Goal: Task Accomplishment & Management: Use online tool/utility

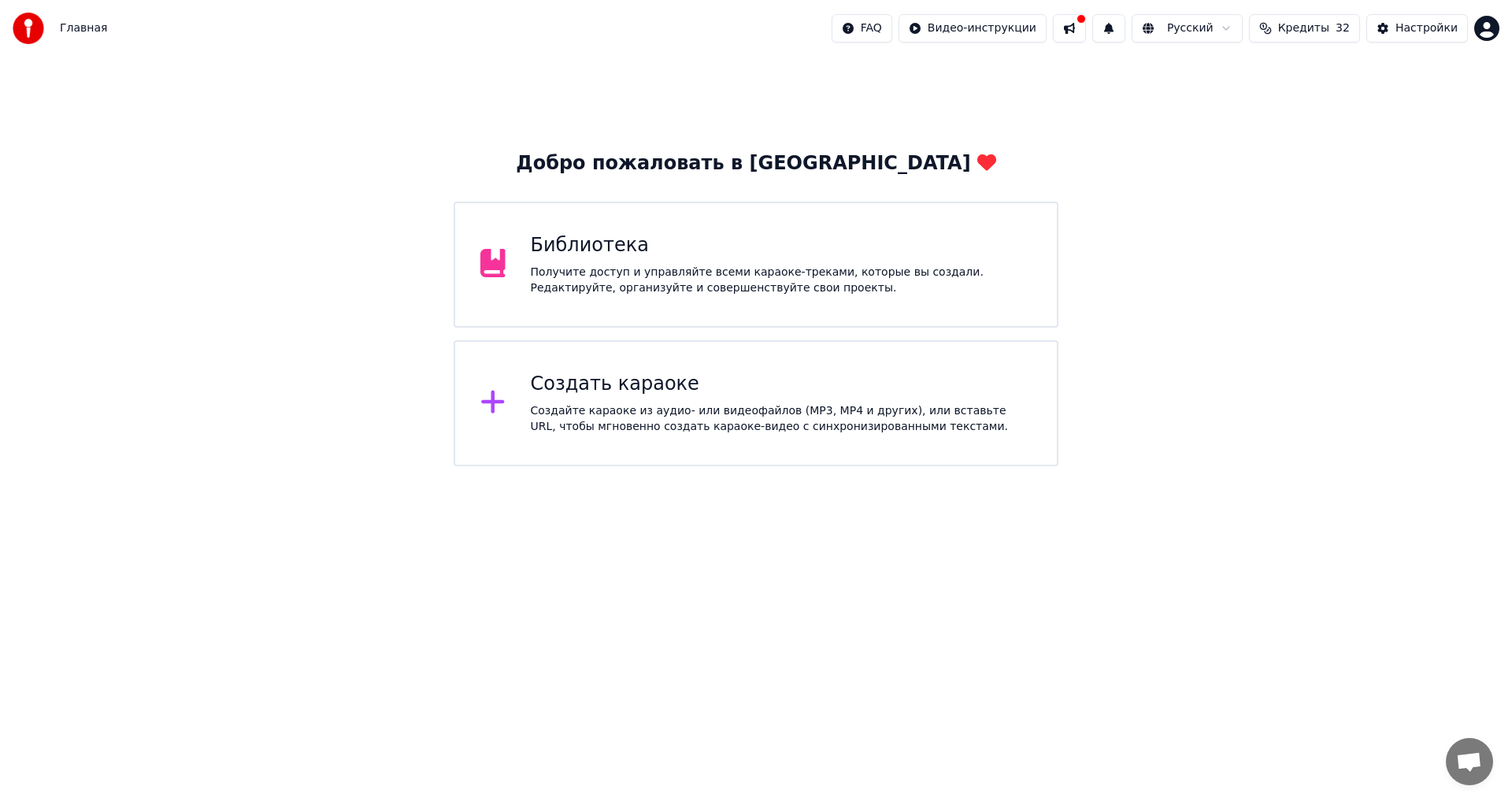
click at [620, 414] on div "Создайте караоке из аудио- или видеофайлов (MP3, MP4 и других), или вставьте UR…" at bounding box center [781, 418] width 502 height 31
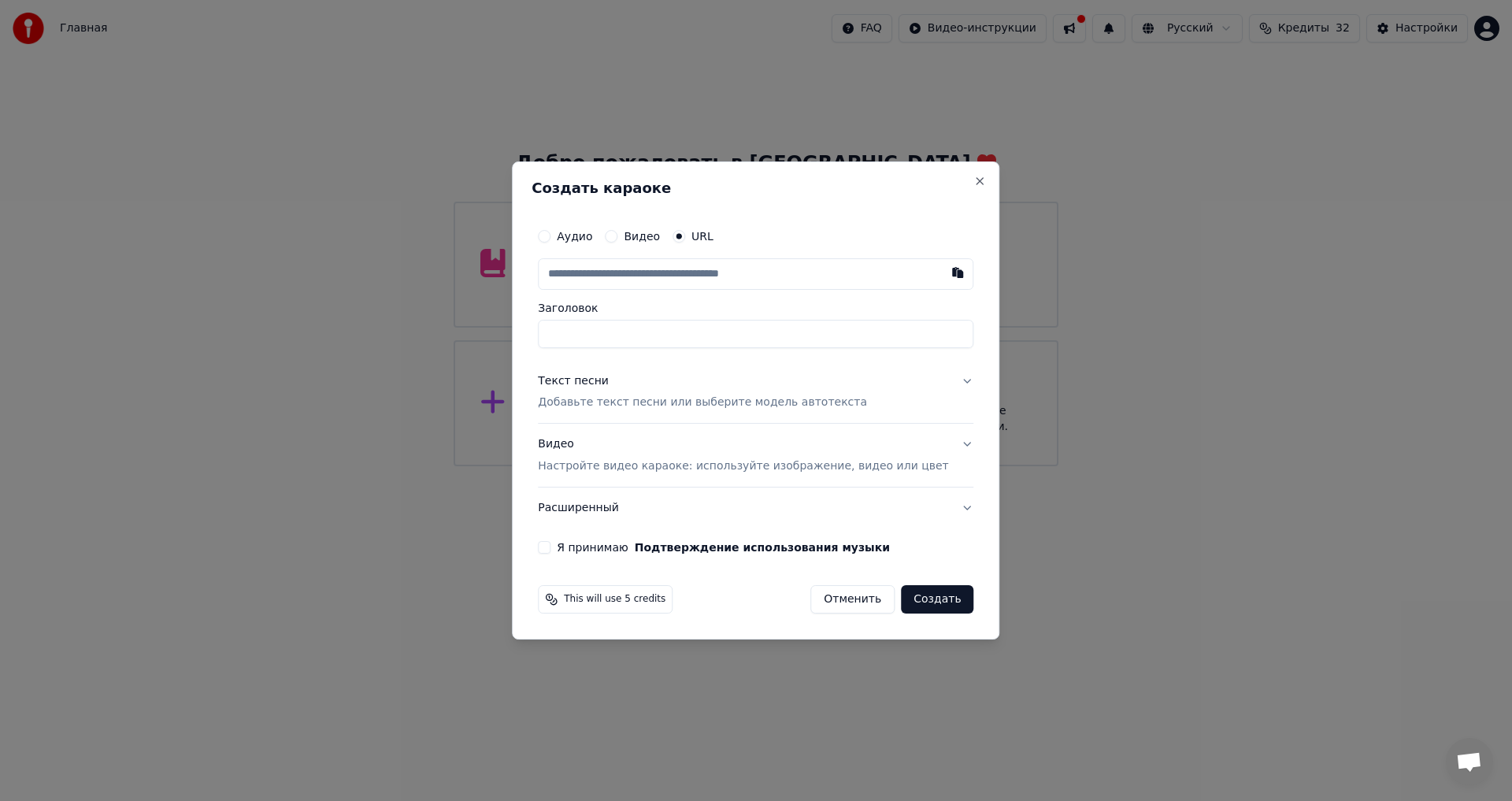
click at [587, 234] on label "Аудио" at bounding box center [574, 236] width 35 height 11
click at [550, 234] on button "Аудио" at bounding box center [544, 236] width 13 height 13
click at [764, 268] on div "Нет выбранного файла" at bounding box center [721, 275] width 148 height 16
type input "********"
click at [609, 382] on div "Текст песни" at bounding box center [573, 381] width 71 height 16
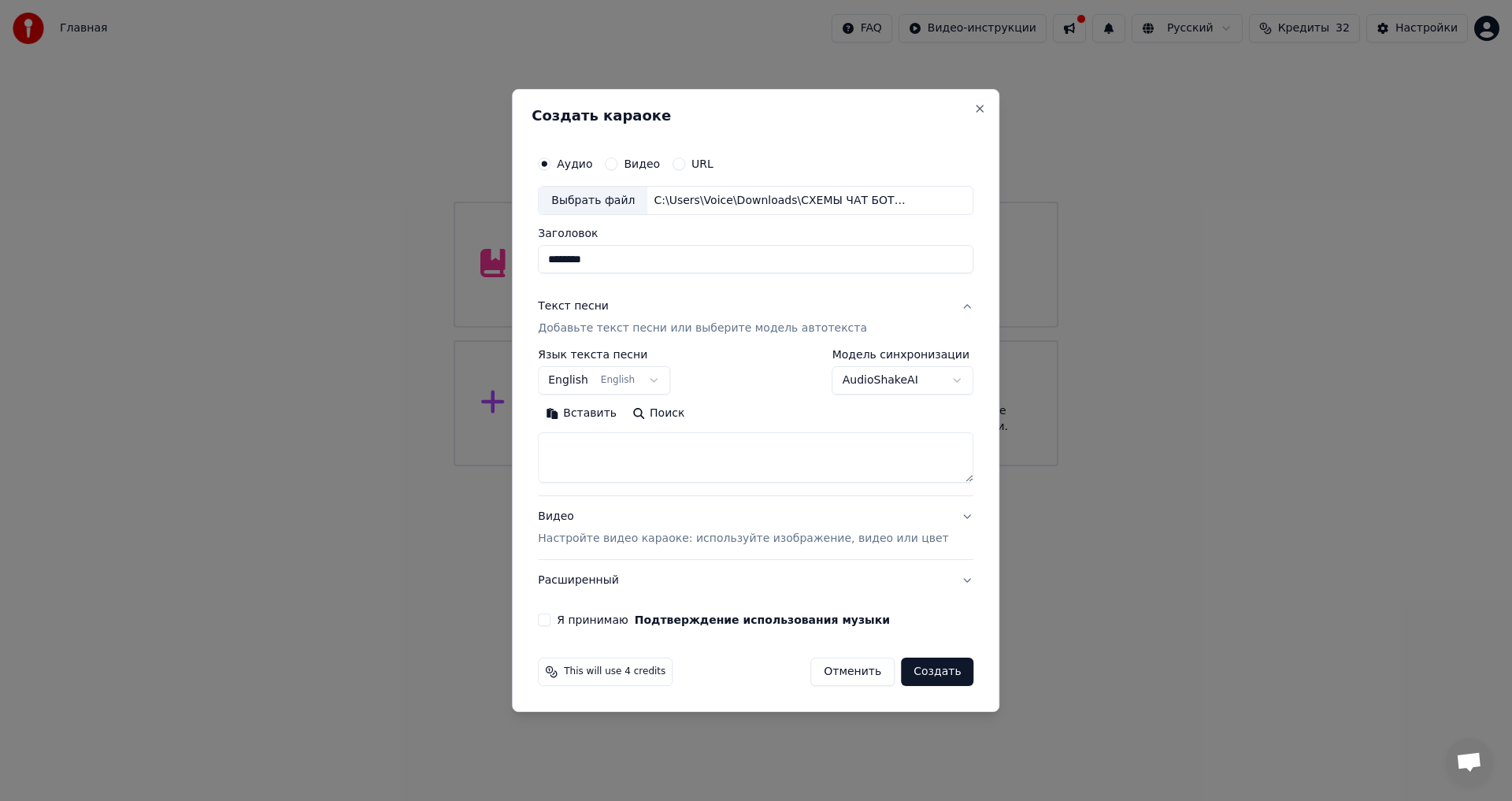
click at [670, 380] on button "English English" at bounding box center [603, 382] width 132 height 29
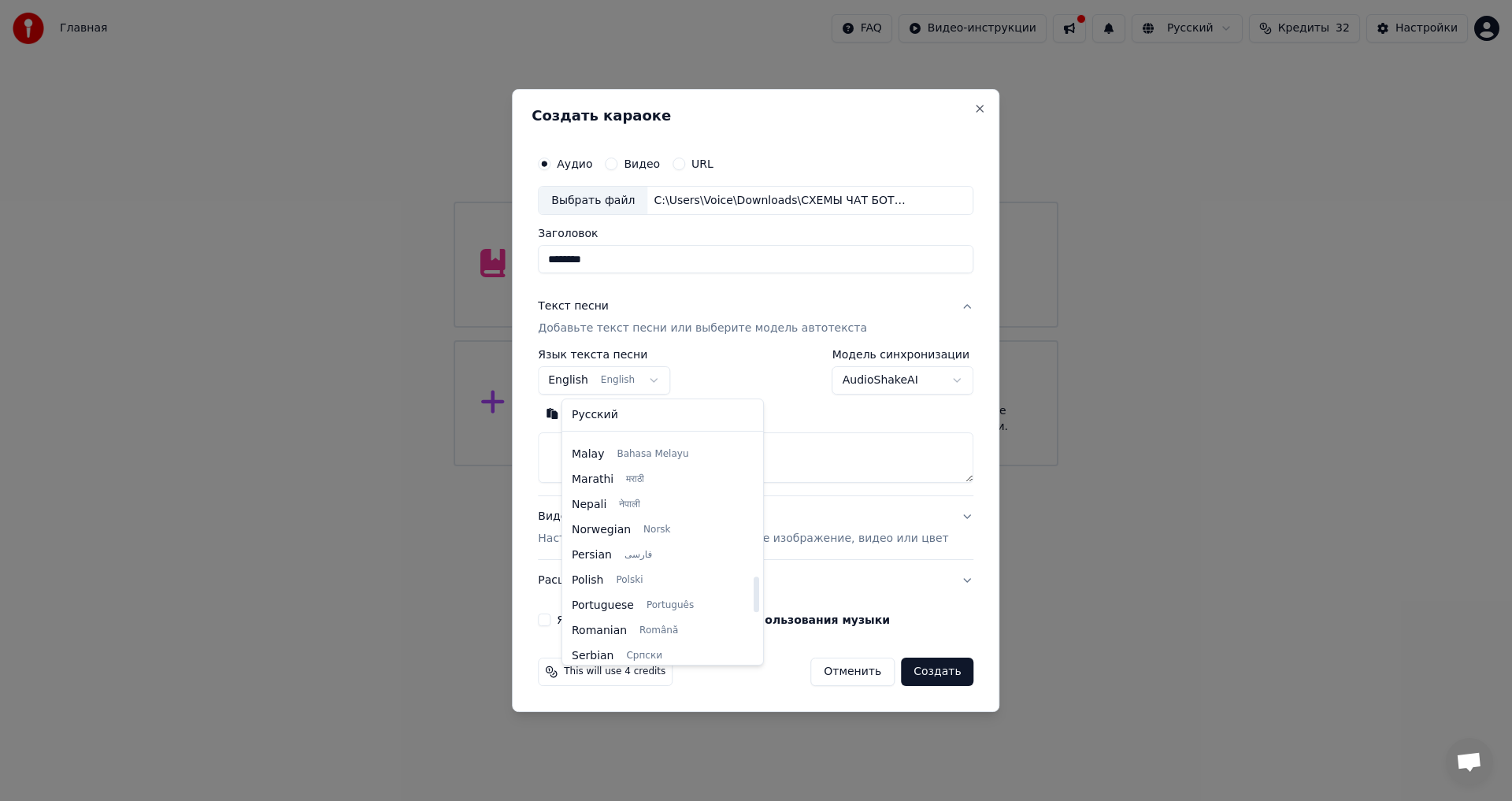
scroll to position [910, 0]
drag, startPoint x: 735, startPoint y: 548, endPoint x: 735, endPoint y: 596, distance: 48.0
click at [754, 596] on div at bounding box center [757, 595] width 5 height 35
select select "**"
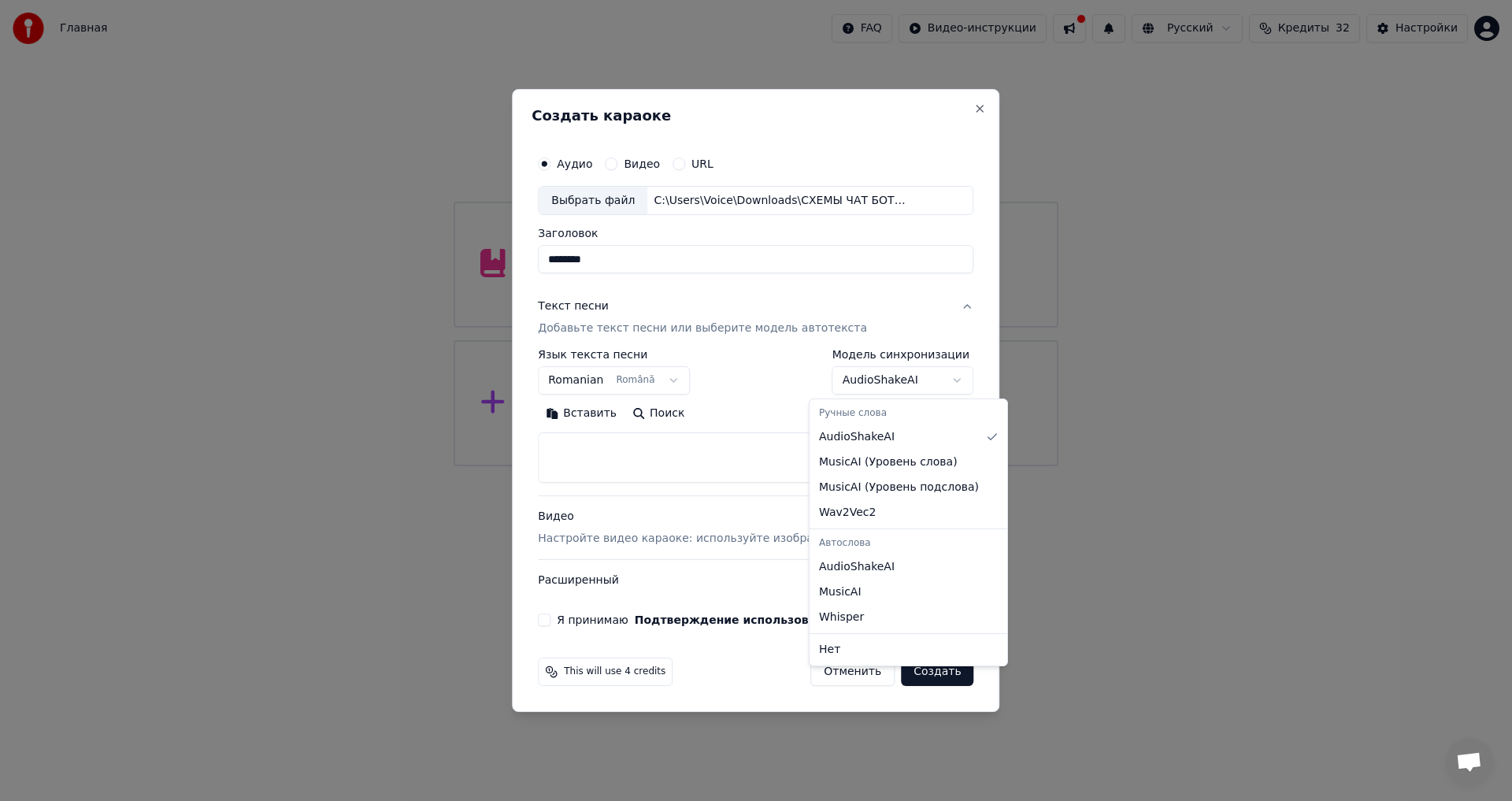
click at [940, 380] on body "Главная FAQ Видео-инструкции Русский Кредиты 32 Настройки Добро пожаловать в Yo…" at bounding box center [756, 233] width 1512 height 466
select select "**********"
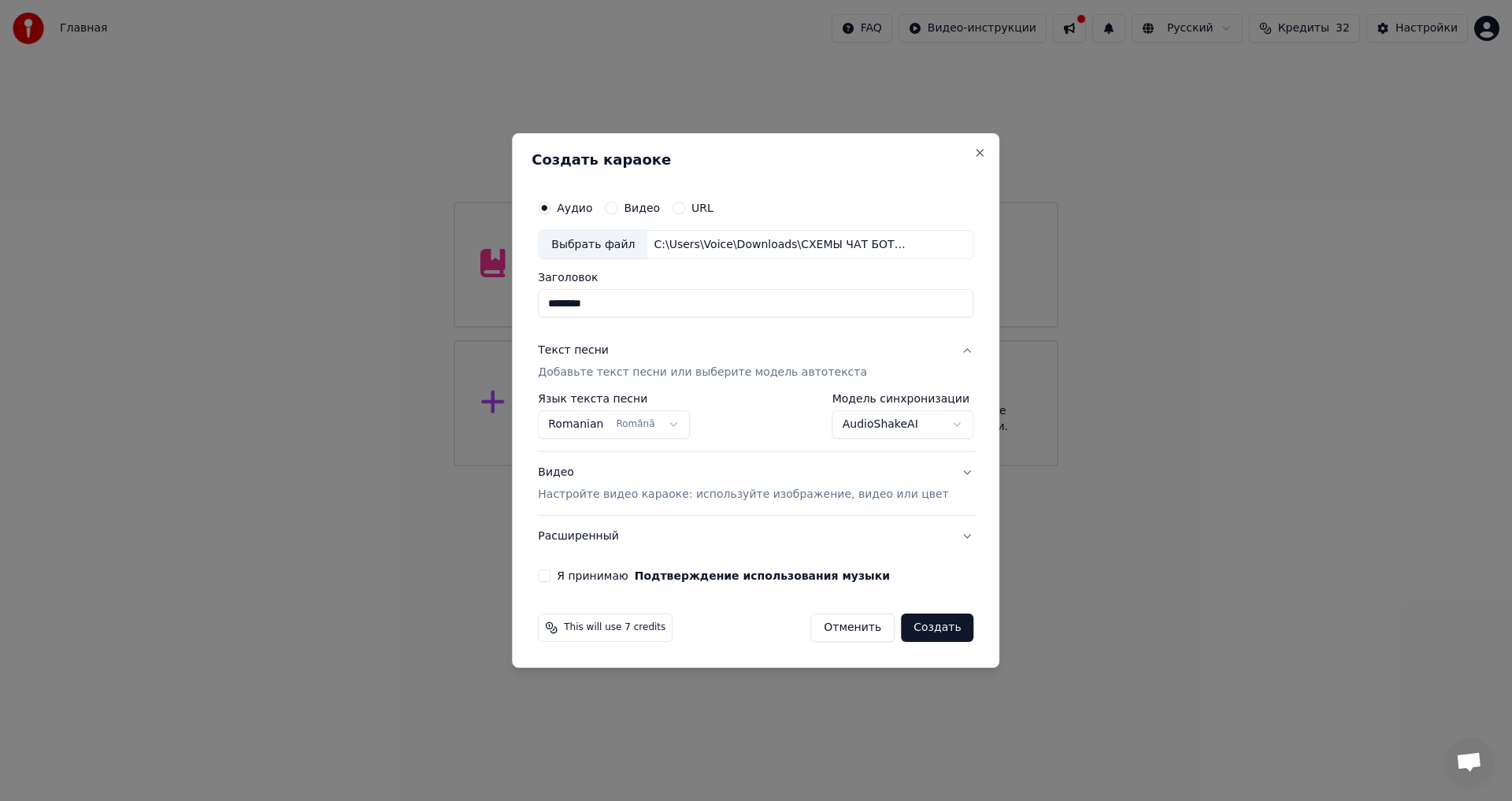
click at [550, 579] on button "Я принимаю Подтверждение использования музыки" at bounding box center [544, 576] width 13 height 13
click at [922, 623] on button "Создать" at bounding box center [937, 628] width 73 height 29
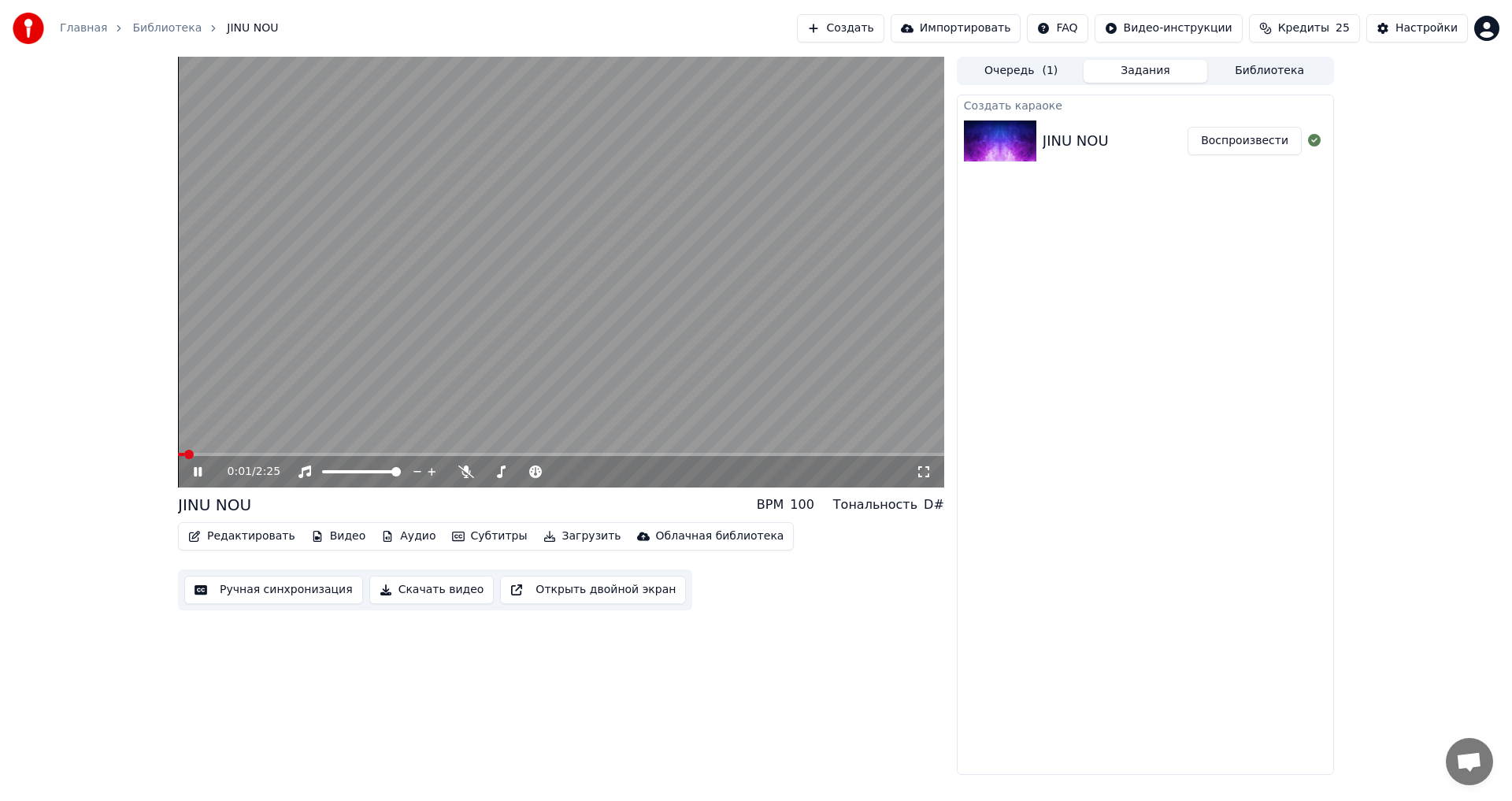
click at [198, 471] on icon at bounding box center [208, 471] width 37 height 13
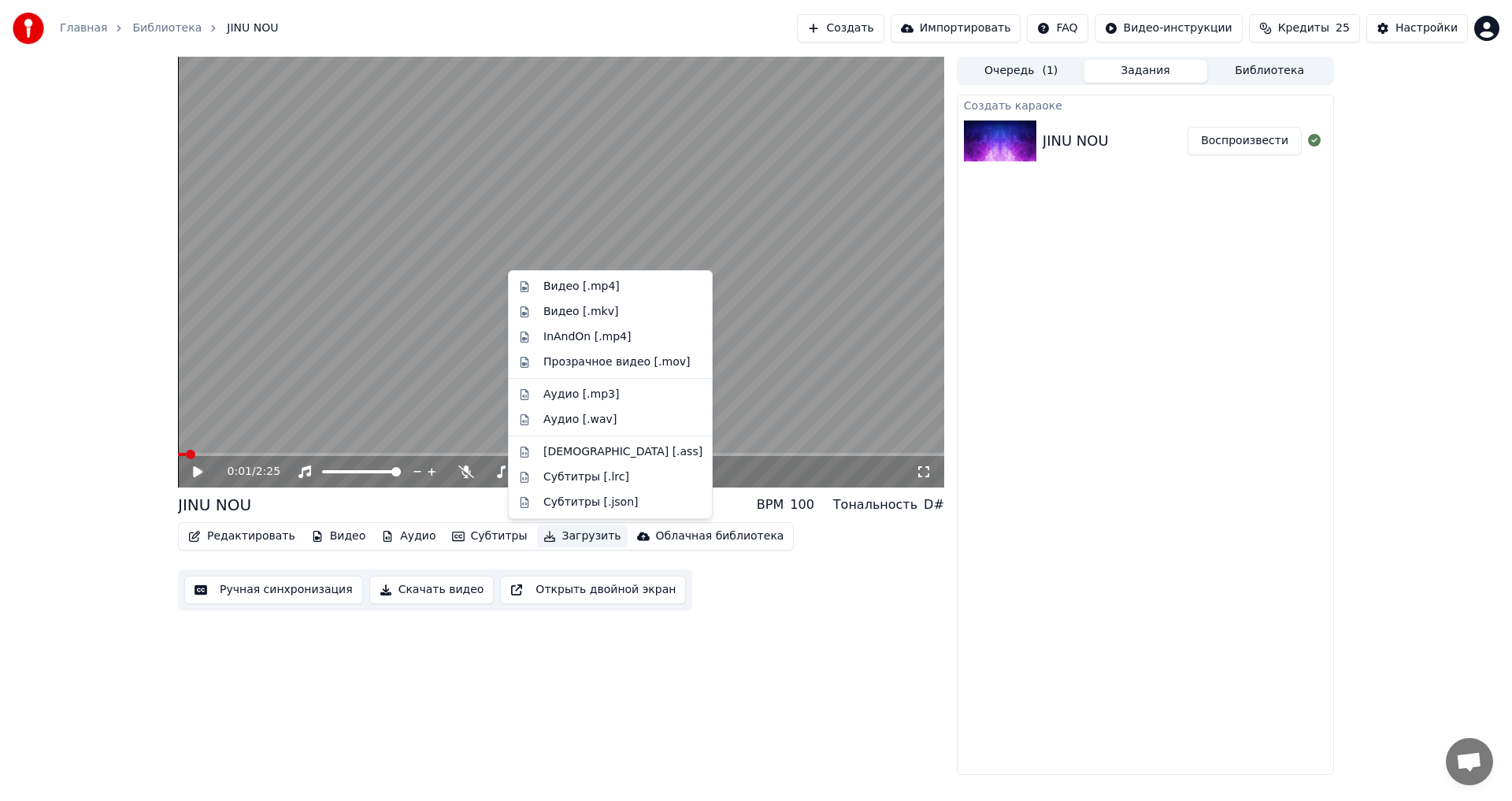
click at [537, 537] on button "Загрузить" at bounding box center [582, 536] width 91 height 22
drag, startPoint x: 827, startPoint y: 636, endPoint x: 650, endPoint y: 539, distance: 201.8
click at [826, 633] on div "0:01 / 2:25 JINU NOU BPM 100 Тональность D# Редактировать Видео Аудио Субтитры …" at bounding box center [561, 416] width 767 height 718
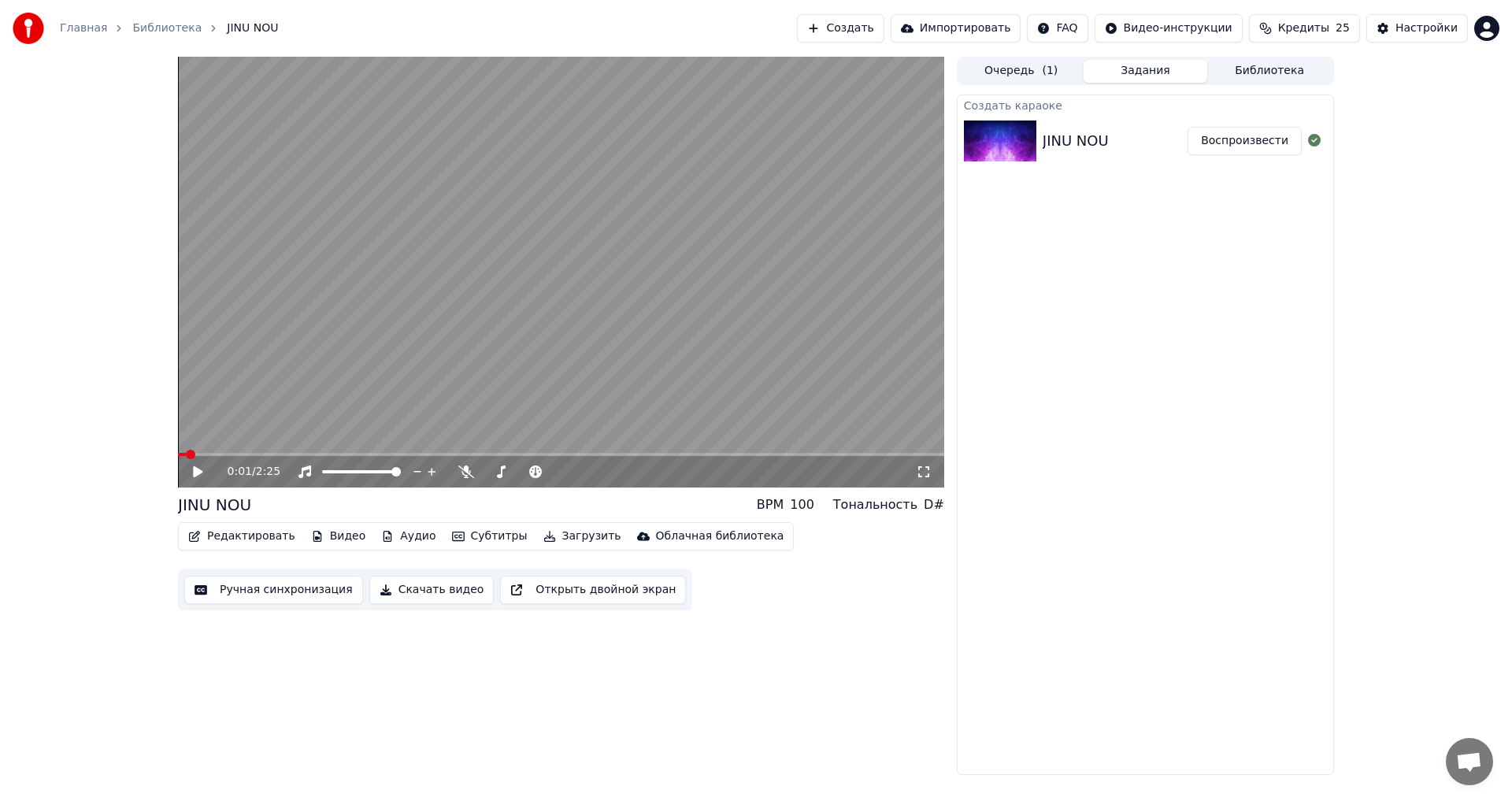
drag, startPoint x: 493, startPoint y: 467, endPoint x: 690, endPoint y: 489, distance: 198.2
click at [562, 477] on span at bounding box center [558, 471] width 10 height 10
click at [560, 541] on button "Загрузить" at bounding box center [582, 536] width 91 height 22
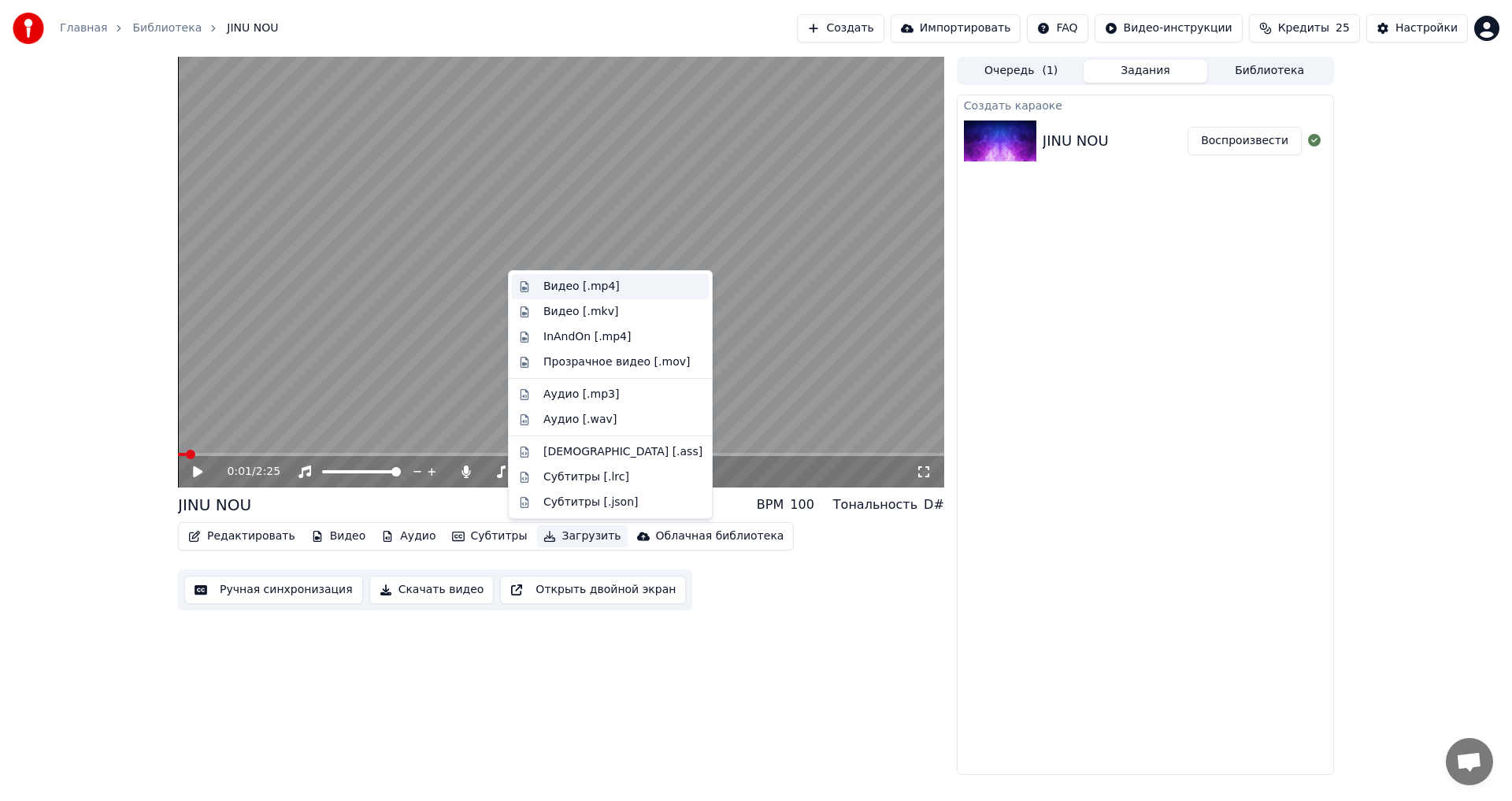
click at [595, 293] on div "Видео [.mp4]" at bounding box center [581, 287] width 76 height 16
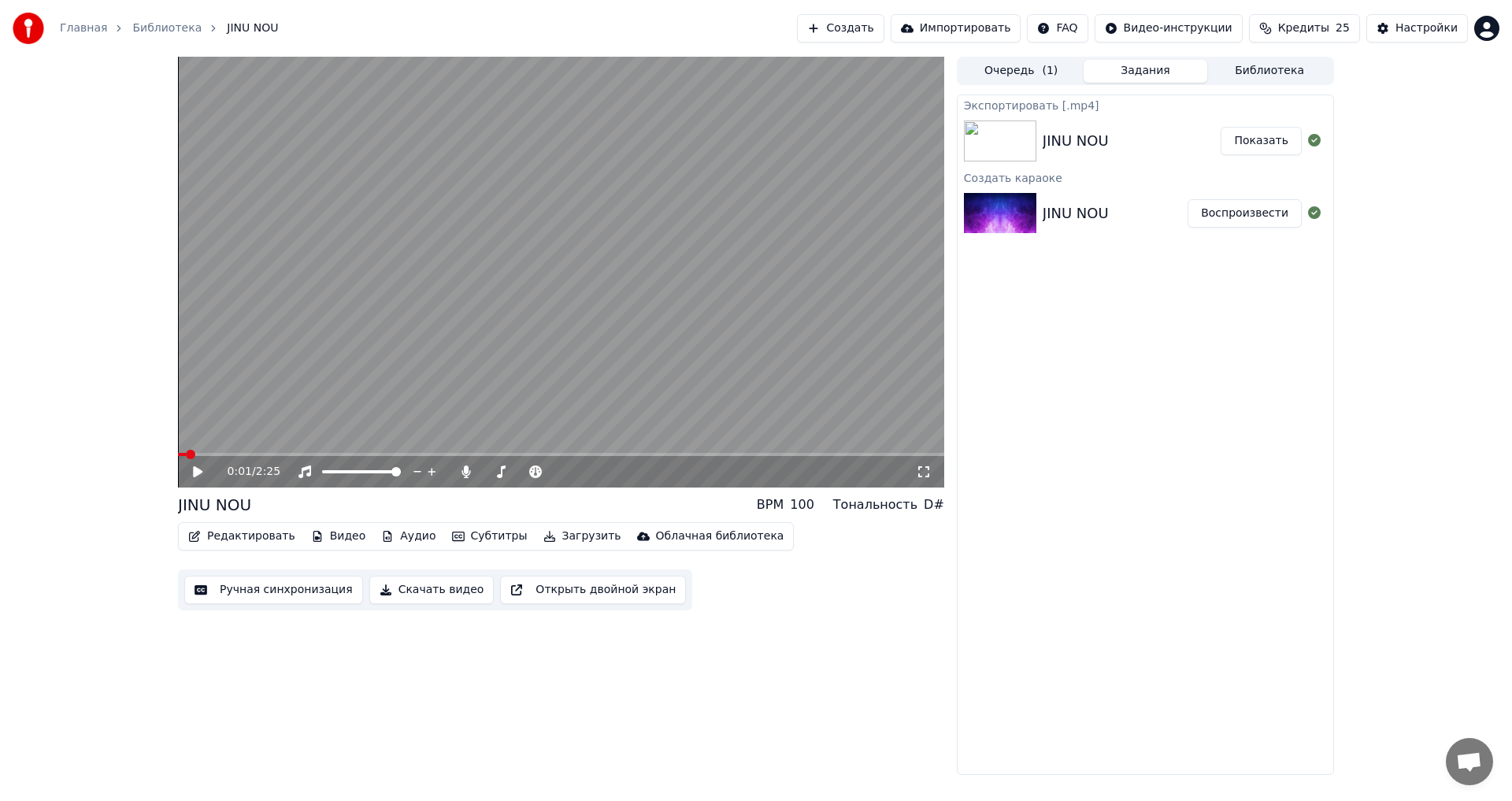
click at [1245, 141] on button "Показать" at bounding box center [1261, 141] width 81 height 29
click at [194, 468] on icon at bounding box center [198, 471] width 10 height 11
click at [279, 453] on video at bounding box center [561, 272] width 767 height 431
click at [279, 453] on span at bounding box center [561, 454] width 767 height 4
click at [189, 470] on div "0:19 / 2:25" at bounding box center [561, 472] width 754 height 16
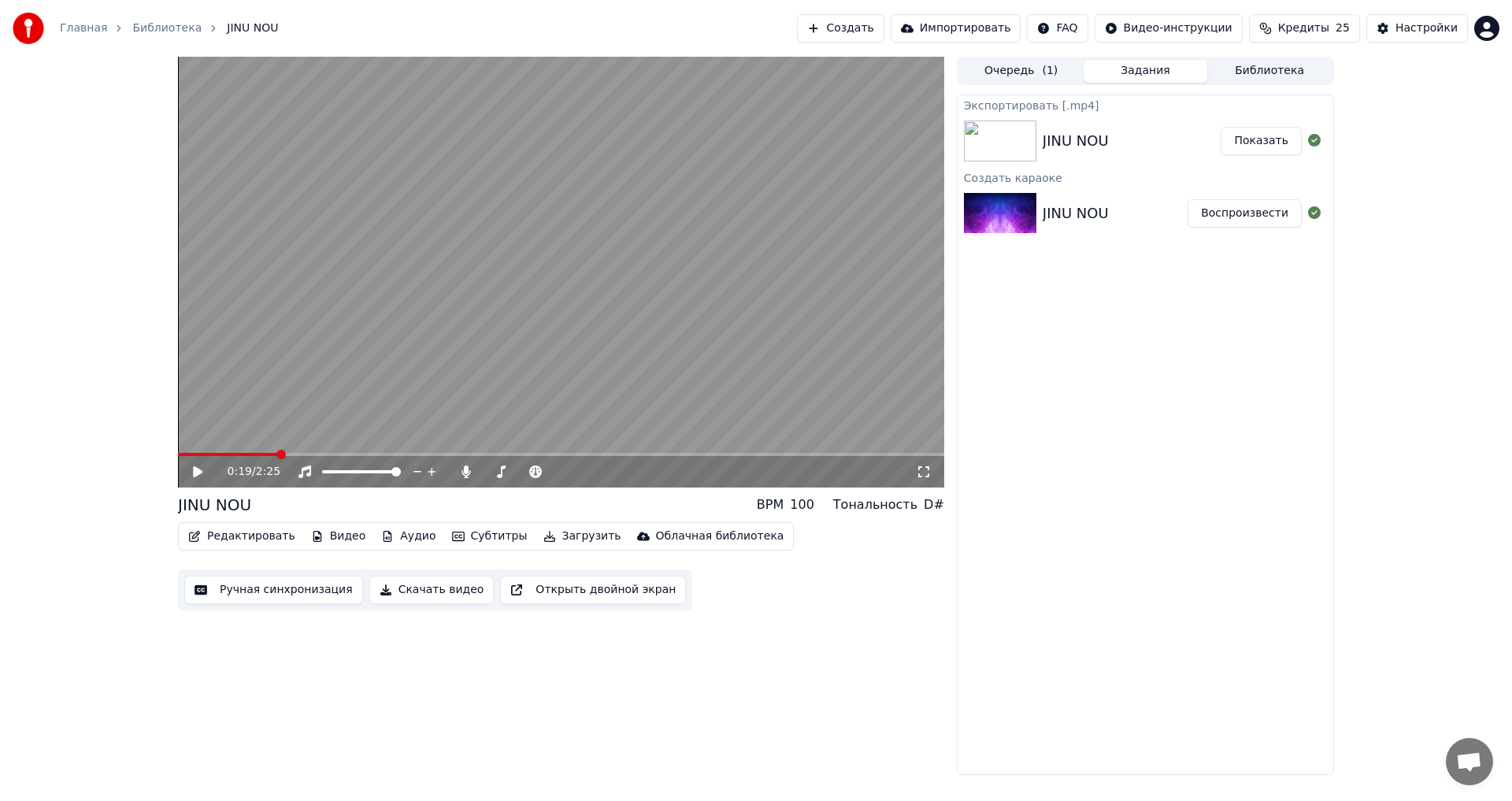
click at [197, 470] on icon at bounding box center [198, 471] width 10 height 11
click at [335, 454] on span at bounding box center [561, 454] width 767 height 4
click at [260, 542] on button "Редактировать" at bounding box center [242, 536] width 119 height 22
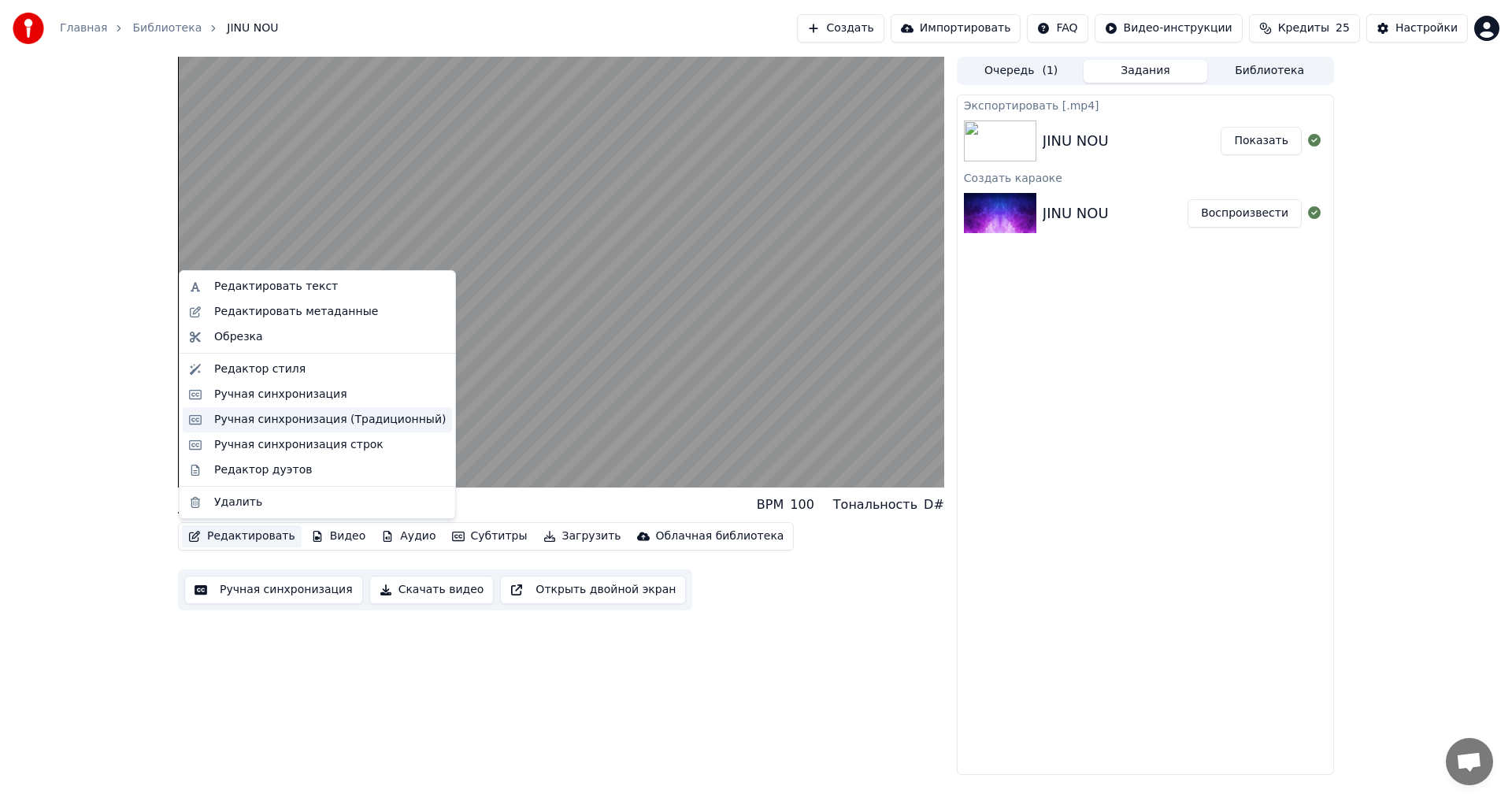
click at [362, 418] on div "Ручная синхронизация (Традиционный)" at bounding box center [330, 420] width 232 height 16
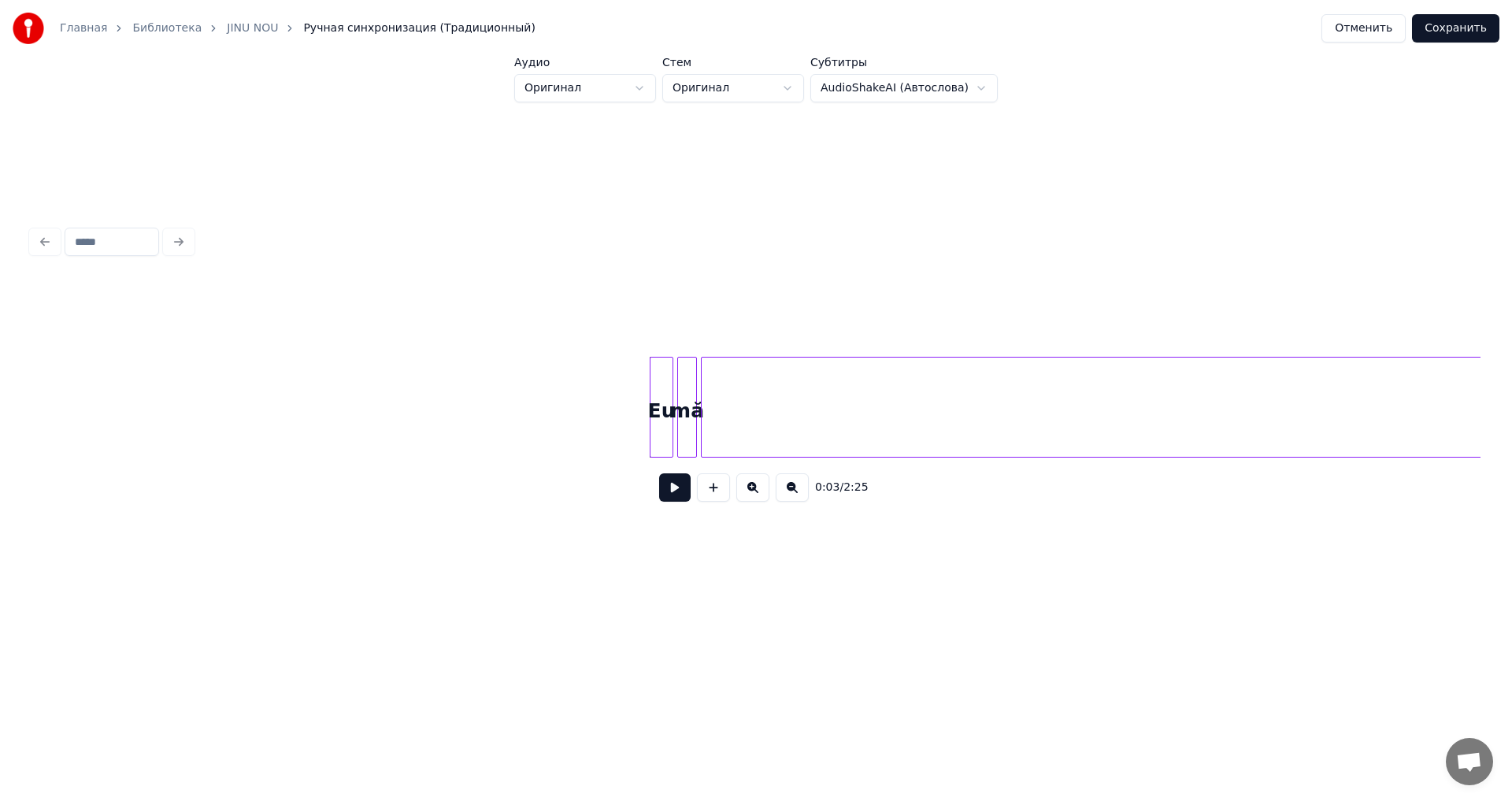
click at [680, 502] on button at bounding box center [674, 488] width 31 height 29
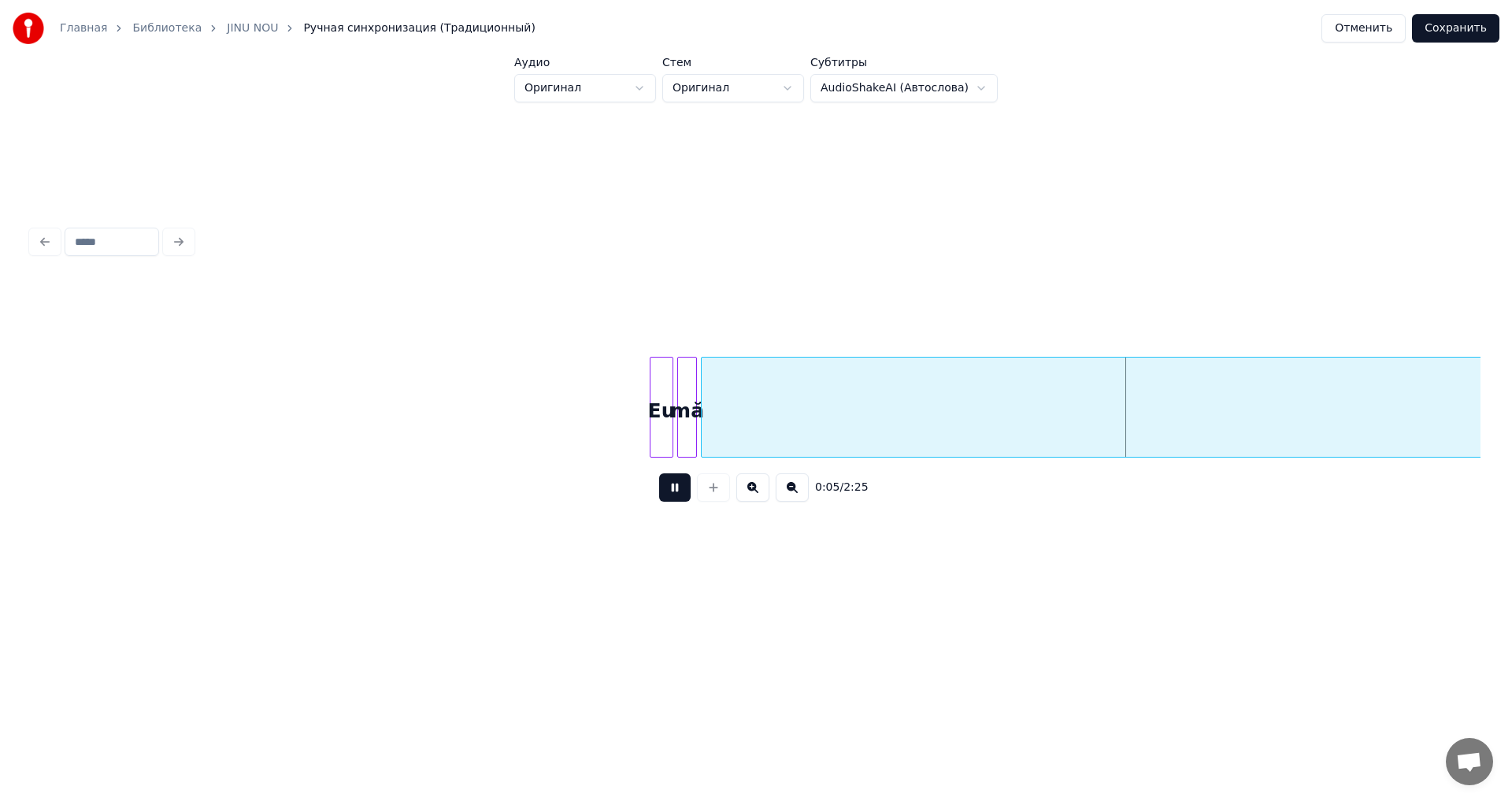
click at [680, 502] on button at bounding box center [674, 488] width 31 height 29
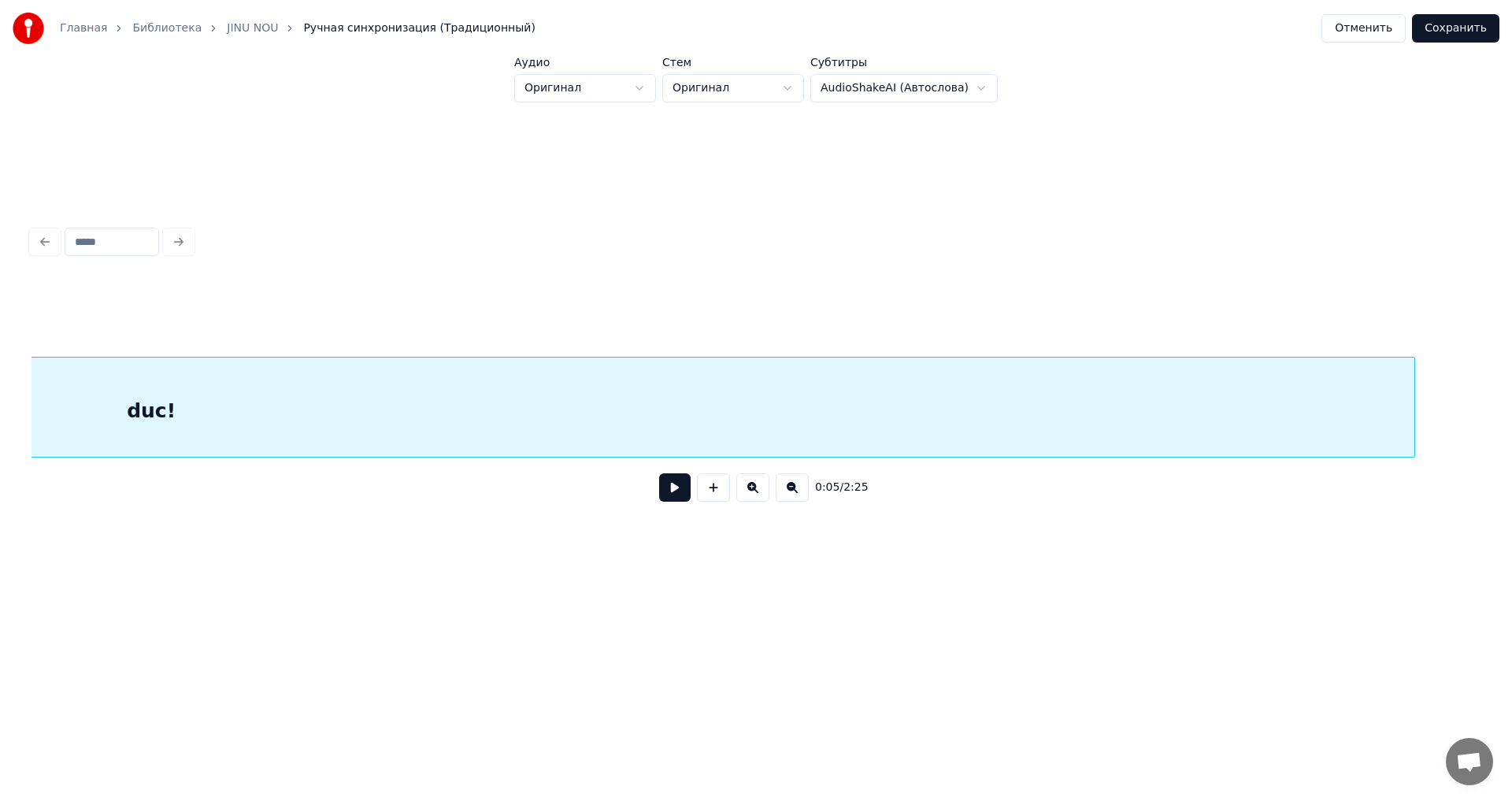
scroll to position [0, 1782]
click at [664, 500] on button at bounding box center [674, 488] width 31 height 29
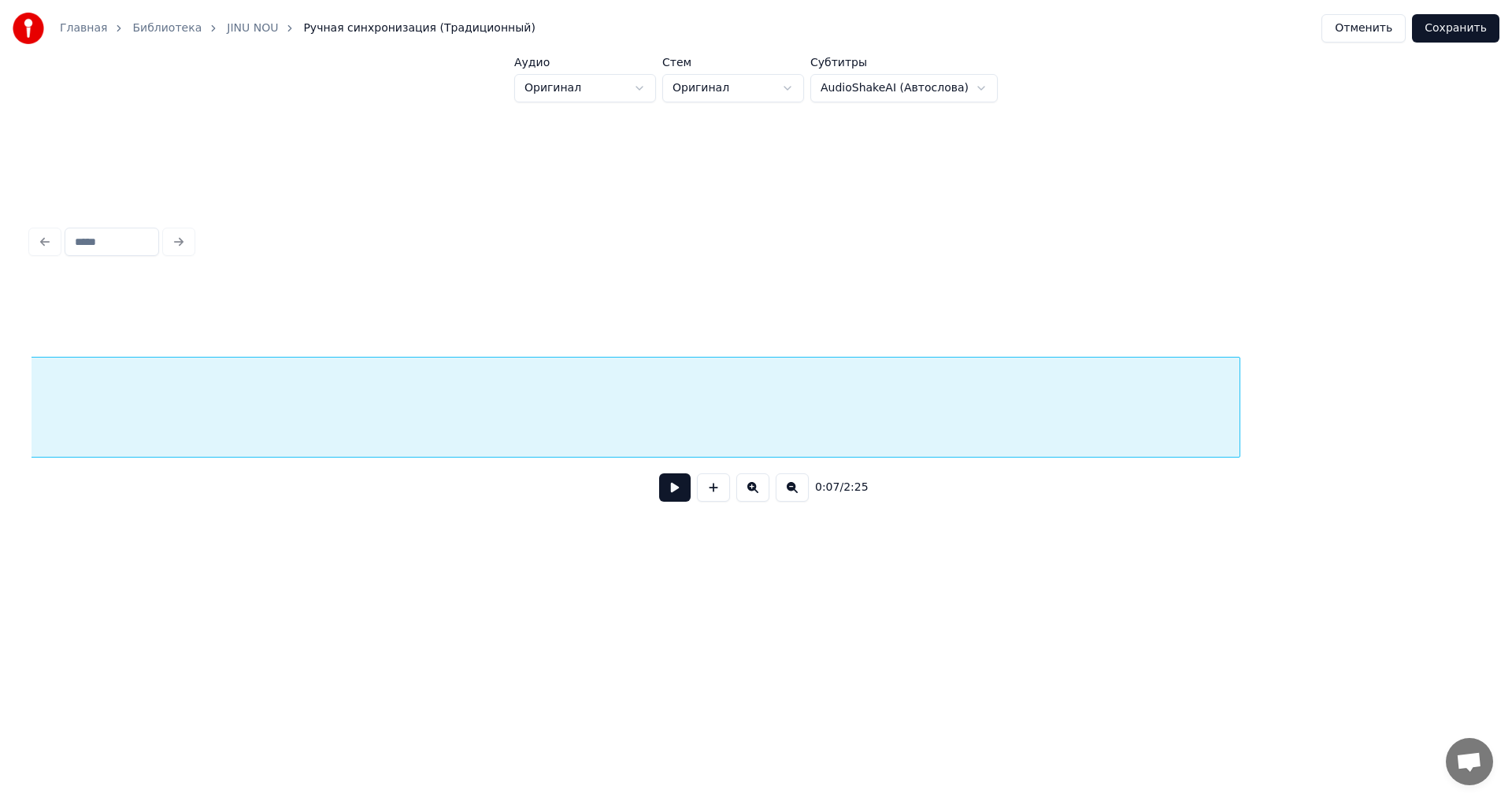
scroll to position [0, 2006]
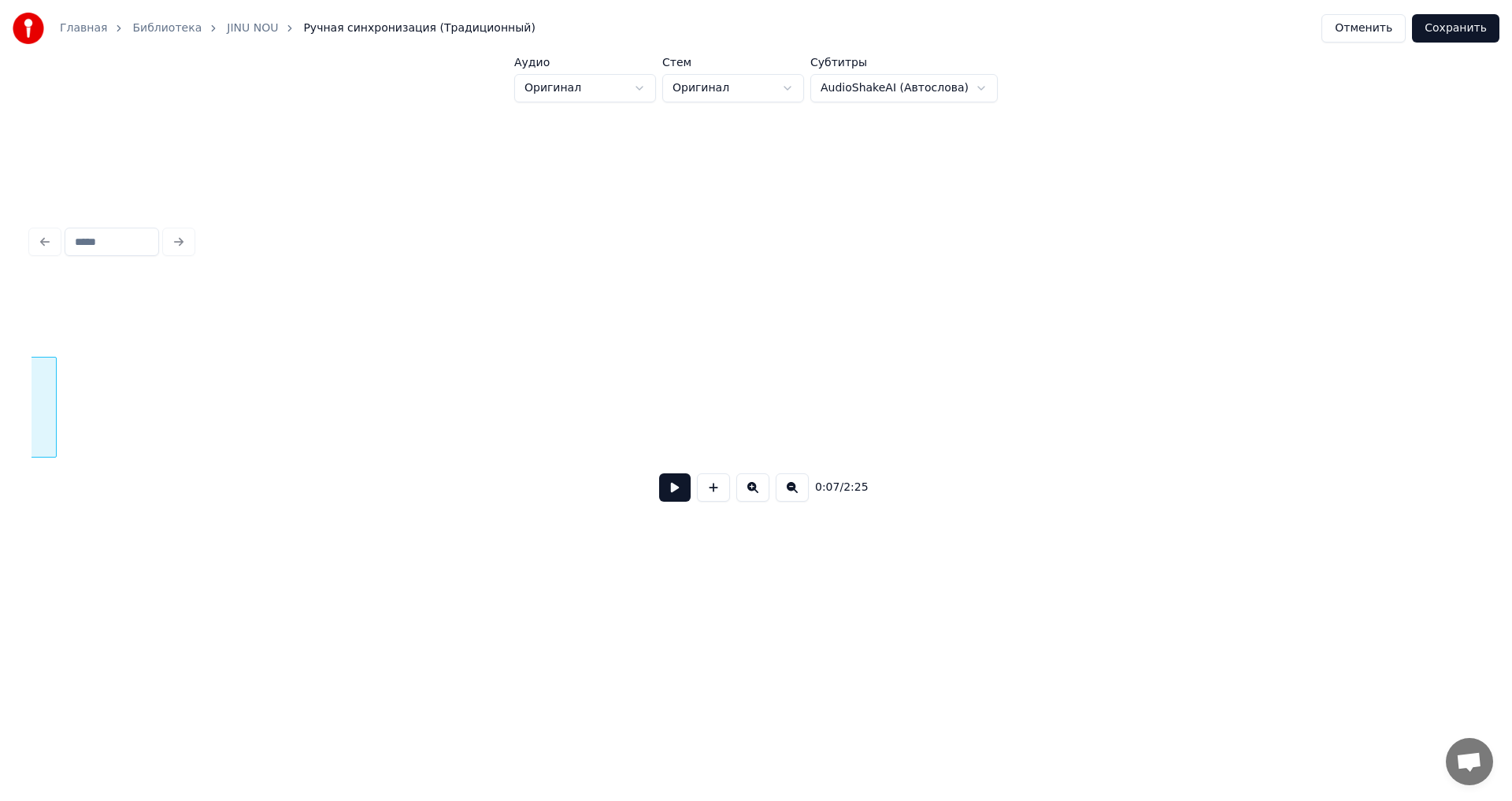
click at [54, 425] on div at bounding box center [53, 407] width 4 height 100
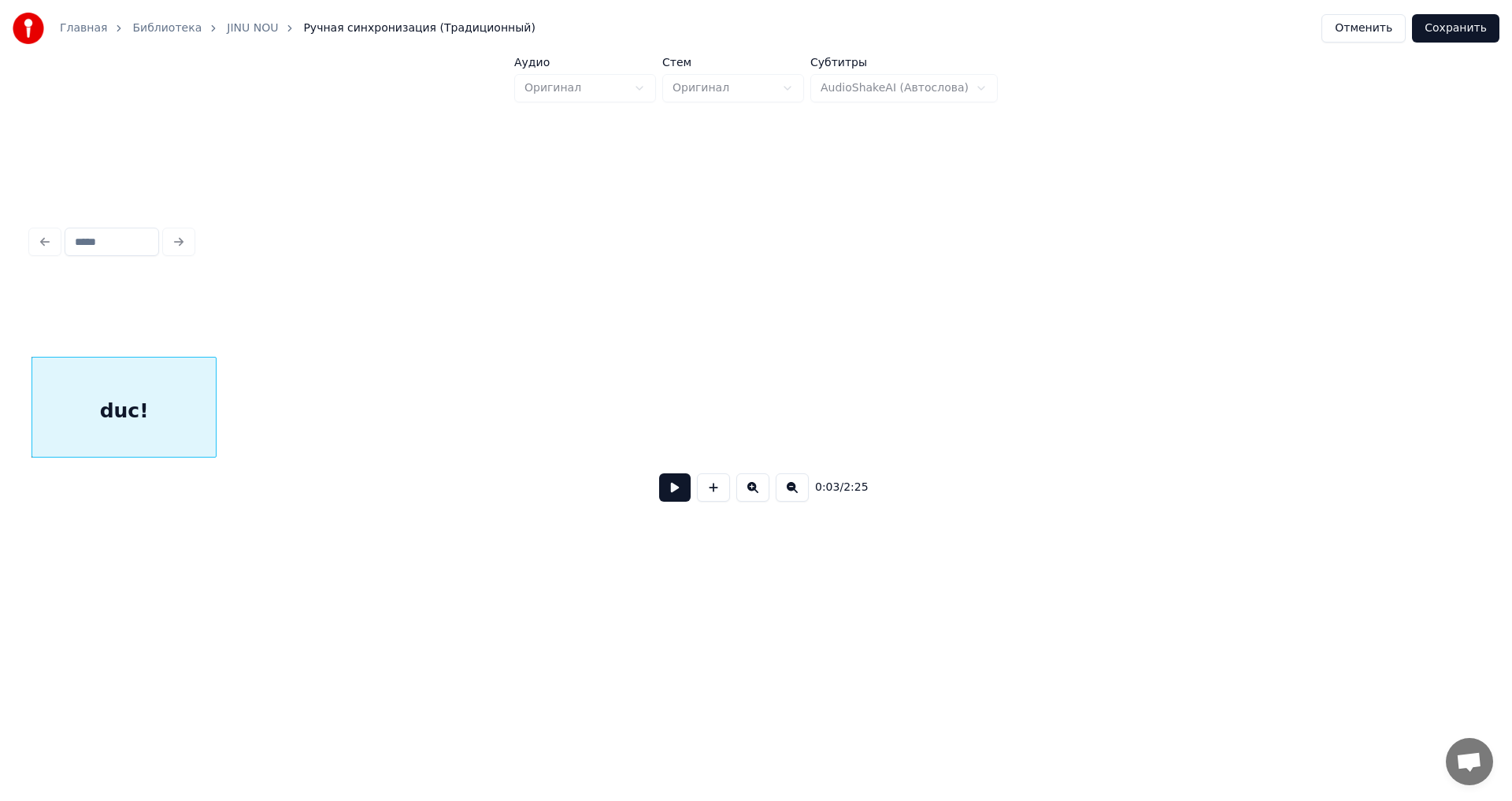
click at [213, 434] on div at bounding box center [213, 407] width 4 height 100
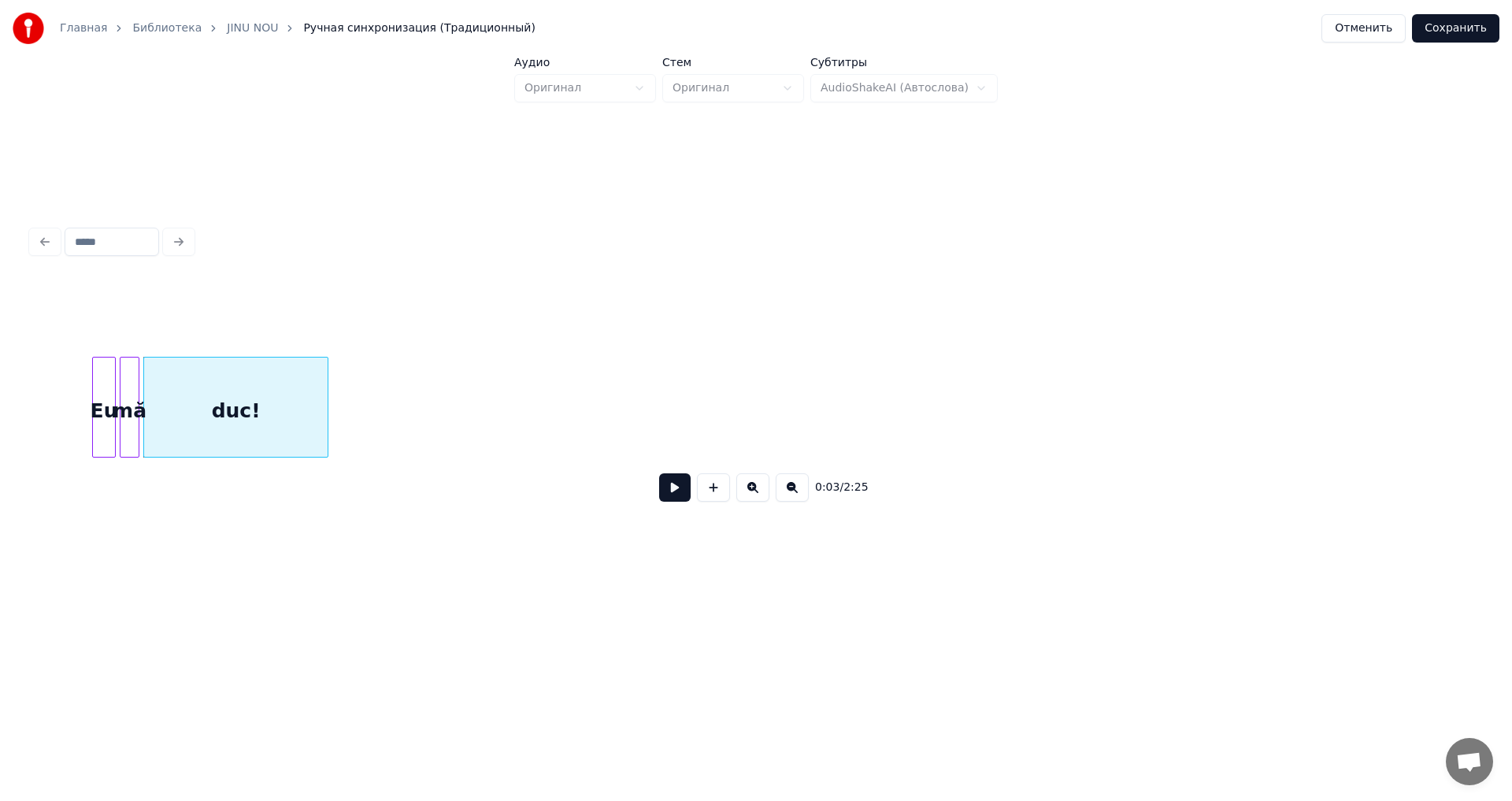
scroll to position [0, 398]
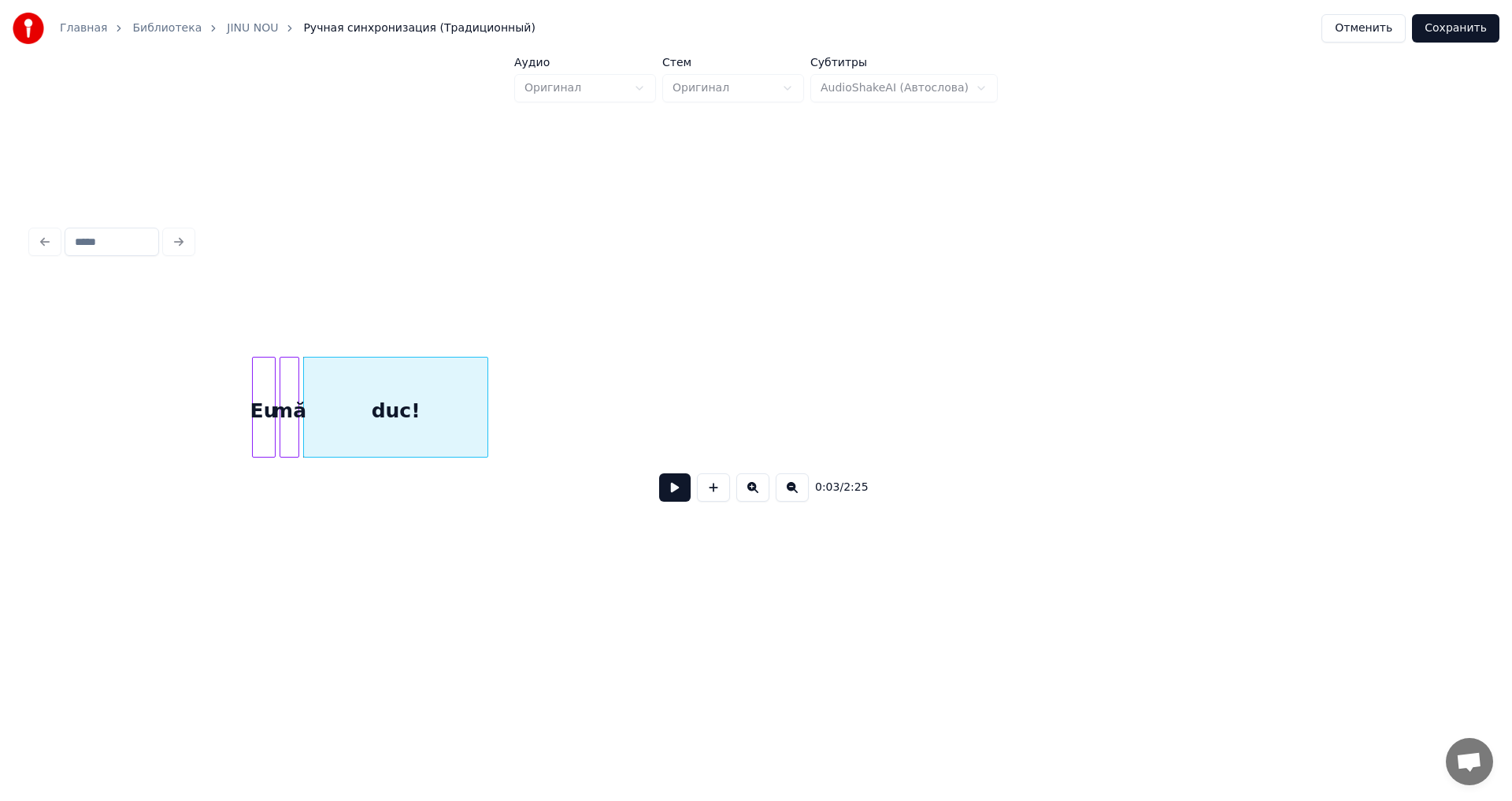
click at [260, 433] on div "Eu" at bounding box center [264, 410] width 22 height 107
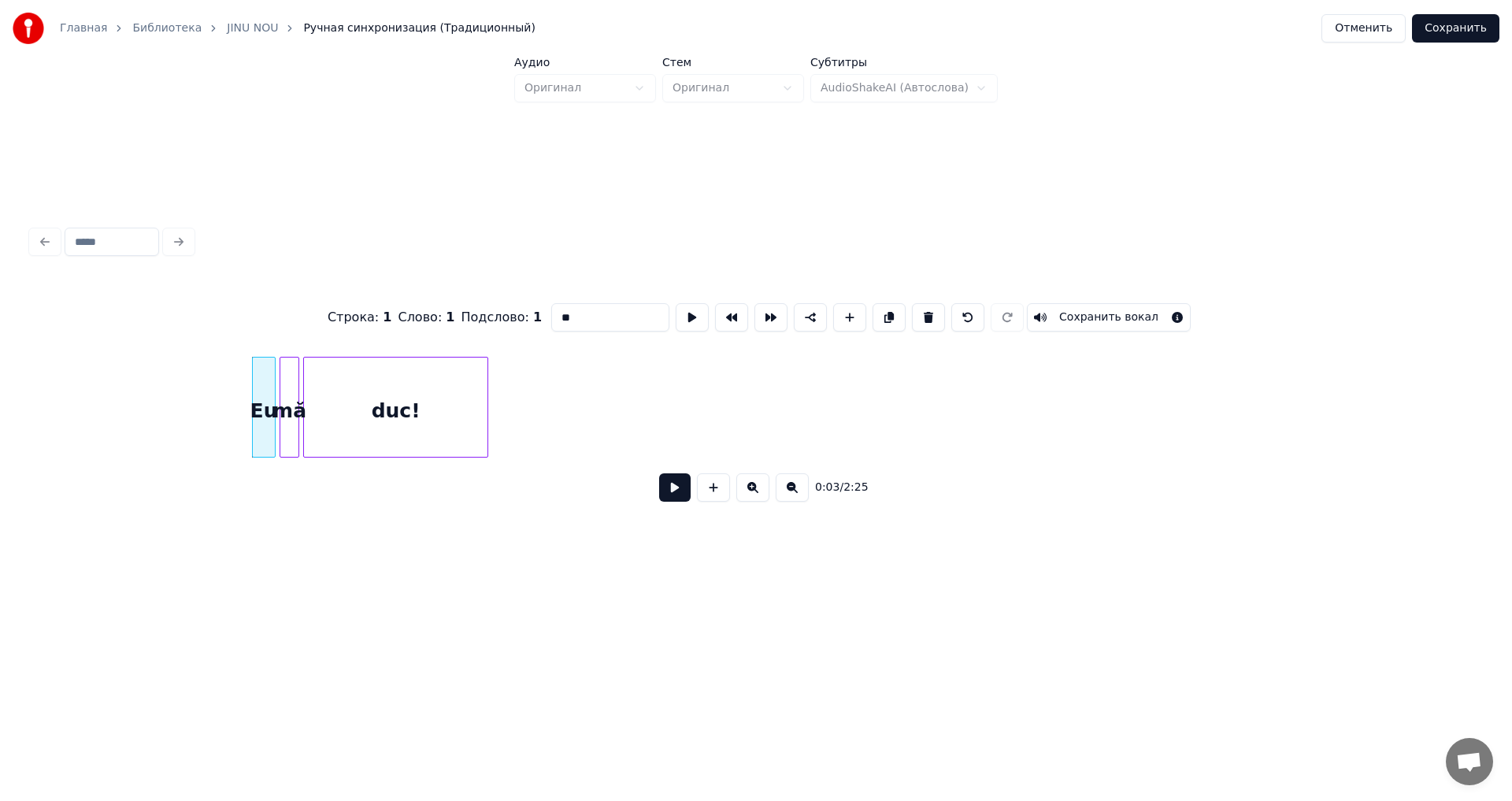
click at [684, 500] on button at bounding box center [674, 488] width 31 height 29
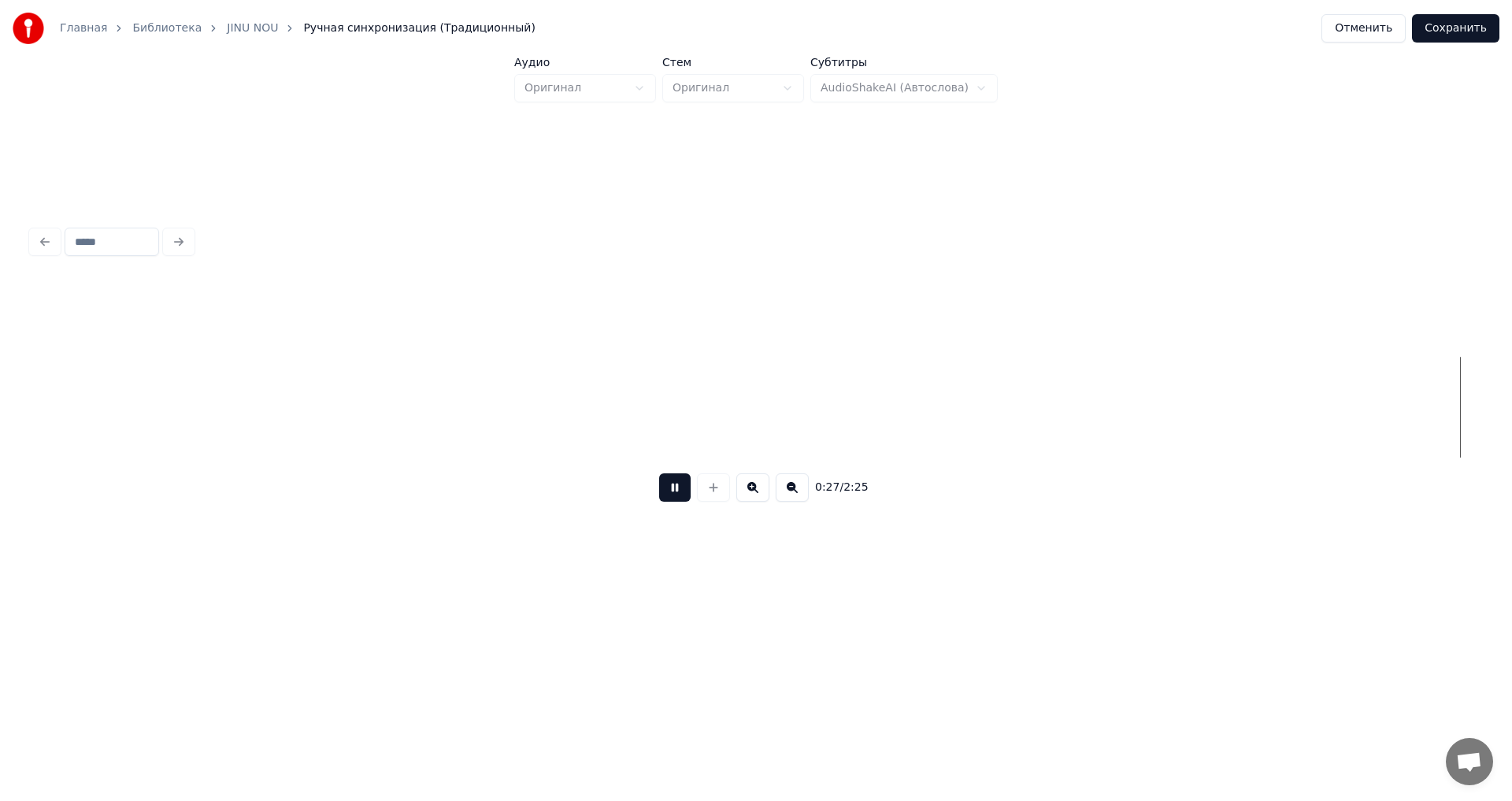
scroll to position [0, 5523]
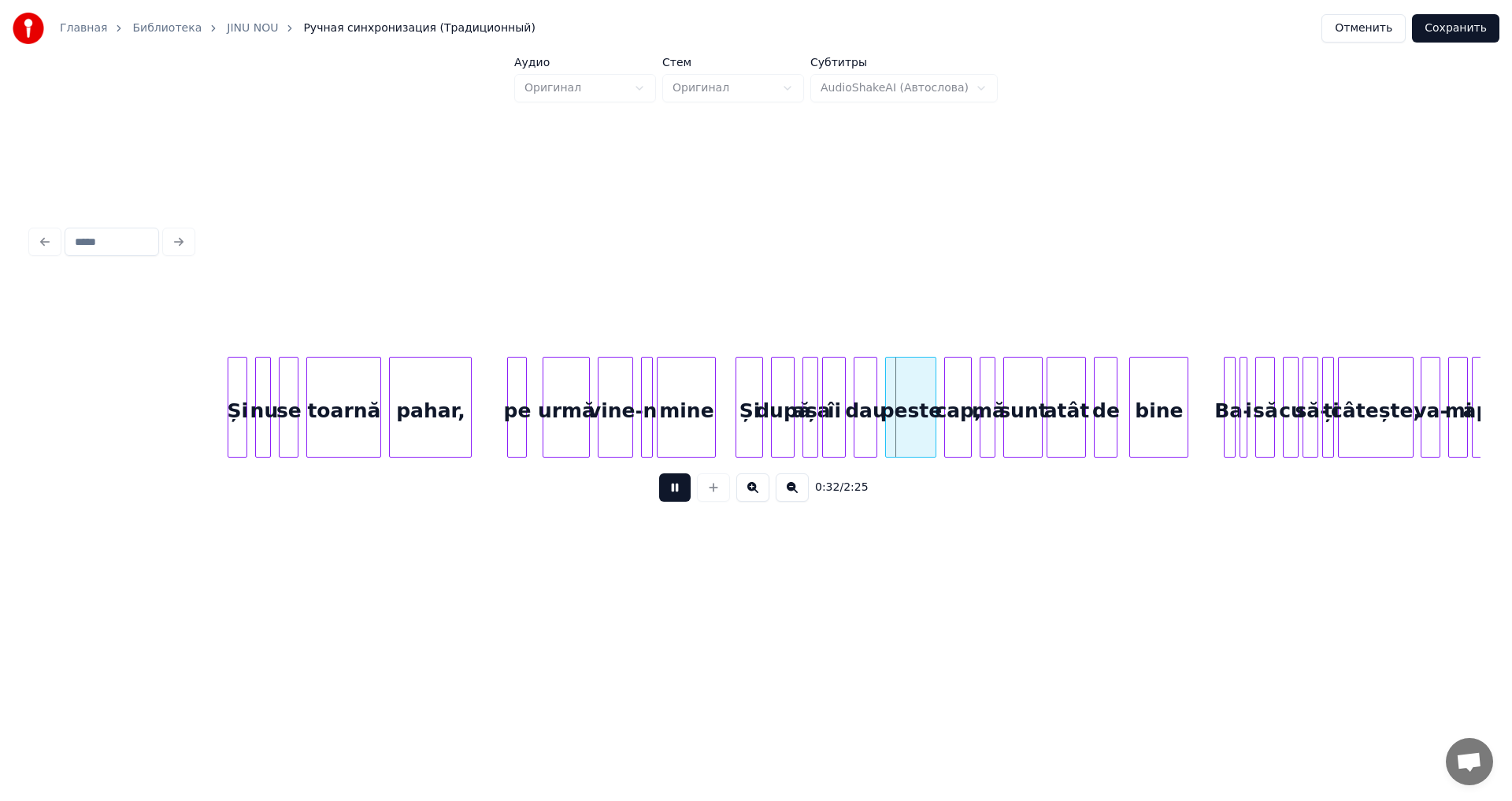
click at [673, 497] on button at bounding box center [674, 488] width 31 height 29
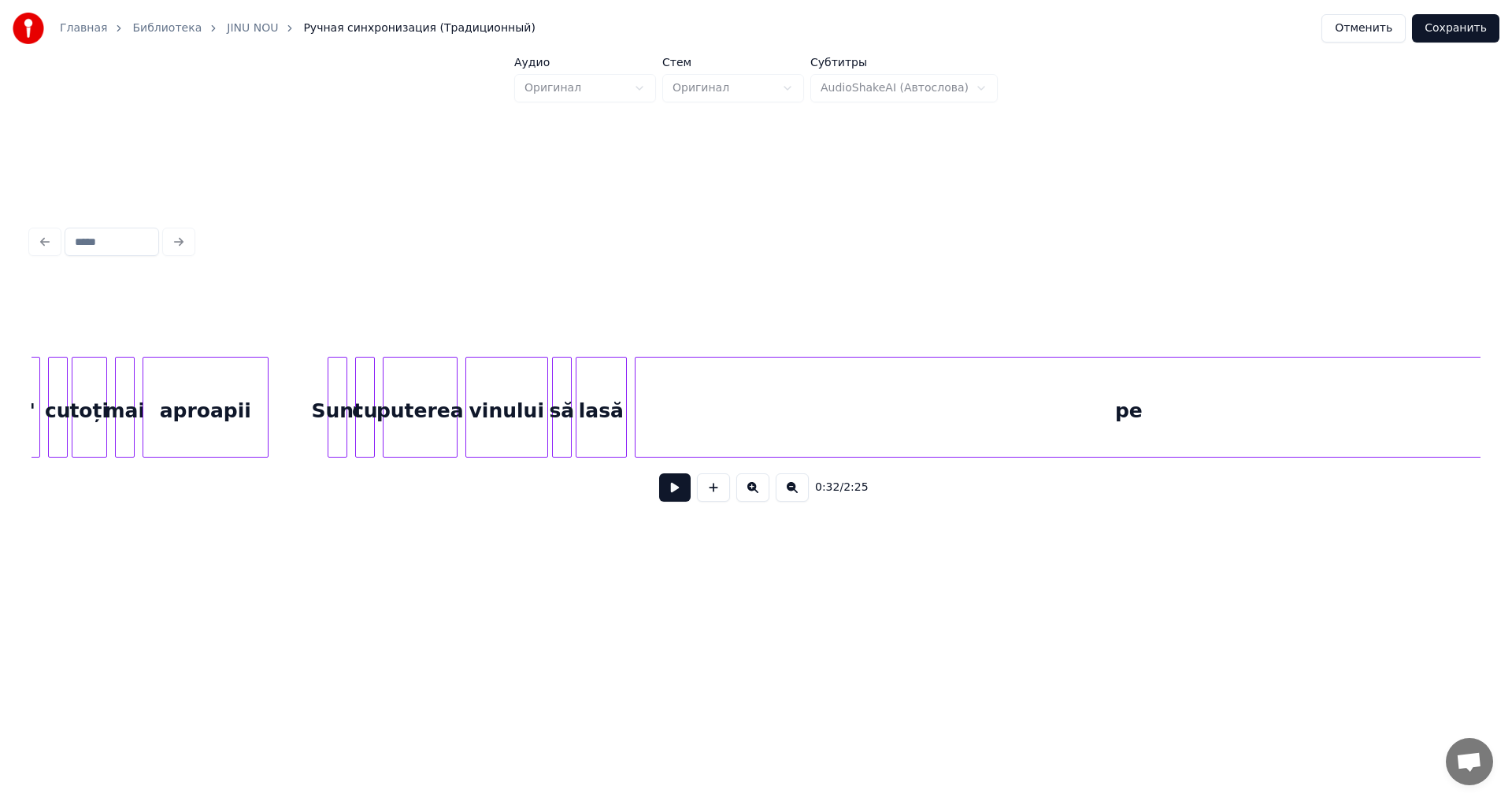
scroll to position [0, 10710]
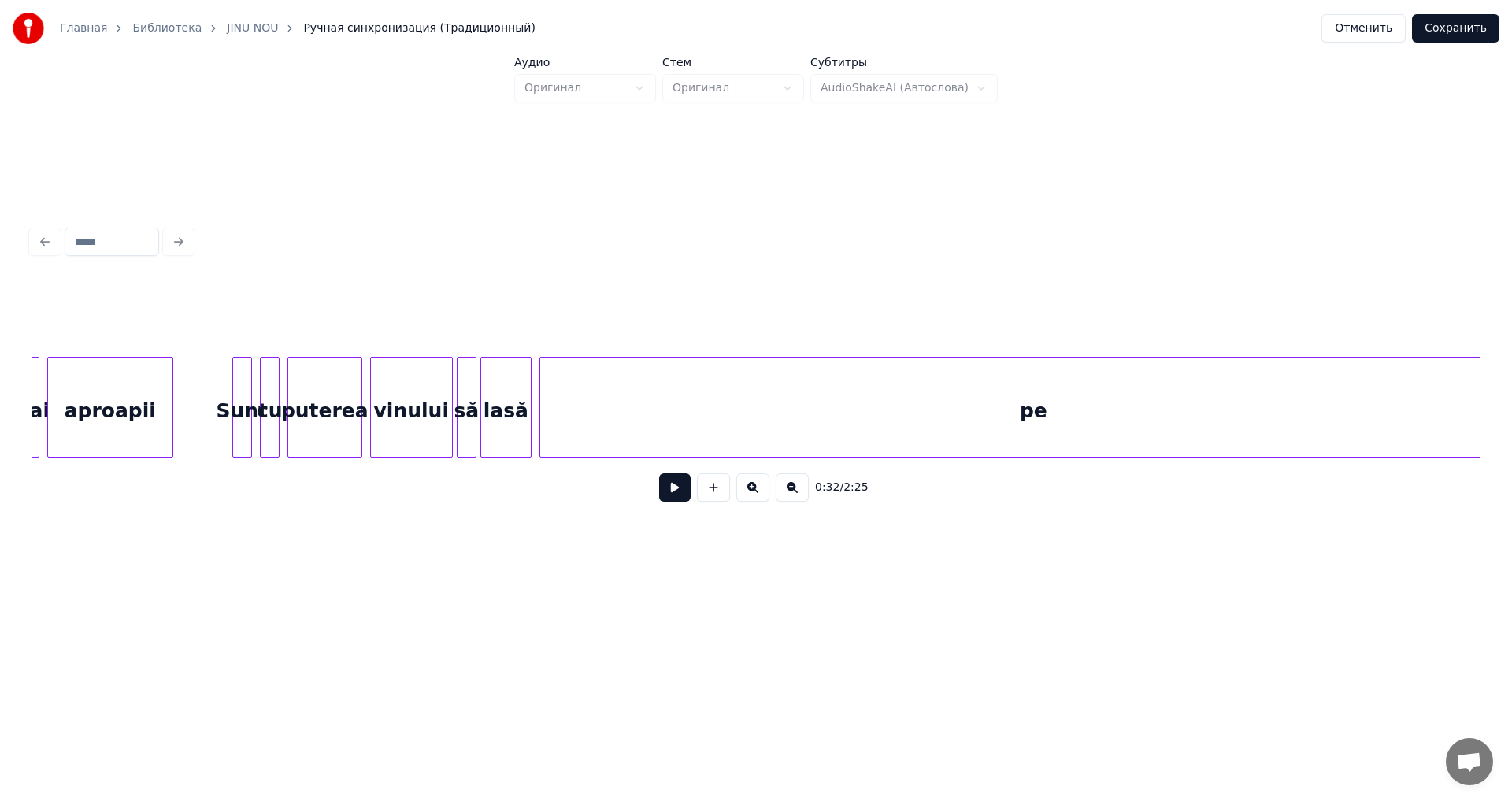
click at [338, 423] on div "puterea" at bounding box center [325, 410] width 74 height 107
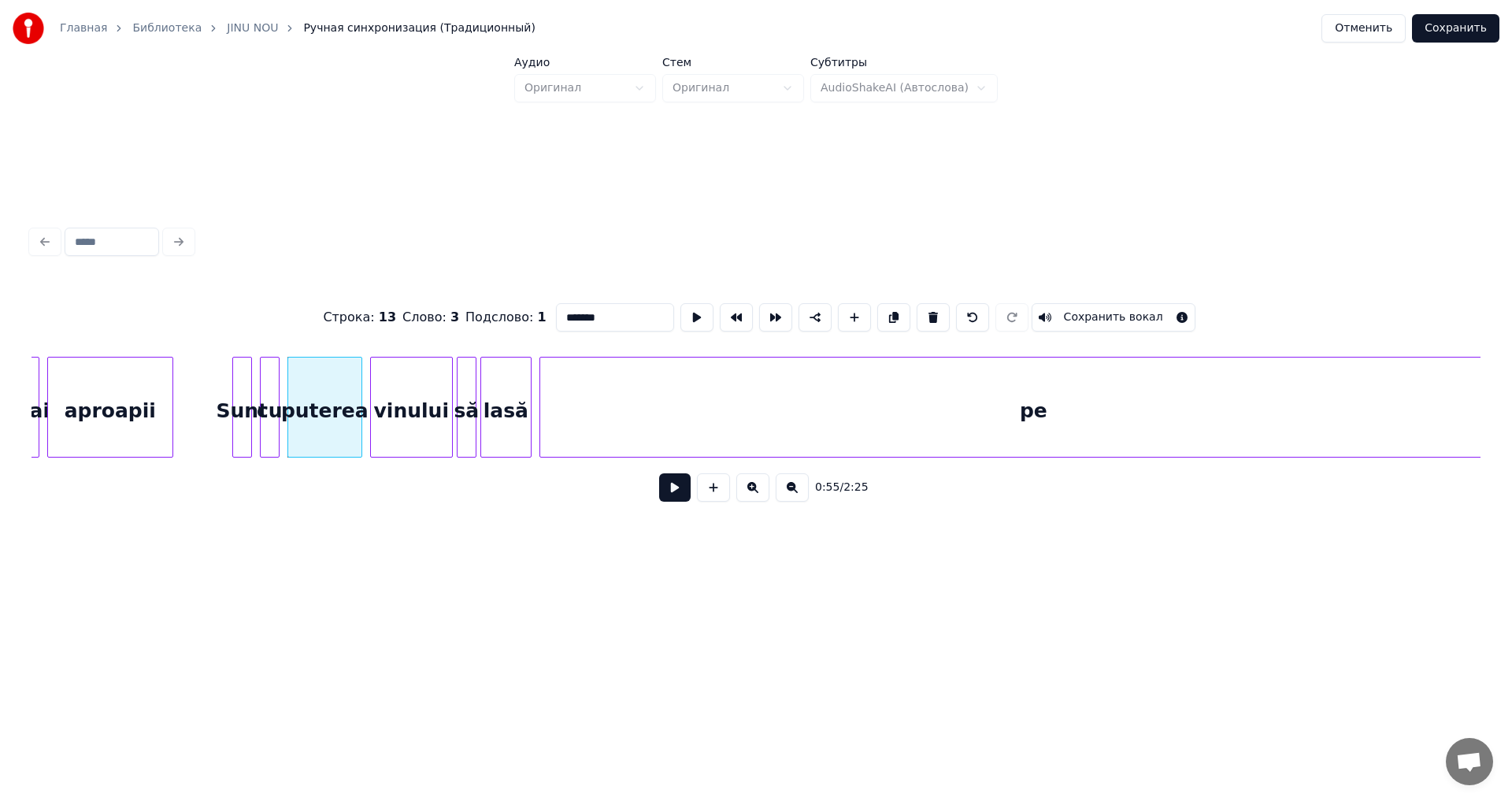
click at [669, 485] on button at bounding box center [674, 488] width 31 height 29
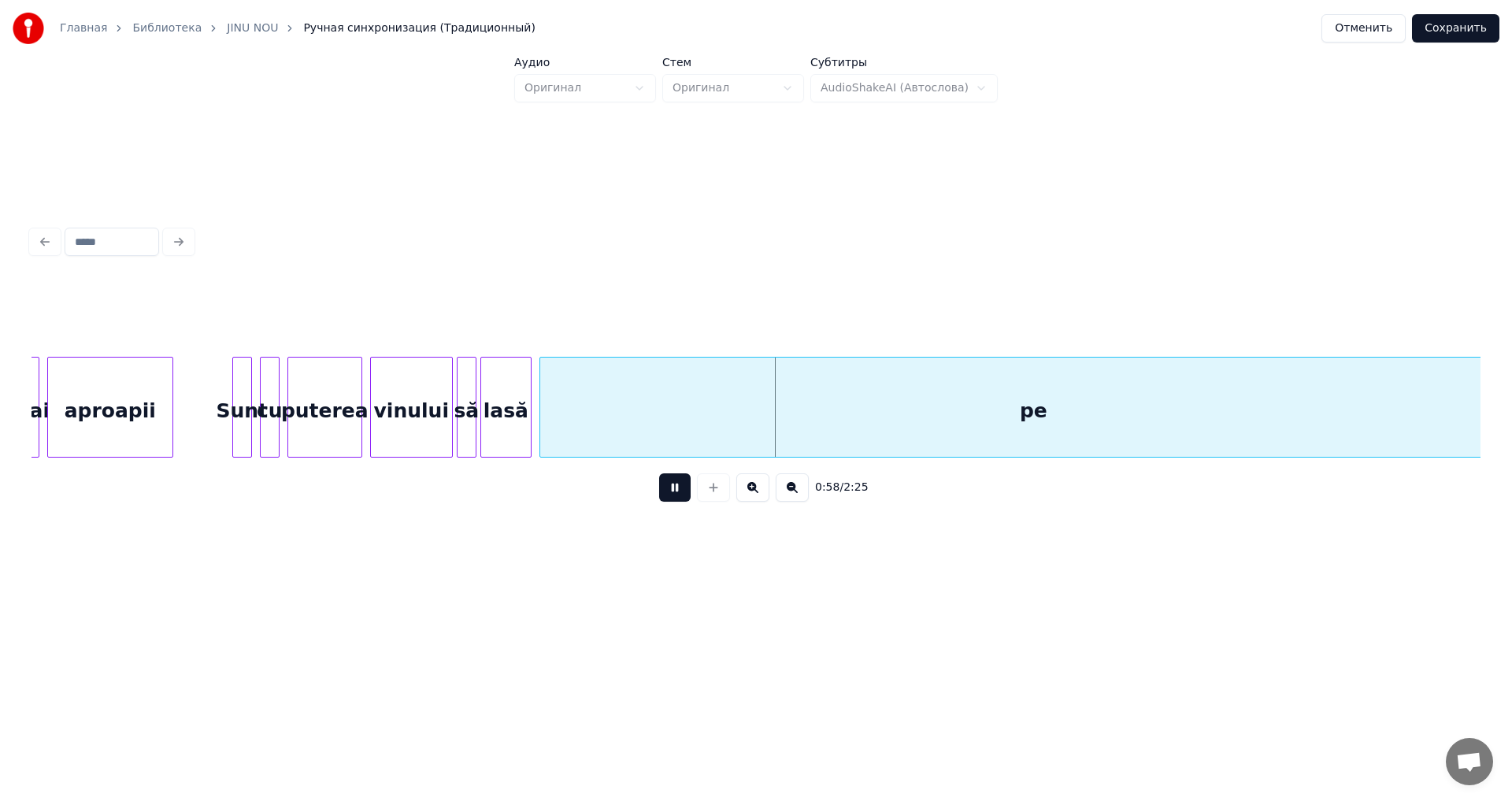
click at [669, 485] on button at bounding box center [674, 488] width 31 height 29
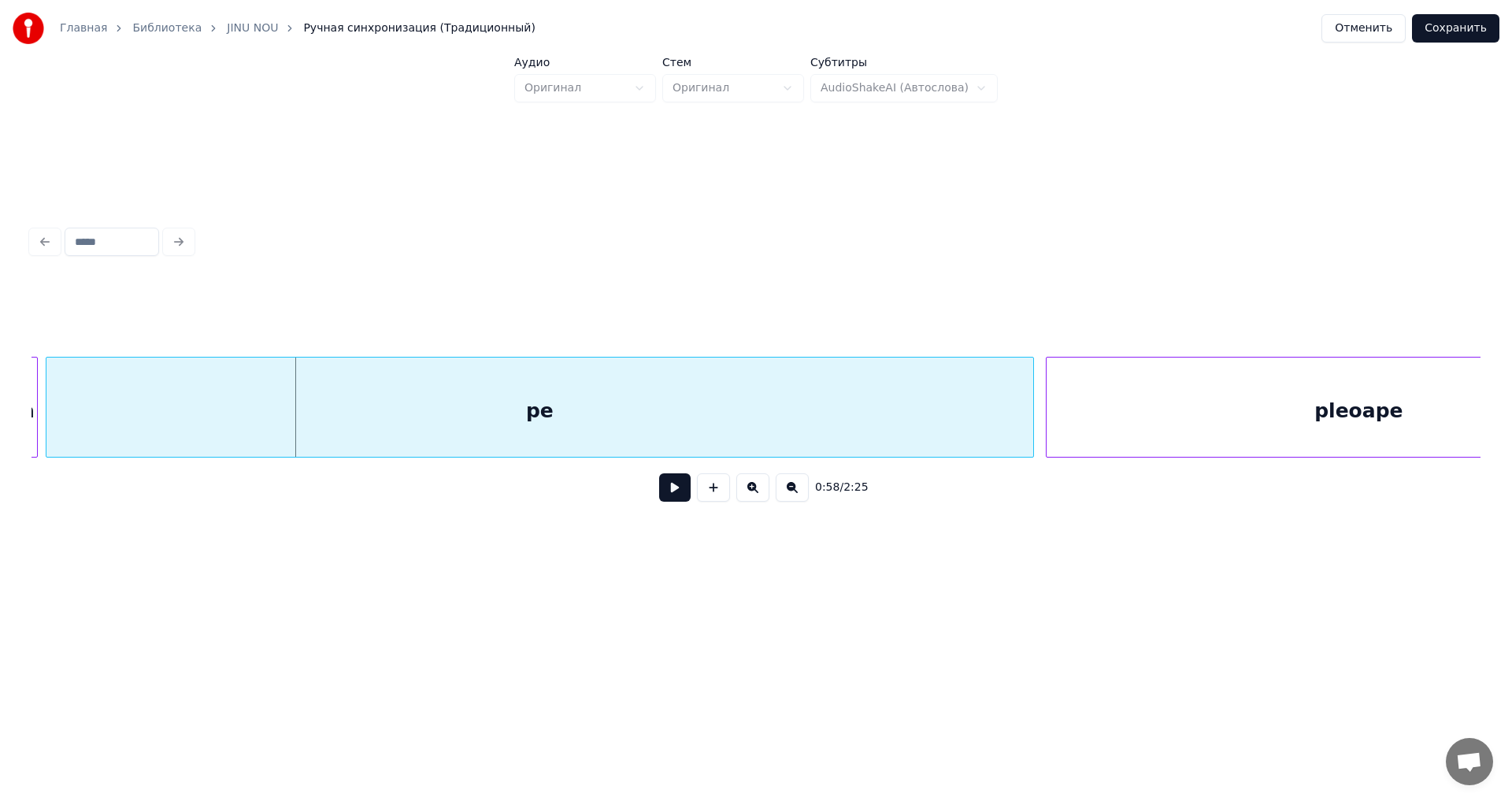
scroll to position [0, 11250]
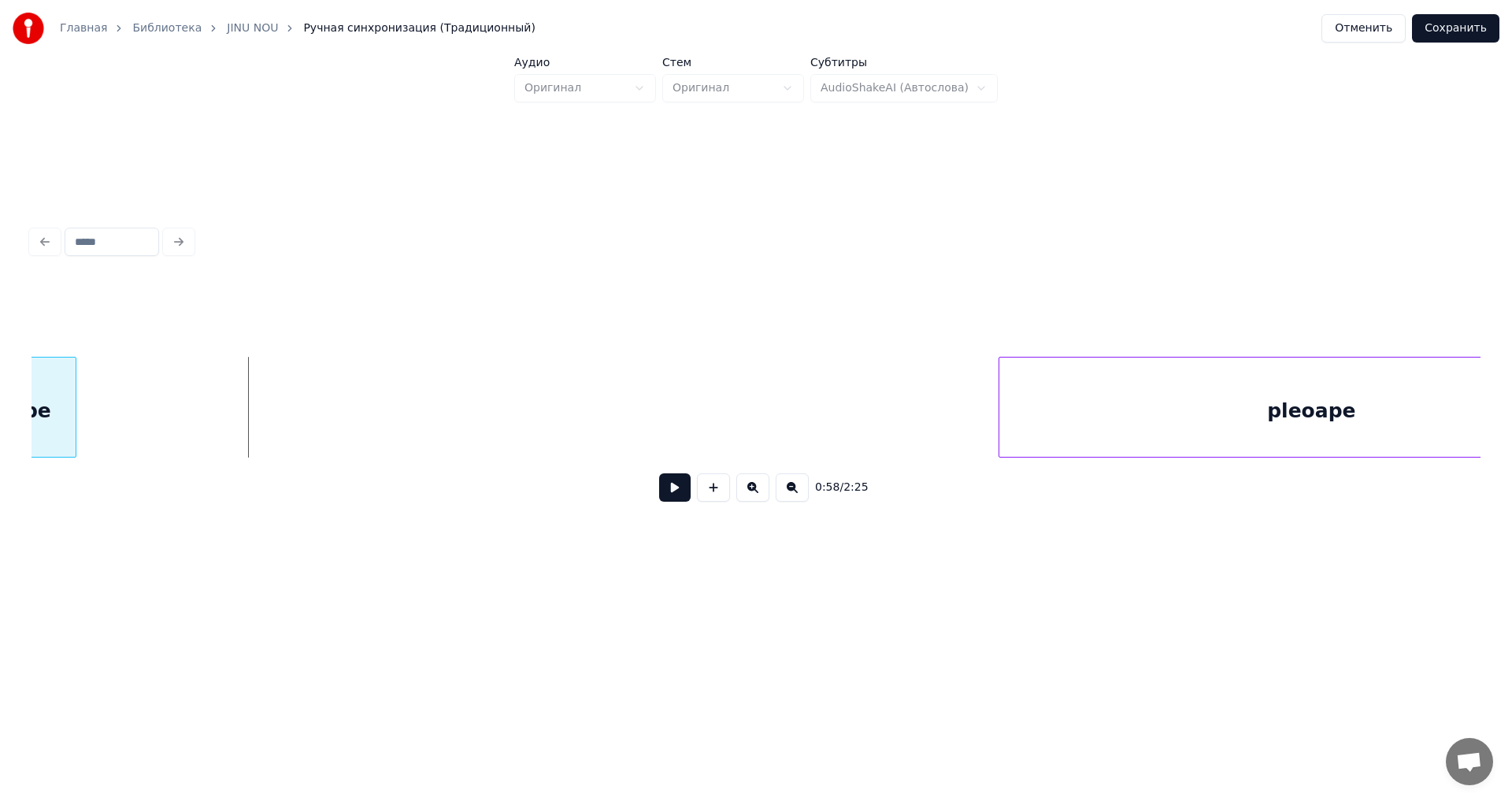
click at [72, 436] on div at bounding box center [73, 407] width 4 height 100
click at [542, 446] on div "pleoape" at bounding box center [365, 410] width 625 height 107
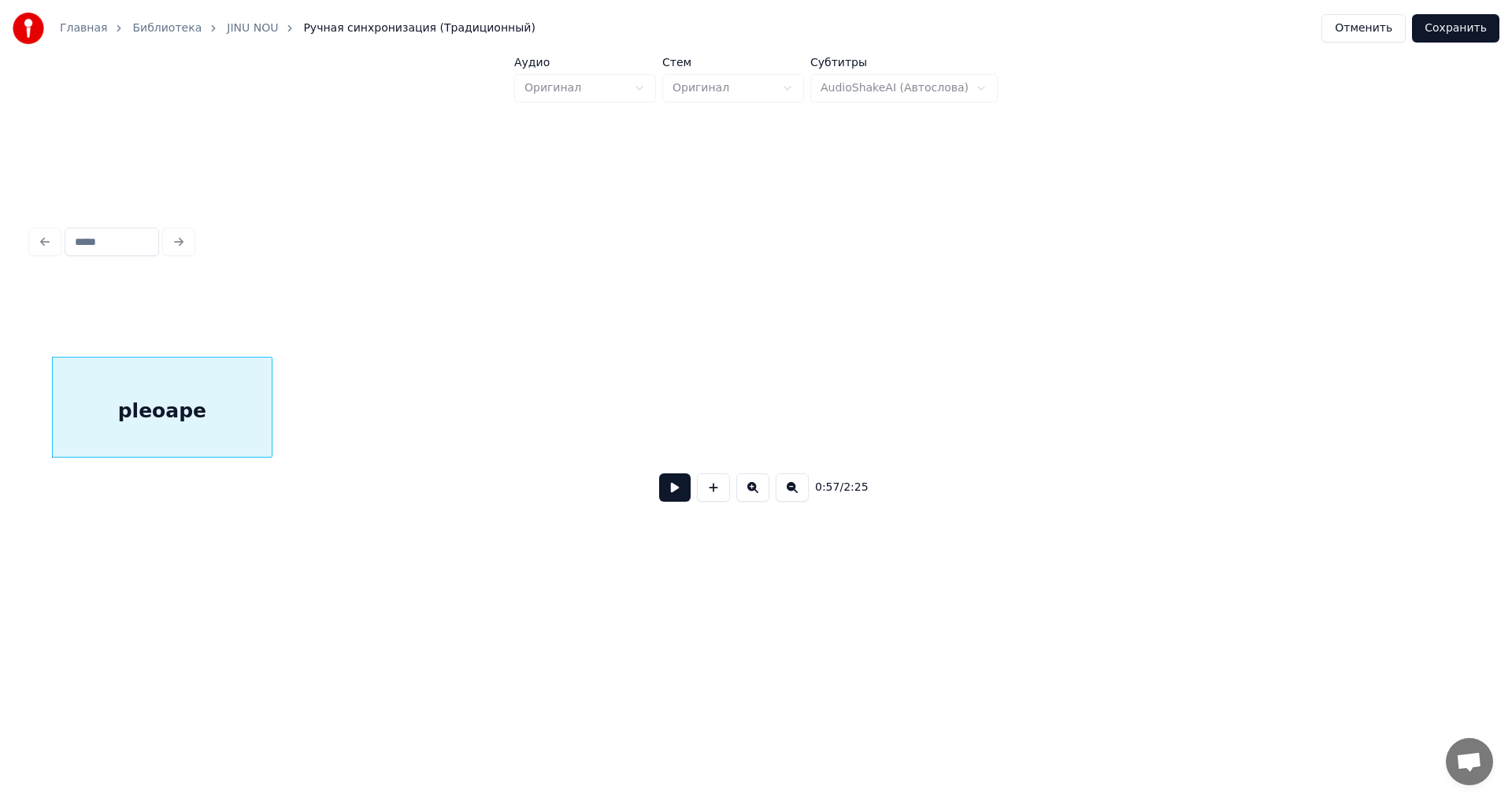
click at [270, 431] on div at bounding box center [268, 407] width 4 height 100
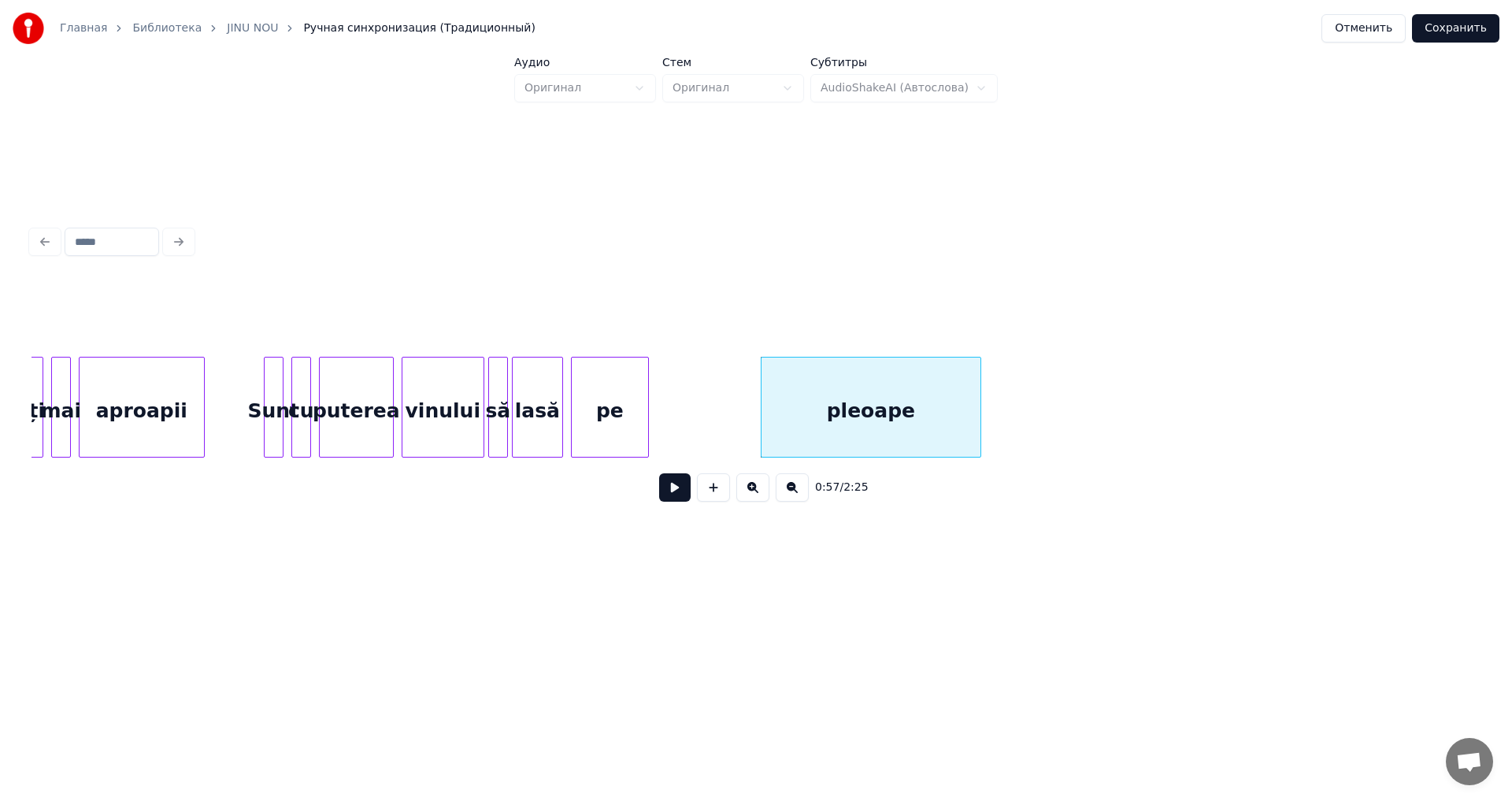
scroll to position [0, 10661]
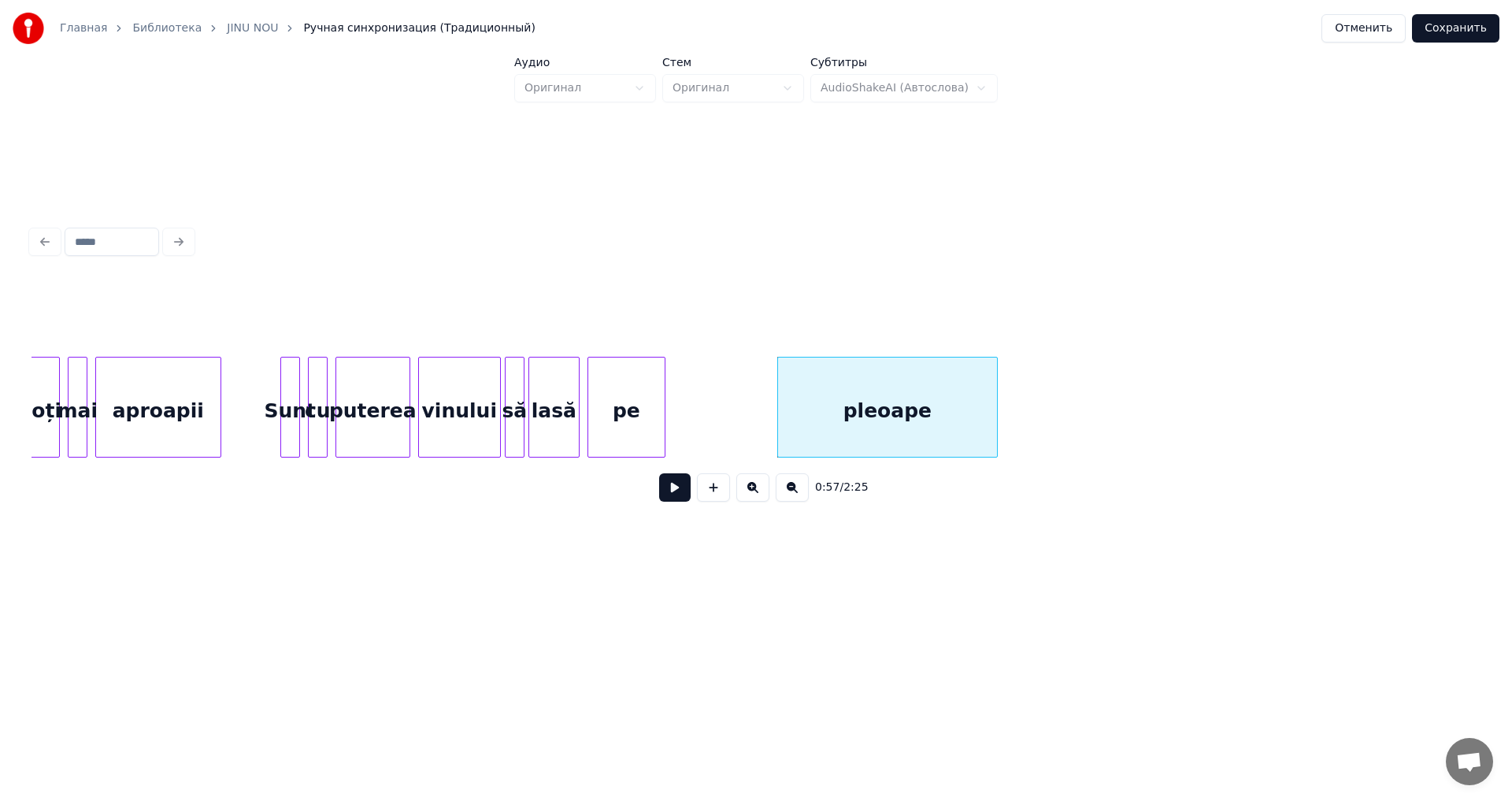
click at [615, 445] on div "pe" at bounding box center [626, 410] width 76 height 107
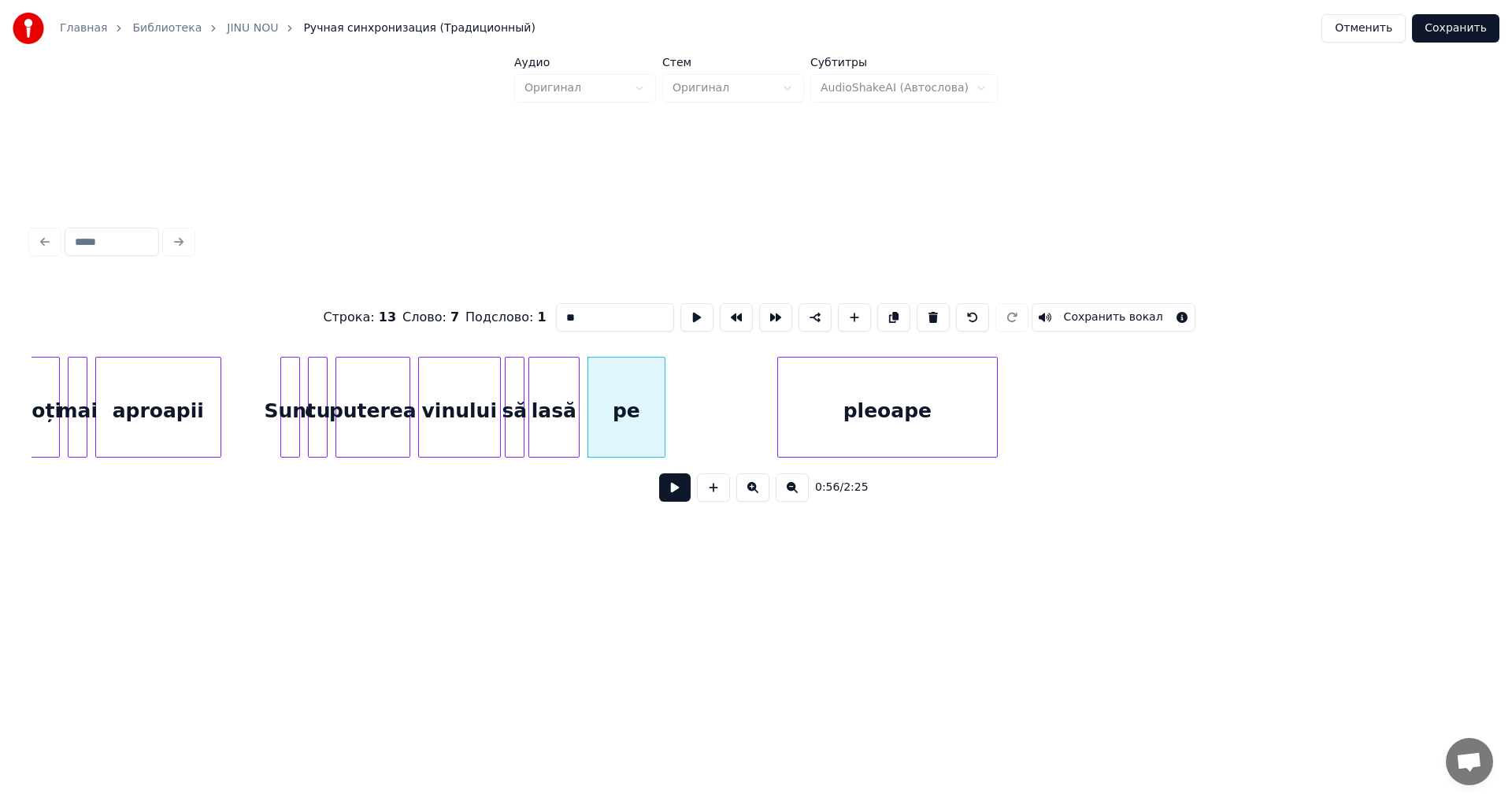
click at [672, 501] on button at bounding box center [674, 488] width 31 height 29
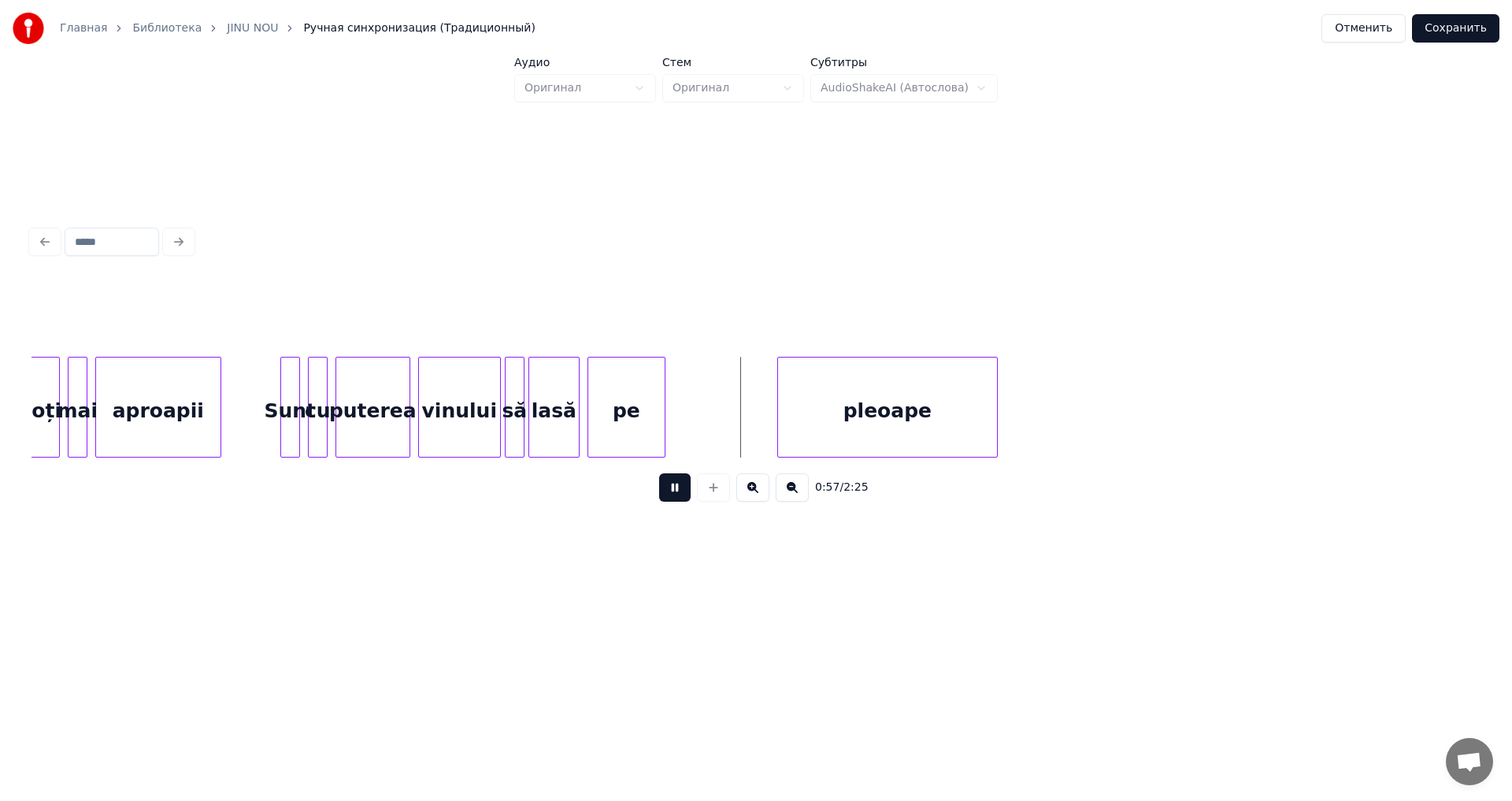
click at [672, 501] on button at bounding box center [674, 488] width 31 height 29
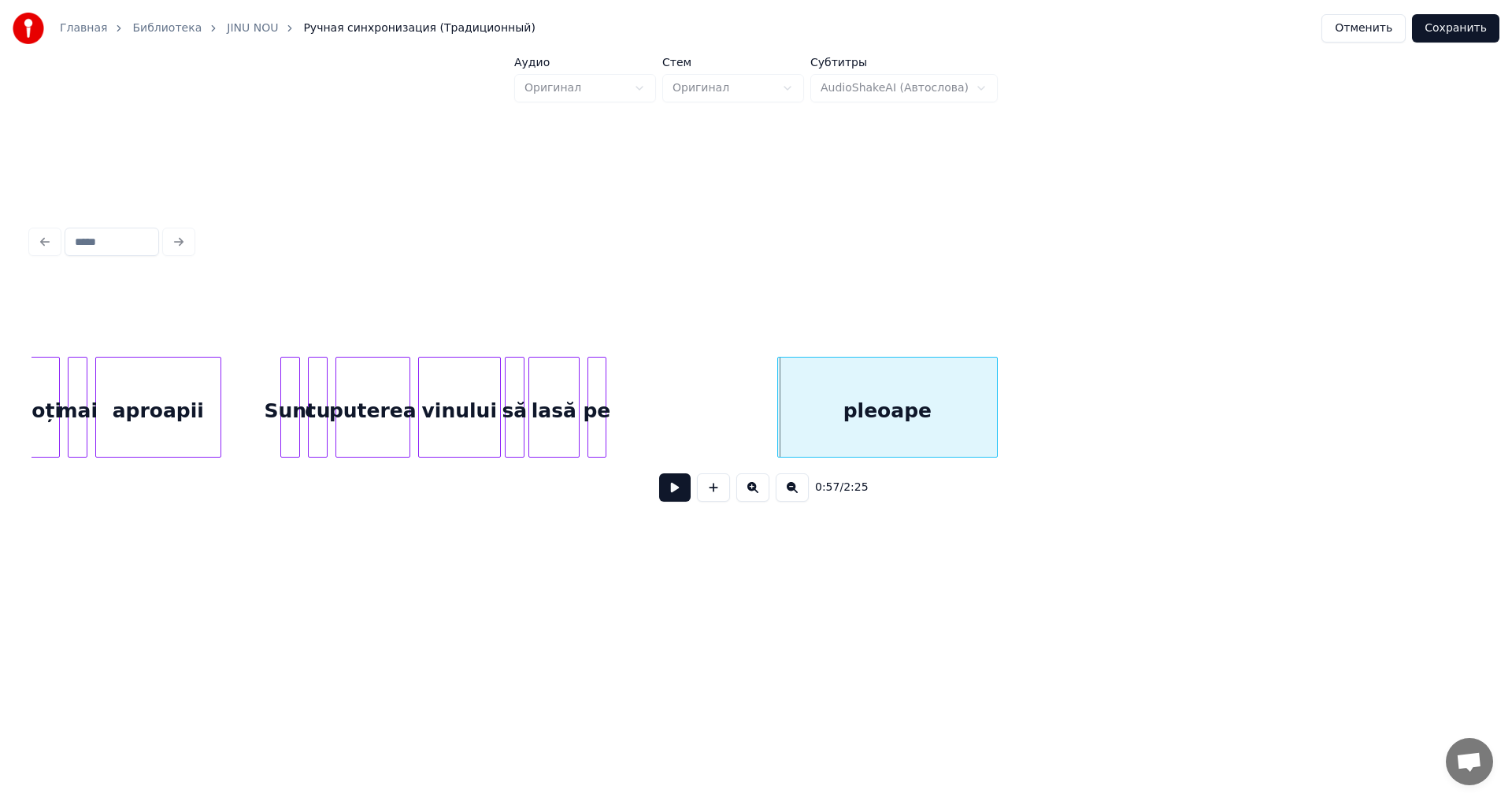
click at [604, 441] on div at bounding box center [602, 407] width 4 height 100
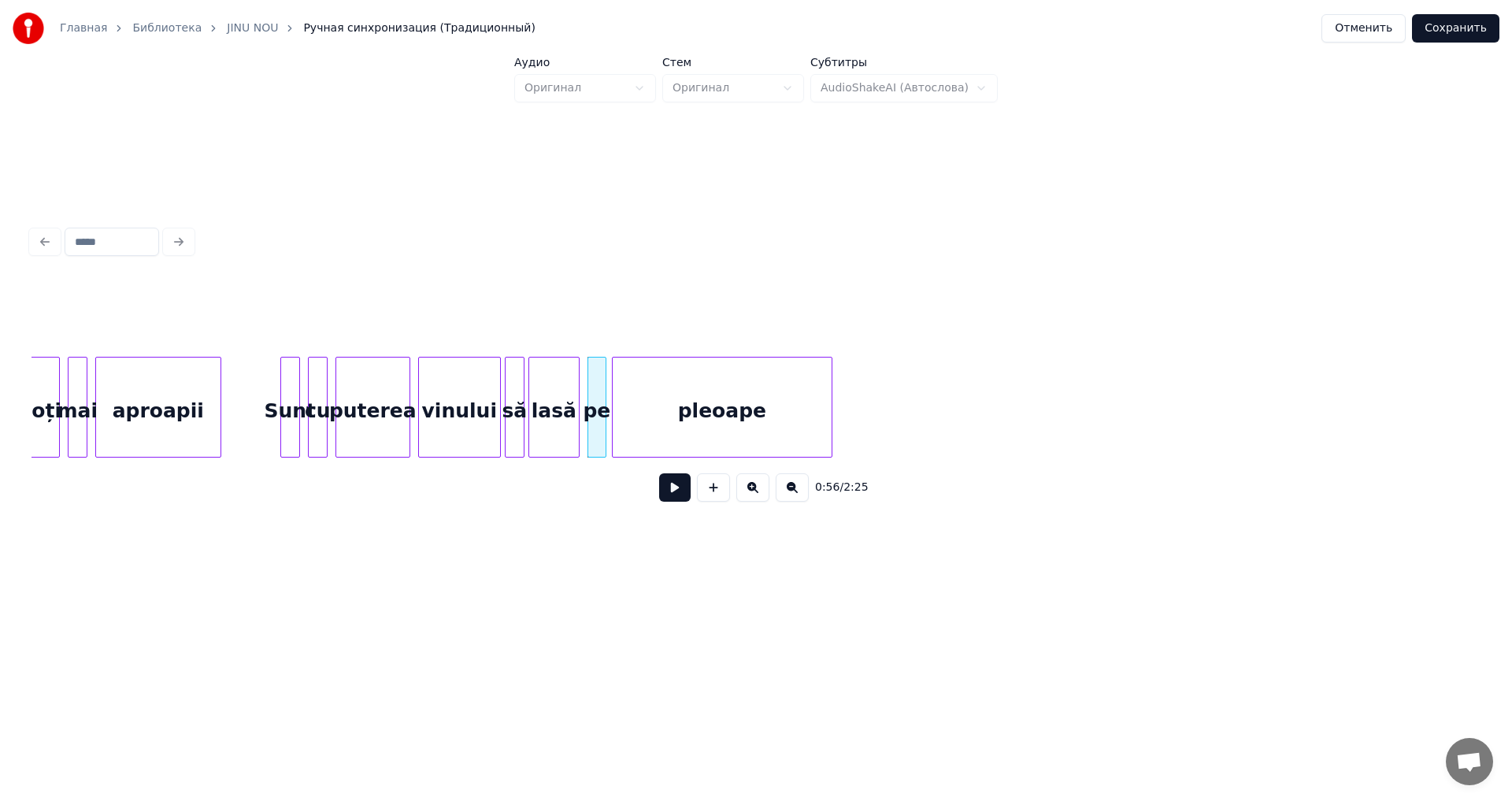
click at [769, 431] on div "pleoape" at bounding box center [723, 410] width 219 height 107
click at [683, 436] on div at bounding box center [684, 407] width 4 height 100
click at [669, 497] on button at bounding box center [674, 488] width 31 height 29
click at [734, 446] on div at bounding box center [735, 407] width 4 height 100
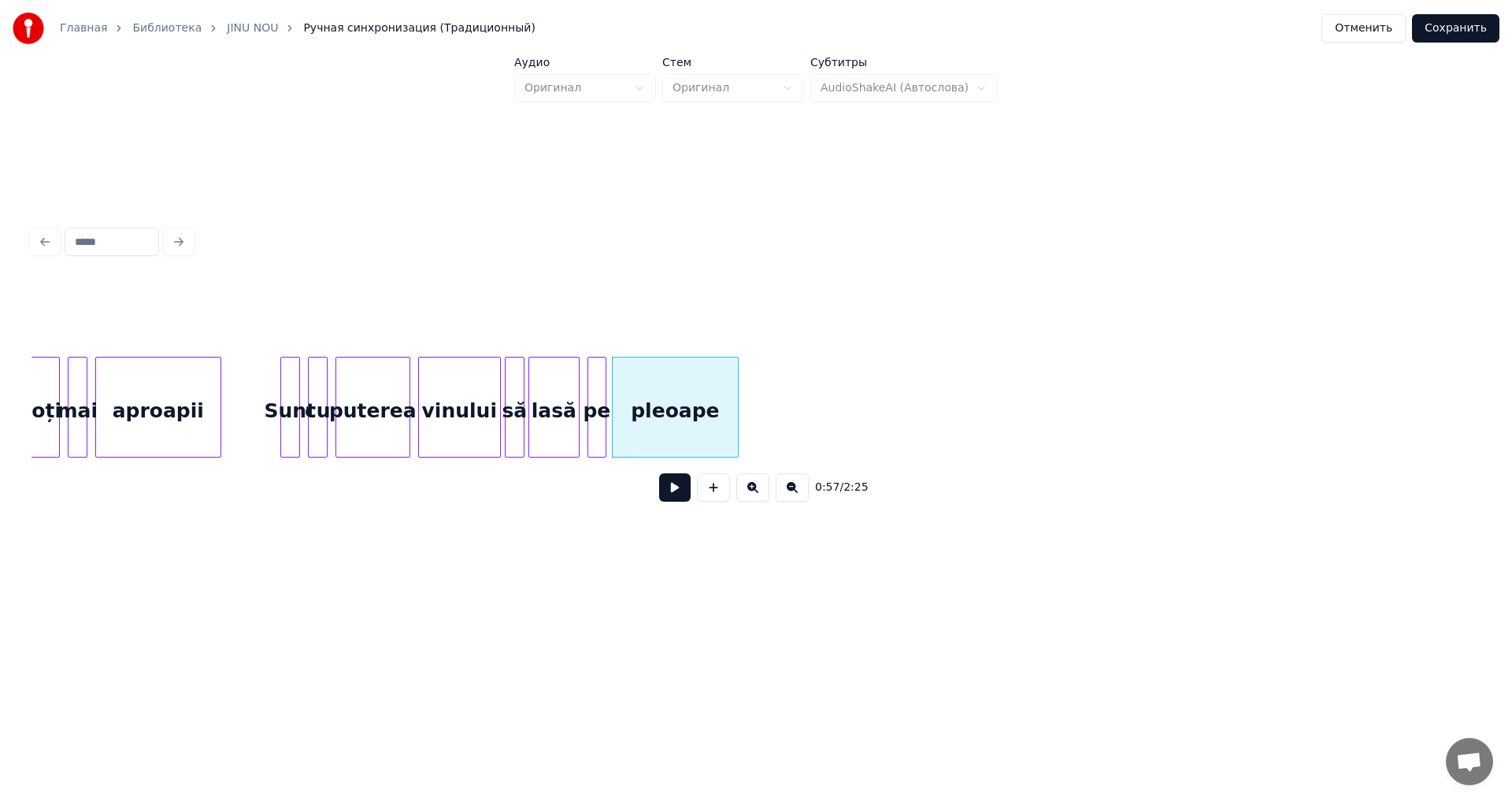
click at [661, 502] on button at bounding box center [674, 488] width 31 height 29
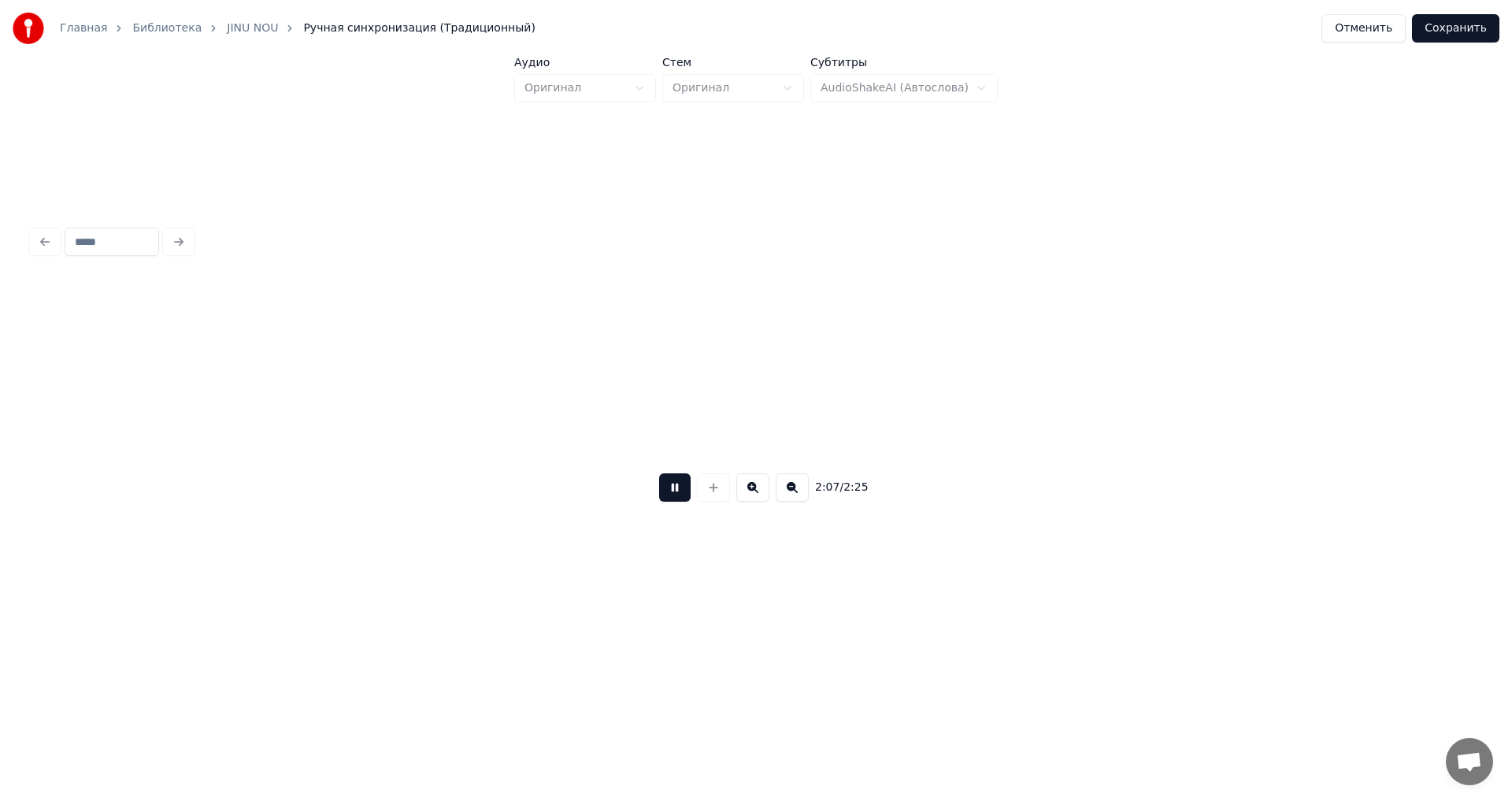
scroll to position [0, 25165]
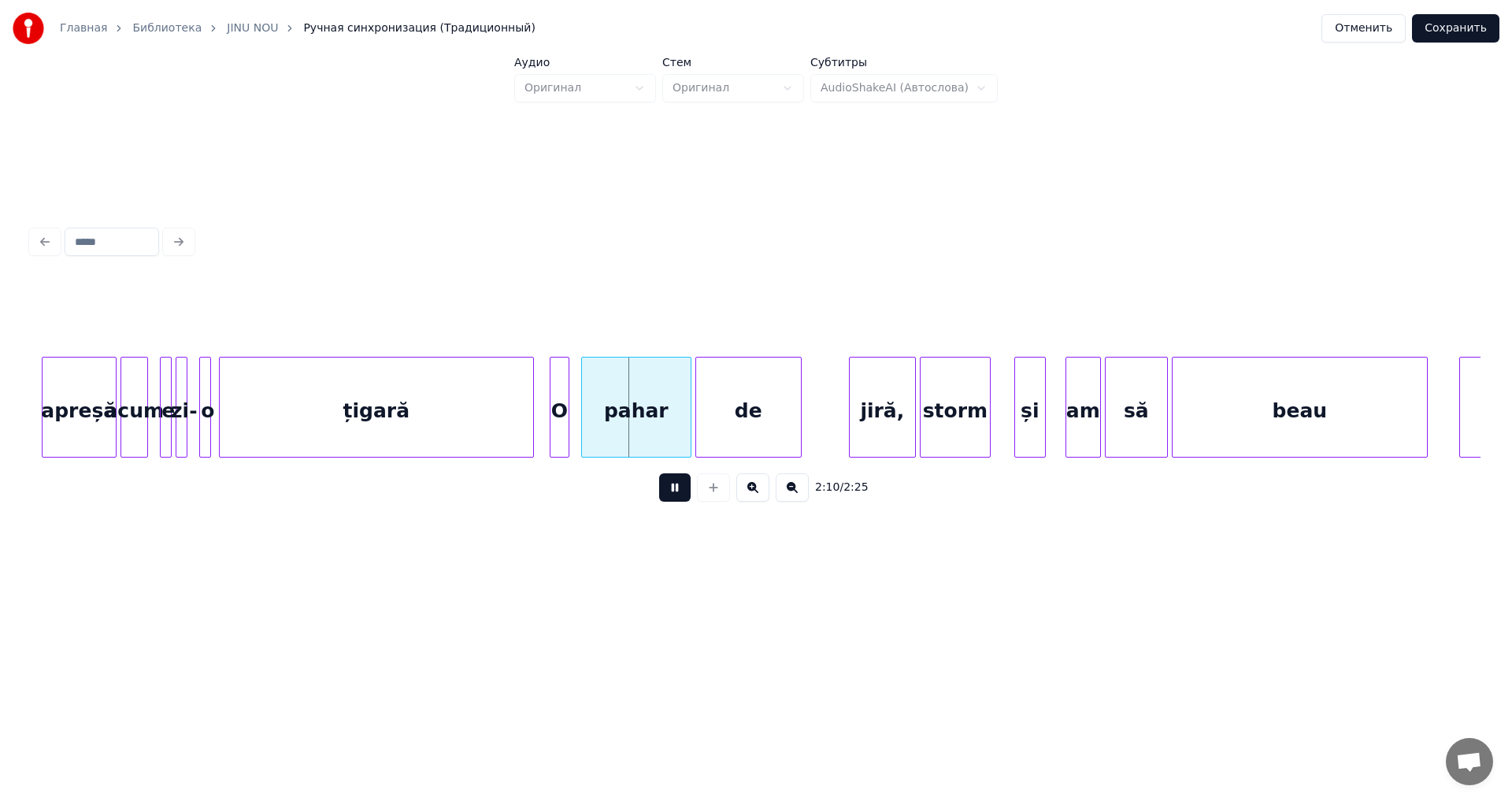
click at [664, 499] on button at bounding box center [674, 488] width 31 height 29
click at [354, 429] on div at bounding box center [353, 407] width 4 height 100
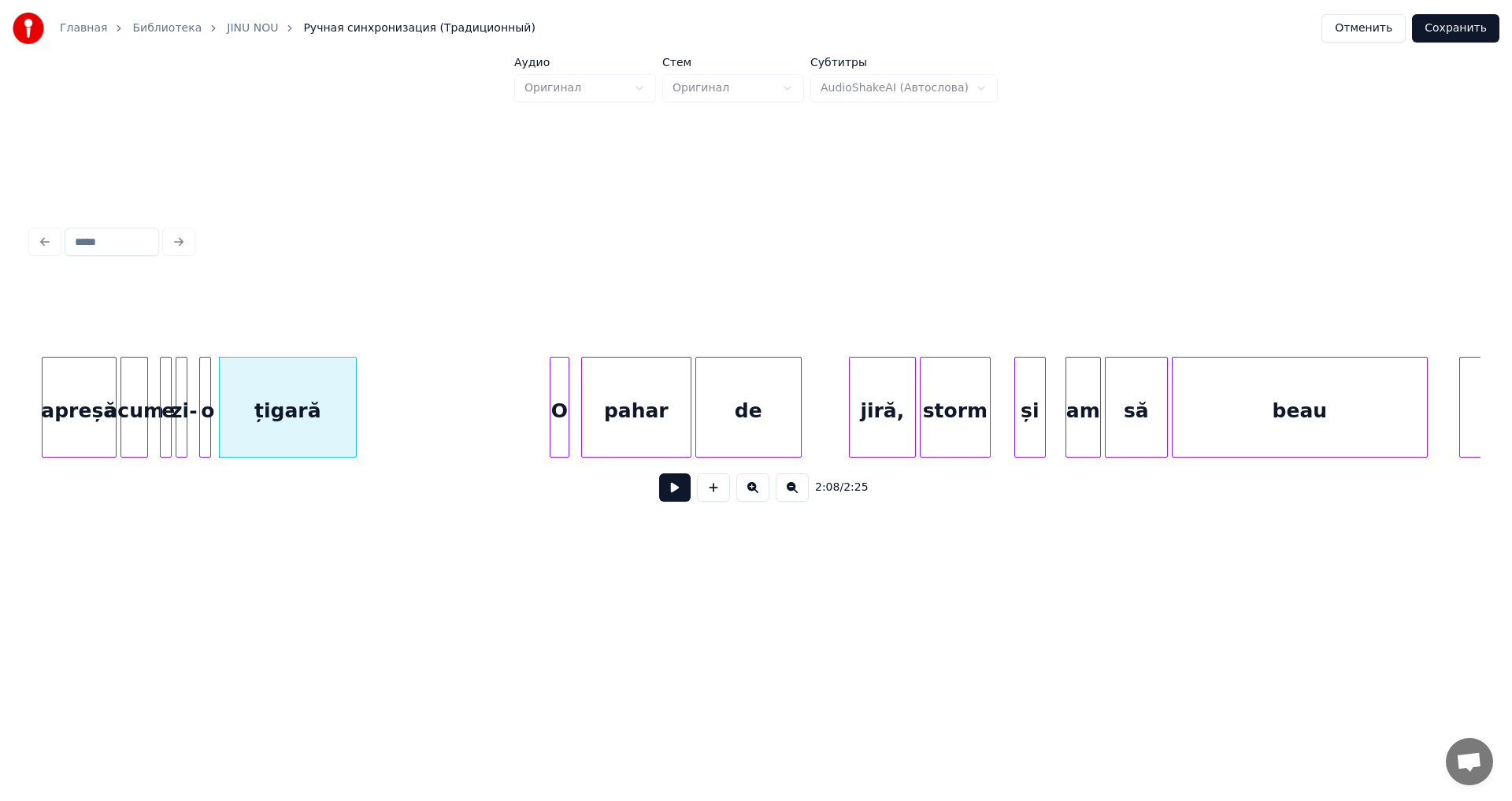
click at [672, 502] on button at bounding box center [674, 488] width 31 height 29
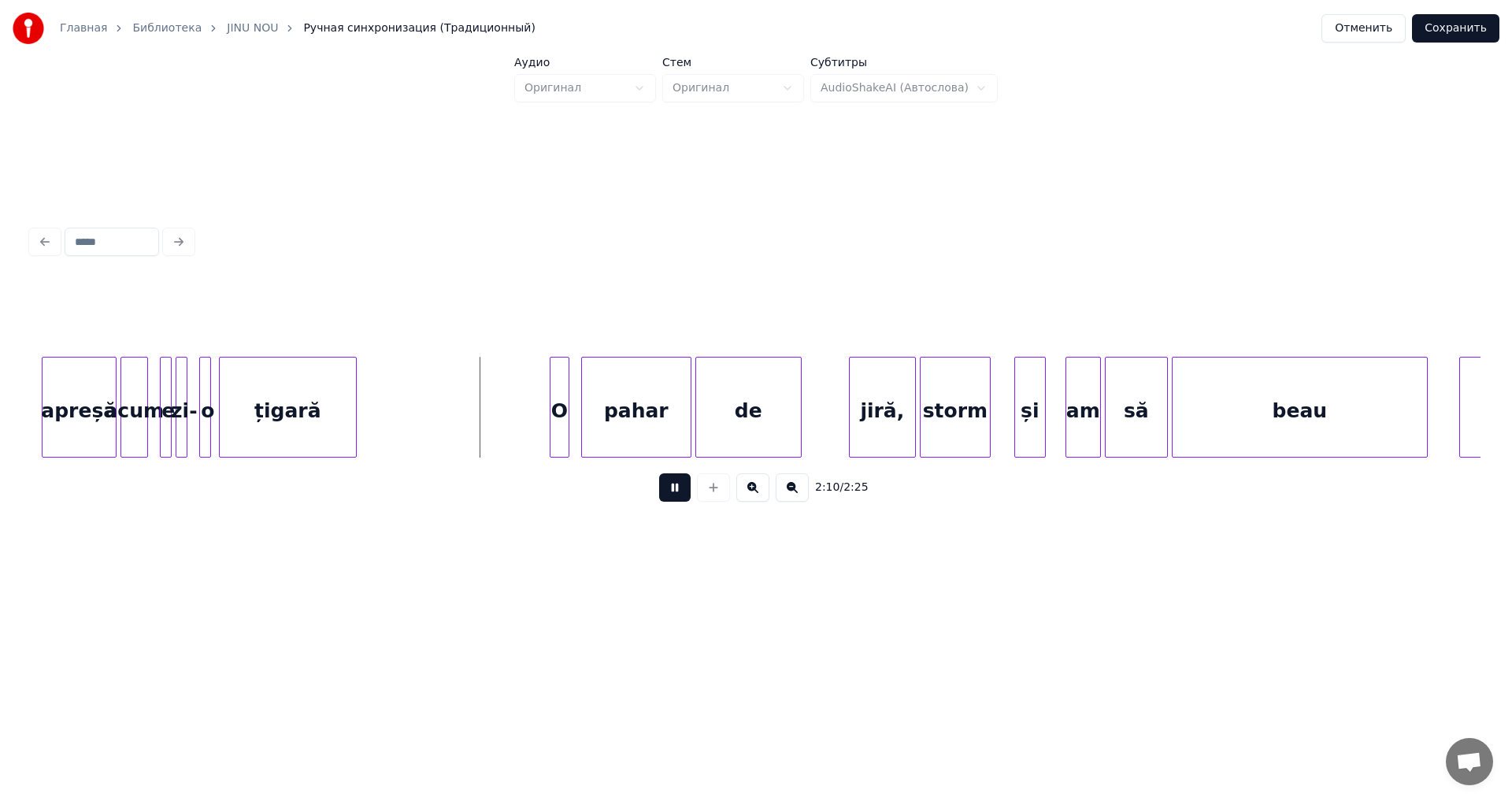
click at [671, 502] on button at bounding box center [674, 488] width 31 height 29
click at [418, 434] on div "O" at bounding box center [417, 410] width 18 height 107
click at [675, 498] on button at bounding box center [674, 488] width 31 height 29
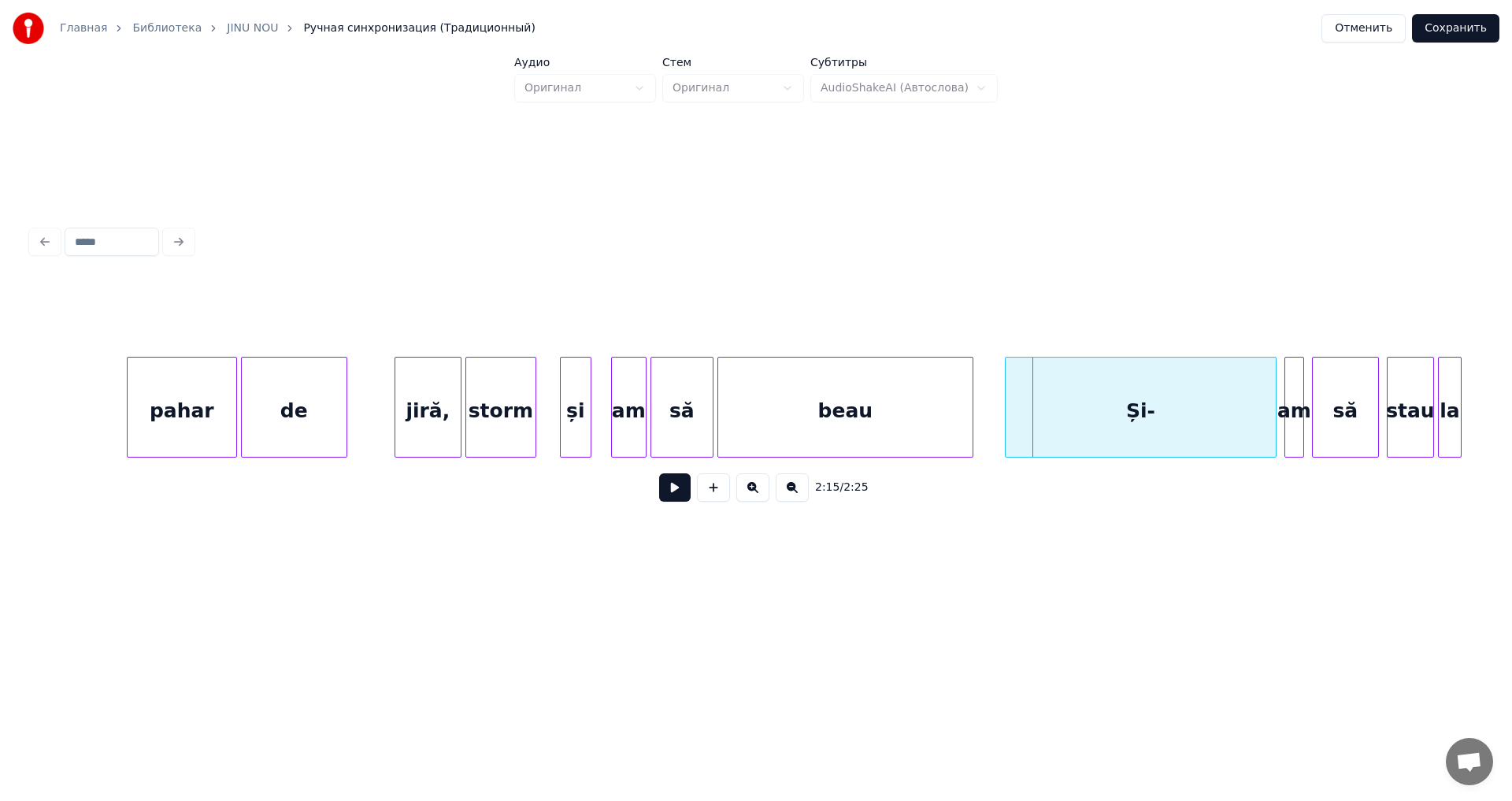
scroll to position [0, 25604]
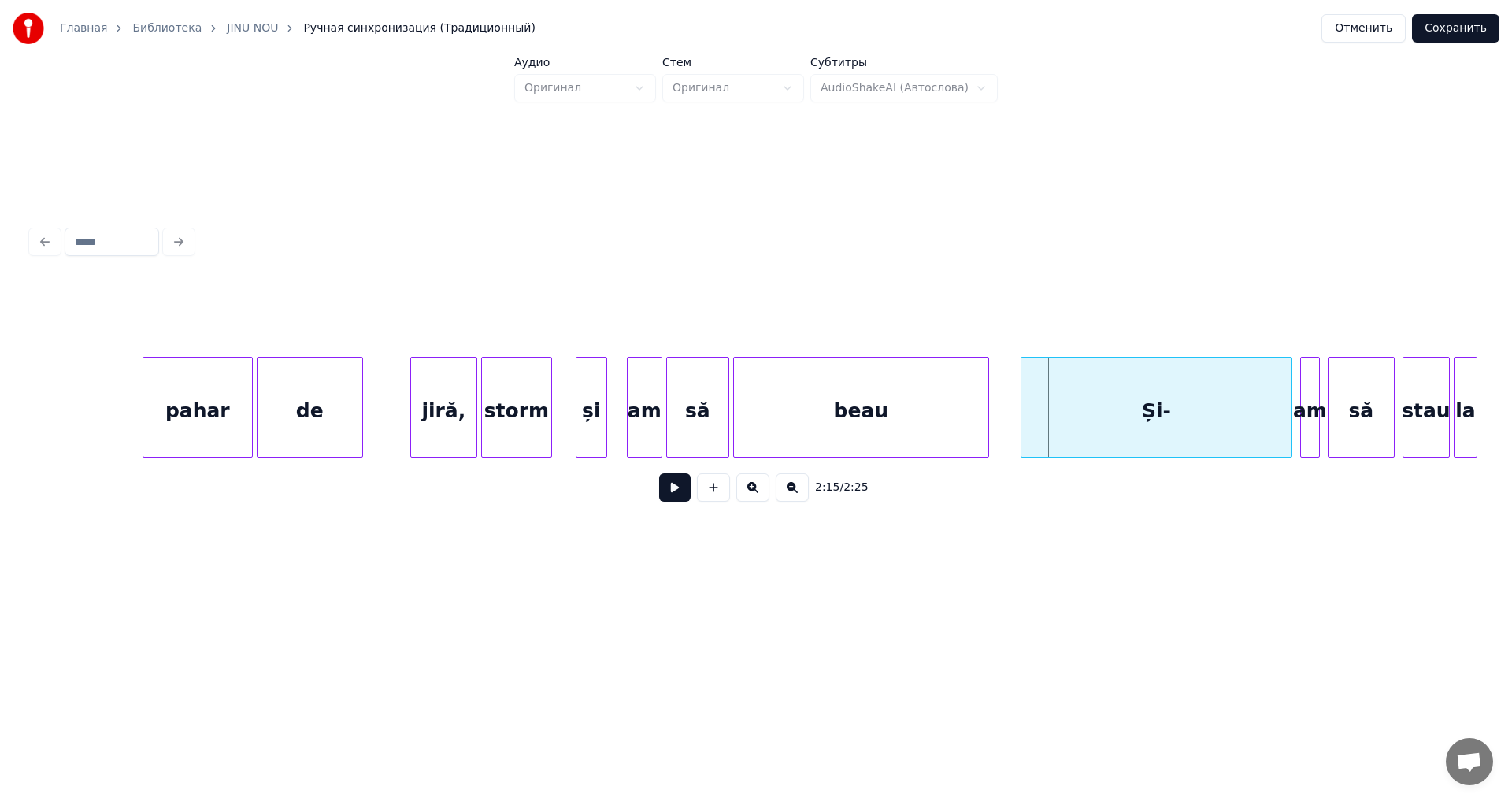
click at [242, 404] on div "pahar" at bounding box center [198, 410] width 109 height 107
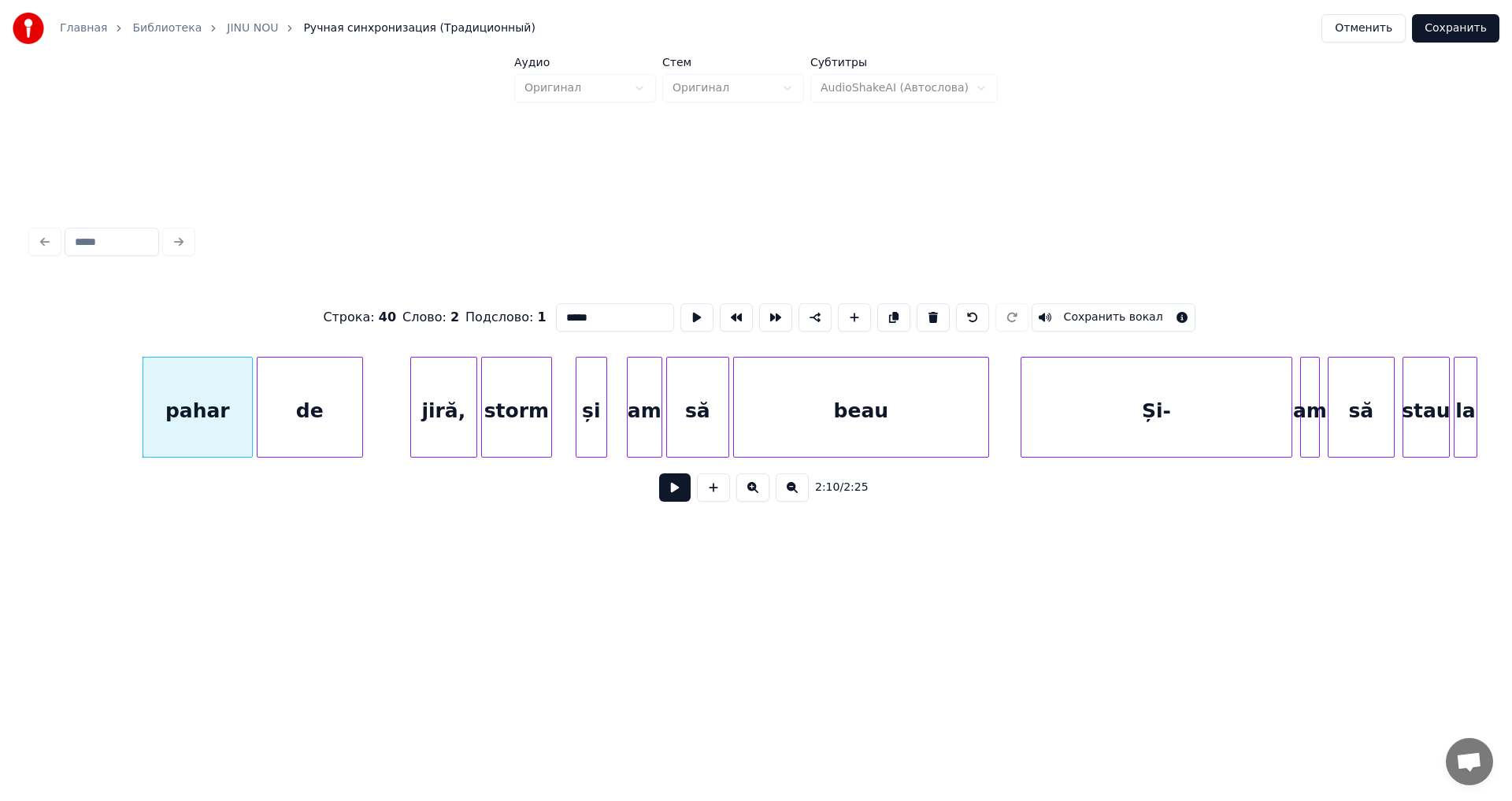
click at [670, 496] on button at bounding box center [674, 488] width 31 height 29
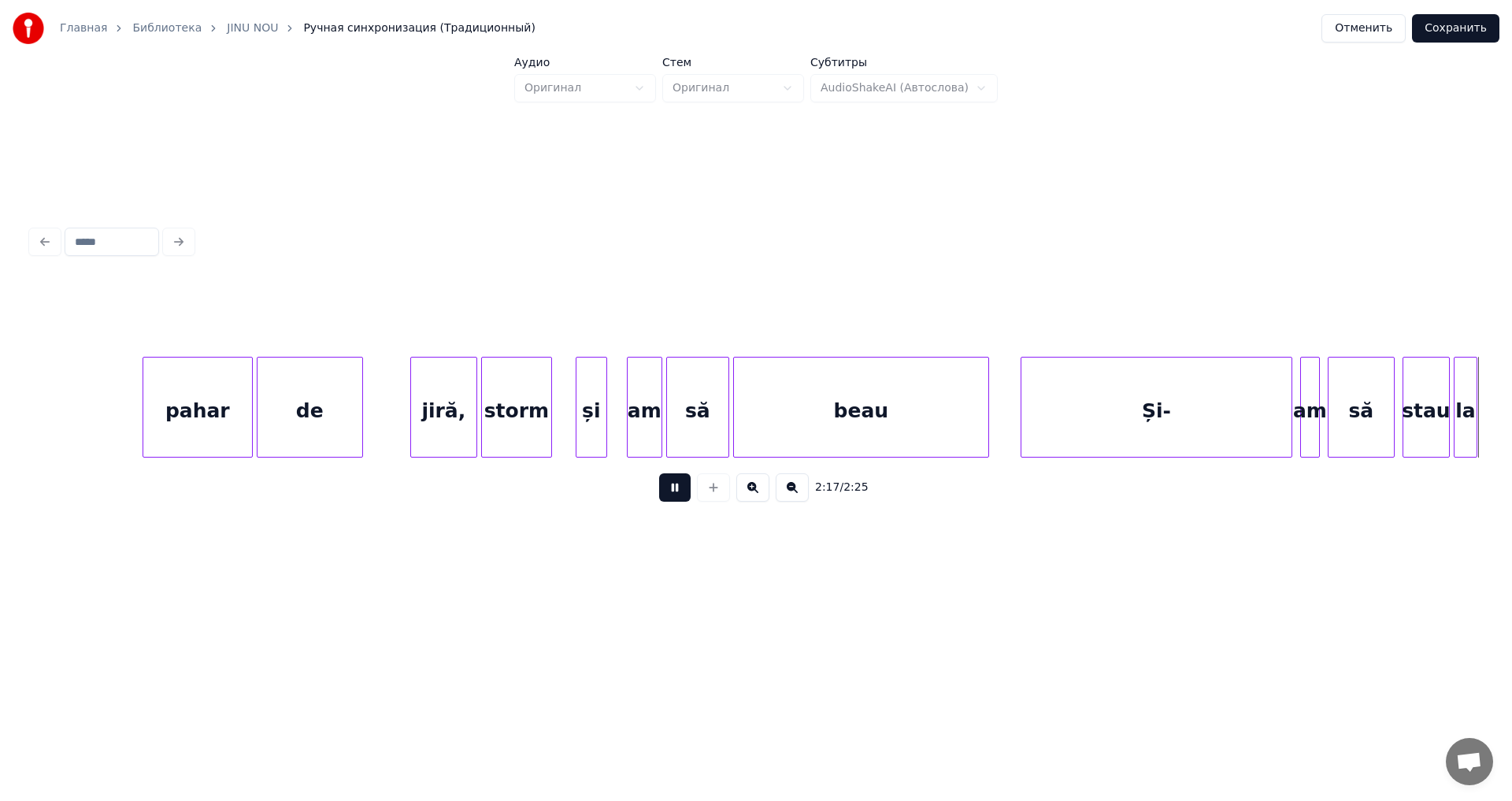
scroll to position [0, 27054]
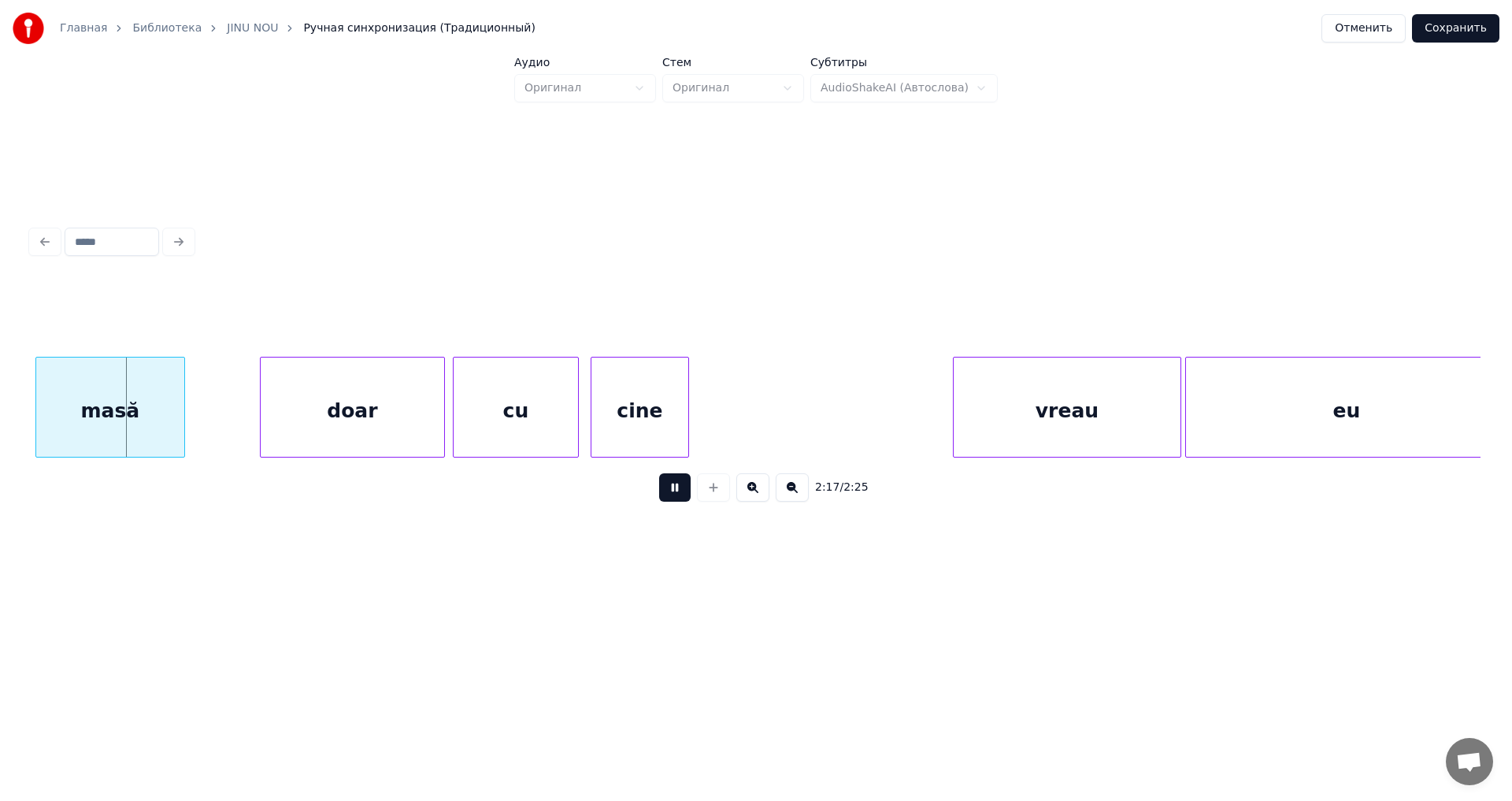
click at [670, 497] on button at bounding box center [674, 488] width 31 height 29
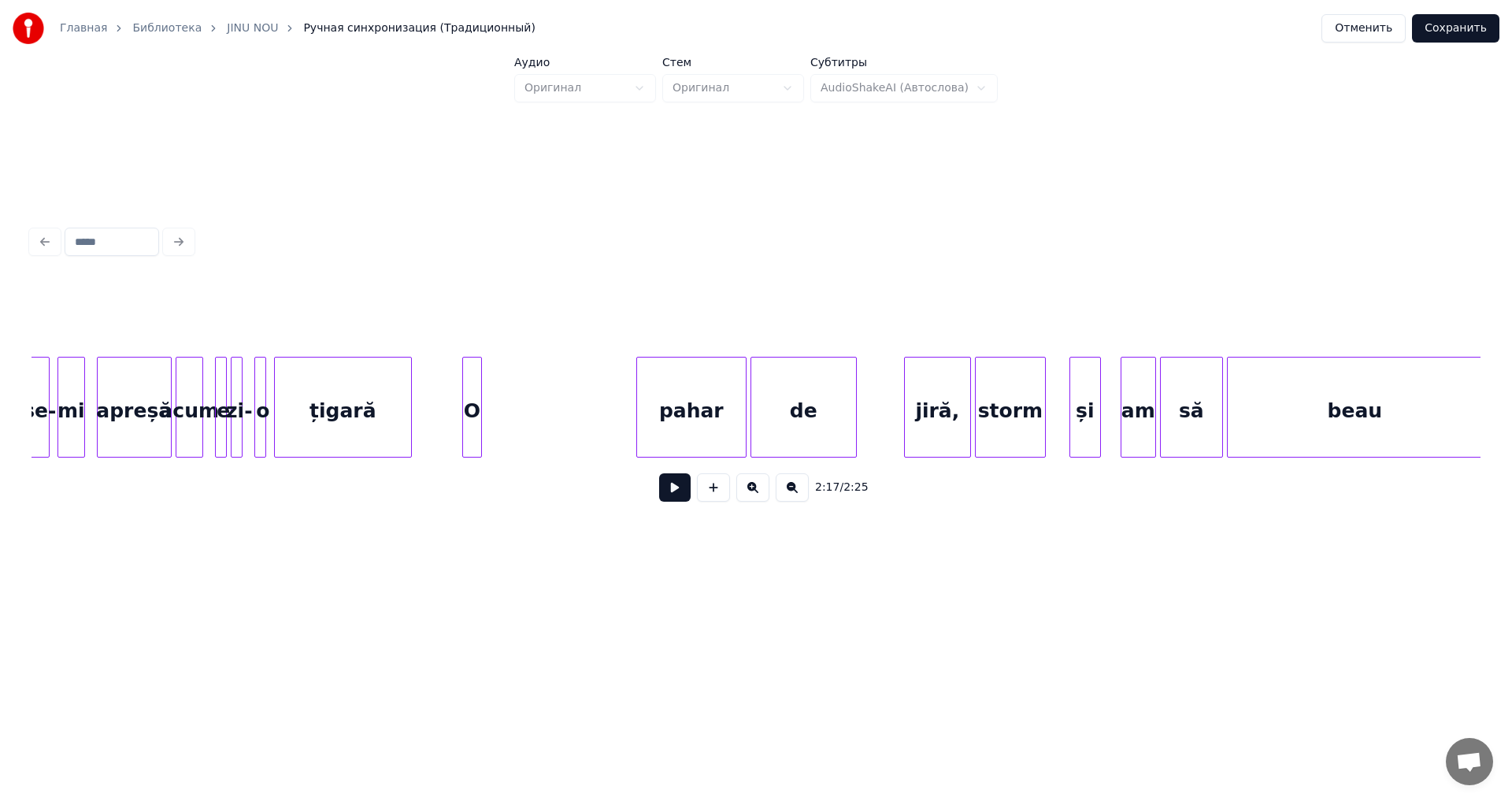
scroll to position [0, 27291]
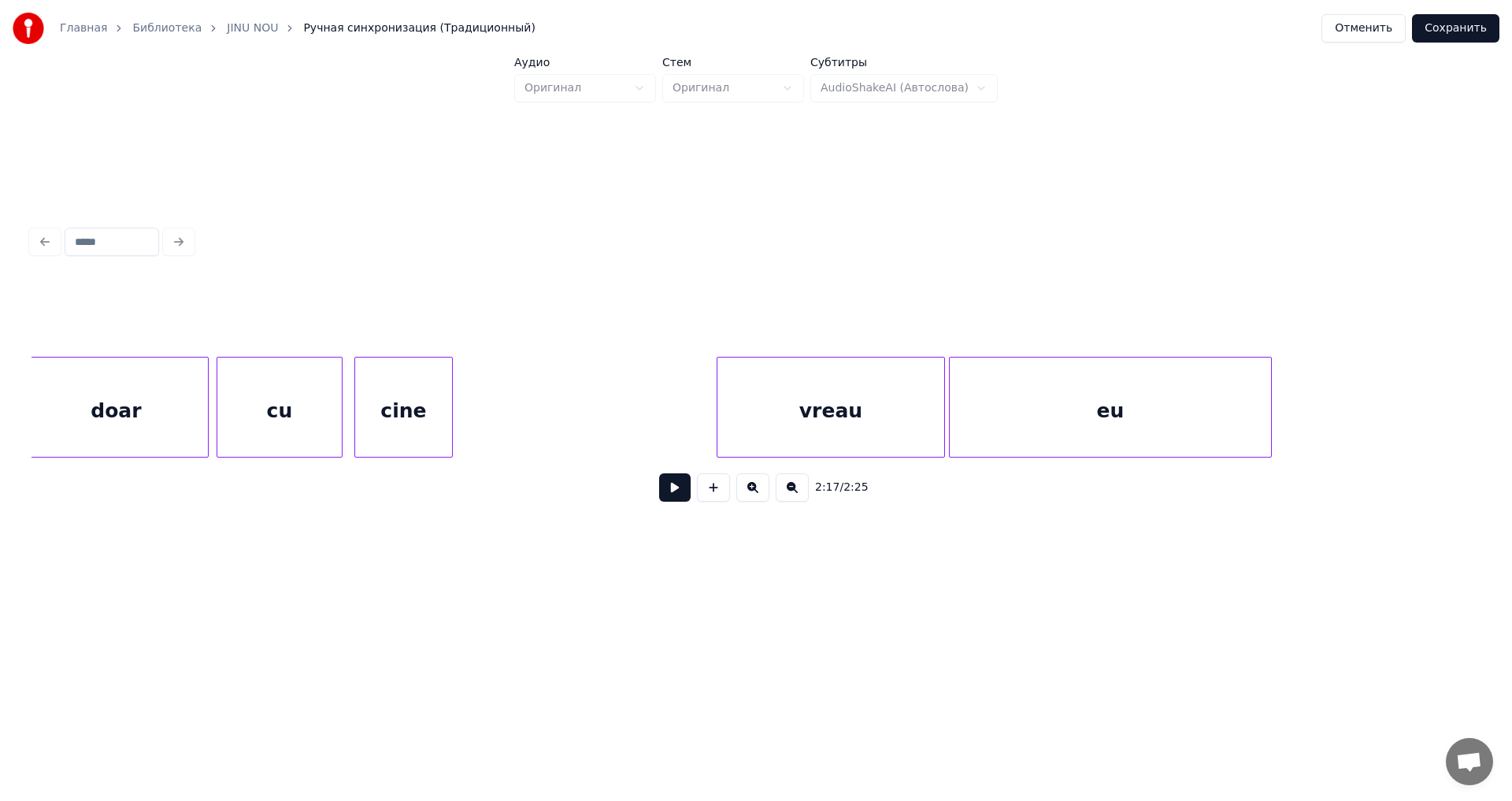
click at [1142, 432] on div "eu" at bounding box center [1111, 410] width 321 height 107
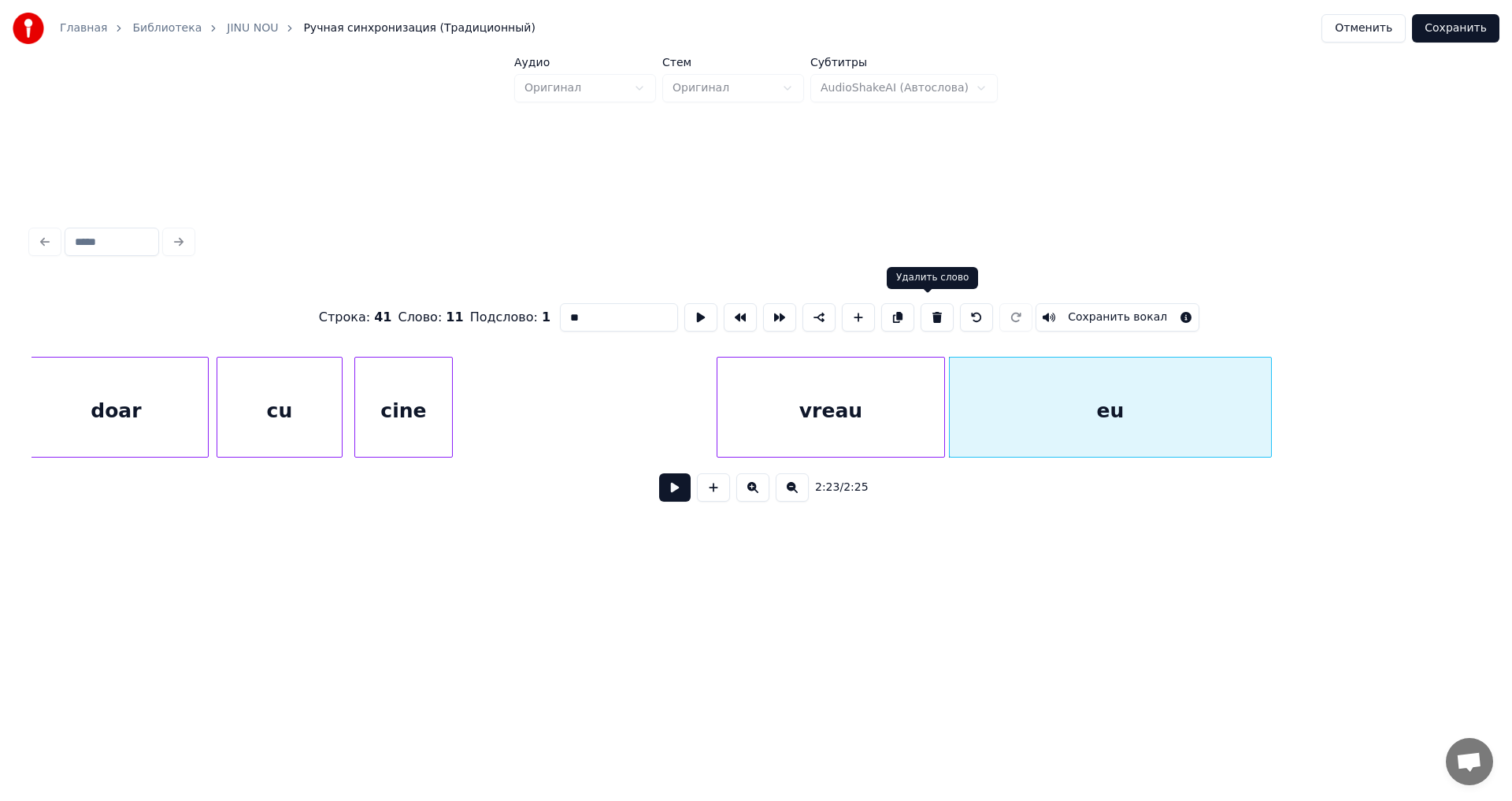
click at [921, 313] on button at bounding box center [937, 318] width 33 height 29
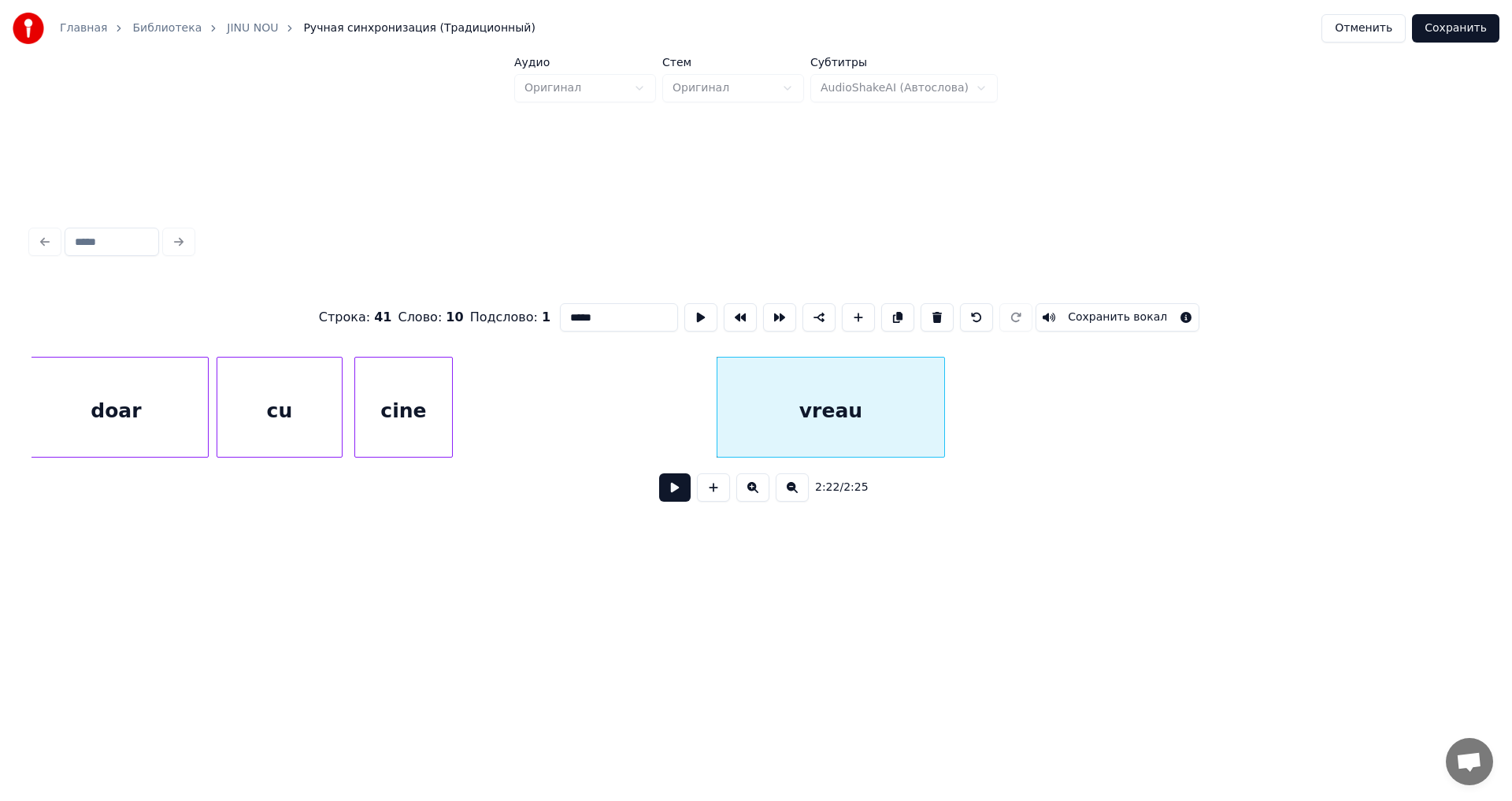
click at [921, 313] on button at bounding box center [937, 318] width 33 height 29
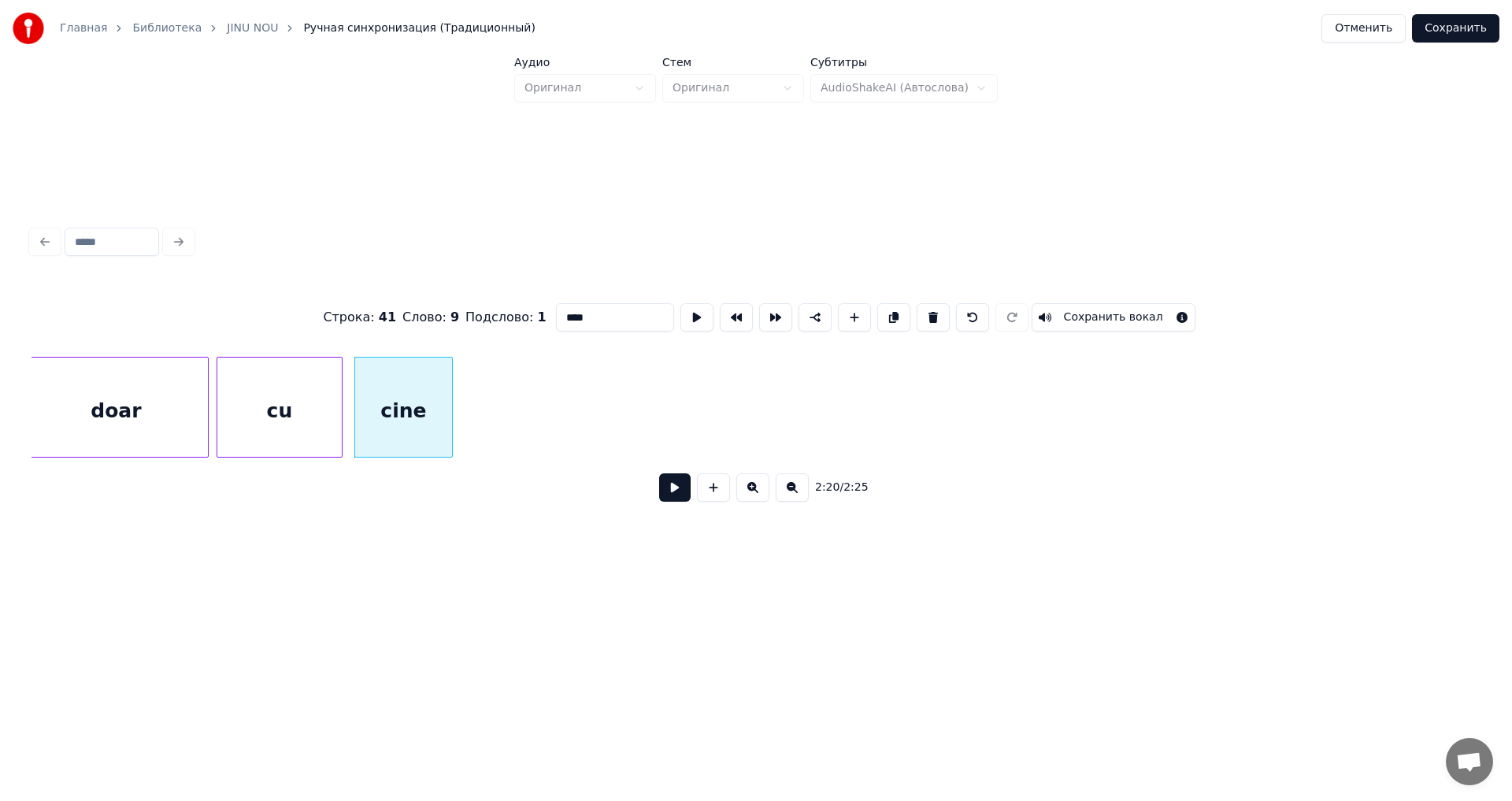
click at [919, 313] on button at bounding box center [933, 318] width 33 height 29
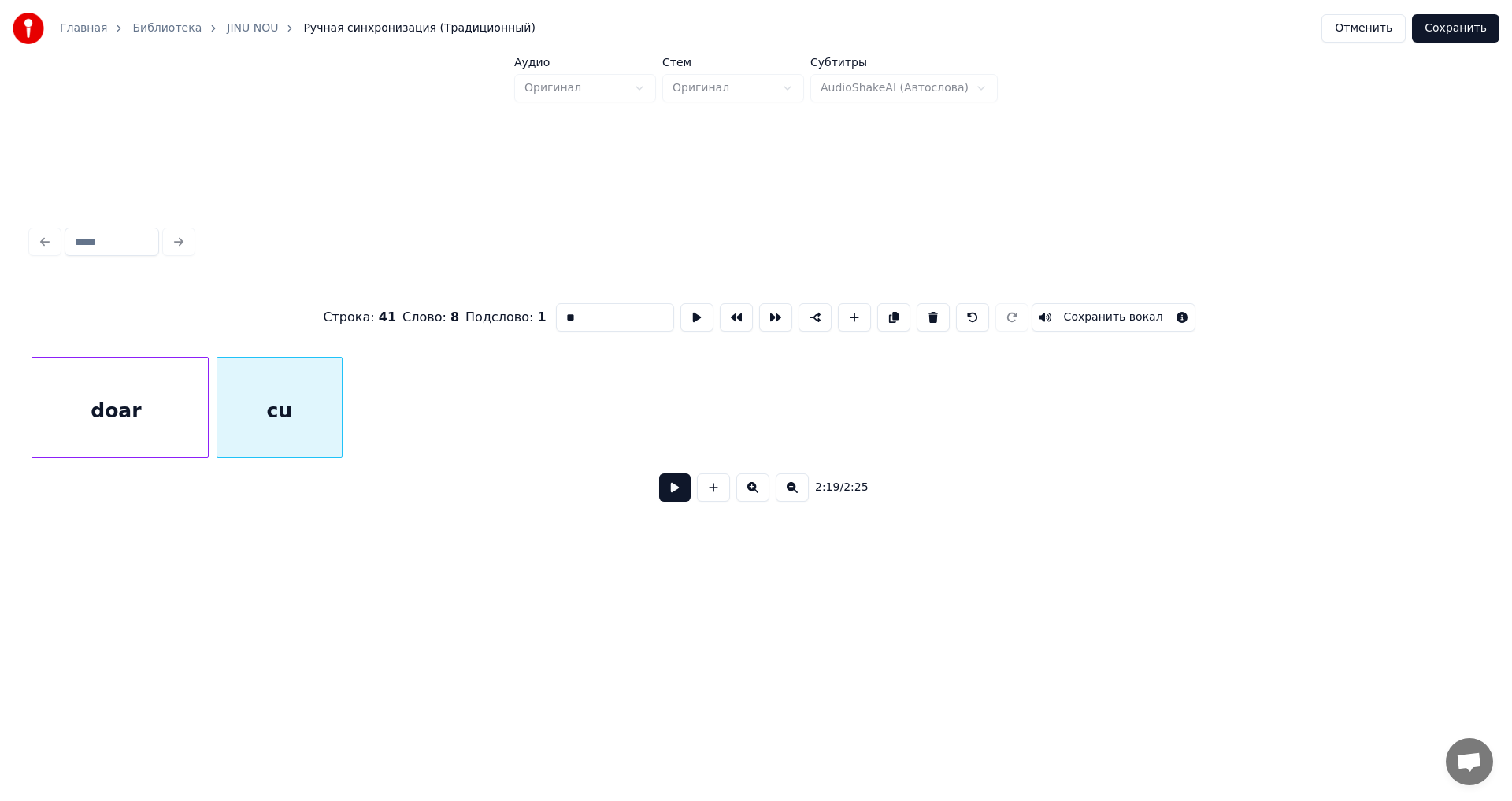
click at [919, 313] on button at bounding box center [933, 318] width 33 height 29
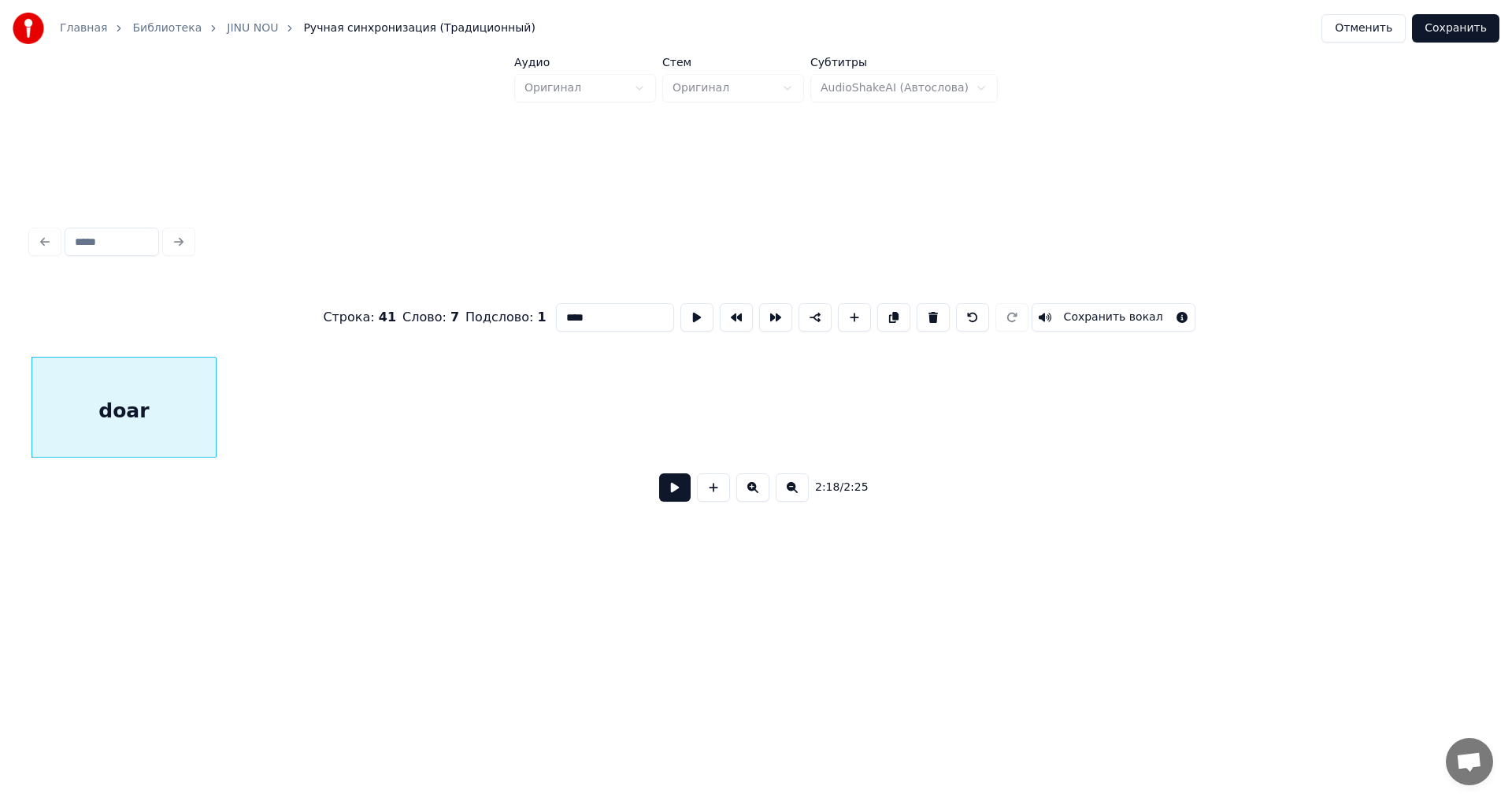
click at [919, 313] on button at bounding box center [933, 318] width 33 height 29
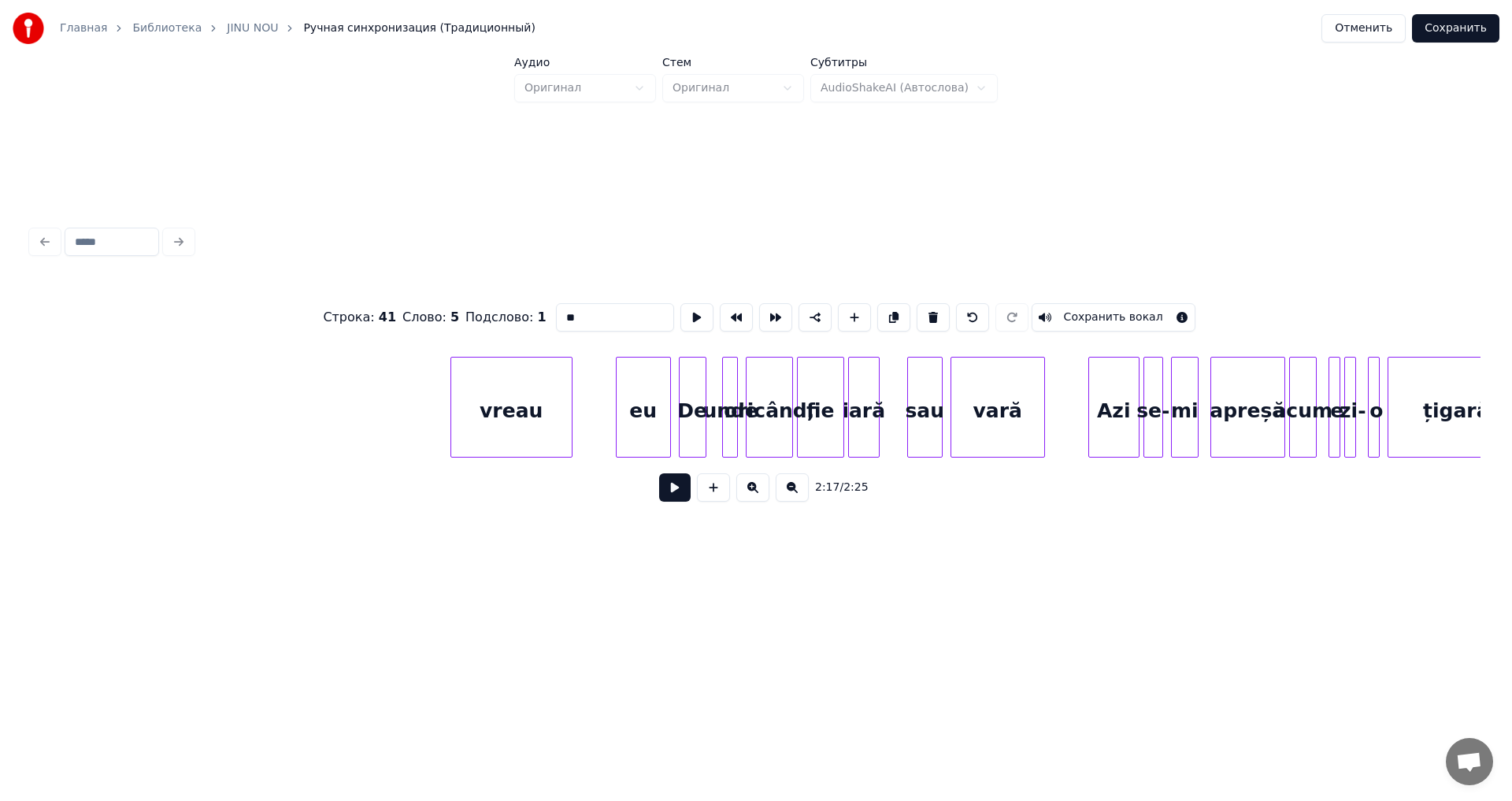
scroll to position [0, 23965]
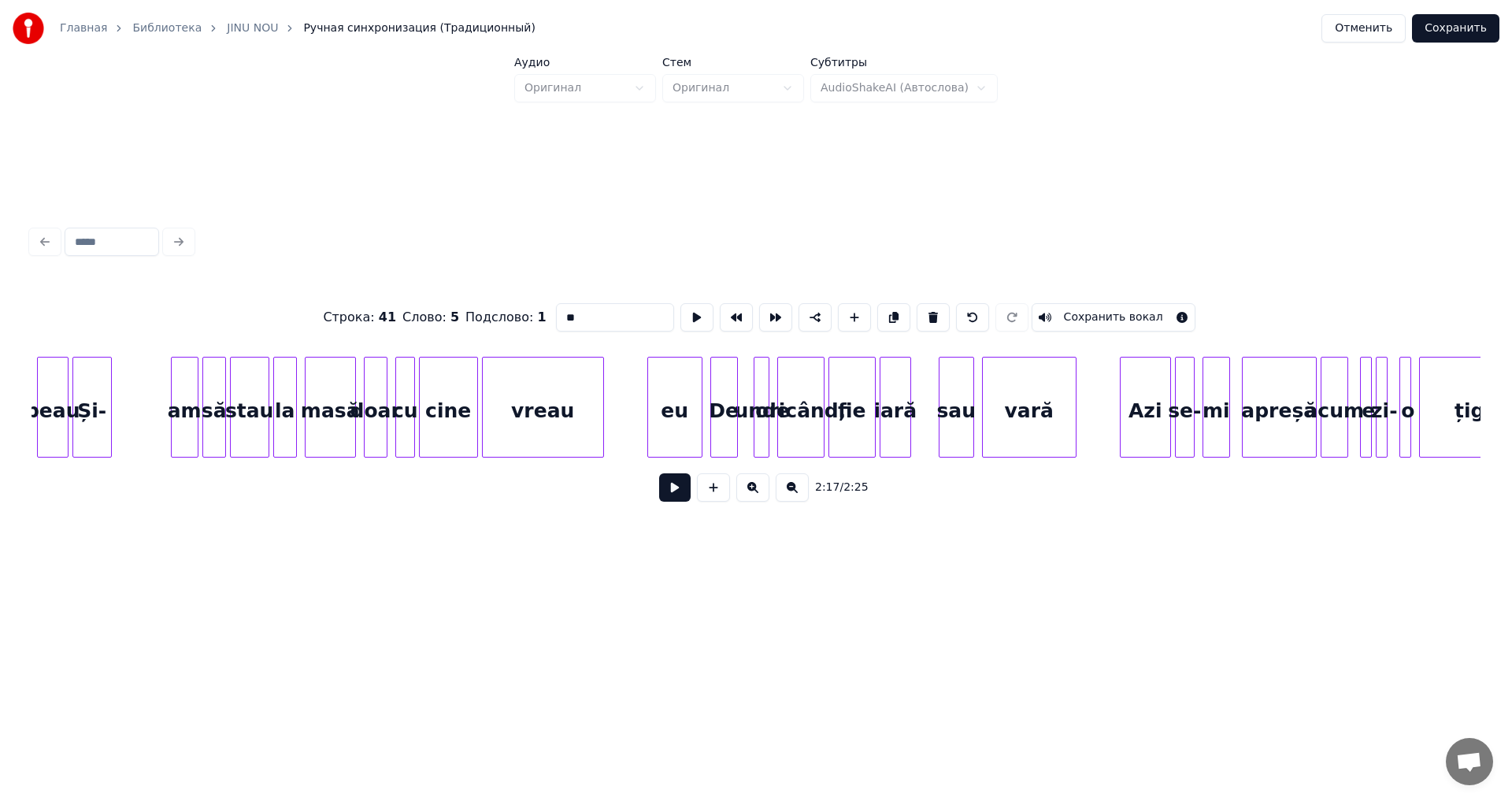
click at [954, 409] on div "sau" at bounding box center [957, 410] width 34 height 107
type input "***"
click at [673, 497] on button at bounding box center [674, 488] width 31 height 29
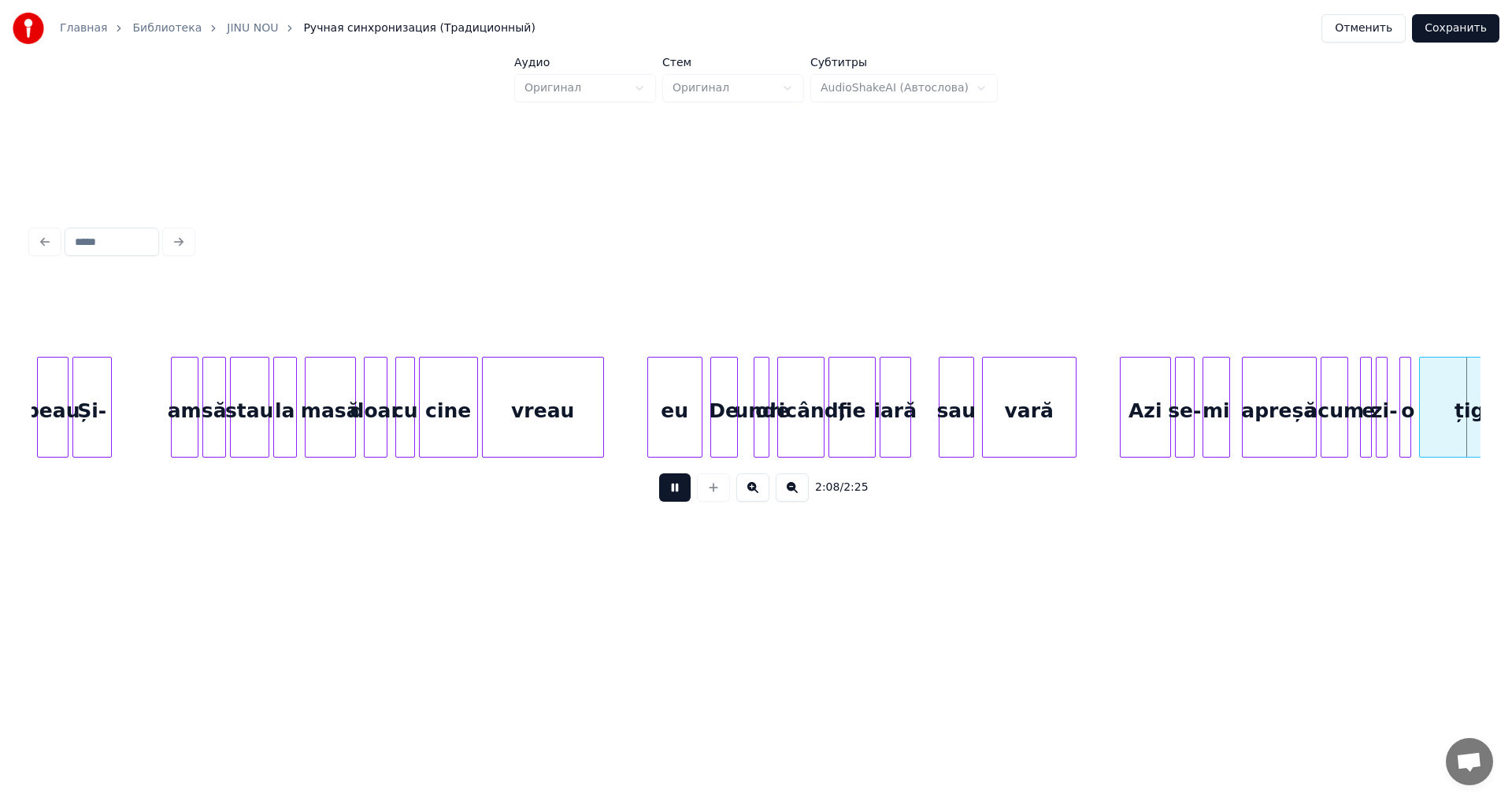
scroll to position [0, 25416]
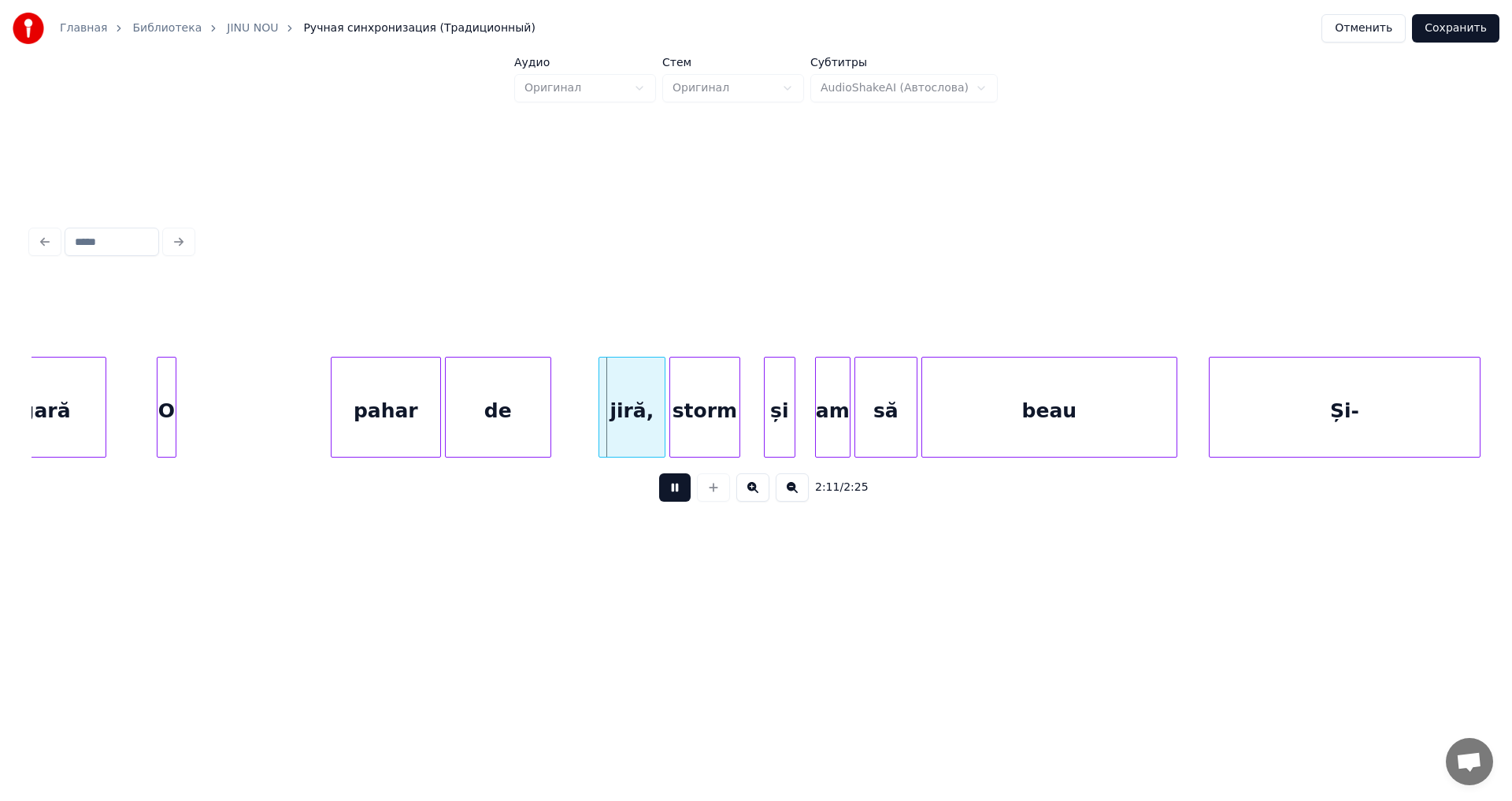
click at [673, 497] on button at bounding box center [674, 488] width 31 height 29
click at [226, 420] on div "pahar" at bounding box center [235, 410] width 109 height 107
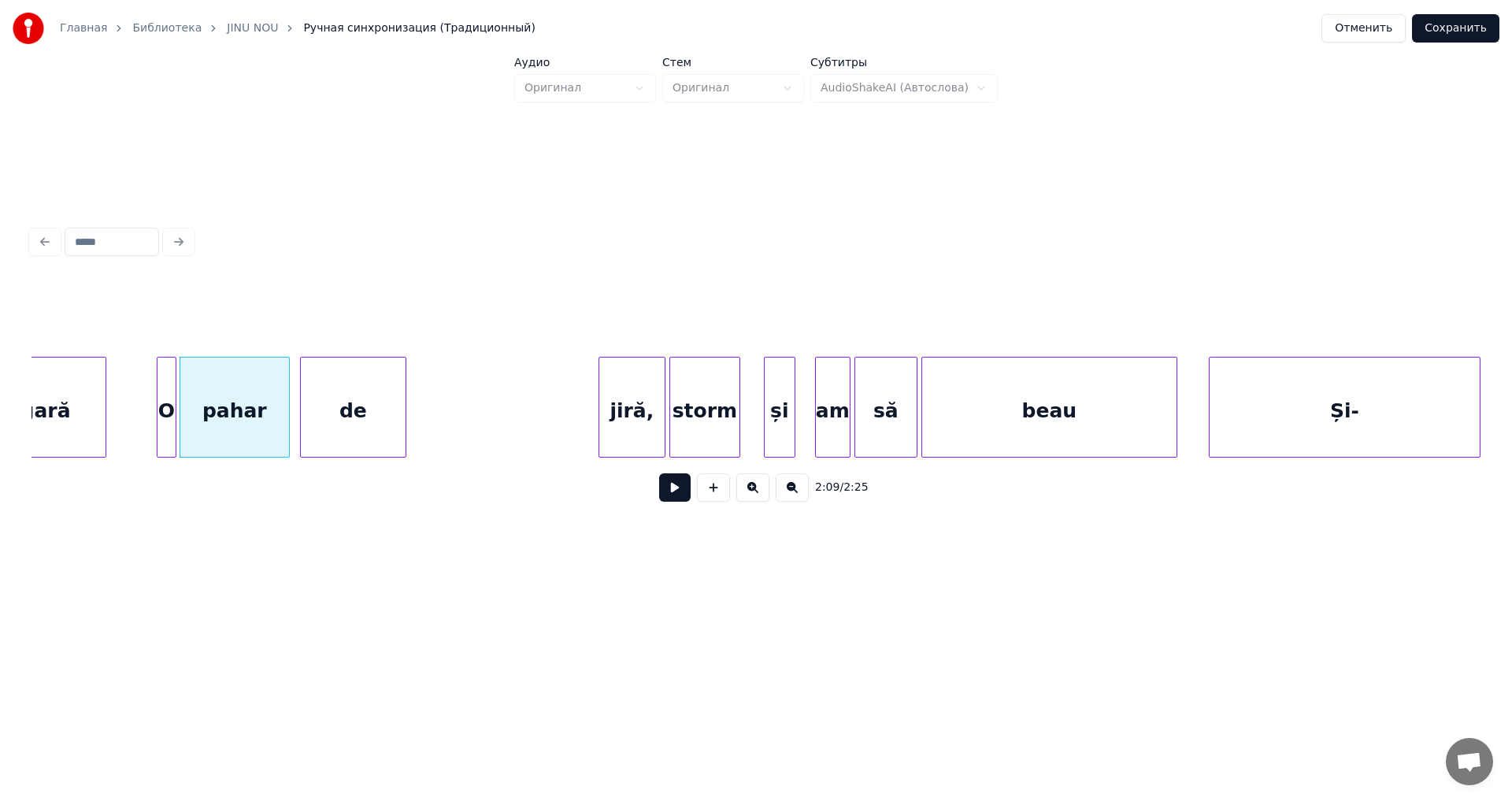
click at [344, 433] on div "de" at bounding box center [353, 410] width 105 height 107
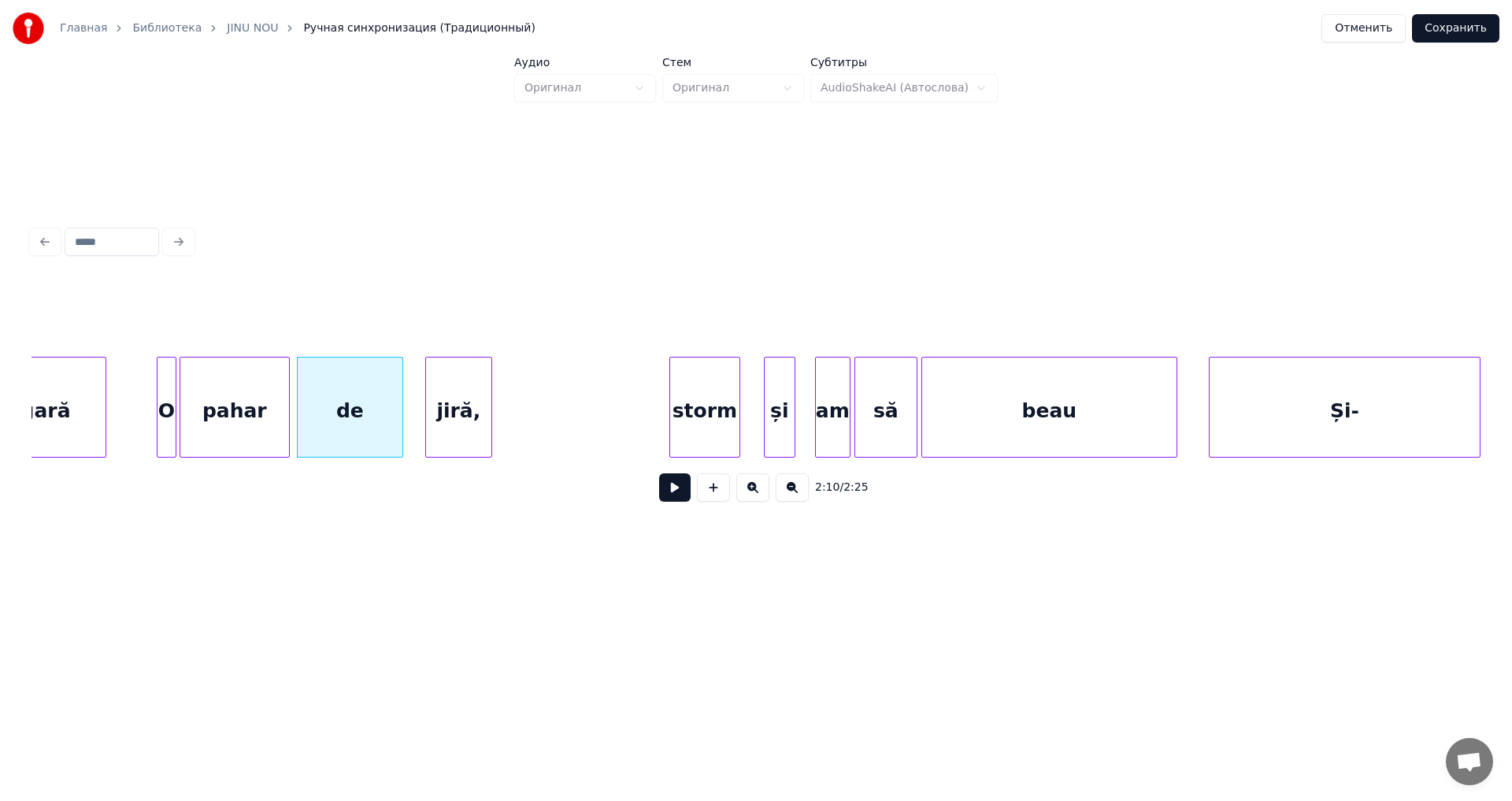
click at [451, 444] on div "jiră," at bounding box center [459, 410] width 66 height 107
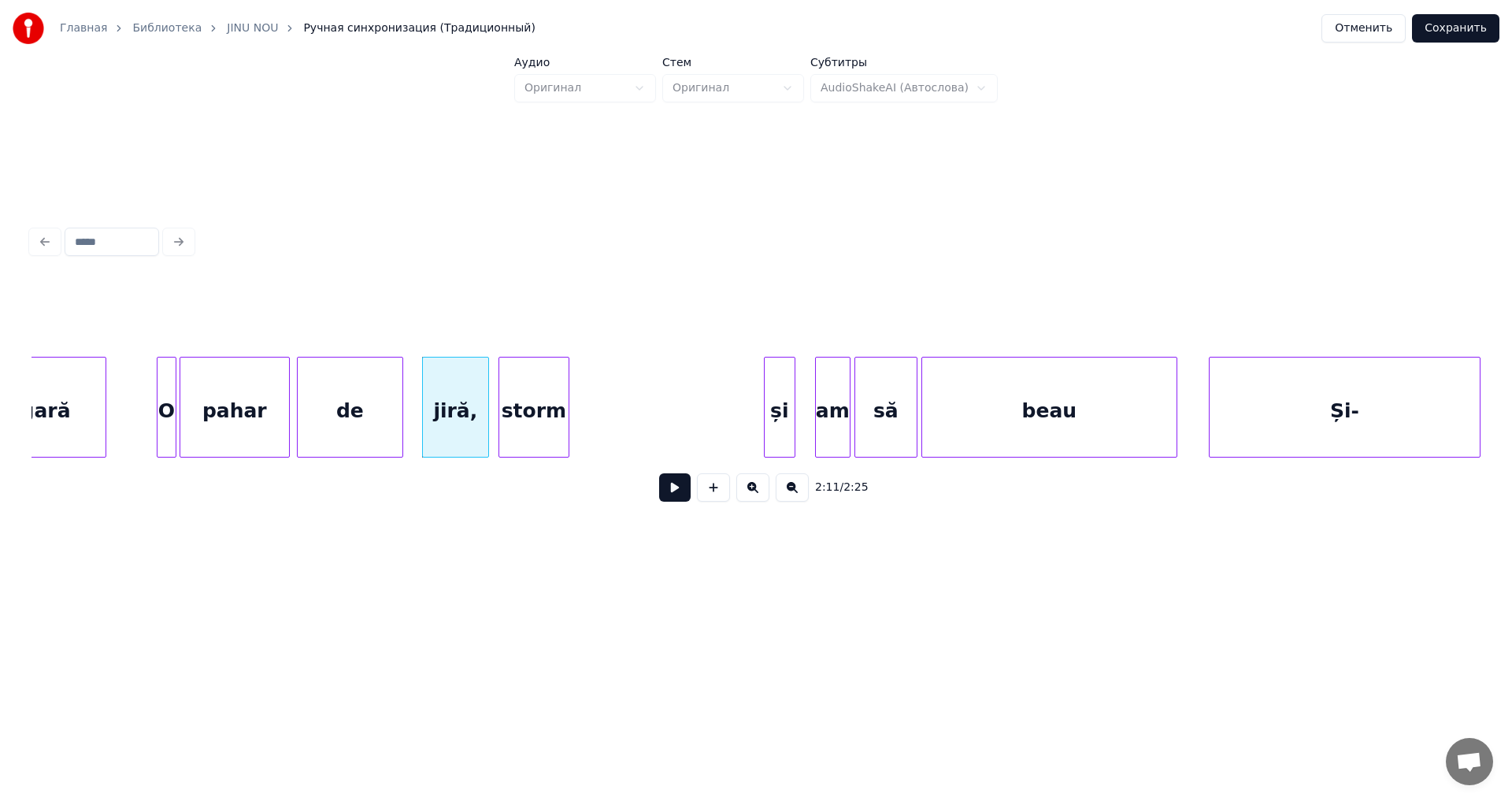
click at [550, 453] on div "țigară O pahar de jiră, storm și am să beau Și-" at bounding box center [756, 407] width 1449 height 101
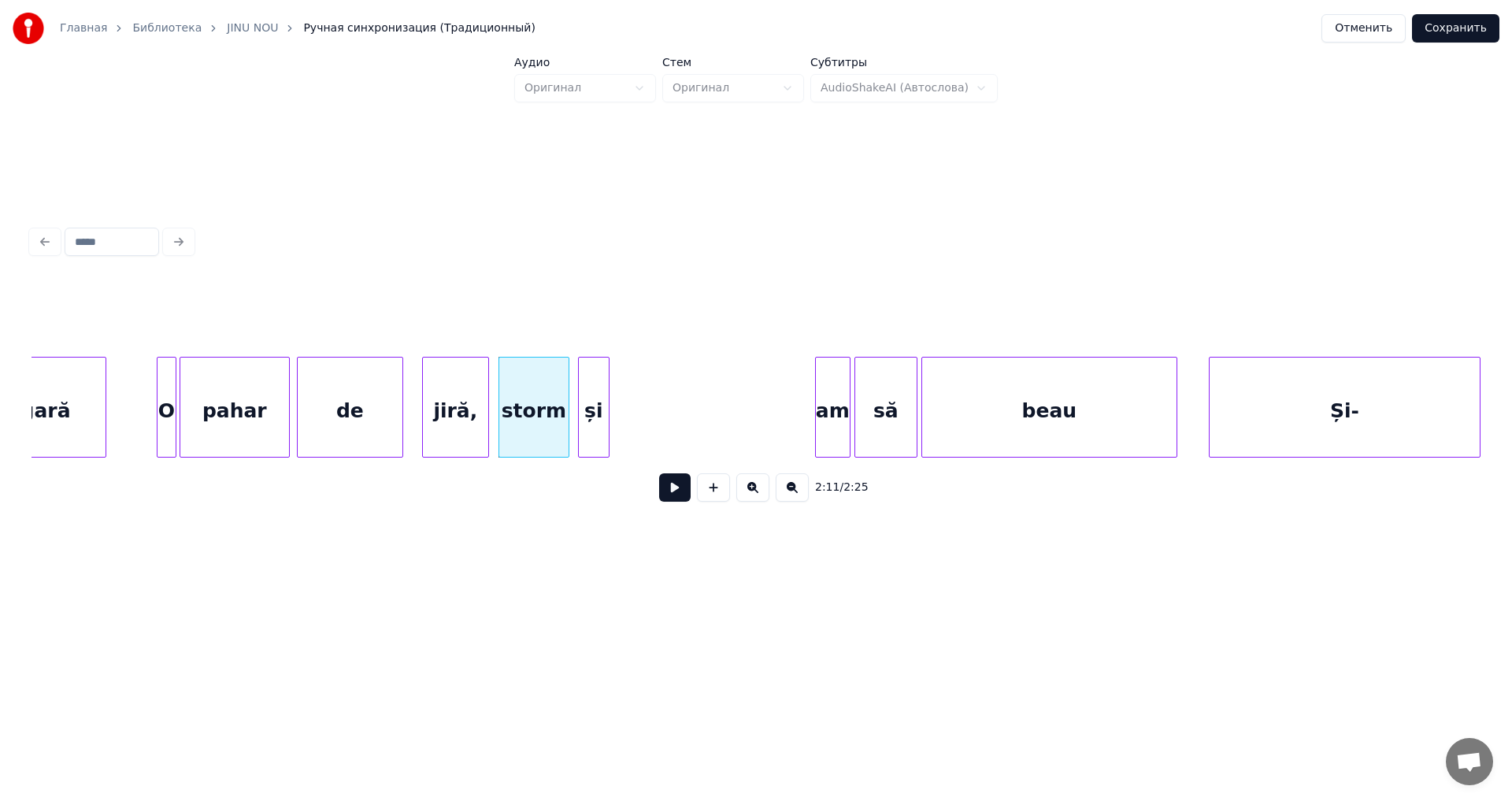
click at [598, 440] on div "și" at bounding box center [593, 410] width 30 height 107
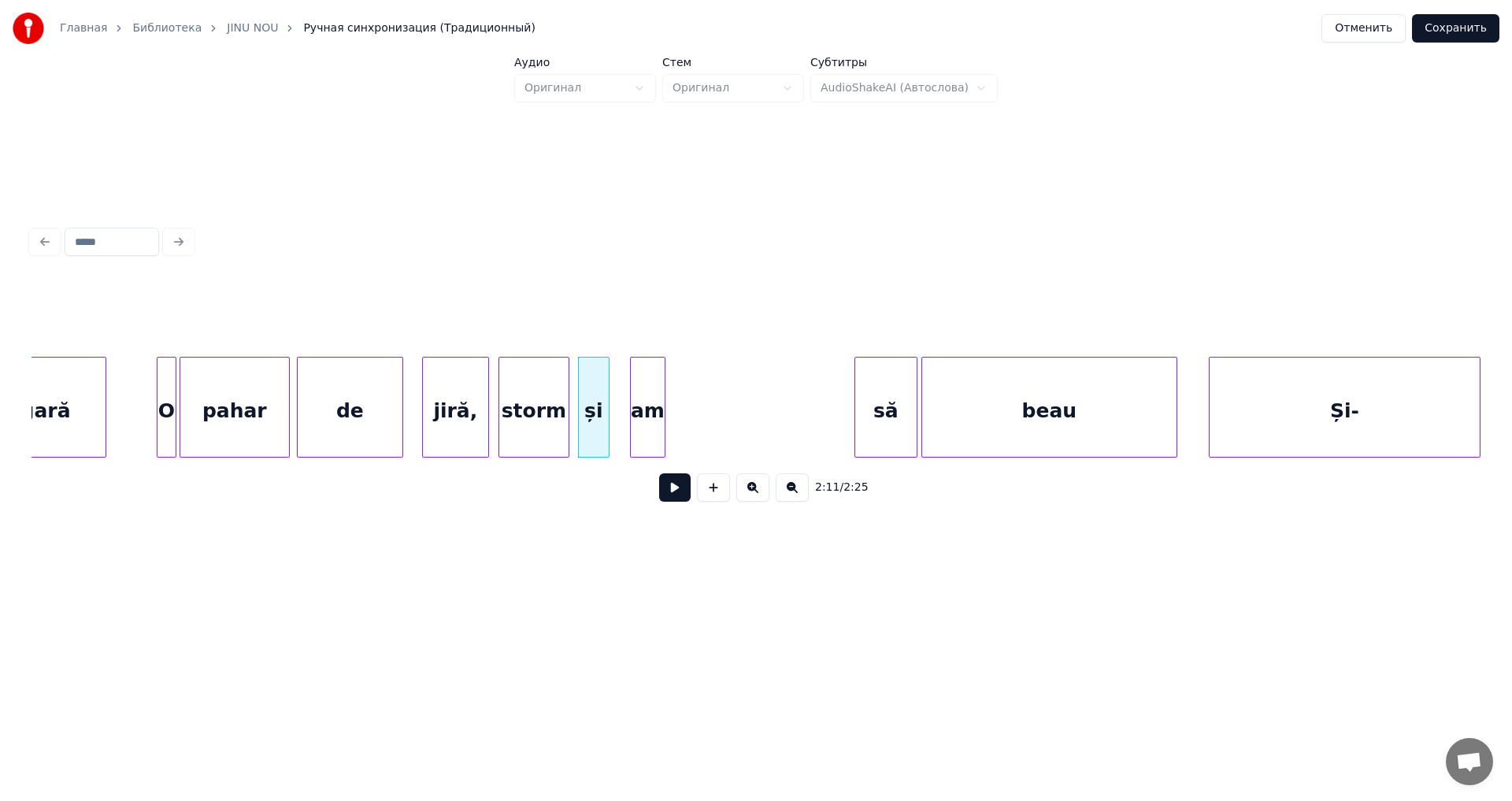
click at [642, 439] on div "am" at bounding box center [648, 410] width 34 height 107
click at [711, 440] on div "să" at bounding box center [709, 410] width 61 height 107
click at [164, 414] on div "O" at bounding box center [166, 410] width 18 height 107
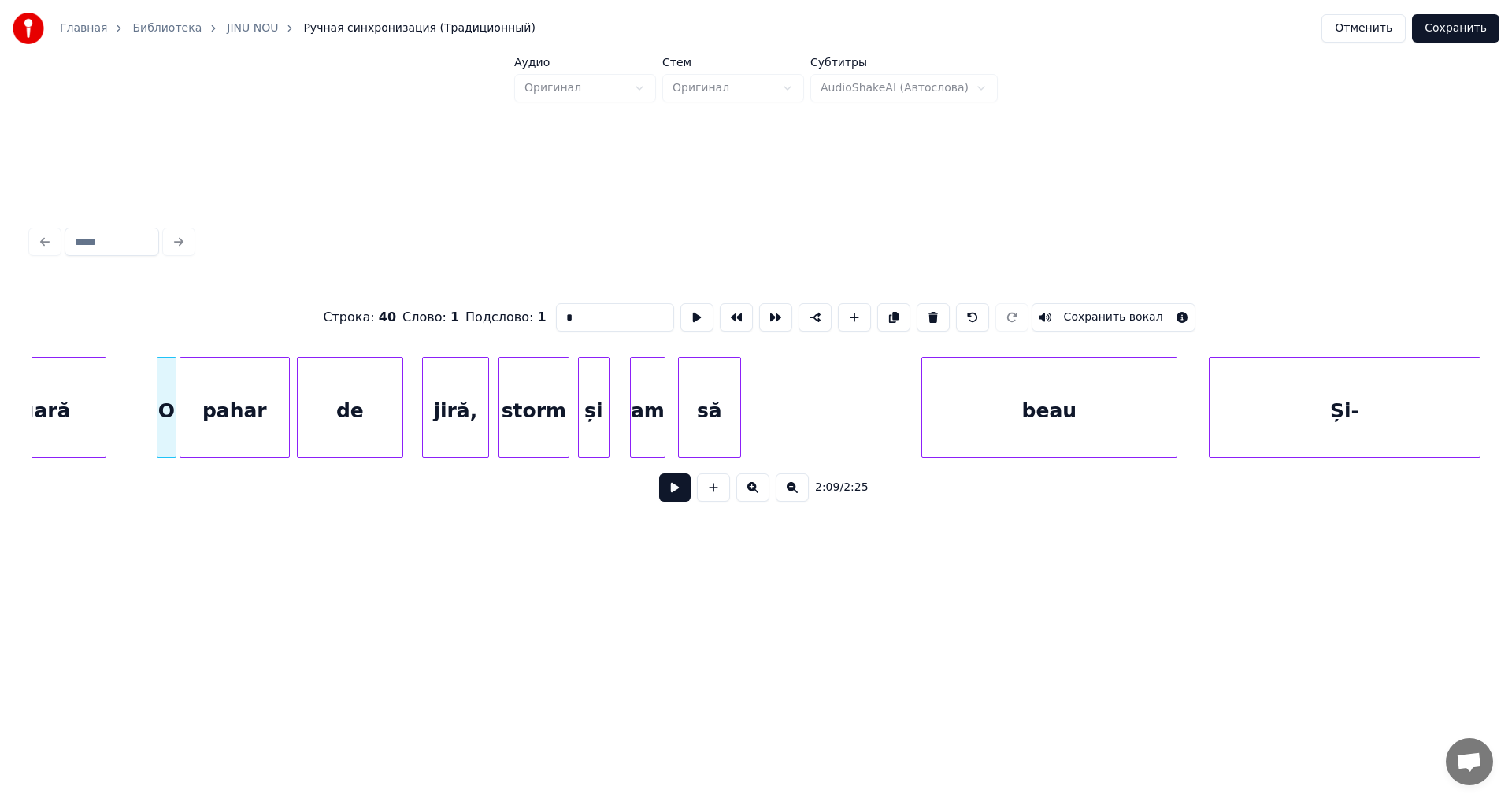
click at [671, 496] on button at bounding box center [674, 488] width 31 height 29
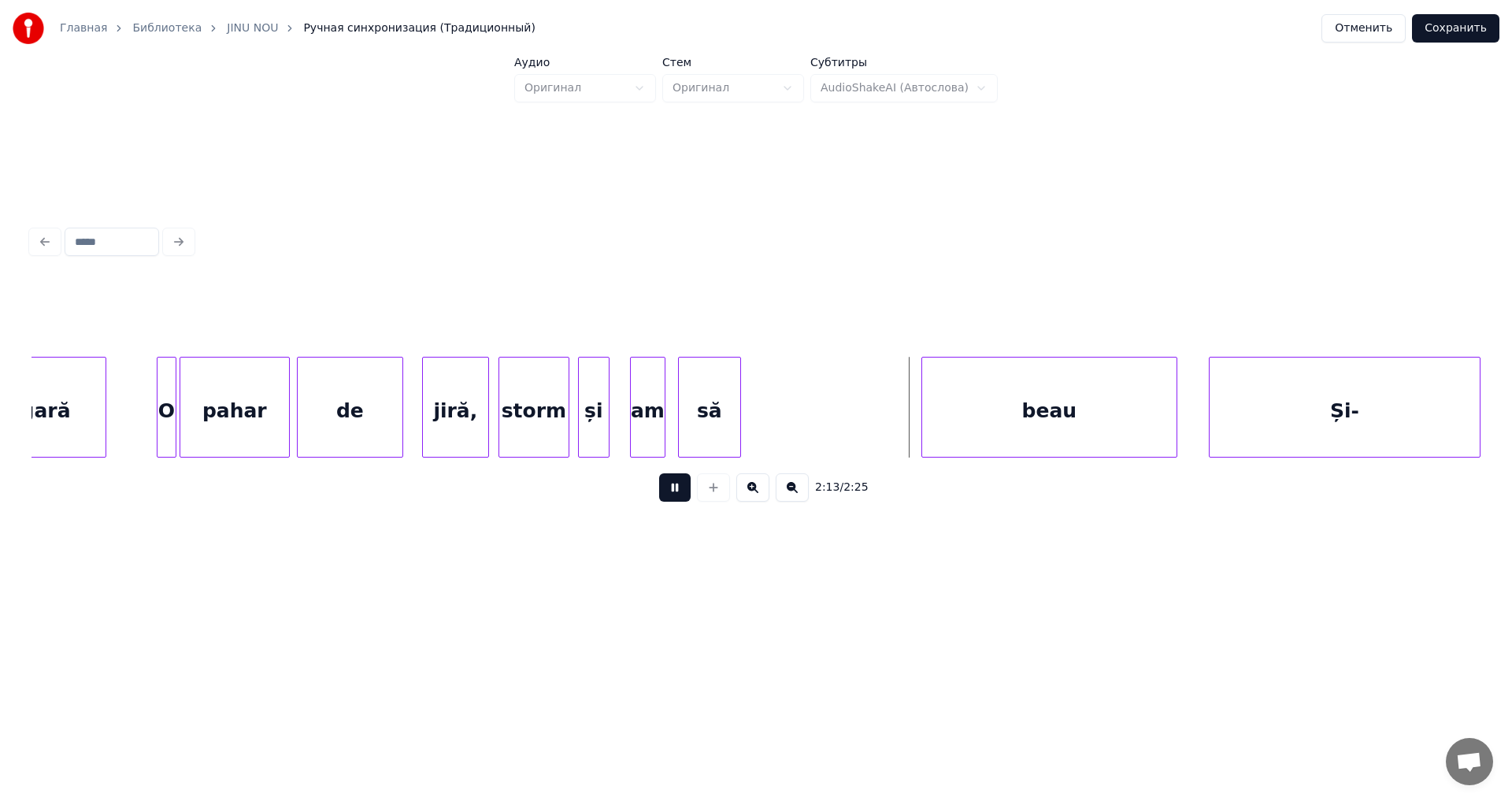
click at [671, 496] on button at bounding box center [674, 488] width 31 height 29
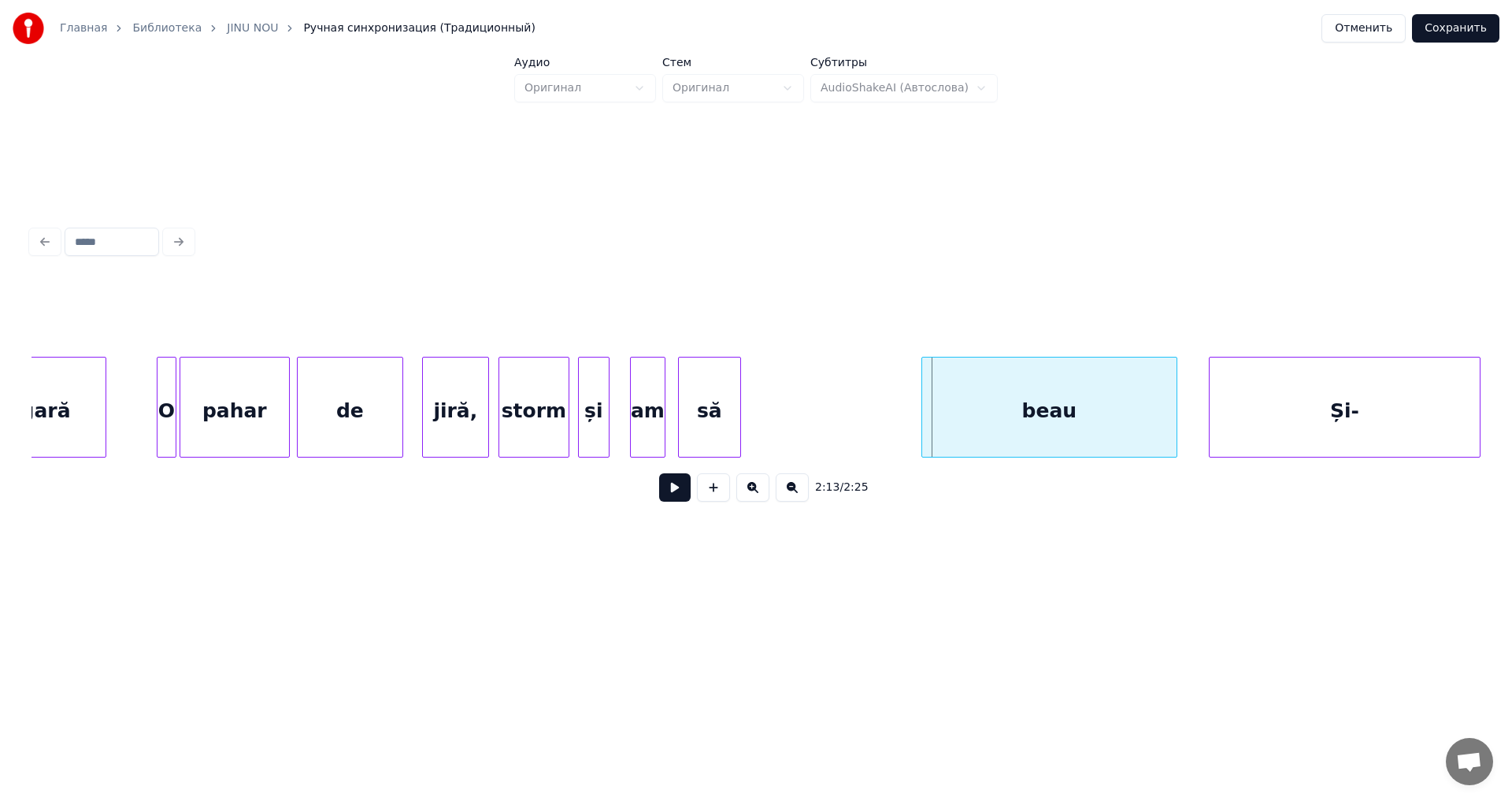
click at [243, 415] on div "pahar" at bounding box center [234, 410] width 109 height 107
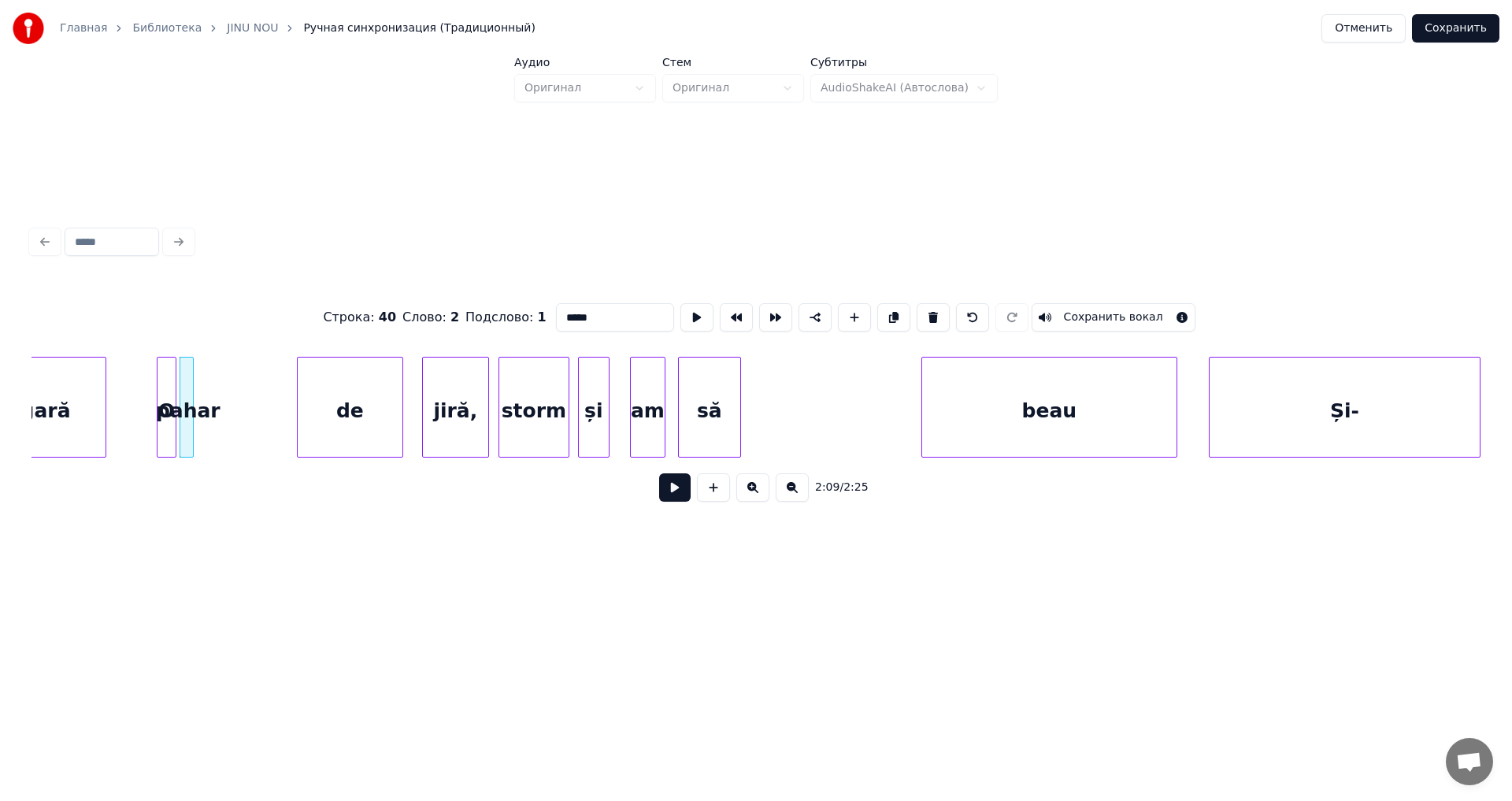
click at [190, 440] on div at bounding box center [190, 407] width 4 height 100
click at [239, 444] on div "de" at bounding box center [250, 410] width 105 height 107
click at [215, 450] on div at bounding box center [216, 407] width 4 height 100
click at [244, 432] on div "jiră," at bounding box center [249, 410] width 66 height 107
click at [238, 437] on div at bounding box center [240, 407] width 4 height 100
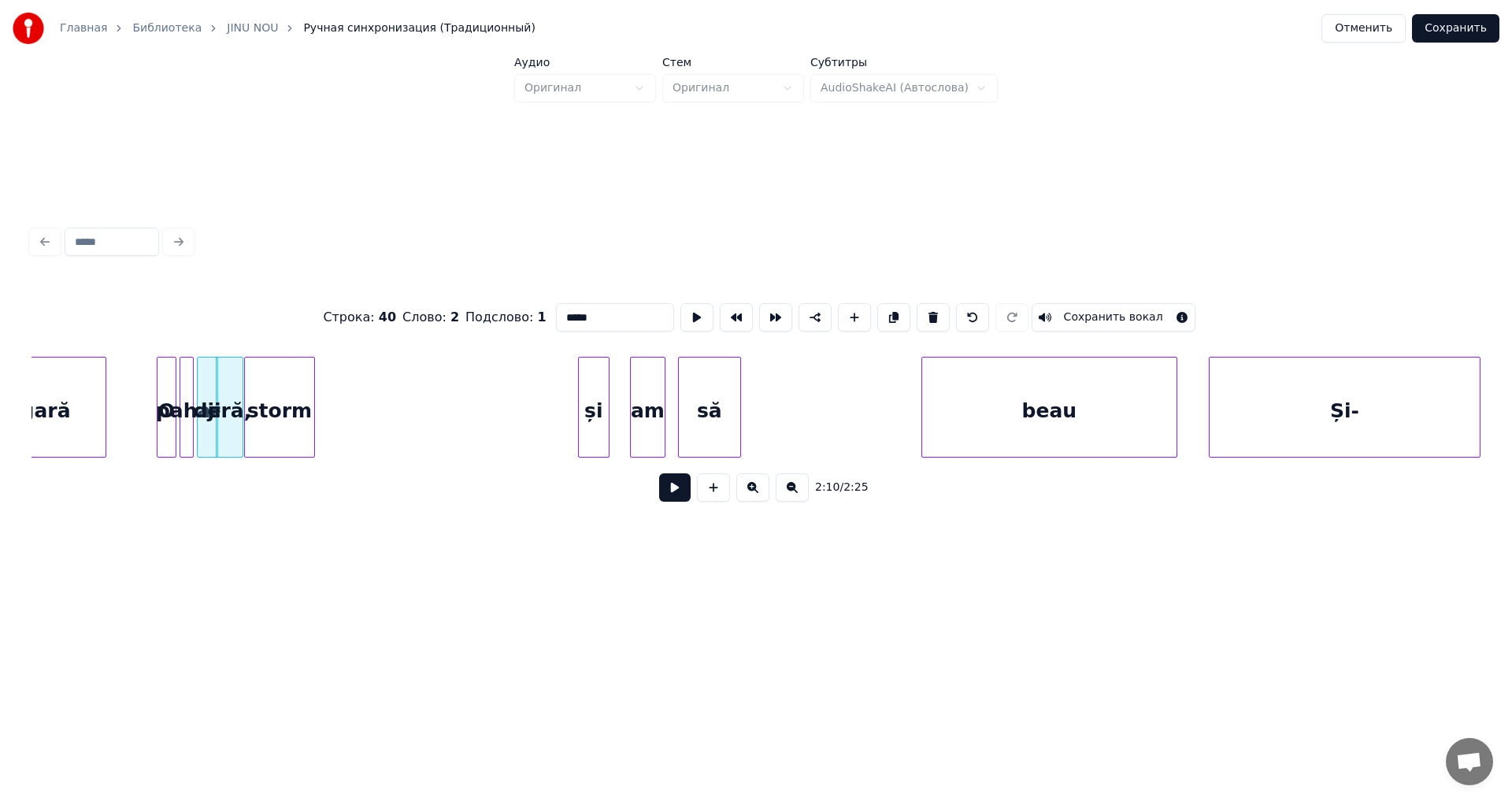
click at [267, 427] on div "storm" at bounding box center [279, 410] width 69 height 107
click at [270, 434] on div at bounding box center [272, 407] width 4 height 100
click at [302, 437] on div "și" at bounding box center [303, 410] width 30 height 107
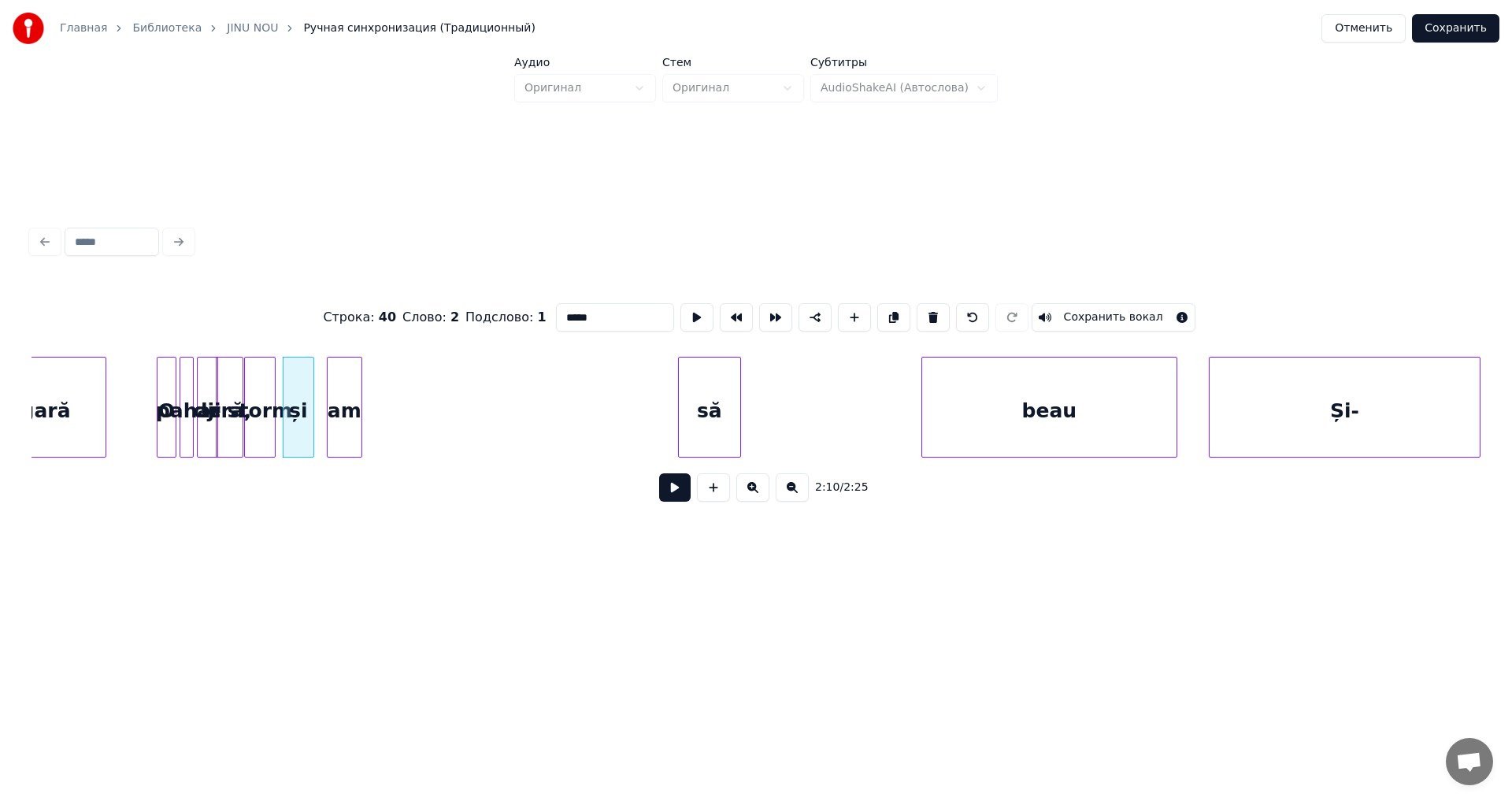
click at [343, 436] on div "am" at bounding box center [345, 410] width 34 height 107
click at [414, 450] on div "să" at bounding box center [398, 410] width 61 height 107
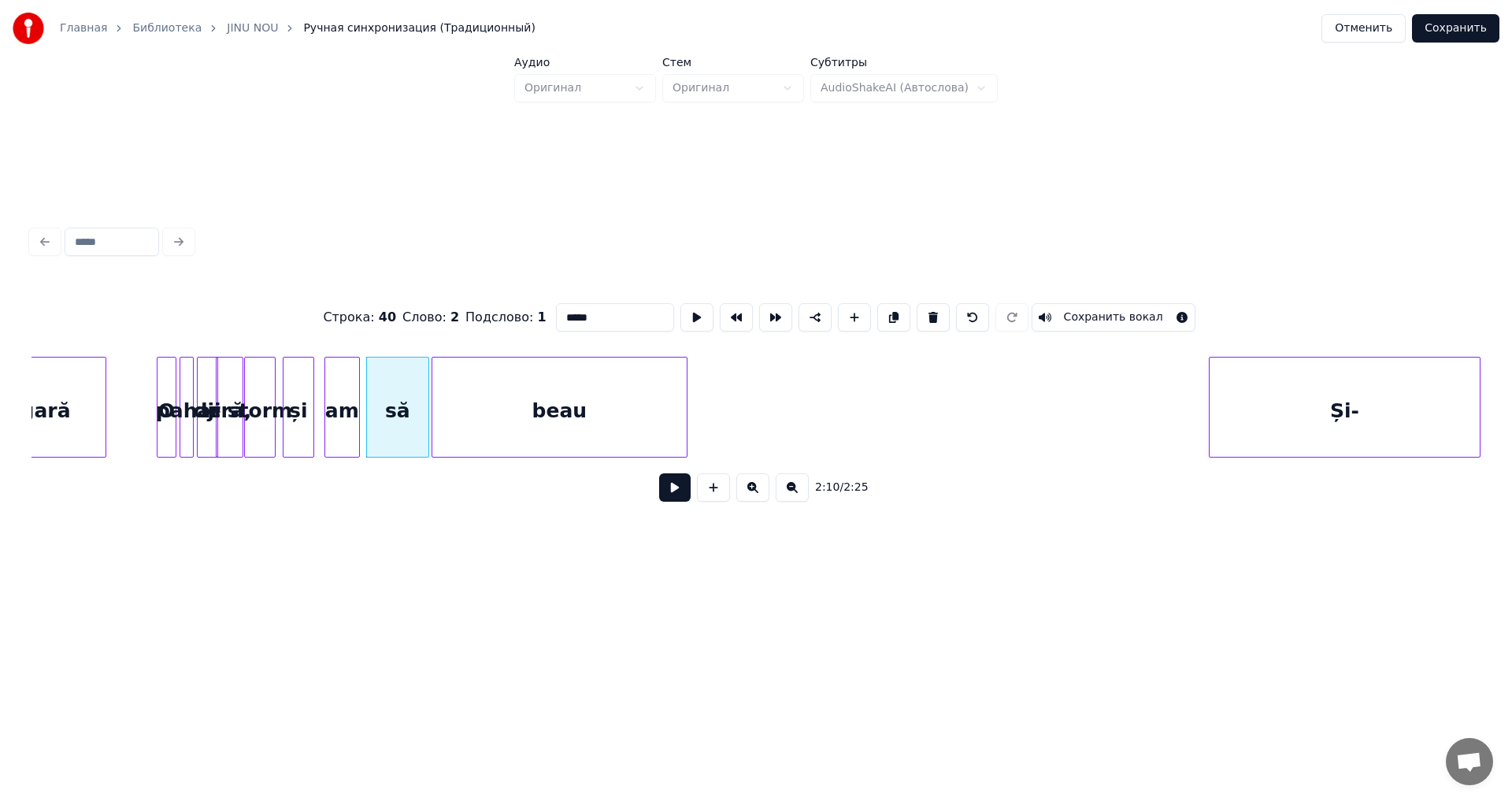
click at [513, 472] on div "Строка : 40 Слово : 2 Подслово : 1 ***** Сохранить вокал 2:10 / 2:25" at bounding box center [756, 398] width 1449 height 240
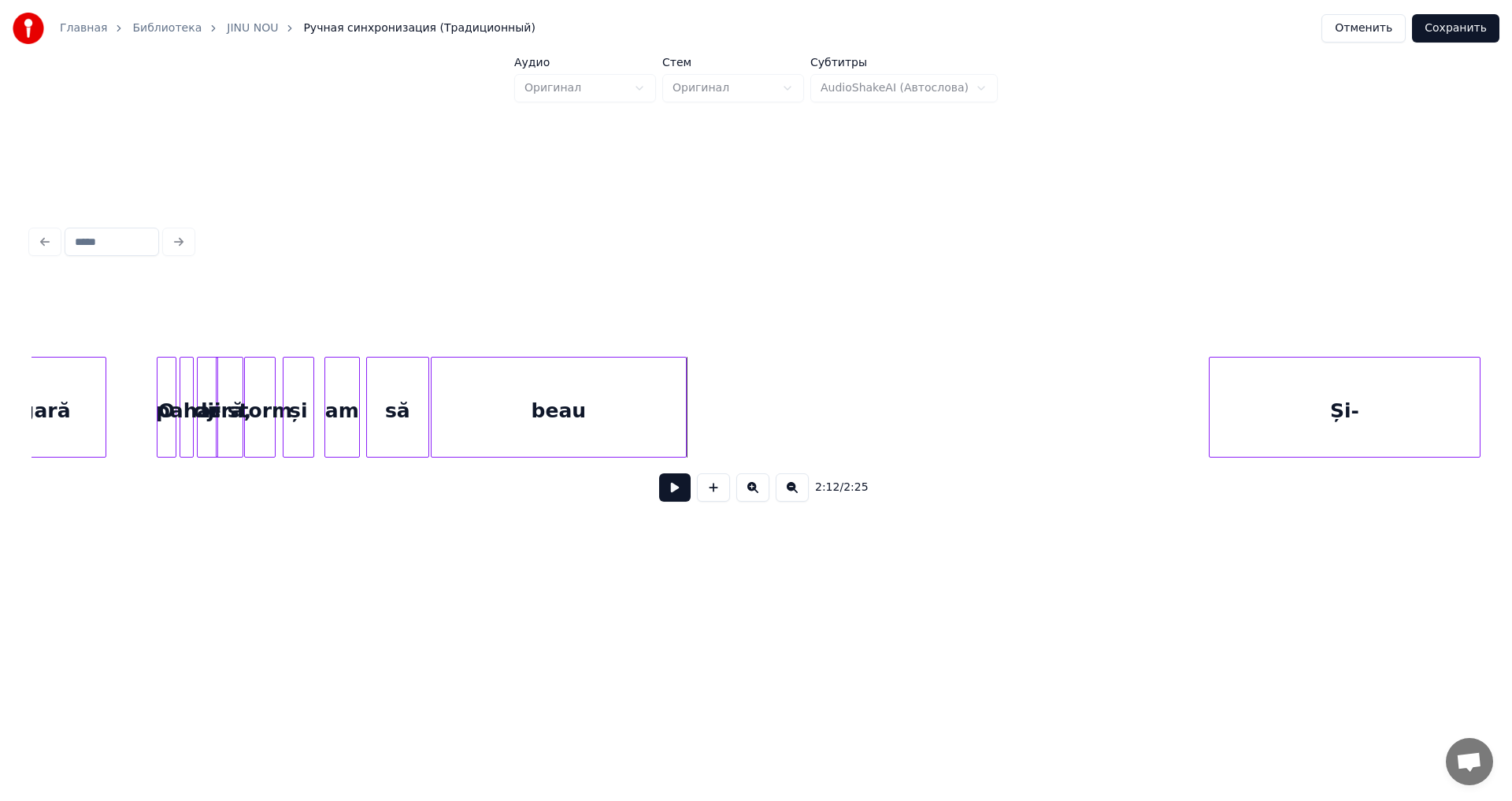
click at [657, 427] on div "beau" at bounding box center [558, 410] width 254 height 107
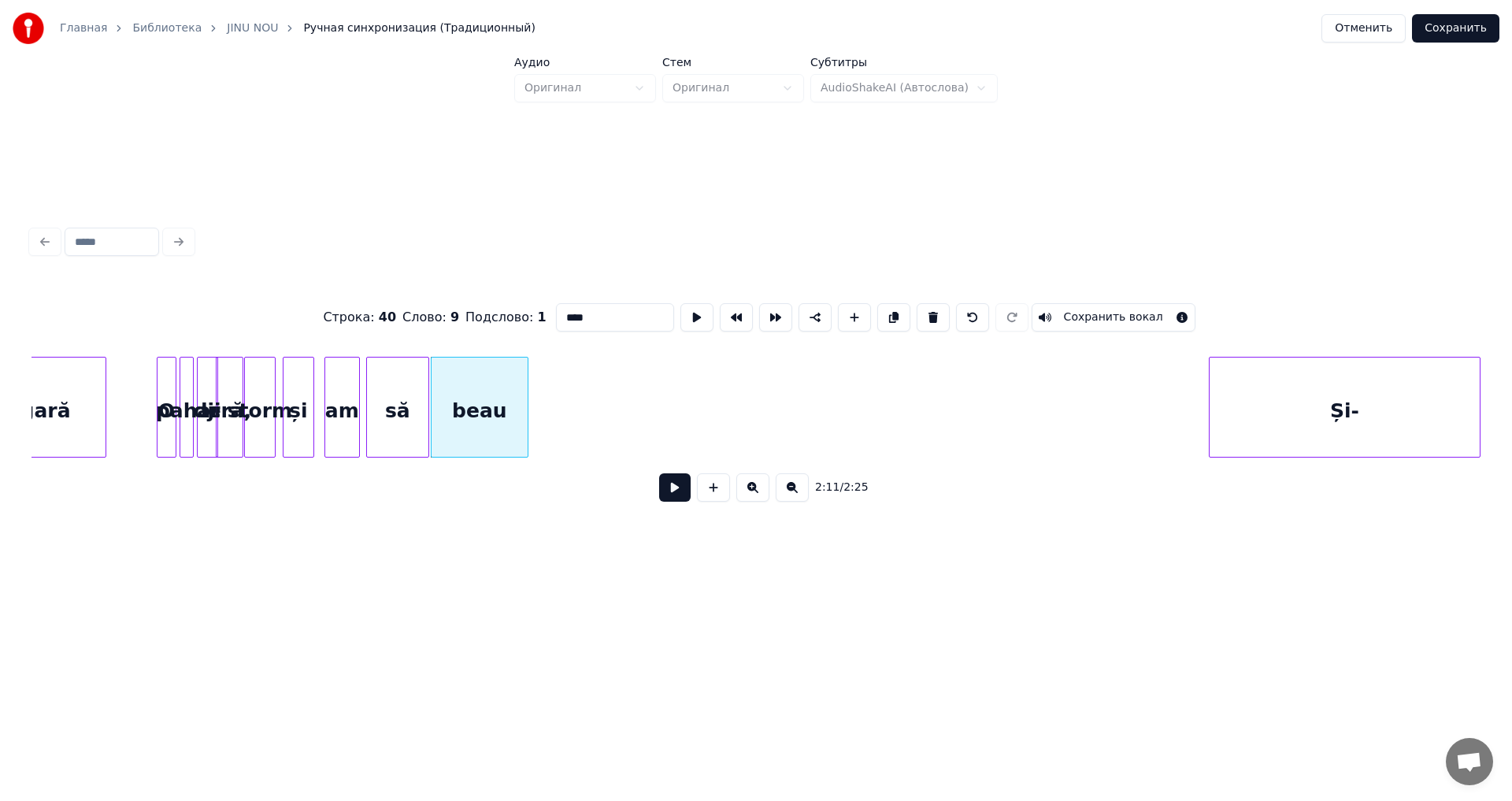
click at [525, 448] on div at bounding box center [525, 407] width 4 height 100
click at [671, 492] on button at bounding box center [674, 488] width 31 height 29
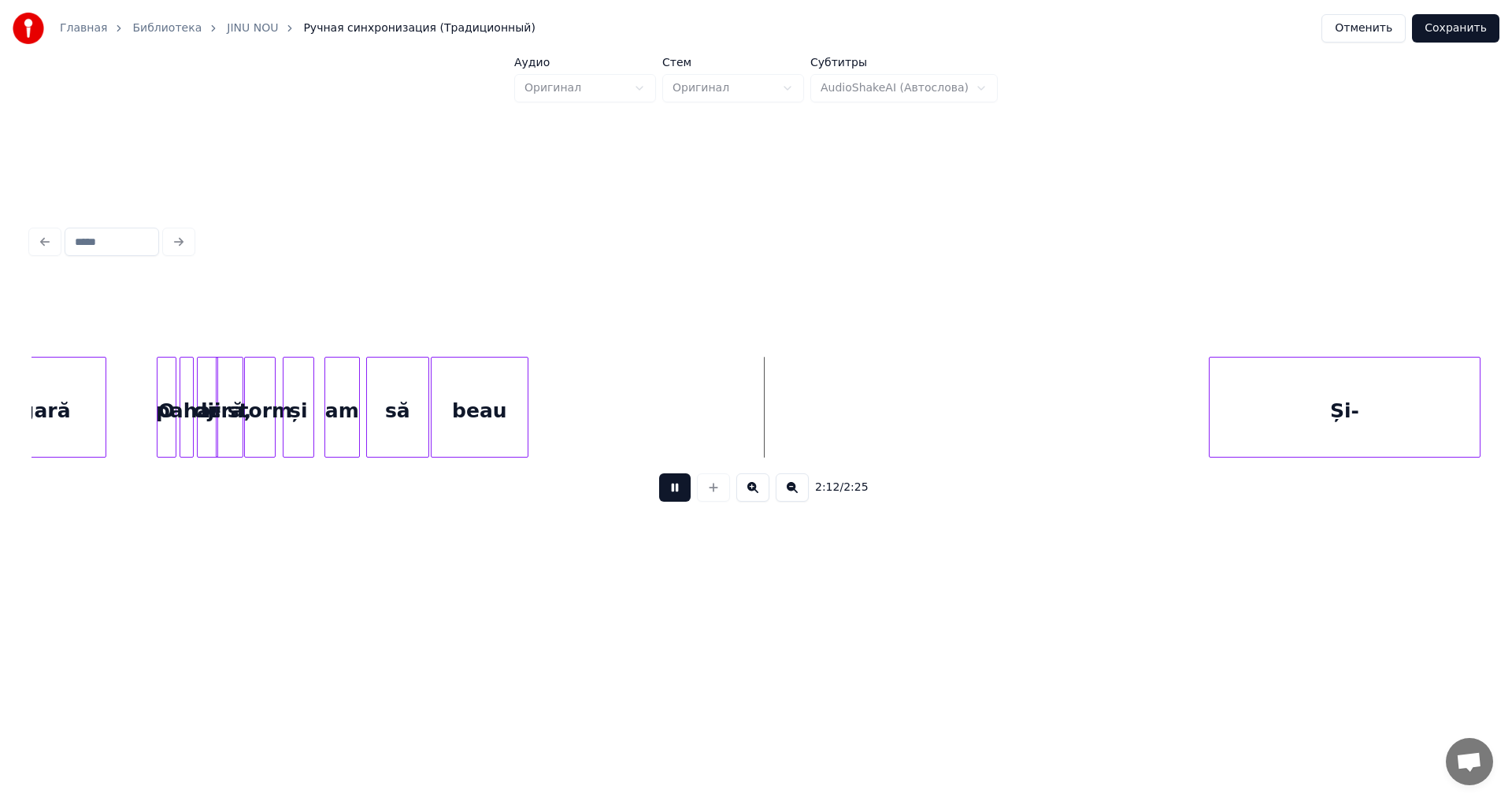
click at [671, 492] on button at bounding box center [674, 488] width 31 height 29
click at [701, 443] on div "Și-" at bounding box center [716, 410] width 270 height 107
click at [607, 448] on div at bounding box center [607, 407] width 4 height 100
click at [593, 443] on div at bounding box center [592, 407] width 4 height 100
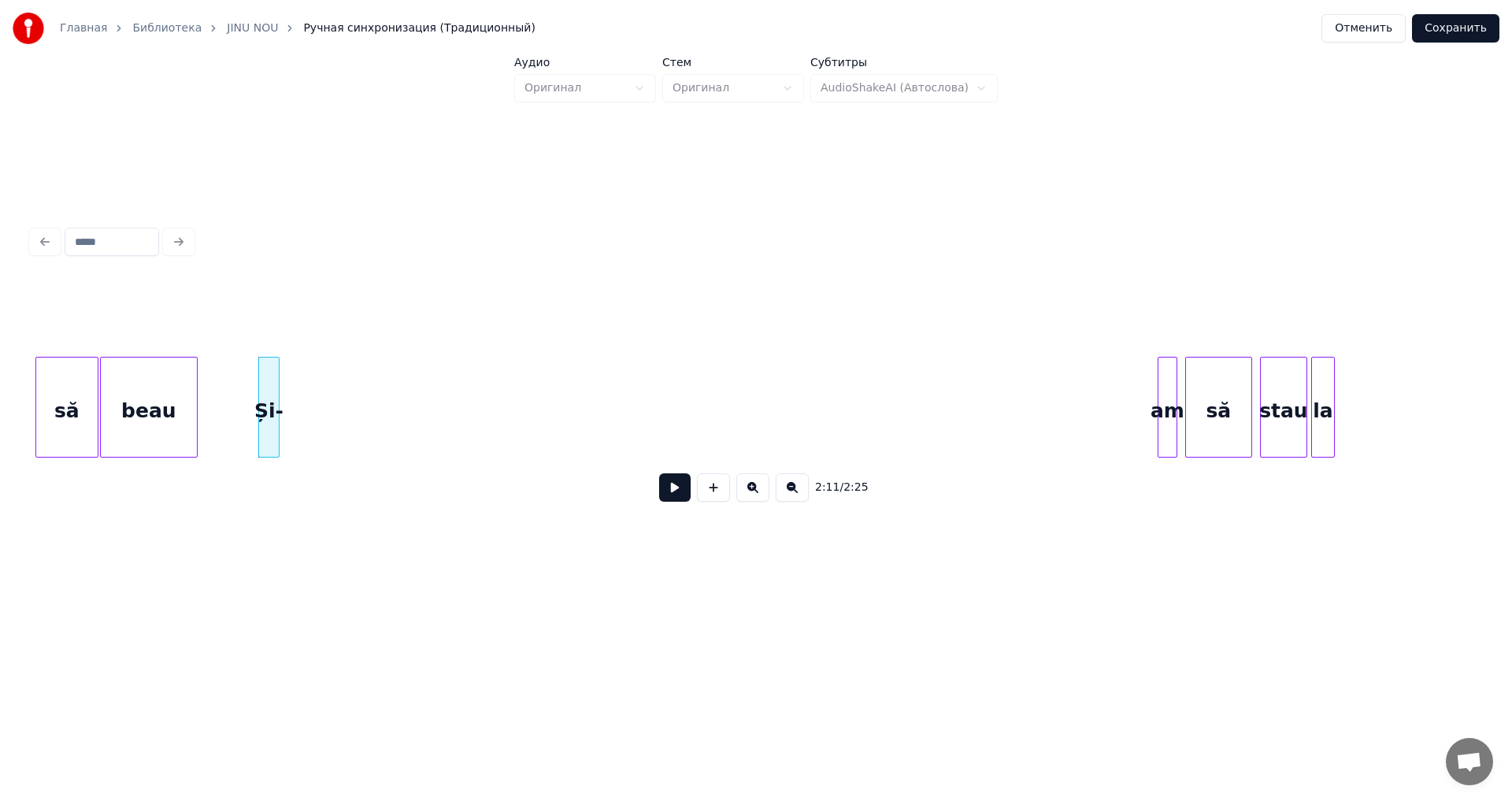
scroll to position [0, 25762]
click at [276, 432] on div "am" at bounding box center [276, 410] width 18 height 107
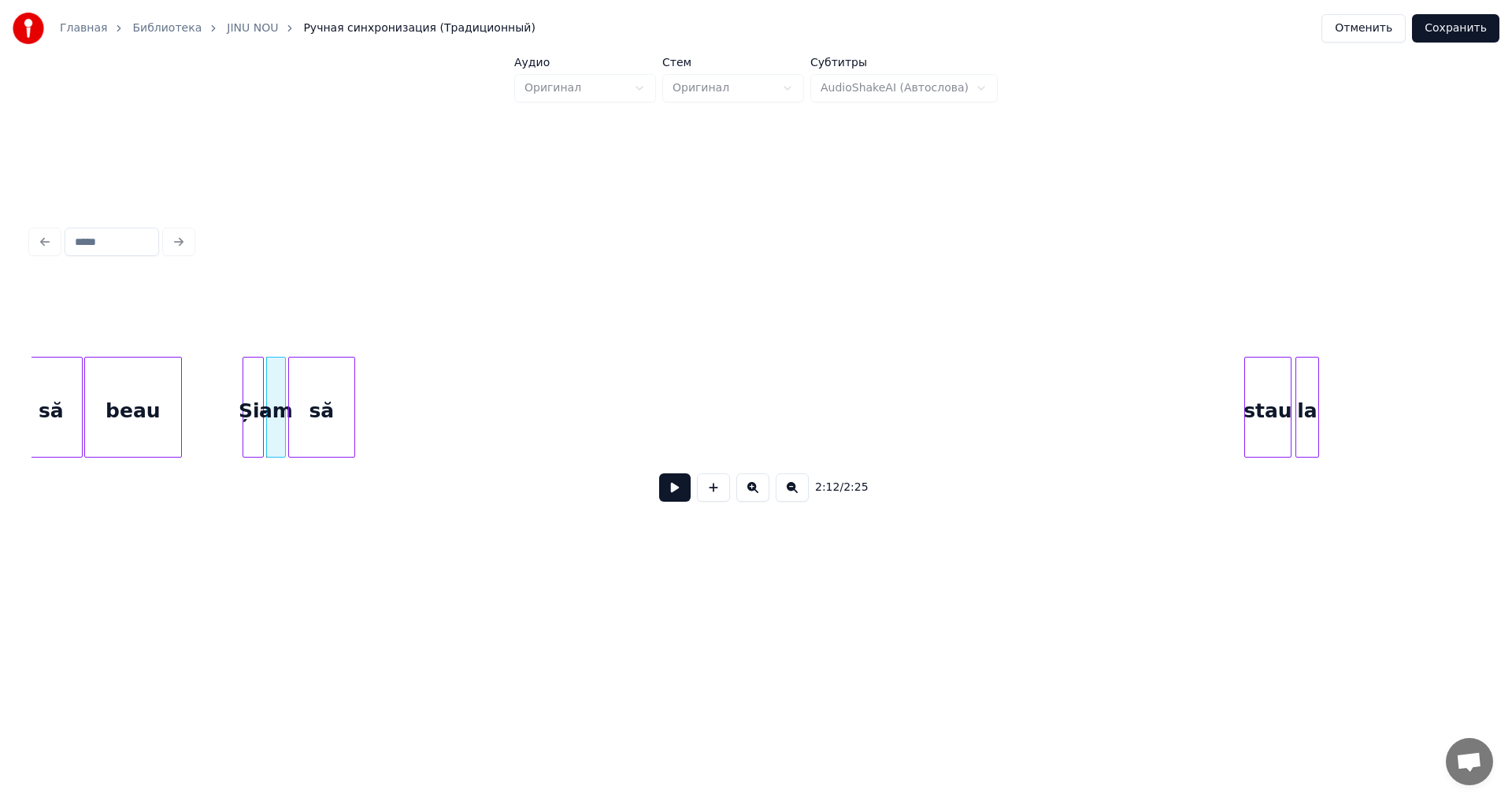
click at [312, 446] on div "să" at bounding box center [321, 410] width 66 height 107
click at [297, 446] on div at bounding box center [297, 407] width 4 height 100
click at [321, 446] on div "stau" at bounding box center [325, 410] width 46 height 107
click at [321, 440] on div at bounding box center [321, 407] width 4 height 100
click at [336, 443] on div "la" at bounding box center [340, 410] width 22 height 107
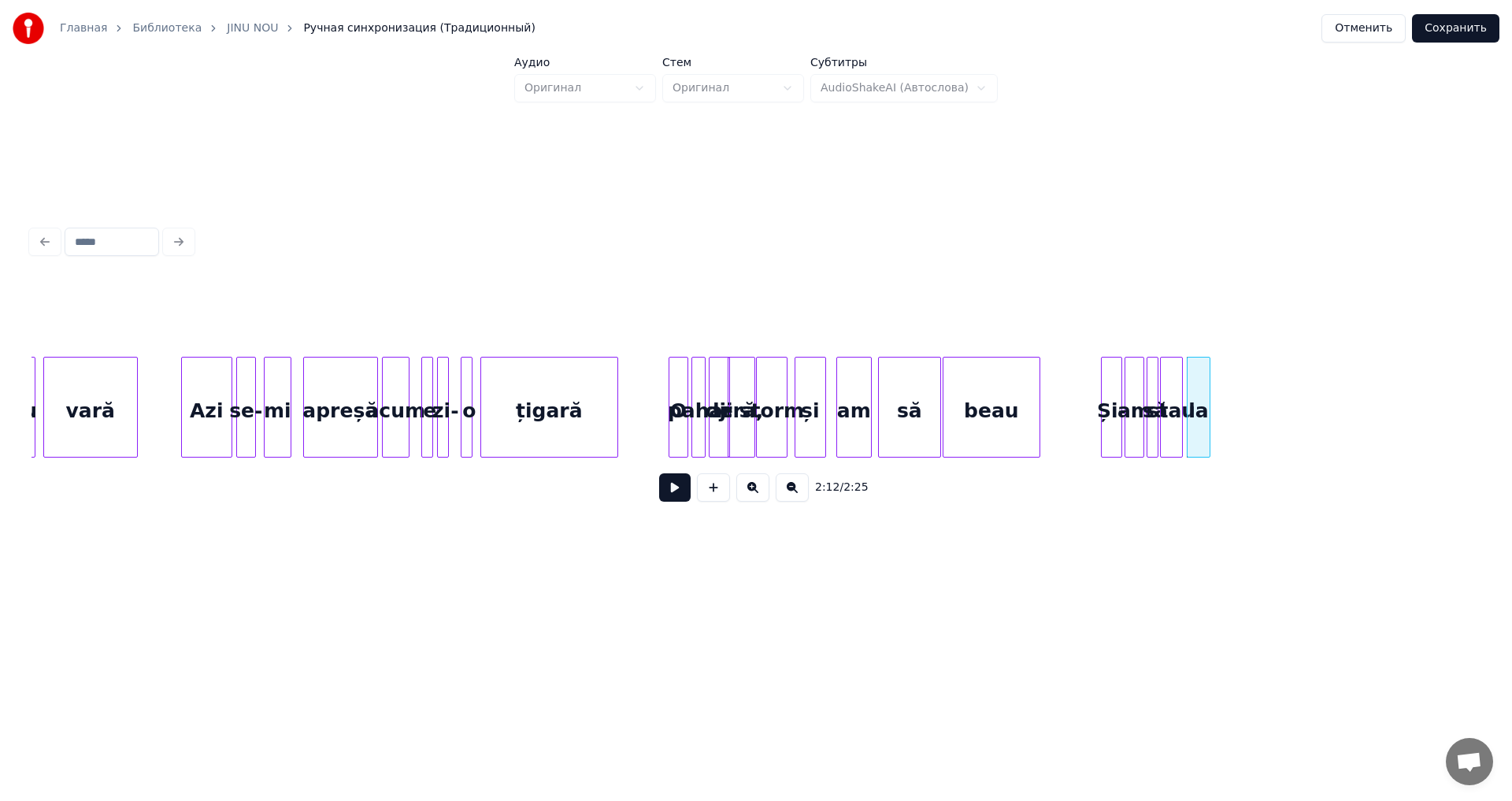
scroll to position [0, 24204]
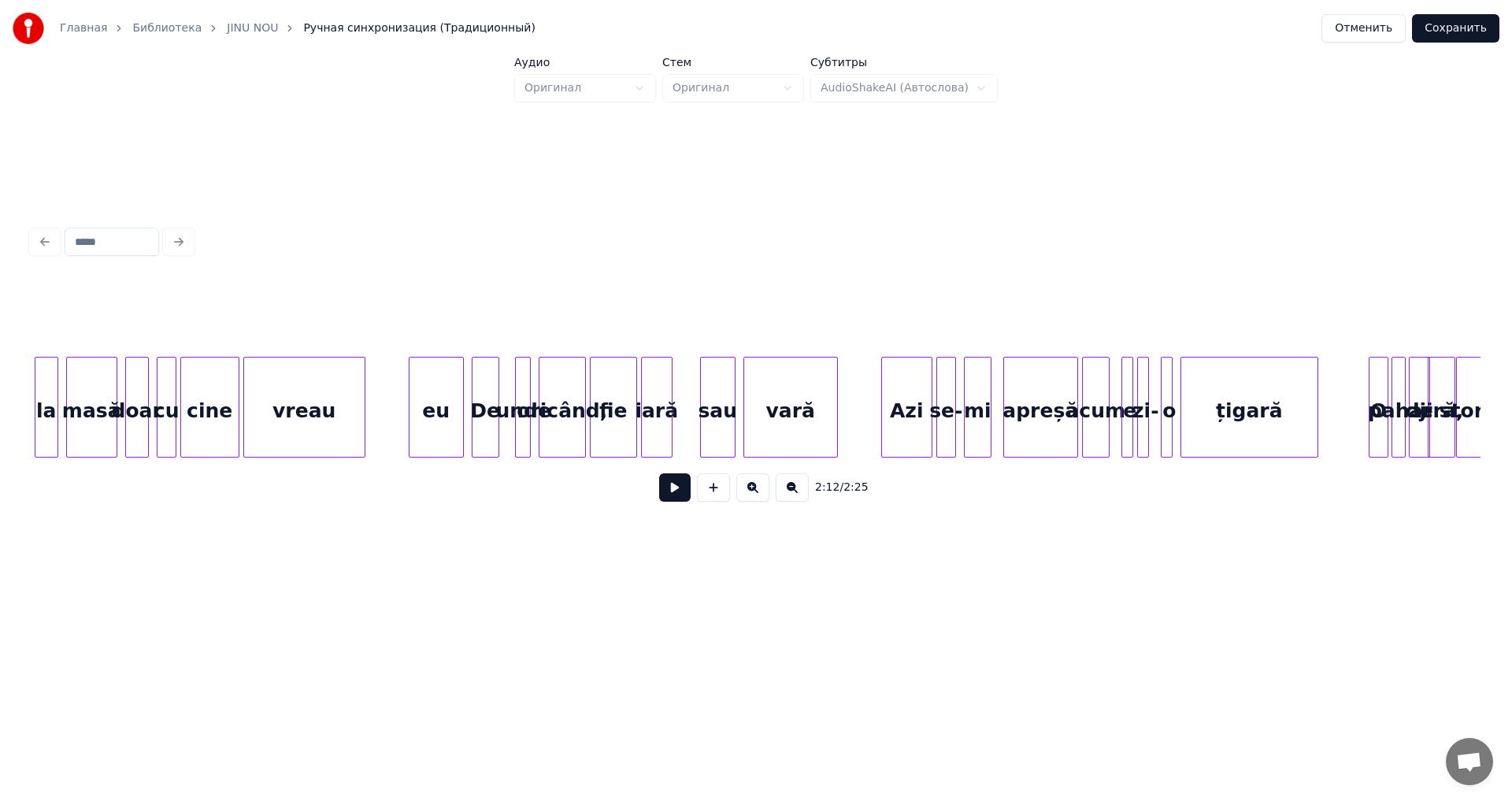
click at [1384, 423] on div at bounding box center [1385, 407] width 4 height 100
click at [677, 501] on button at bounding box center [674, 488] width 31 height 29
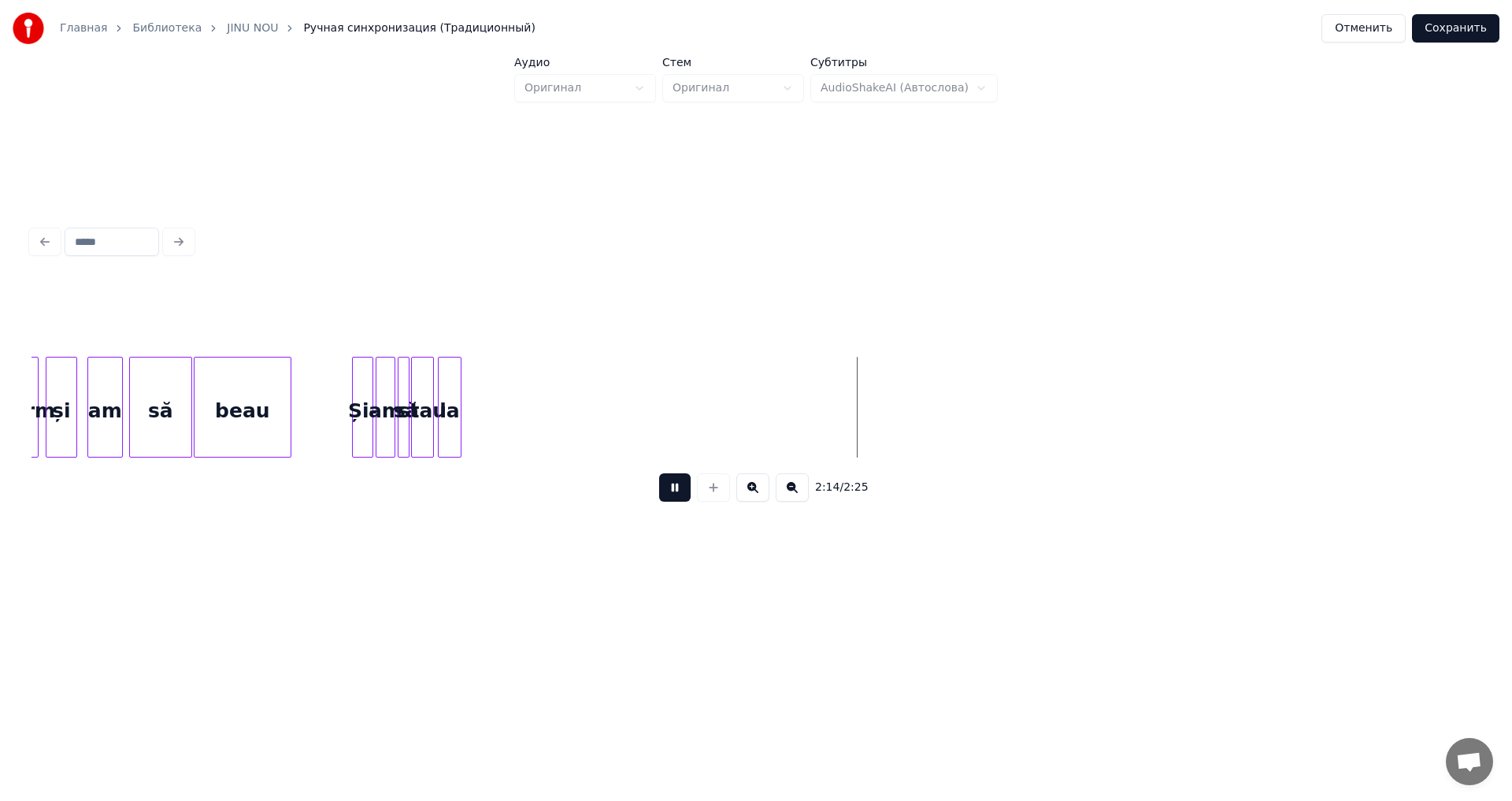
click at [677, 501] on button at bounding box center [674, 488] width 31 height 29
click at [1469, 31] on button "Сохранить" at bounding box center [1455, 29] width 87 height 29
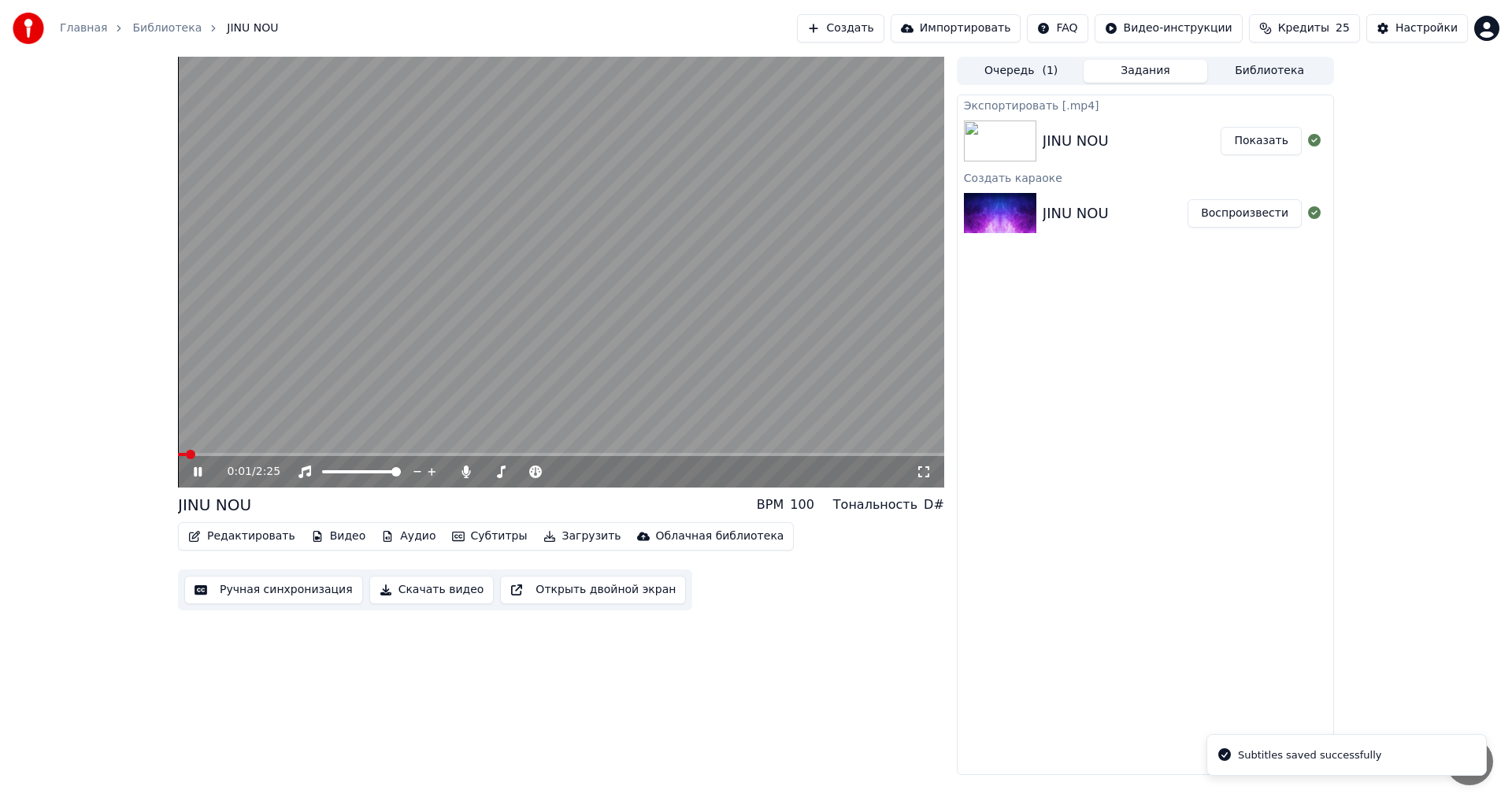
click at [195, 471] on icon at bounding box center [198, 471] width 8 height 10
click at [242, 533] on button "Редактировать" at bounding box center [242, 536] width 119 height 22
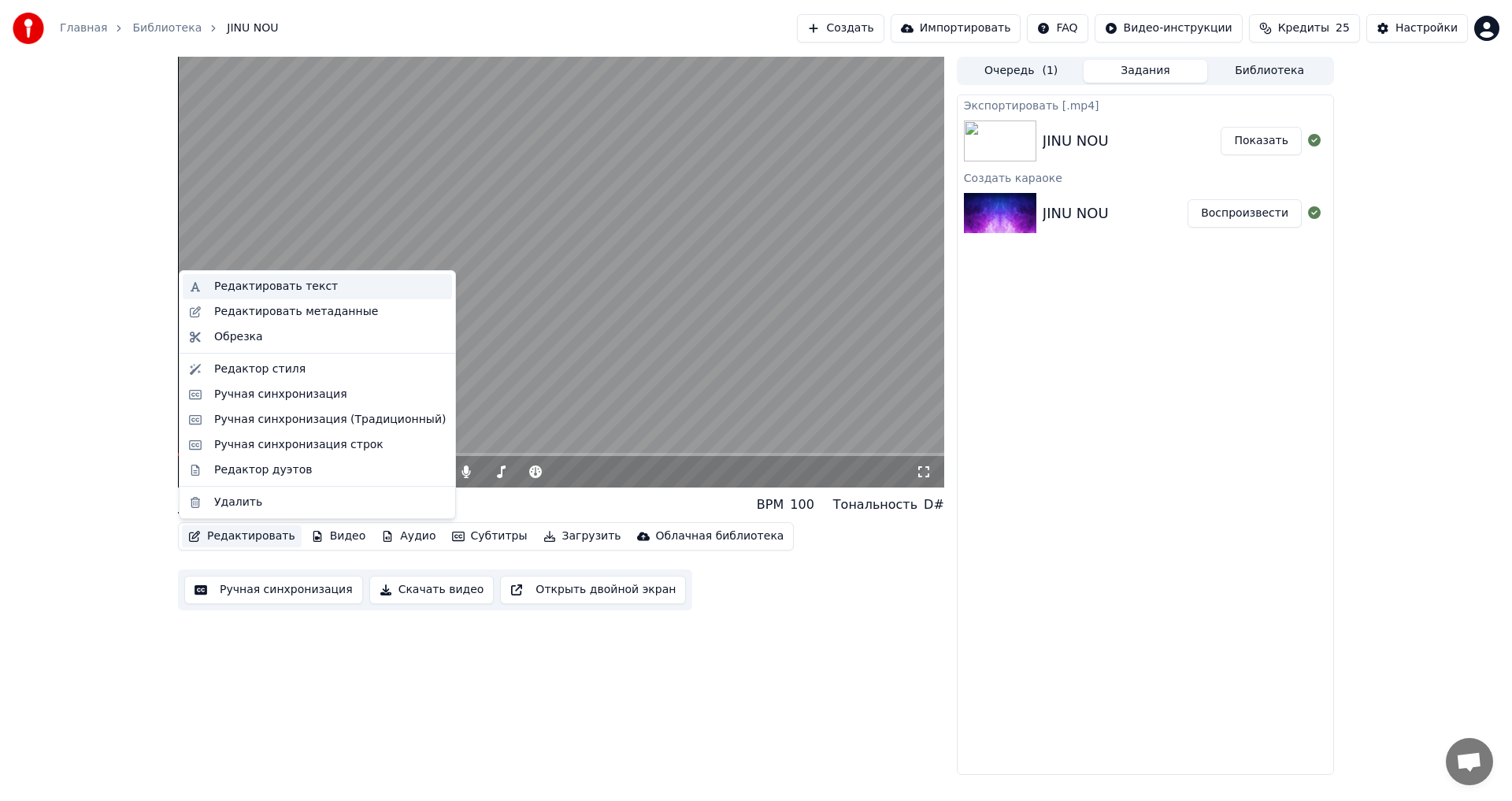
click at [329, 286] on div "Редактировать текст" at bounding box center [330, 287] width 232 height 16
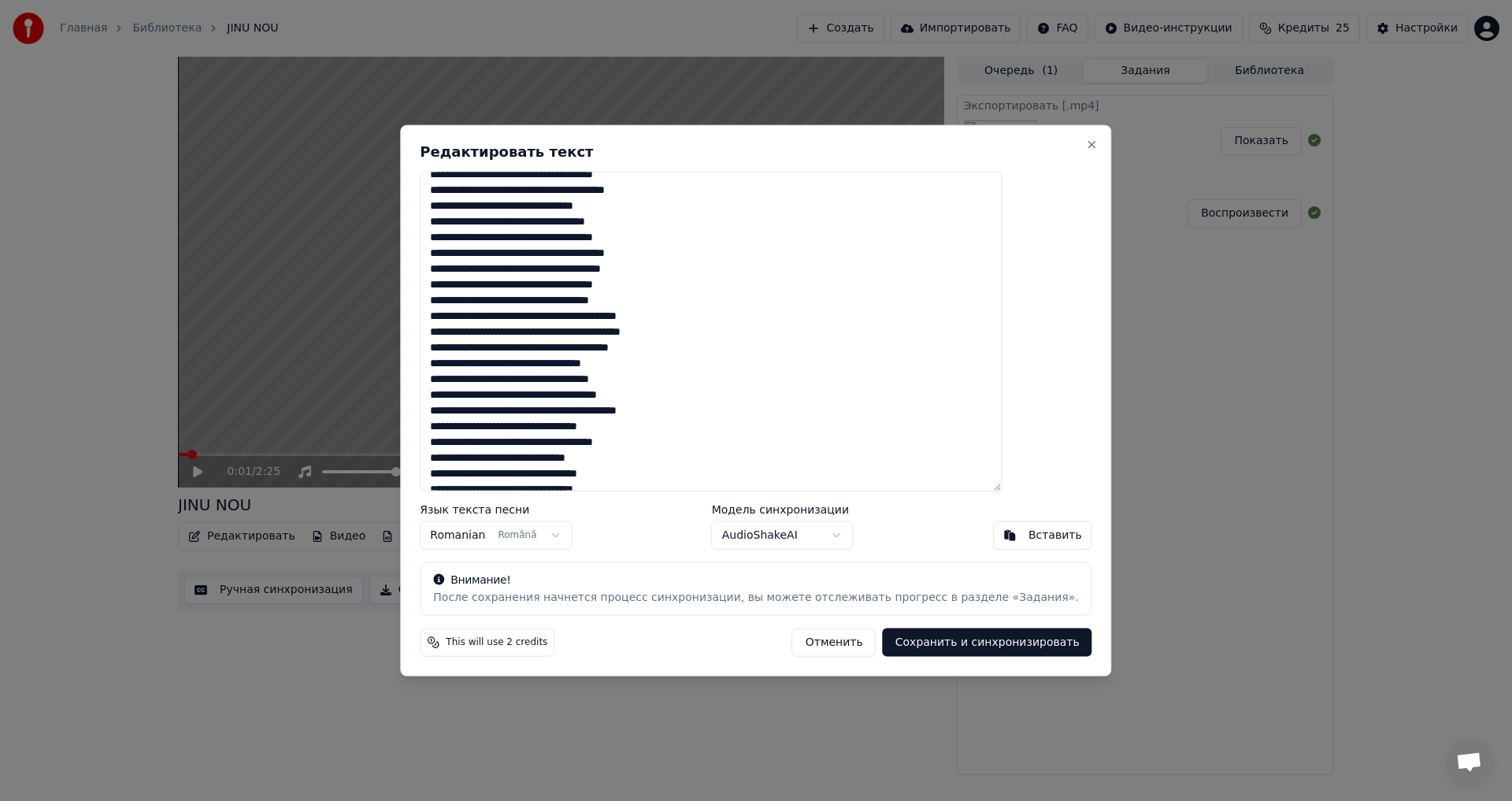
scroll to position [339, 0]
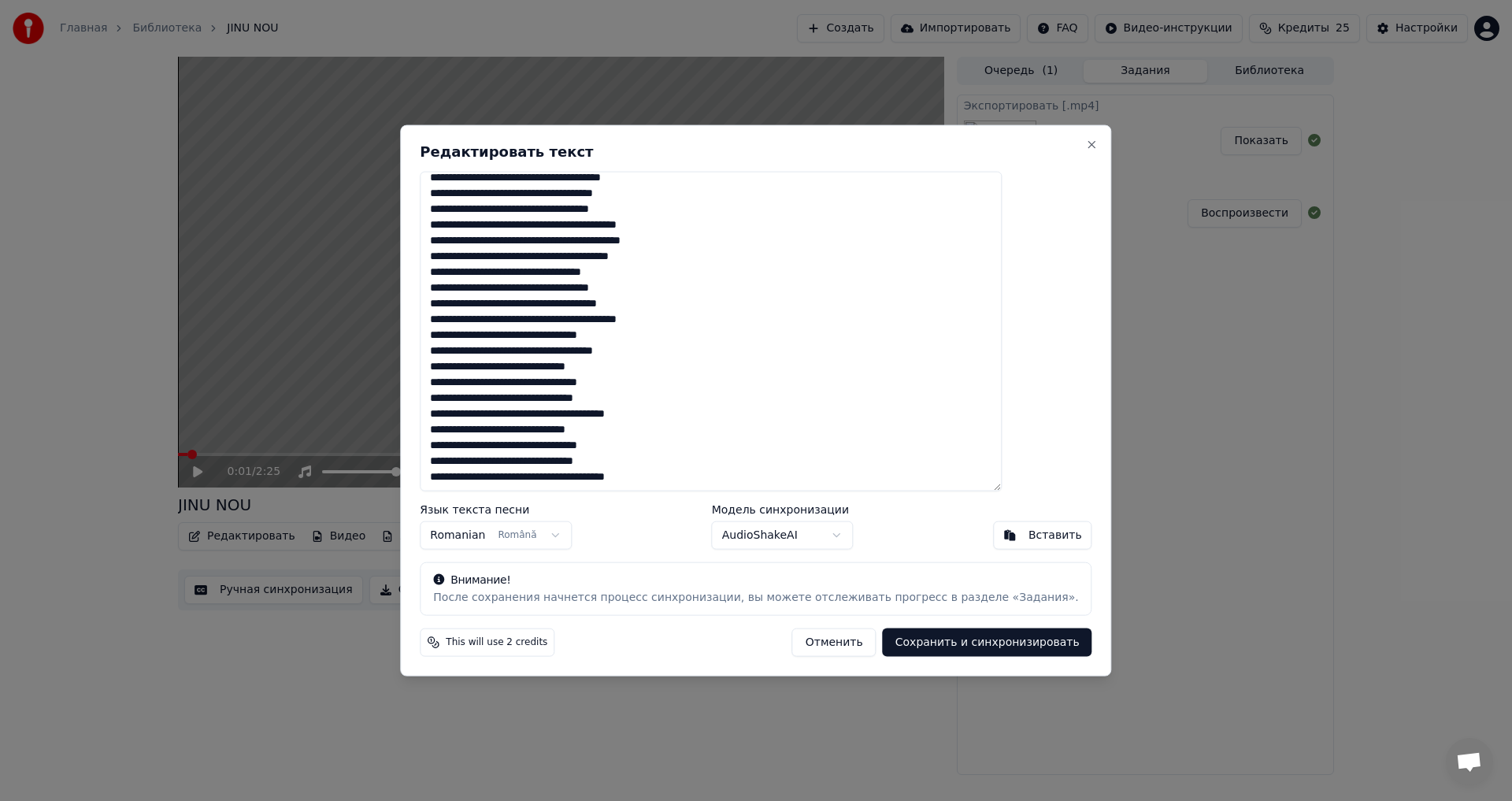
drag, startPoint x: 719, startPoint y: 415, endPoint x: 472, endPoint y: 414, distance: 247.0
click at [472, 414] on textarea at bounding box center [711, 330] width 582 height 321
click at [1086, 138] on button "Close" at bounding box center [1093, 145] width 13 height 13
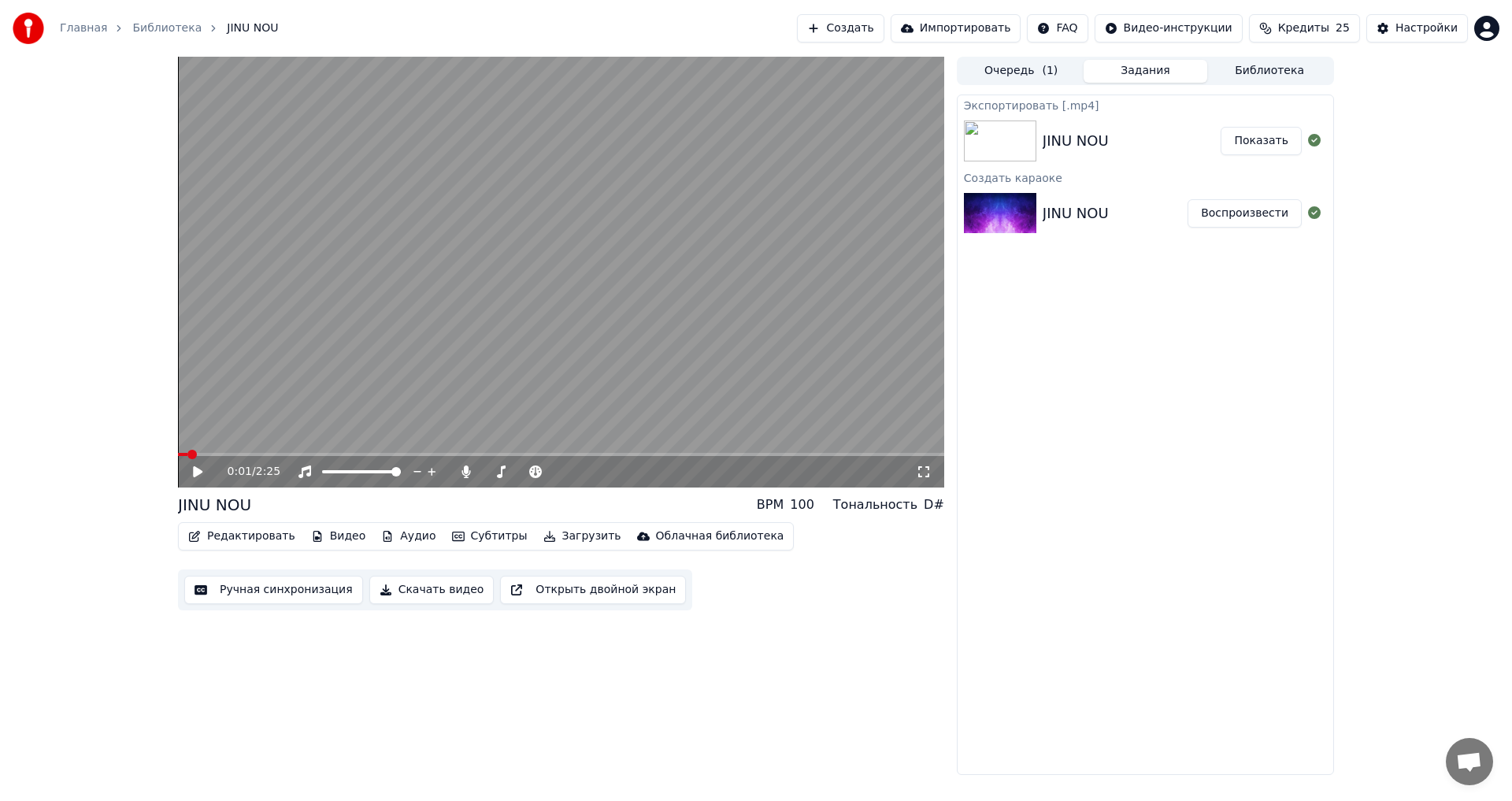
click at [761, 452] on video at bounding box center [561, 272] width 767 height 431
click at [760, 453] on span at bounding box center [561, 454] width 767 height 4
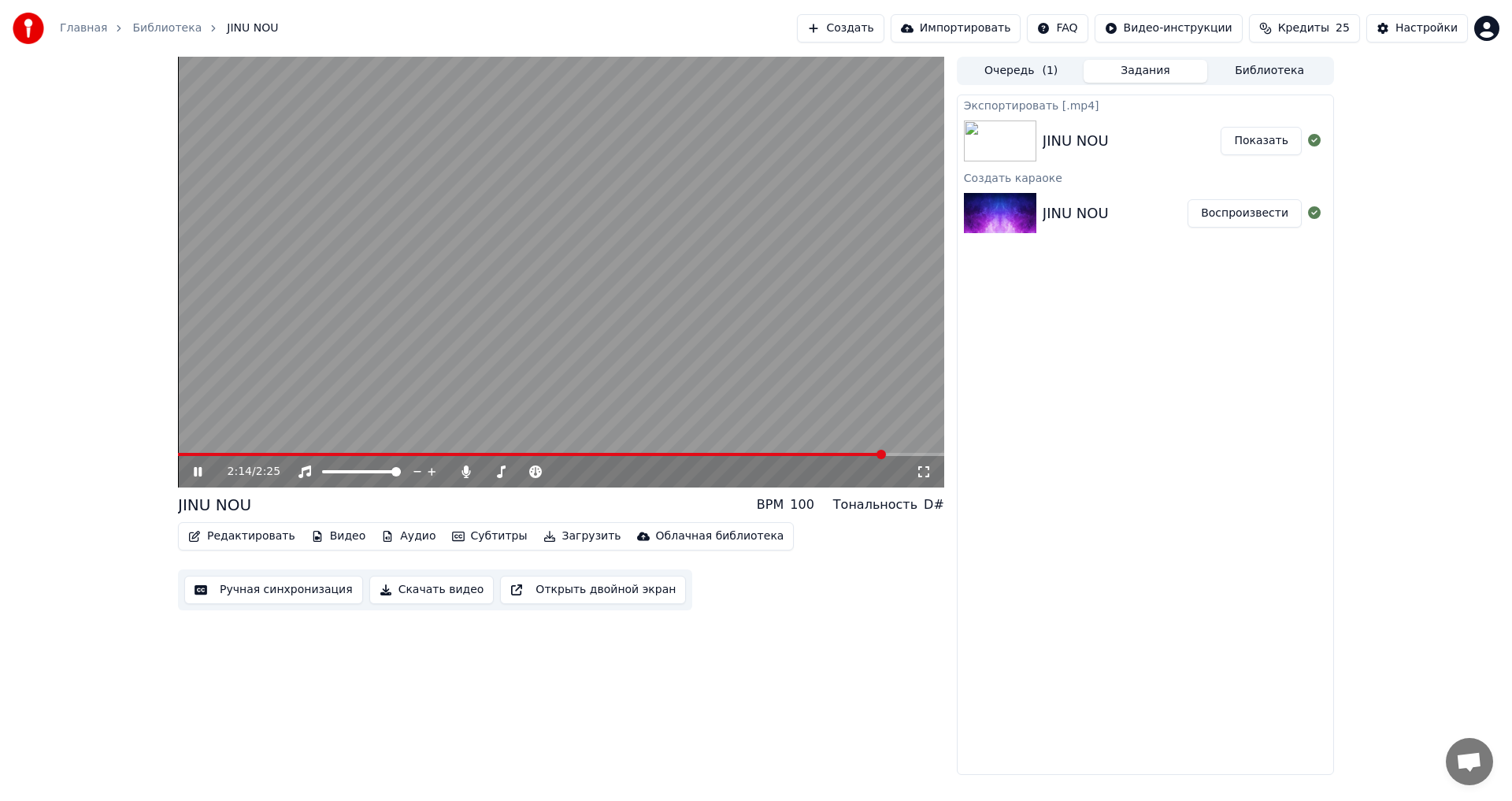
click at [200, 472] on icon at bounding box center [198, 471] width 8 height 10
click at [267, 541] on button "Редактировать" at bounding box center [242, 536] width 119 height 22
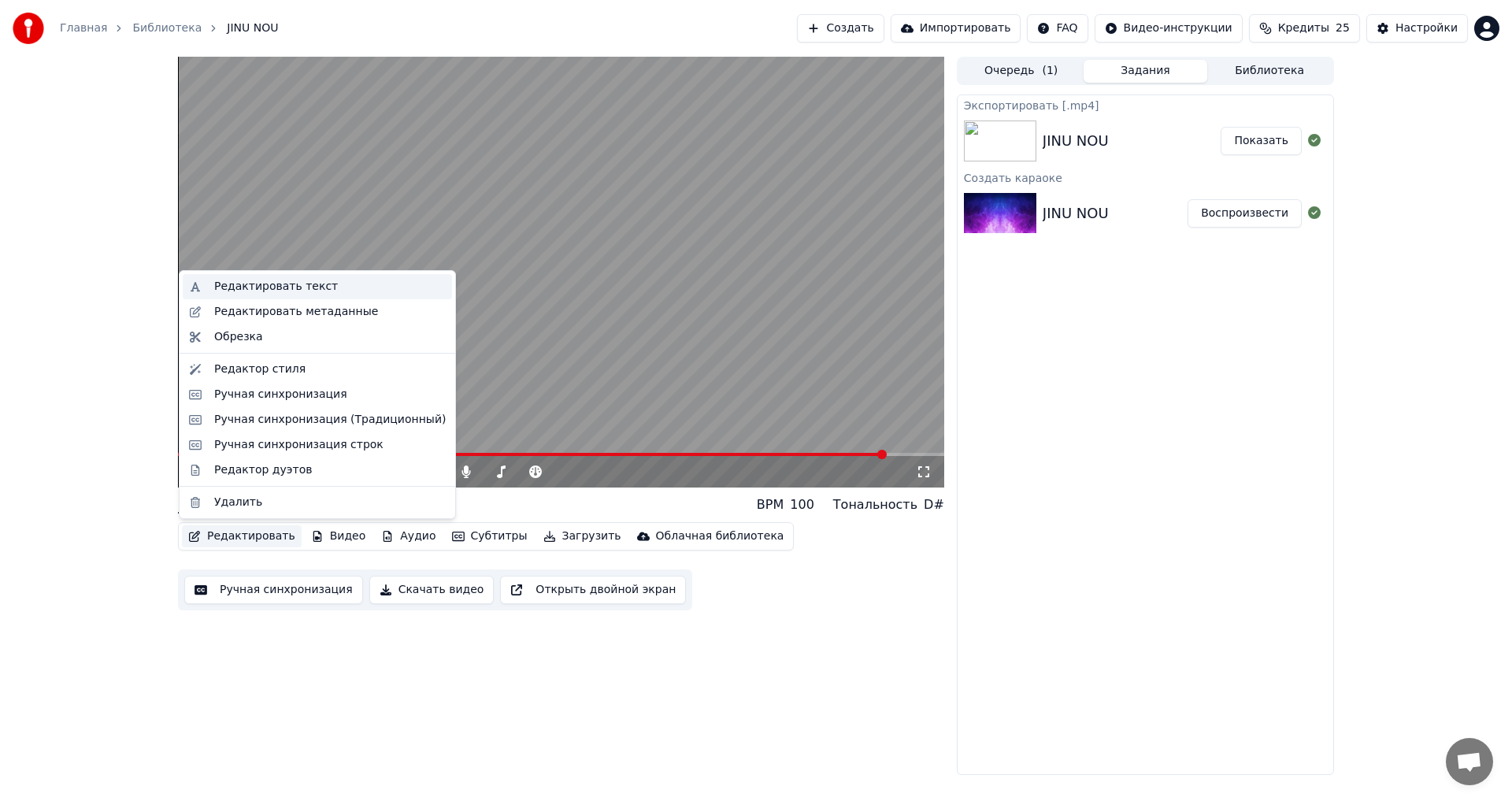
click at [305, 293] on div "Редактировать текст" at bounding box center [277, 287] width 124 height 16
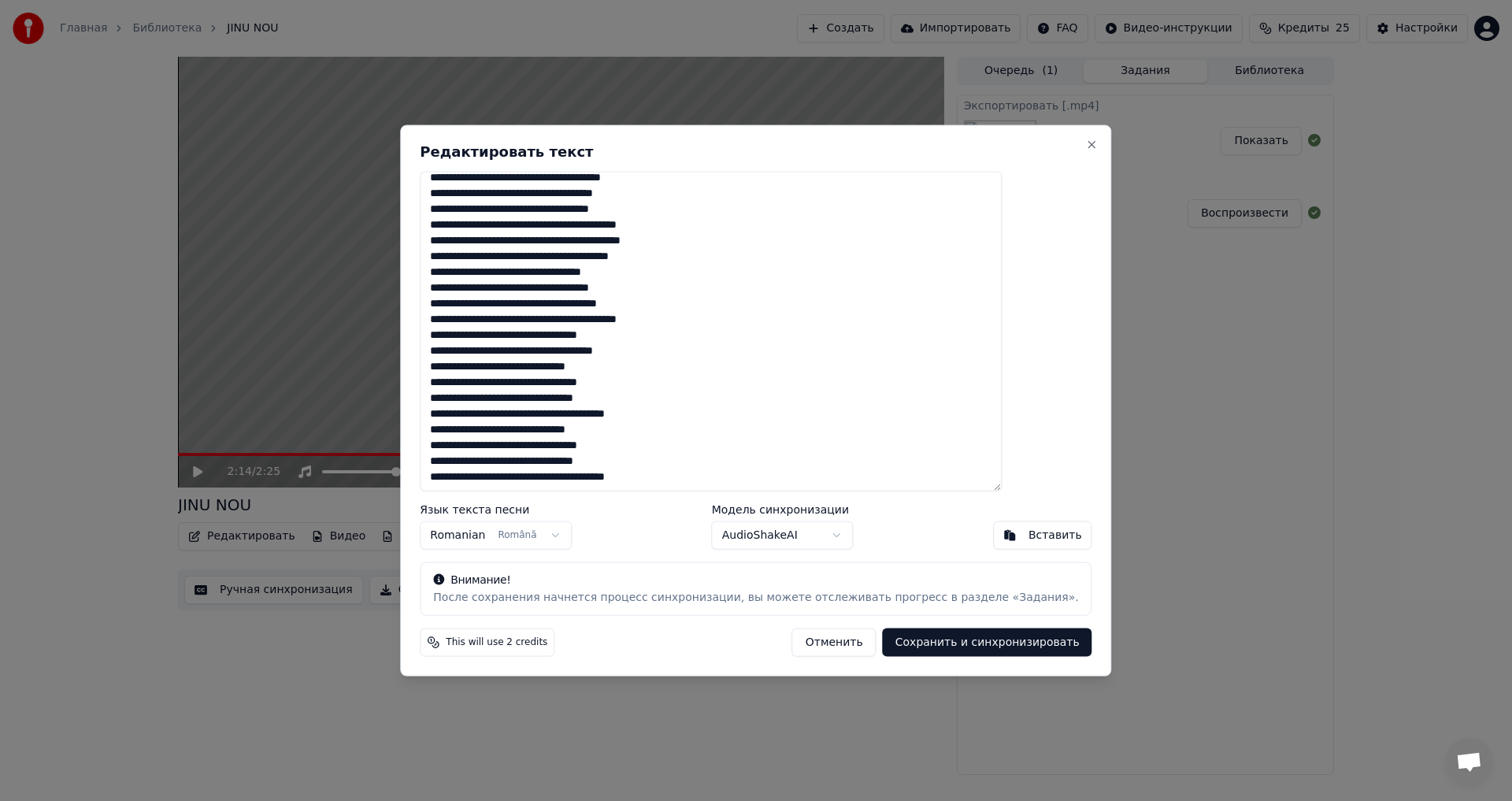
click at [477, 363] on textarea at bounding box center [711, 330] width 582 height 321
click at [479, 382] on textarea at bounding box center [711, 330] width 582 height 321
click at [479, 394] on textarea at bounding box center [711, 330] width 582 height 321
click at [805, 395] on textarea at bounding box center [711, 330] width 582 height 321
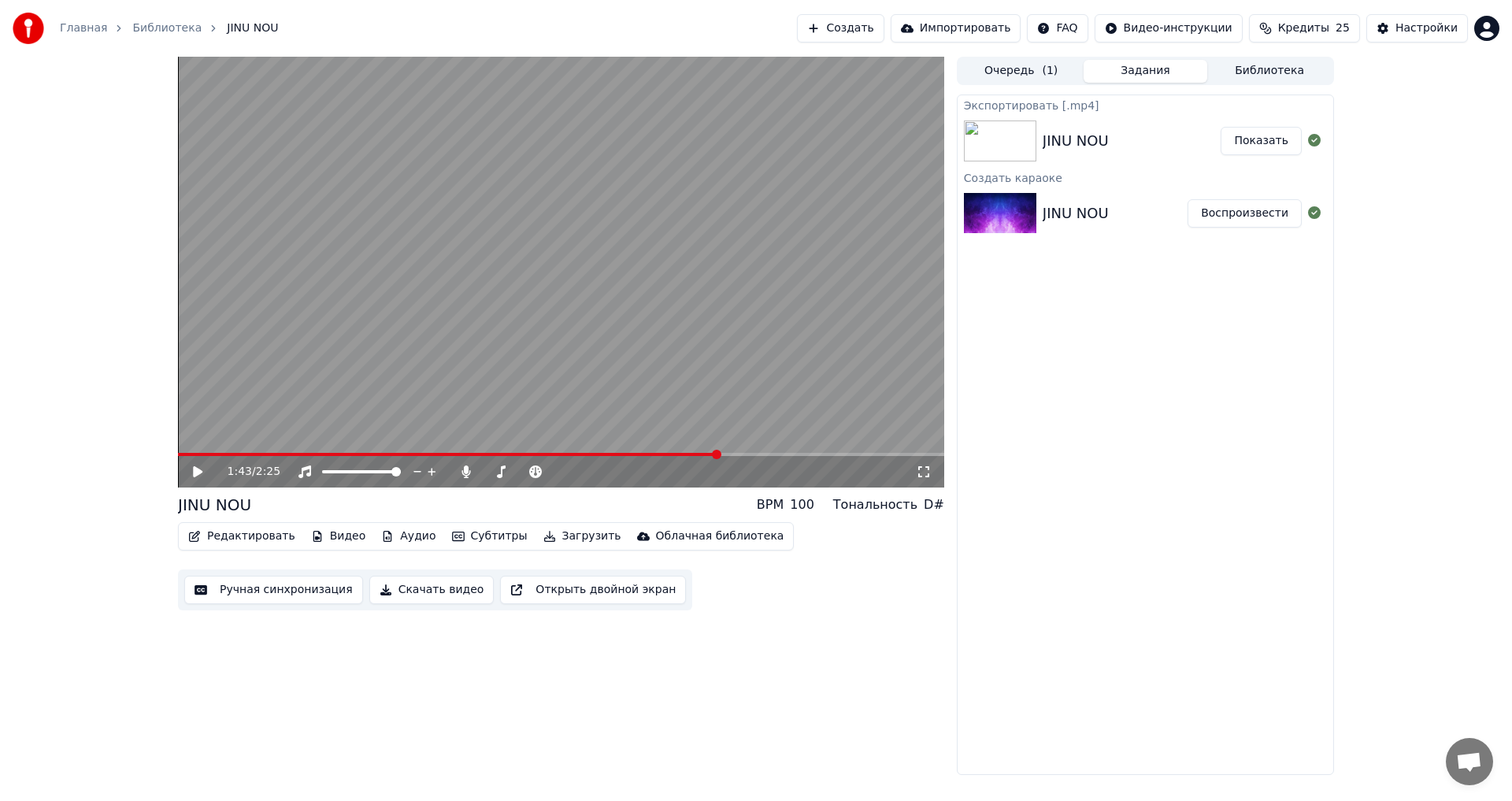
click at [719, 456] on span at bounding box center [448, 454] width 541 height 4
click at [794, 453] on video at bounding box center [561, 272] width 767 height 431
click at [800, 453] on span at bounding box center [561, 454] width 767 height 4
click at [254, 536] on button "Редактировать" at bounding box center [242, 536] width 119 height 22
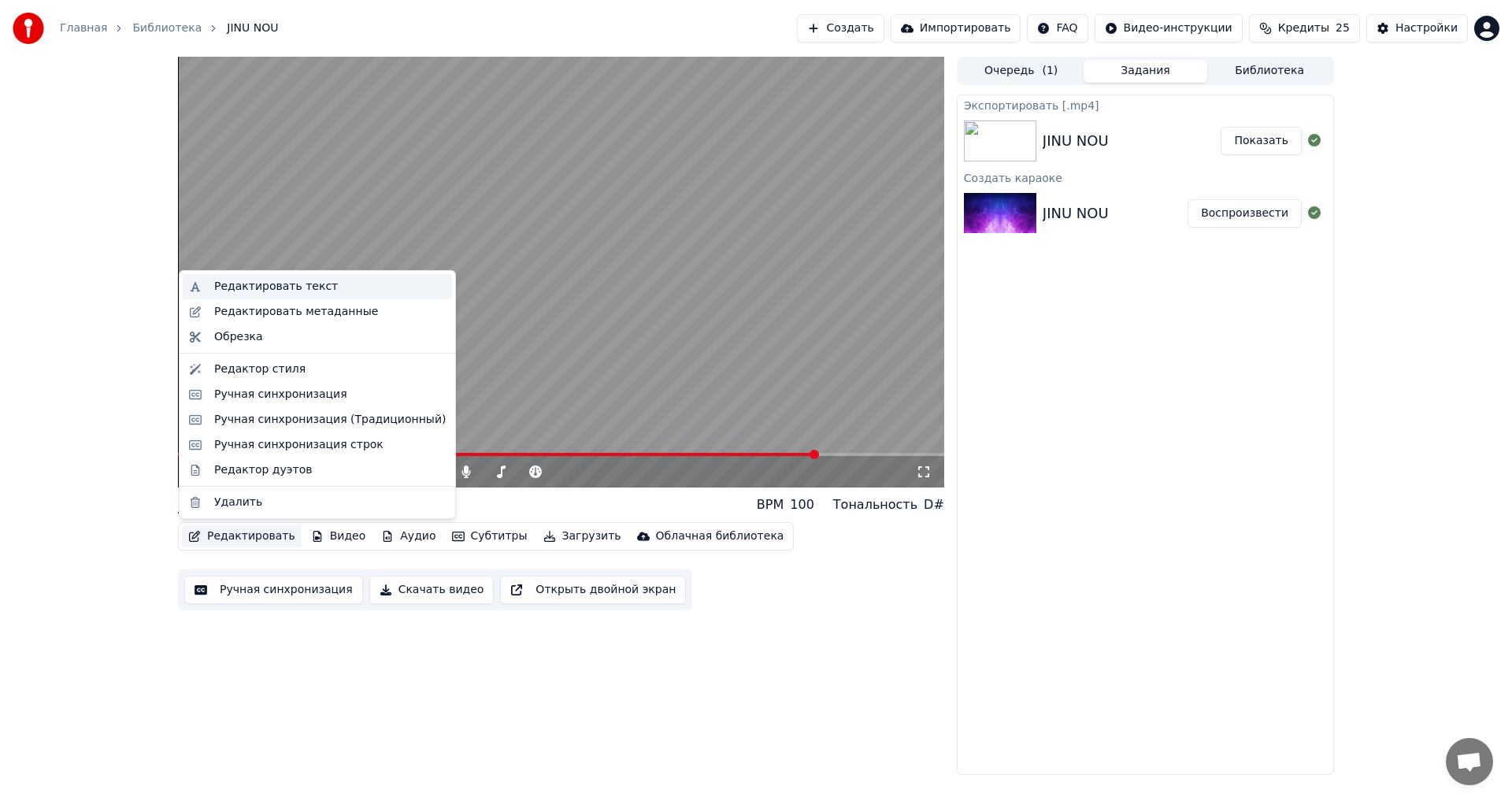
click at [284, 286] on div "Редактировать текст" at bounding box center [277, 287] width 124 height 16
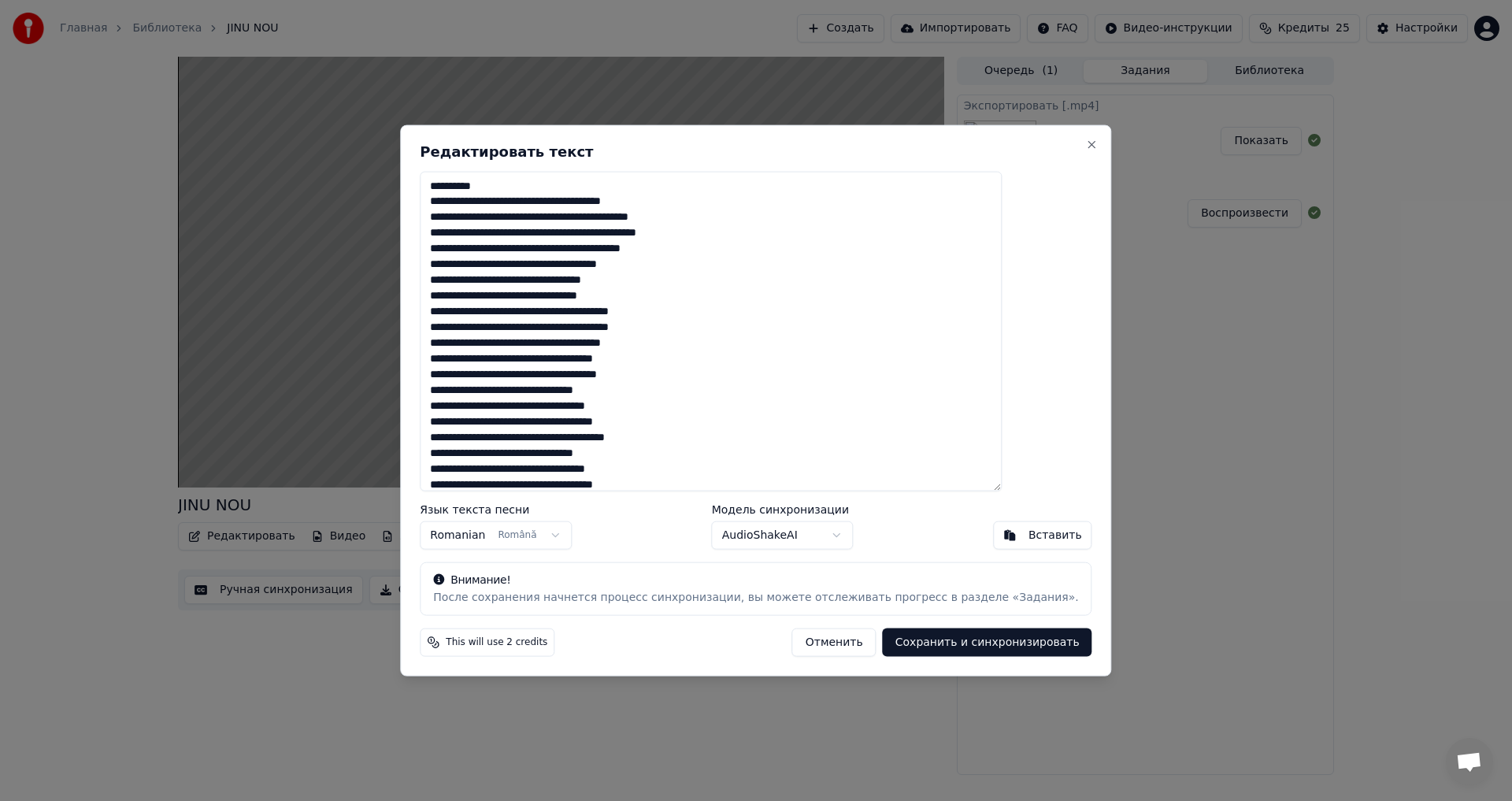
drag, startPoint x: 865, startPoint y: 136, endPoint x: 945, endPoint y: 141, distance: 80.2
click at [946, 140] on div "Редактировать текст Язык текста песни Romanian Română Модель синхронизации Audi…" at bounding box center [756, 400] width 711 height 552
drag, startPoint x: 854, startPoint y: 132, endPoint x: 961, endPoint y: 138, distance: 107.2
click at [962, 133] on div "Редактировать текст Язык текста песни Romanian Română Модель синхронизации Audi…" at bounding box center [756, 400] width 711 height 552
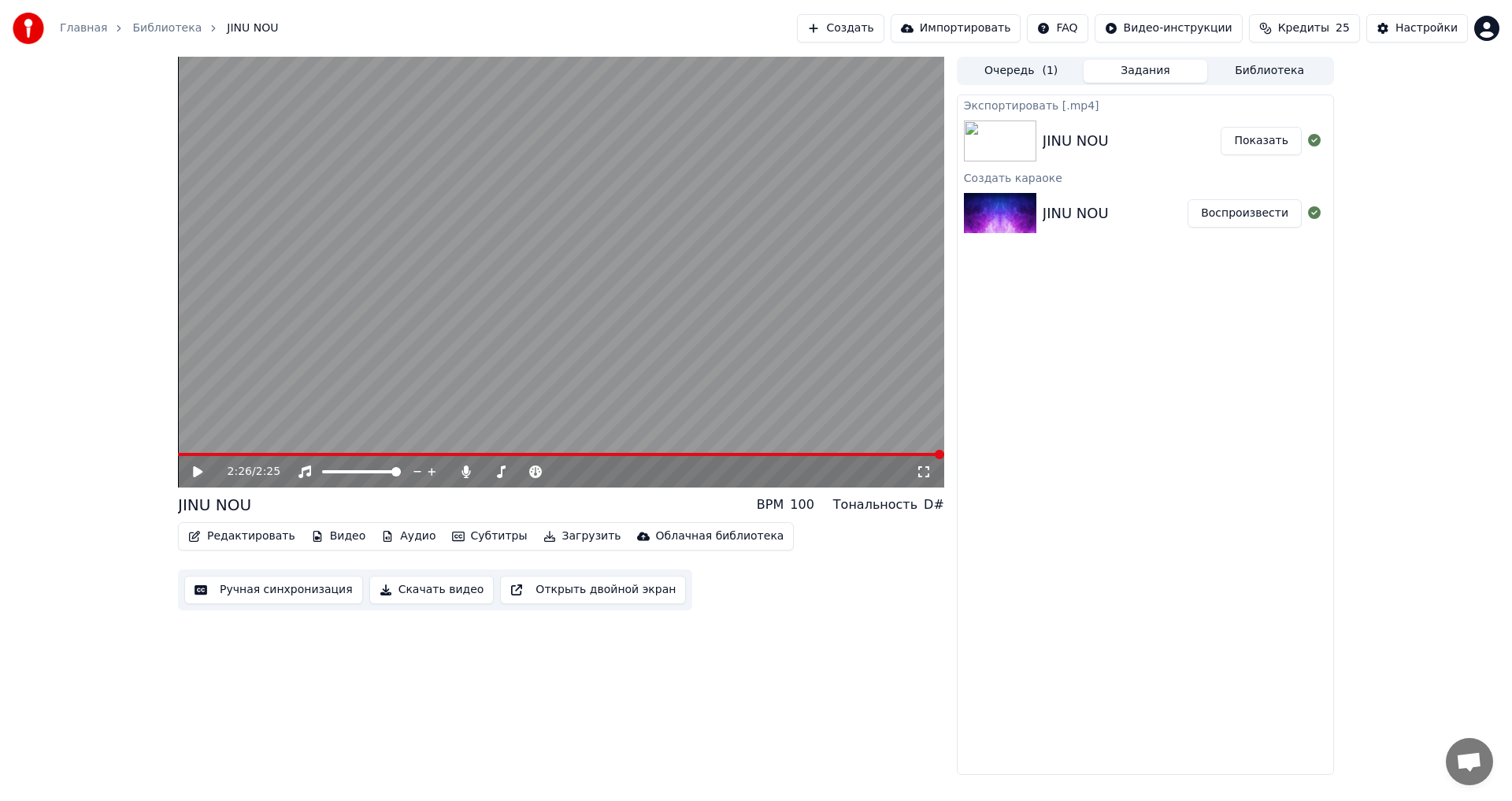
click at [238, 530] on button "Редактировать" at bounding box center [242, 536] width 119 height 22
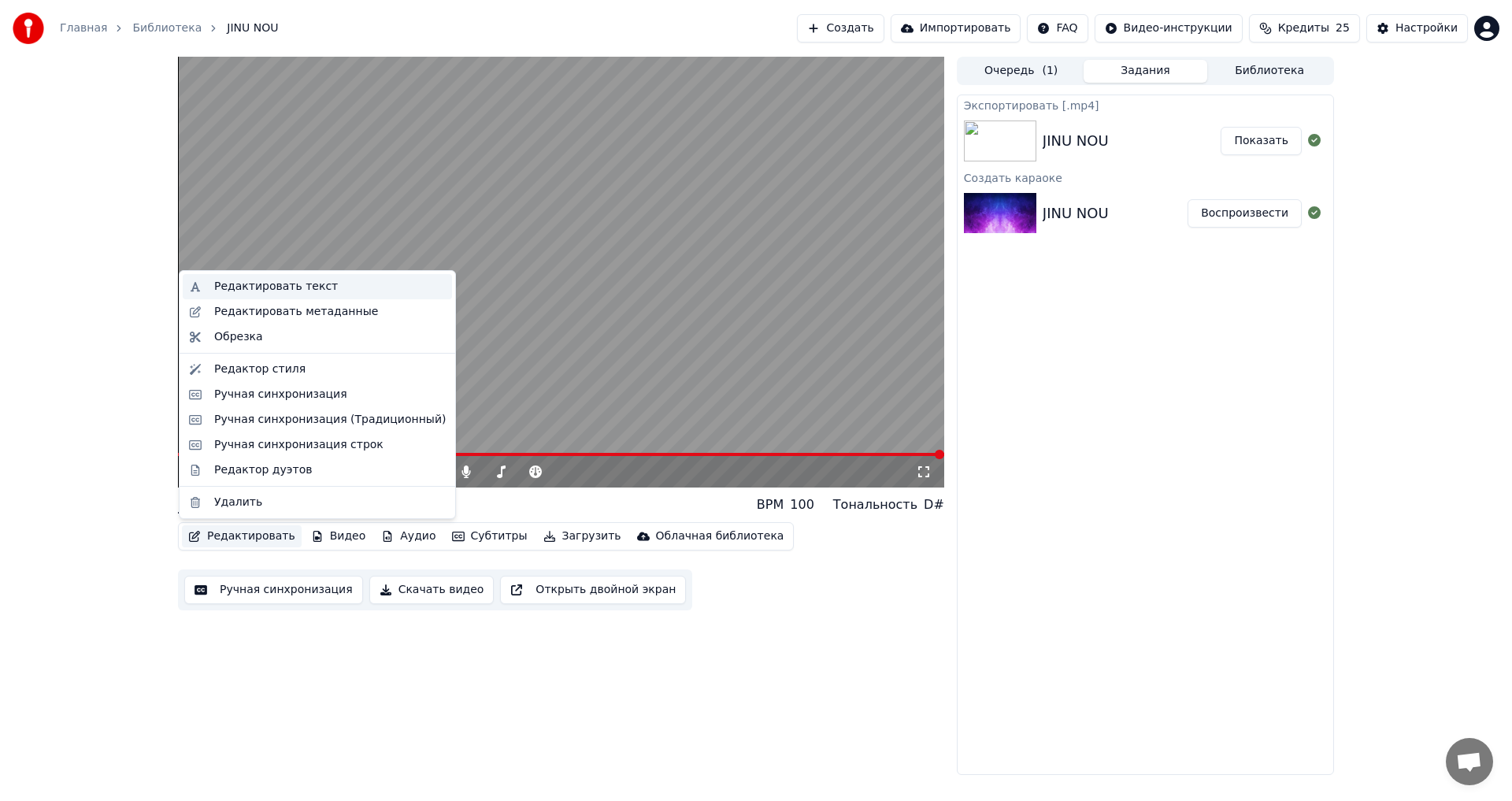
click at [265, 292] on div "Редактировать текст" at bounding box center [277, 287] width 124 height 16
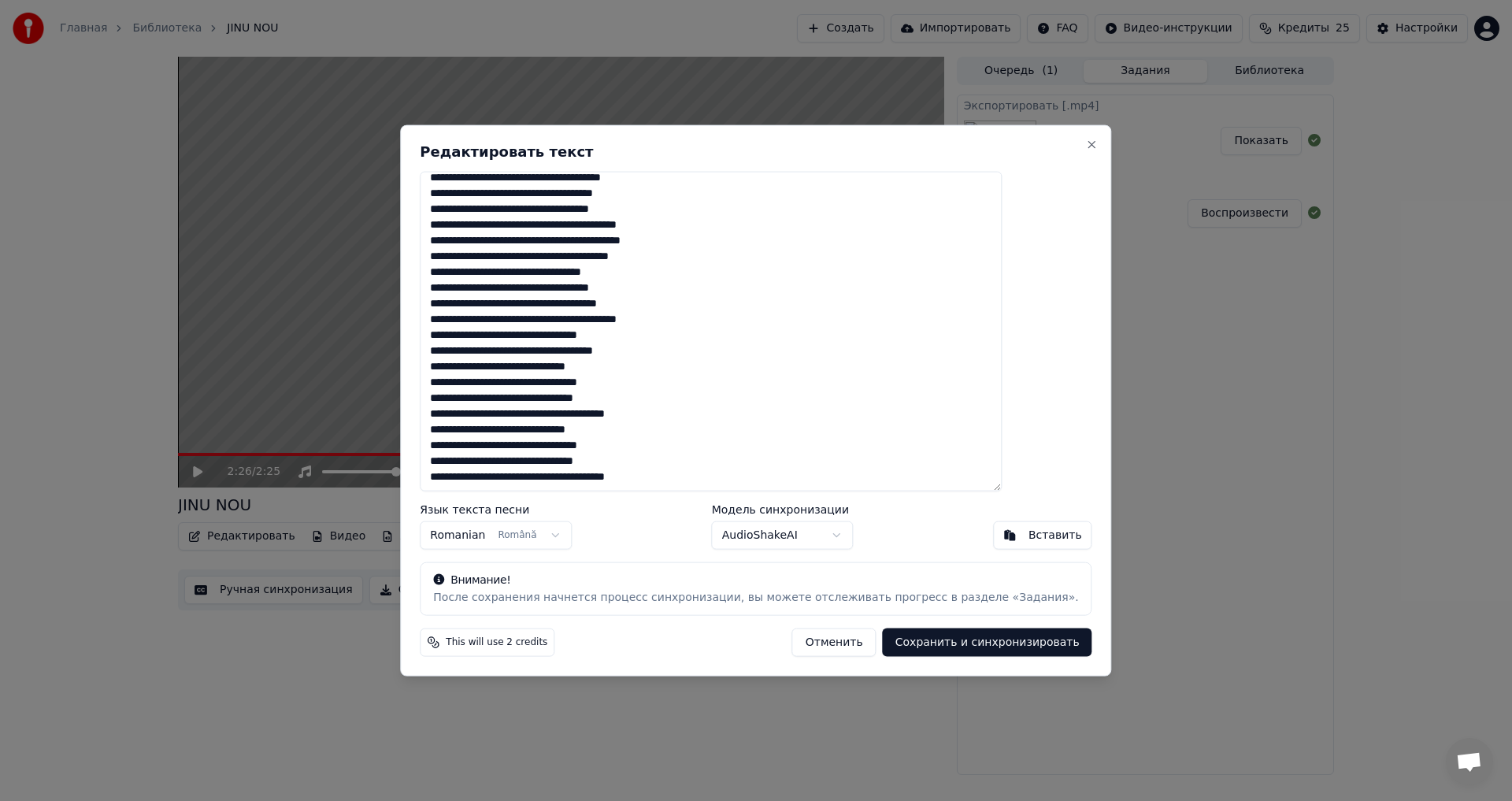
click at [939, 638] on button "Сохранить и синхронизировать" at bounding box center [987, 643] width 209 height 29
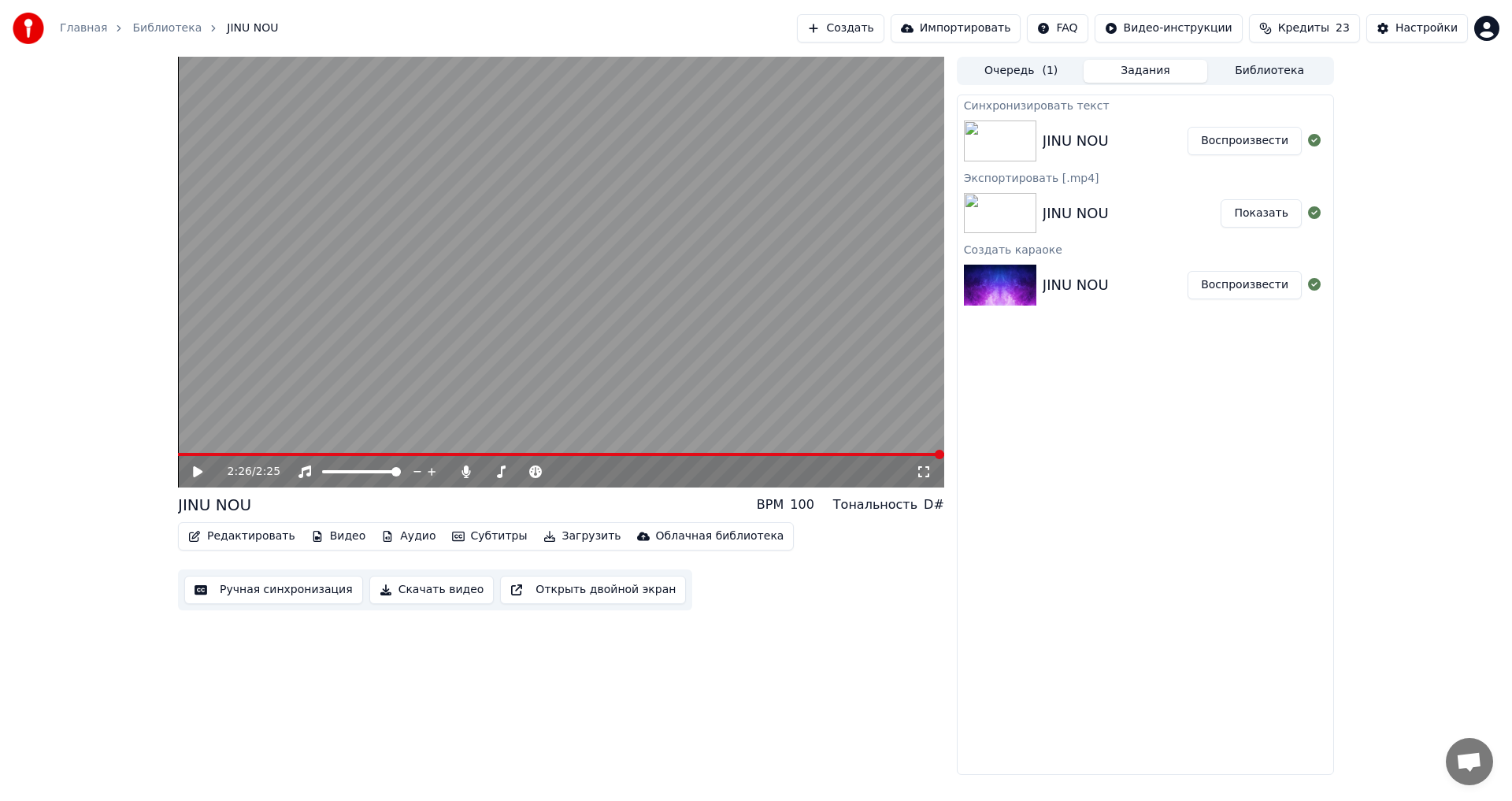
click at [773, 453] on span at bounding box center [561, 454] width 767 height 4
click at [607, 365] on video at bounding box center [561, 272] width 767 height 431
click at [190, 466] on icon at bounding box center [208, 471] width 37 height 13
click at [283, 536] on button "Редактировать" at bounding box center [242, 536] width 119 height 22
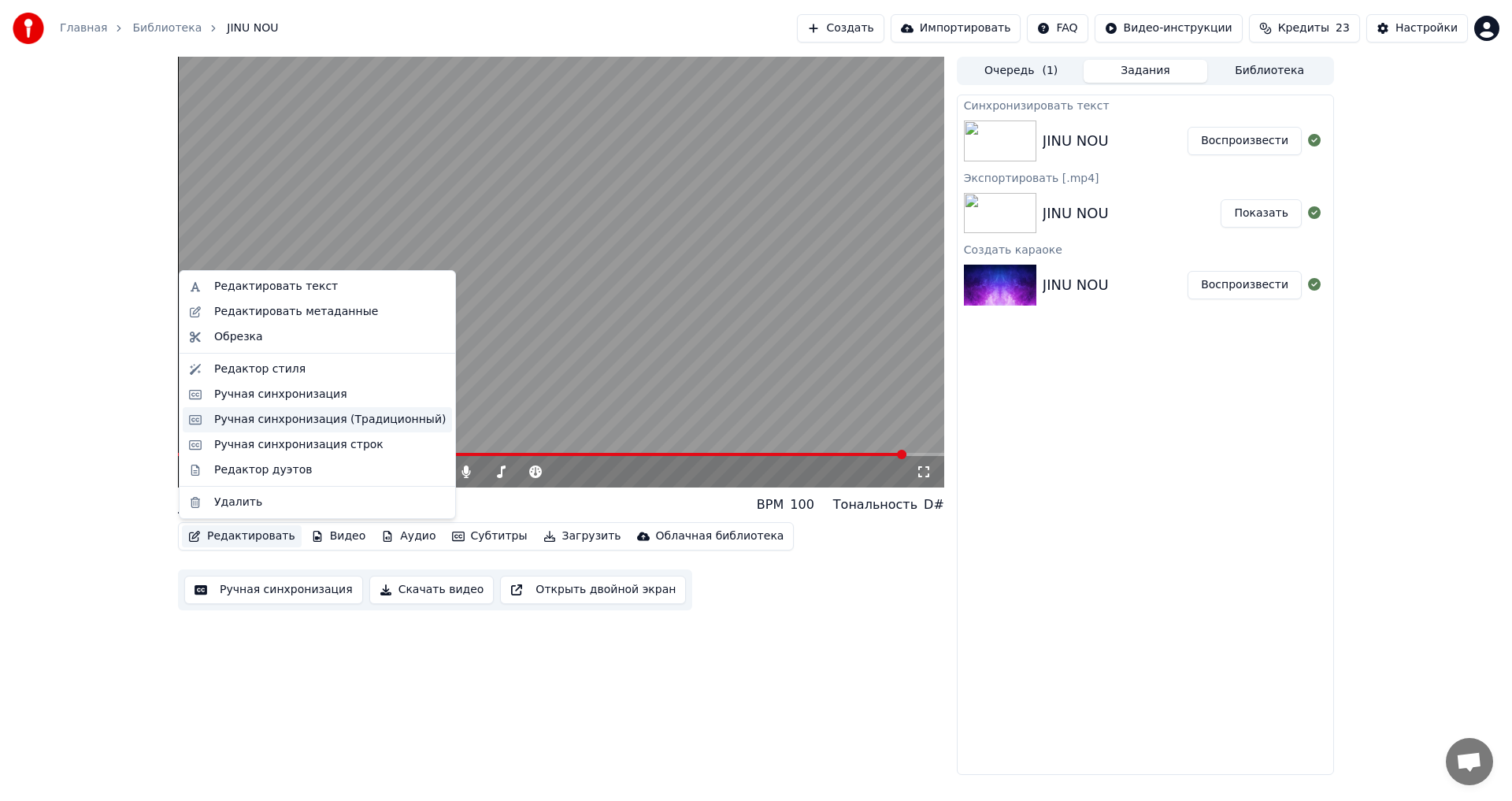
click at [363, 419] on div "Ручная синхронизация (Традиционный)" at bounding box center [330, 420] width 232 height 16
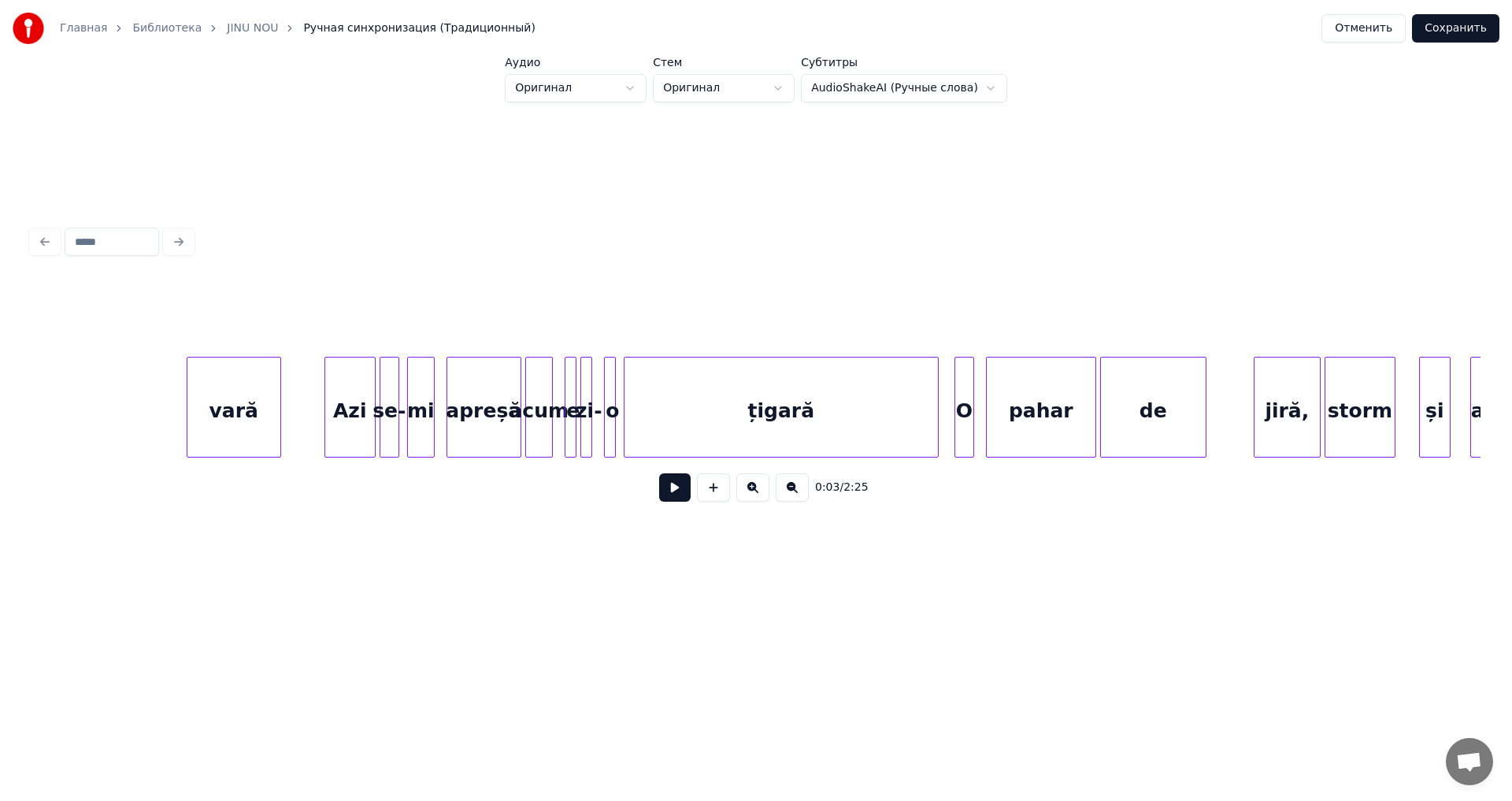
scroll to position [0, 25254]
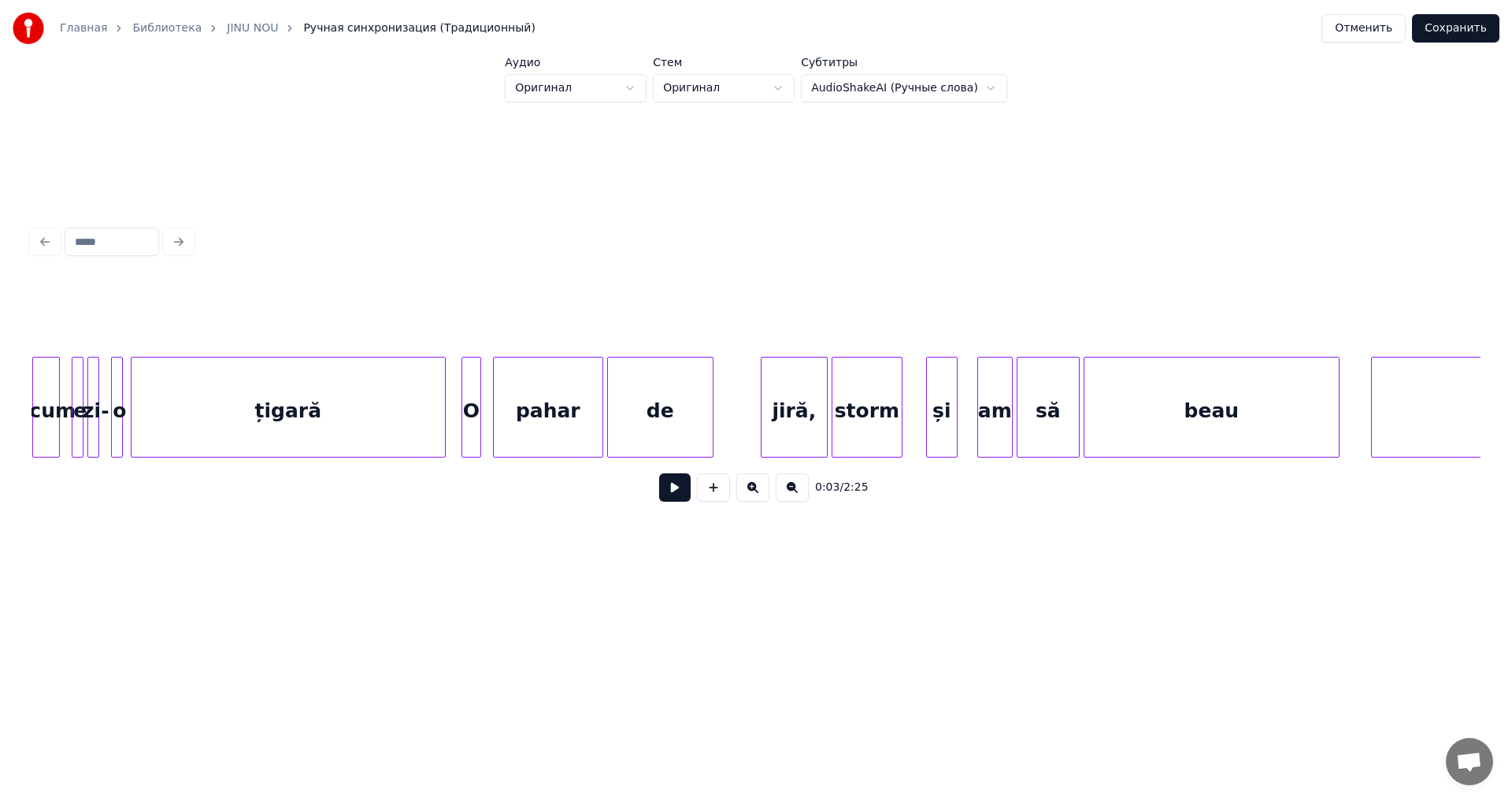
click at [1233, 419] on div "beau" at bounding box center [1211, 410] width 254 height 107
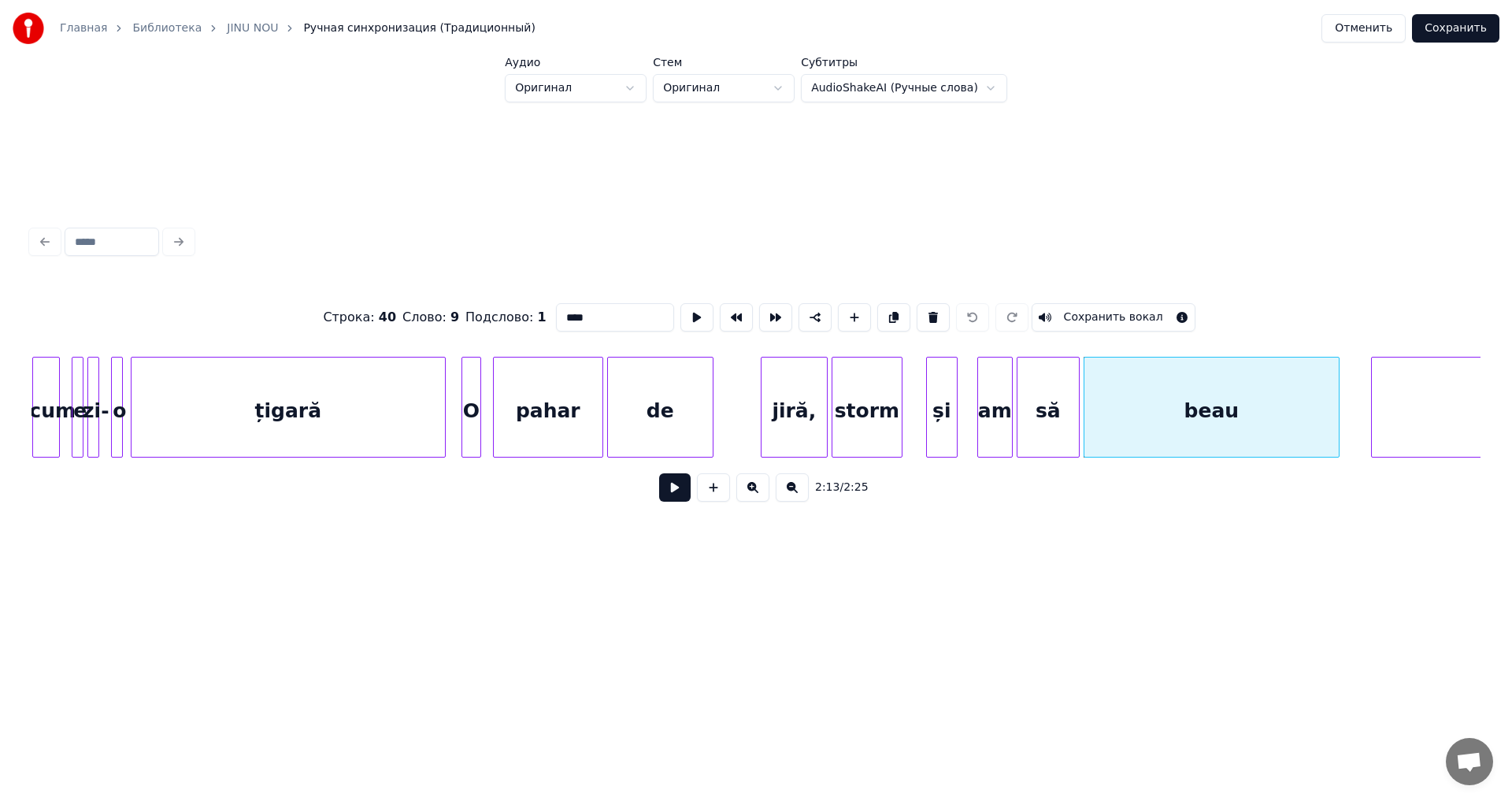
click at [672, 492] on button at bounding box center [674, 488] width 31 height 29
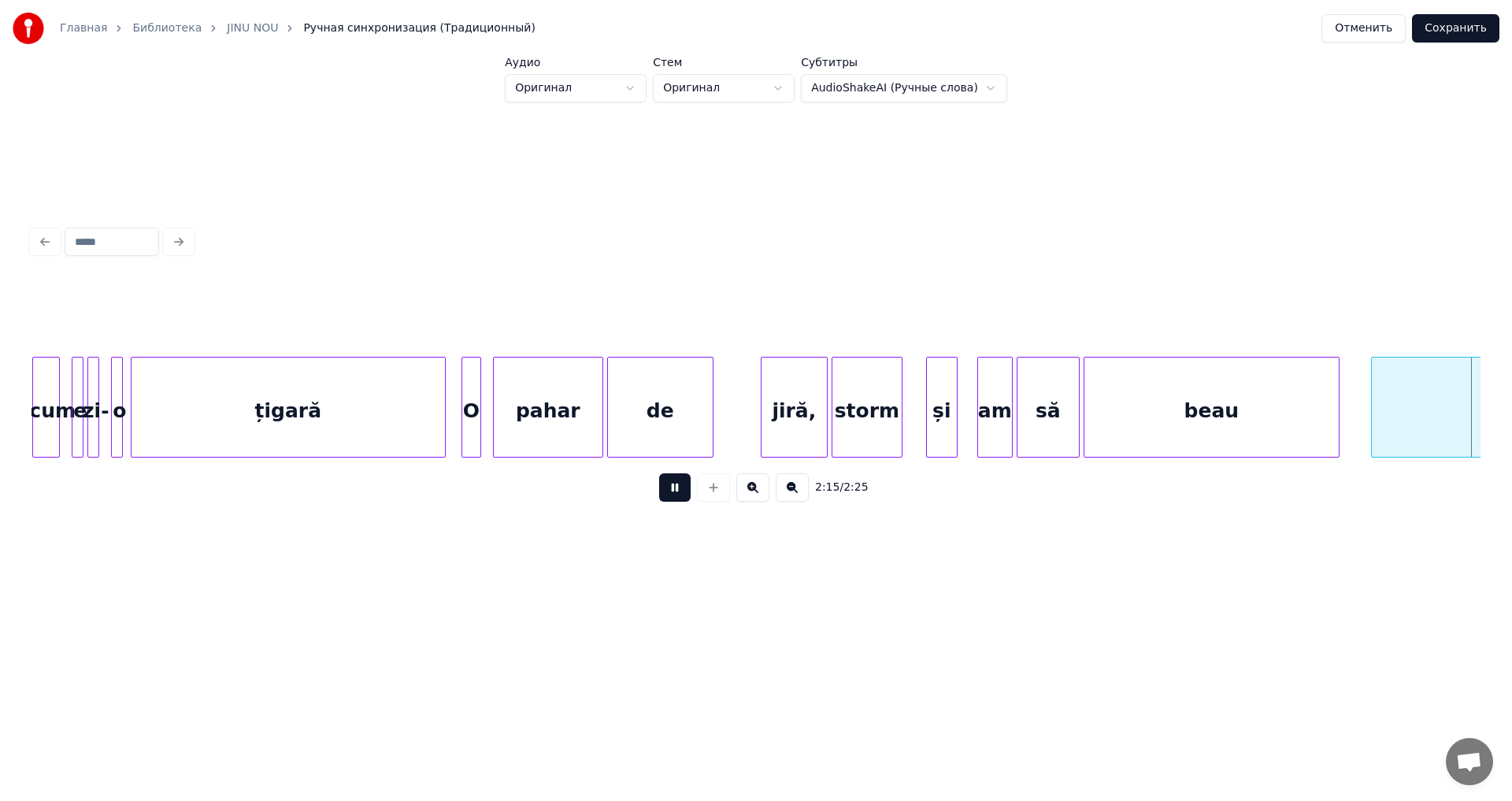
scroll to position [0, 26706]
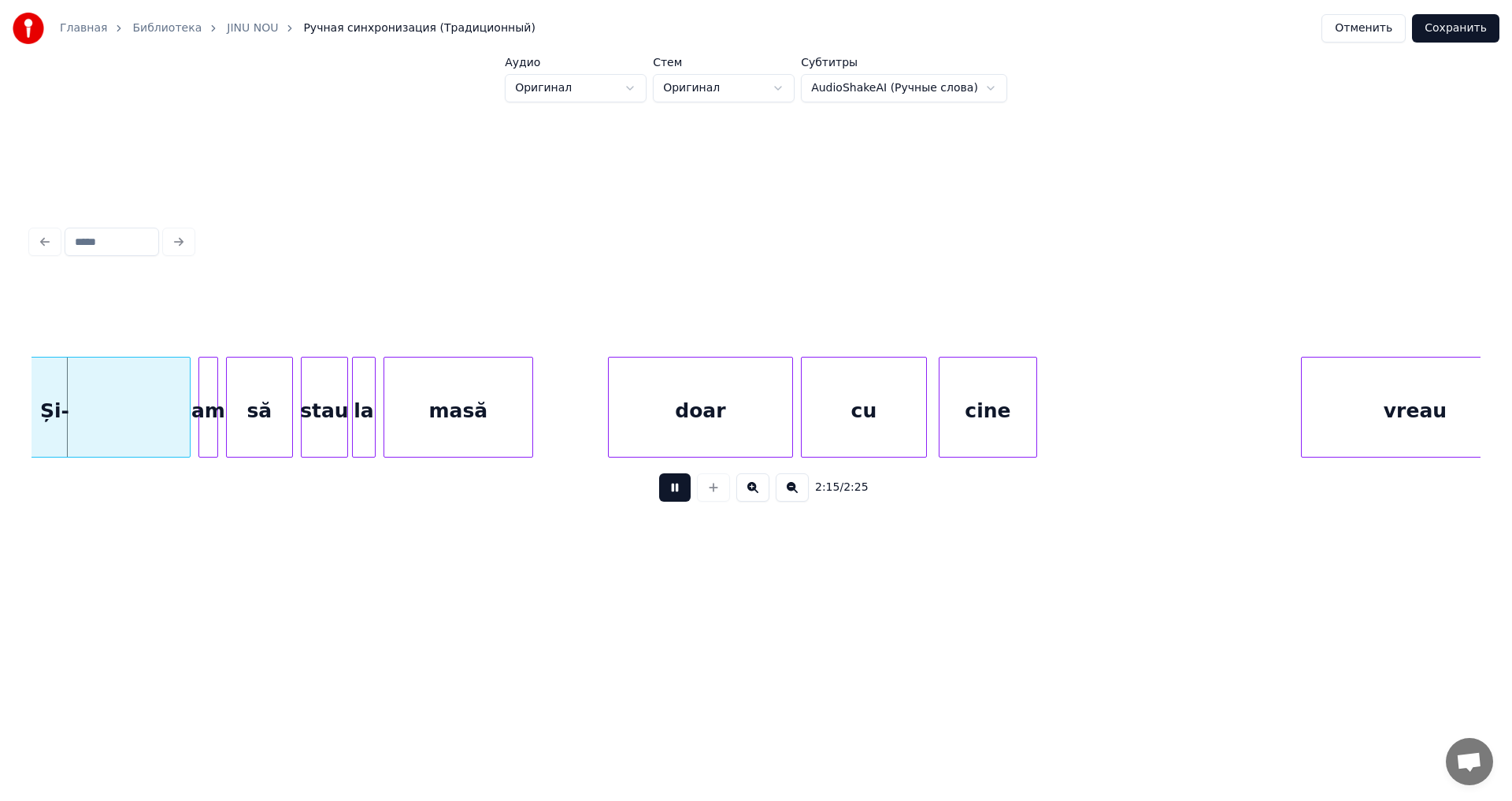
click at [672, 492] on button at bounding box center [674, 488] width 31 height 29
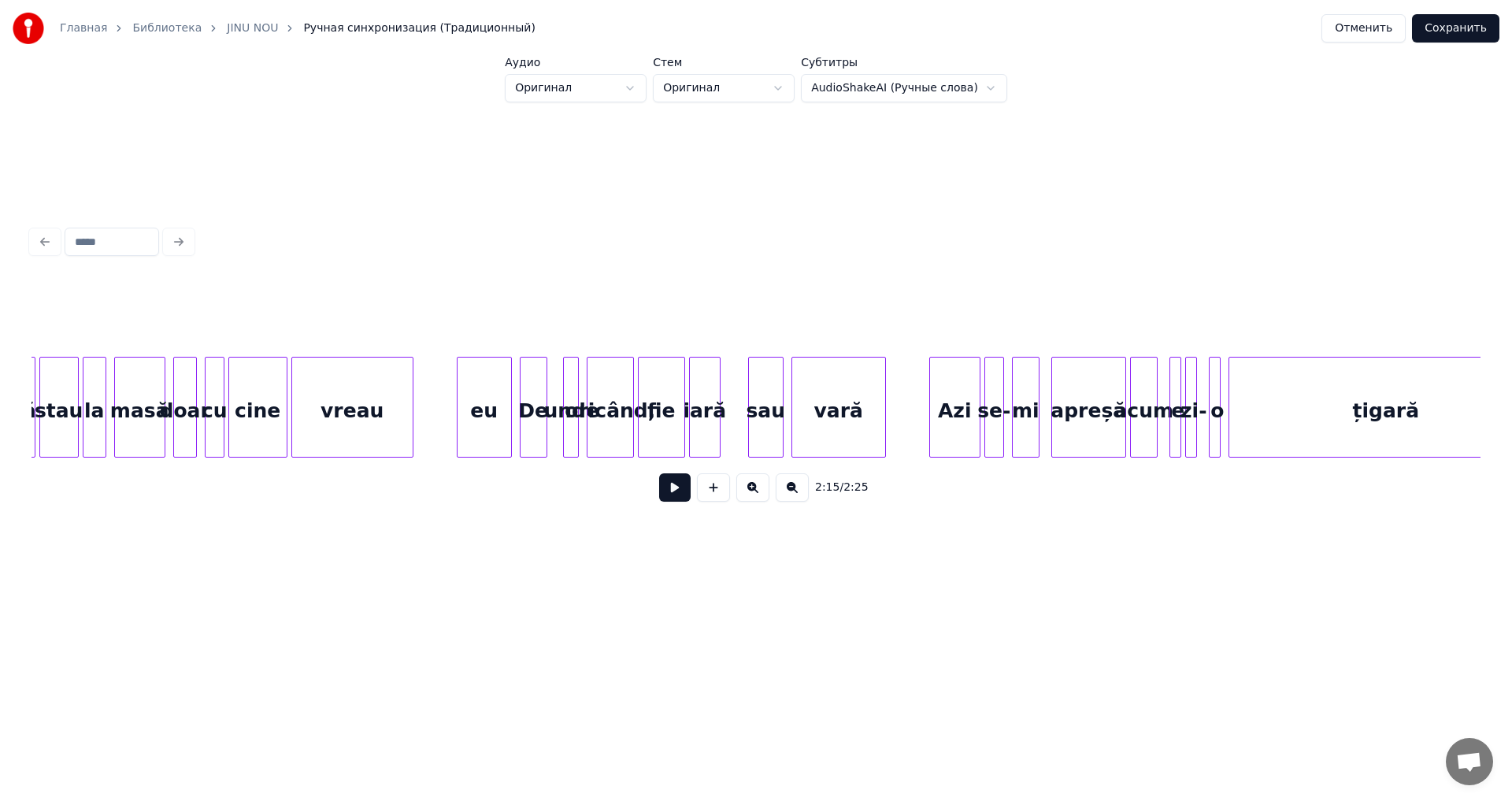
scroll to position [0, 24171]
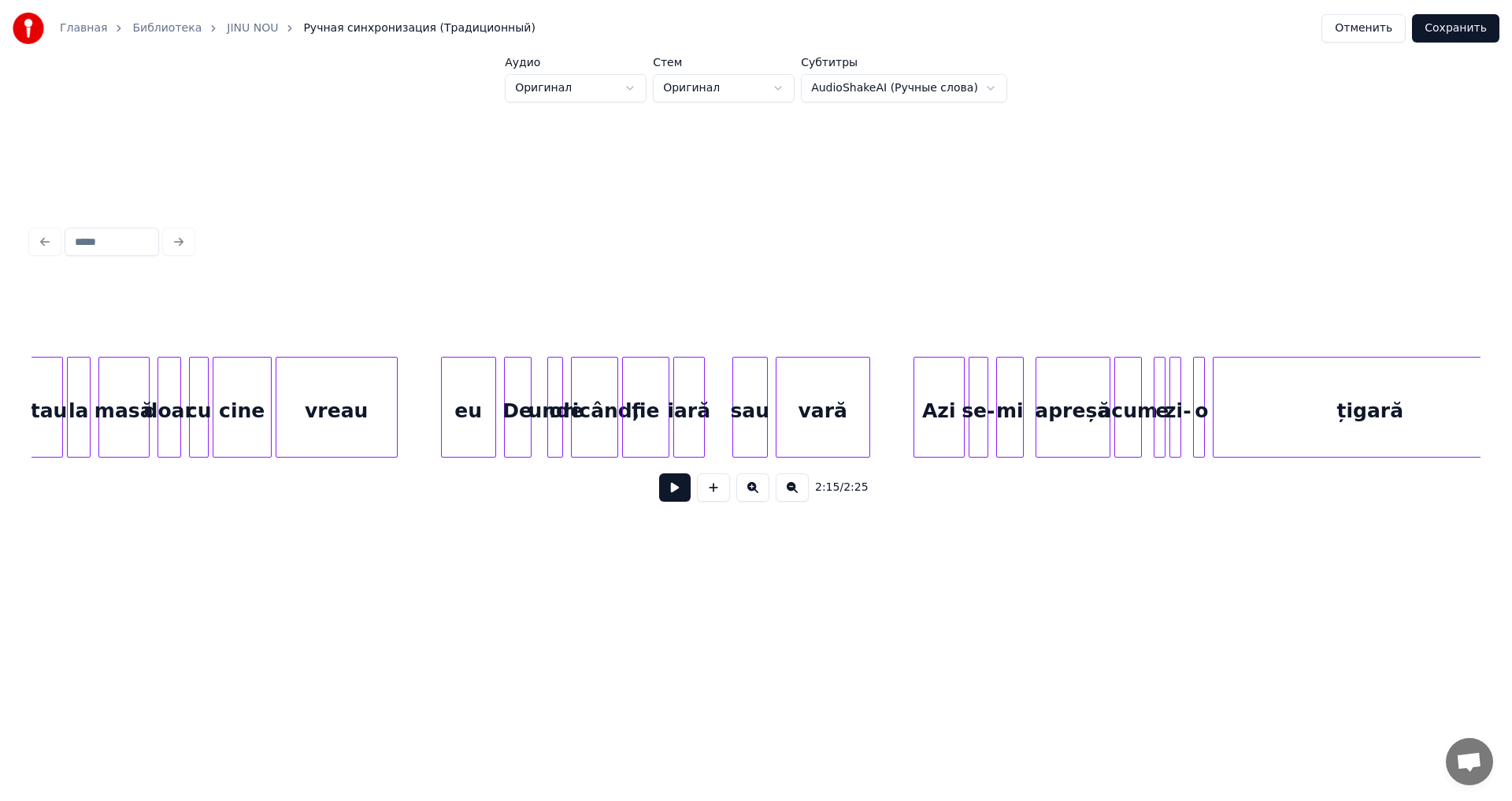
click at [1269, 440] on div "țigară" at bounding box center [1370, 410] width 313 height 107
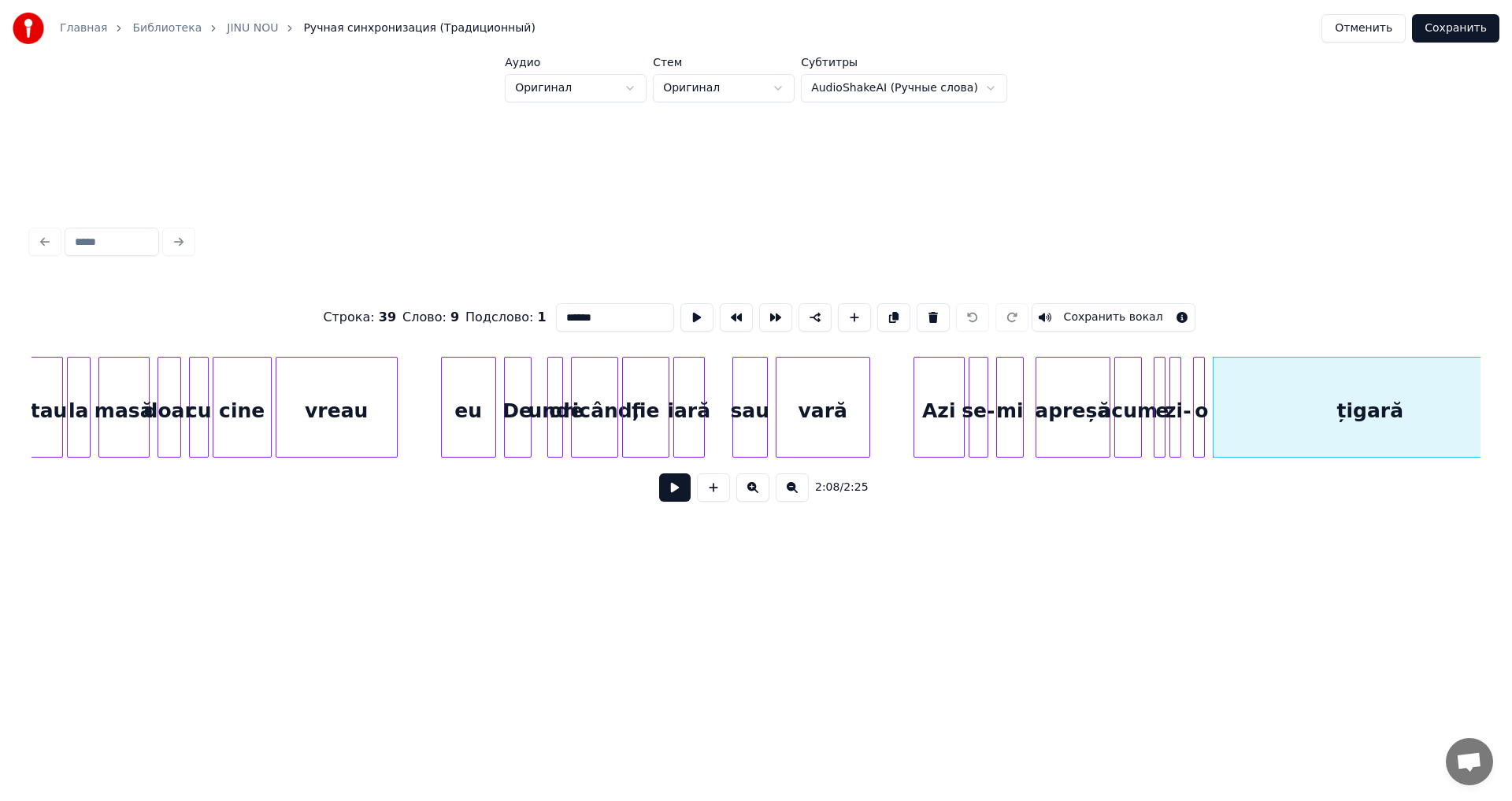
click at [666, 497] on button at bounding box center [674, 488] width 31 height 29
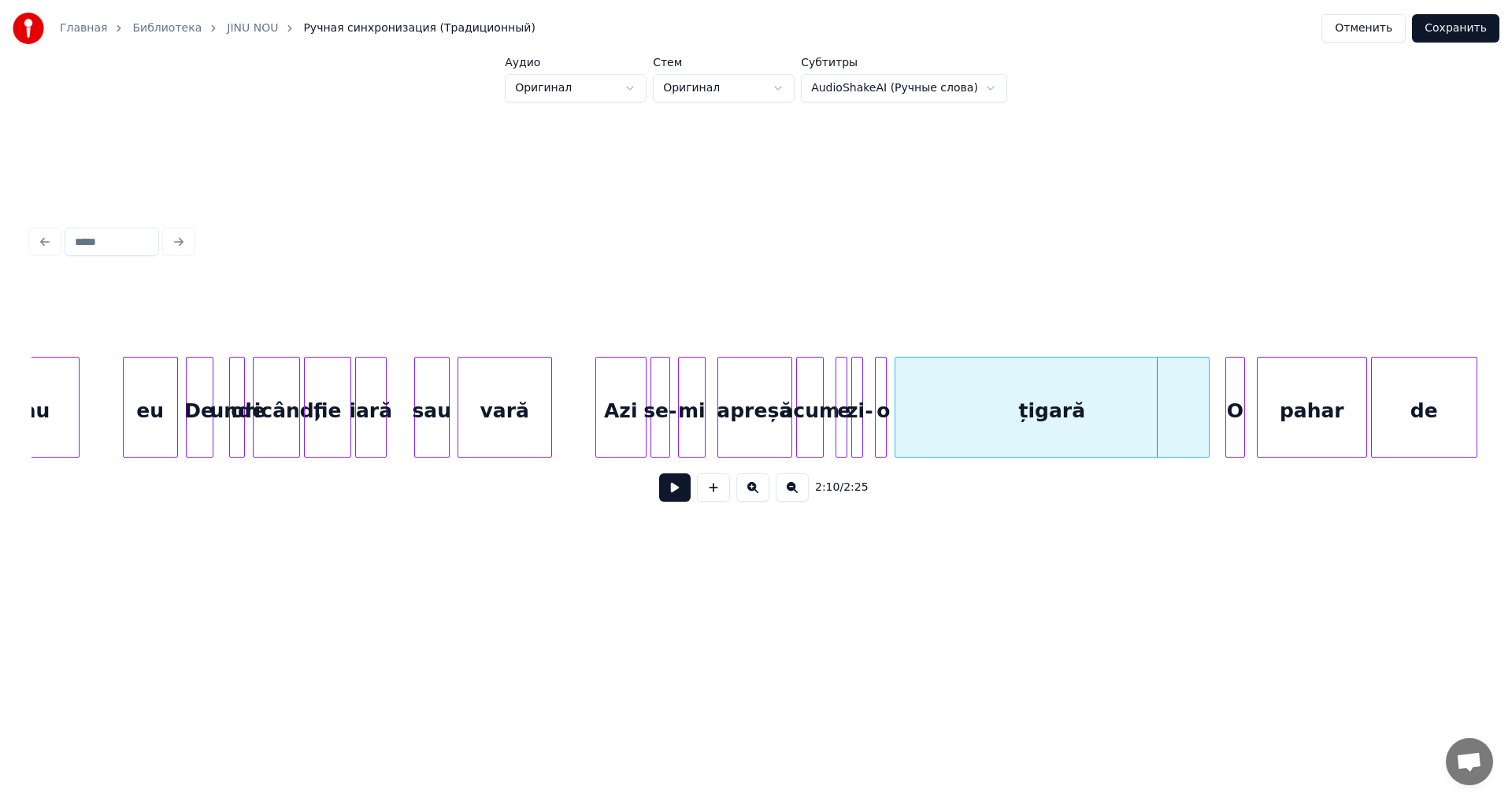
scroll to position [0, 24505]
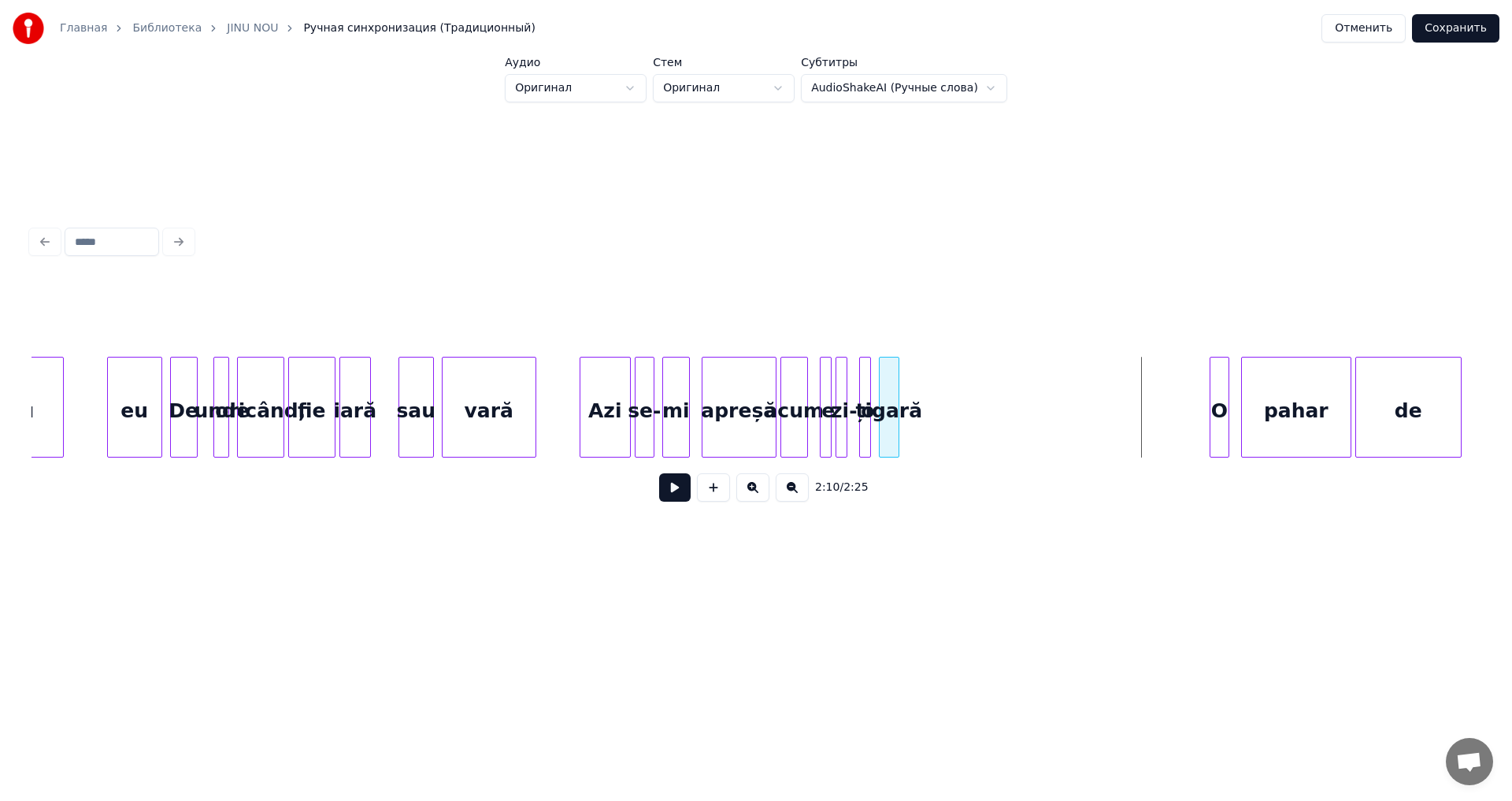
click at [894, 430] on div at bounding box center [896, 407] width 4 height 100
click at [685, 496] on button at bounding box center [674, 488] width 31 height 29
click at [990, 451] on div "țigară" at bounding box center [935, 407] width 112 height 101
click at [671, 492] on button at bounding box center [674, 488] width 31 height 29
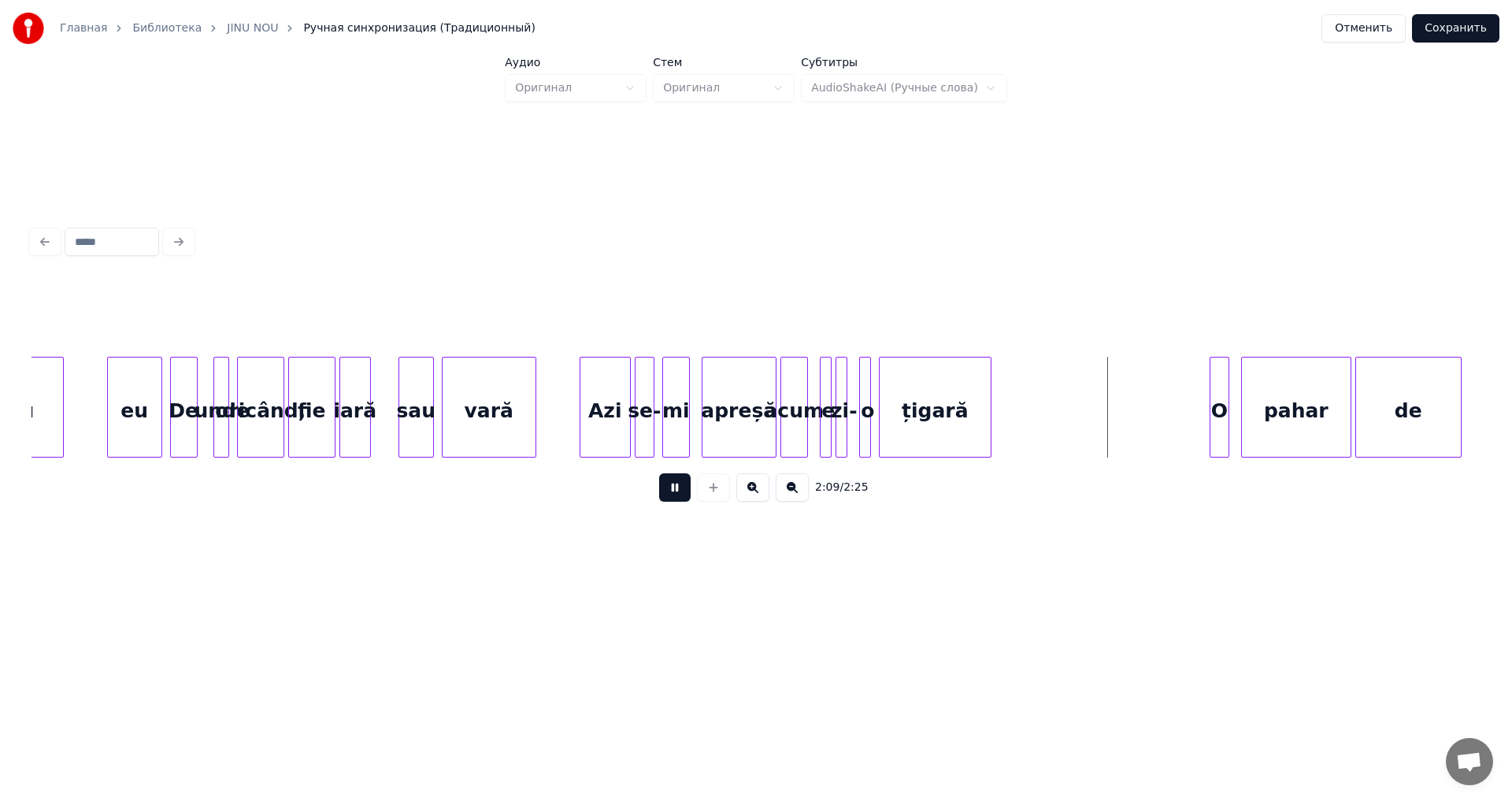
click at [671, 492] on button at bounding box center [674, 488] width 31 height 29
click at [1082, 440] on div "O" at bounding box center [1084, 410] width 18 height 107
click at [1150, 441] on div "pahar" at bounding box center [1146, 410] width 109 height 107
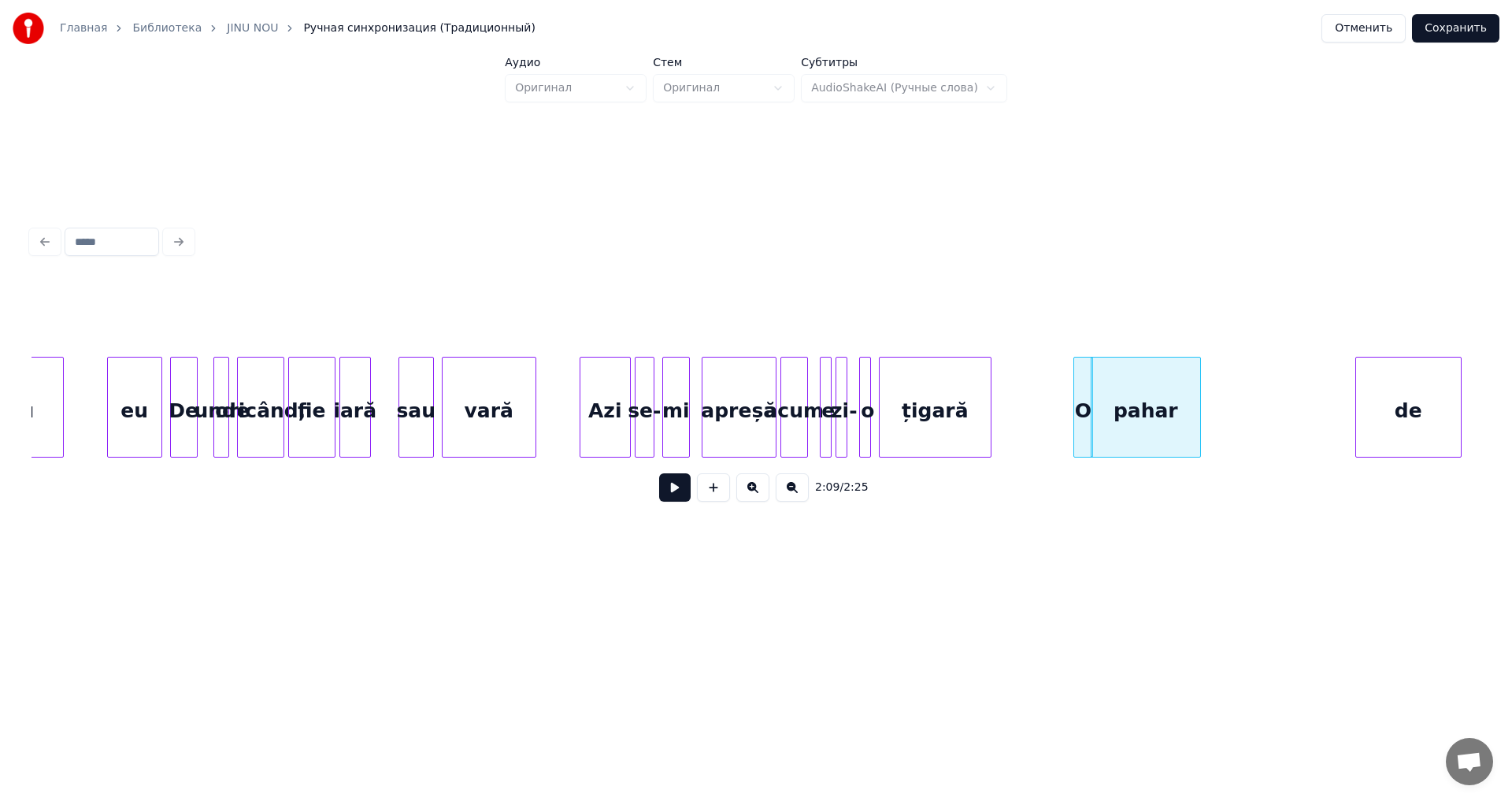
click at [1369, 418] on div "de" at bounding box center [1409, 410] width 105 height 107
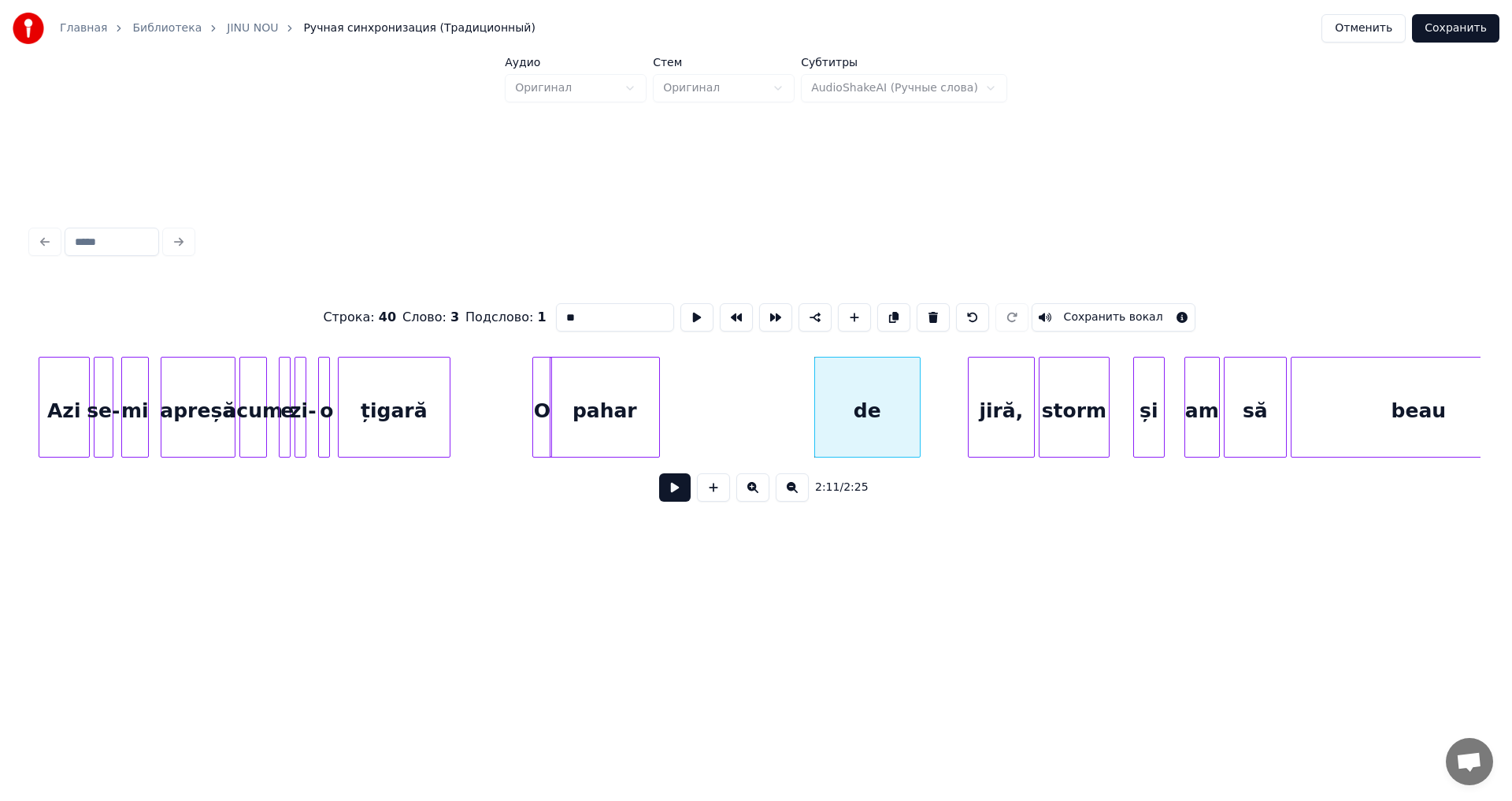
scroll to position [0, 24824]
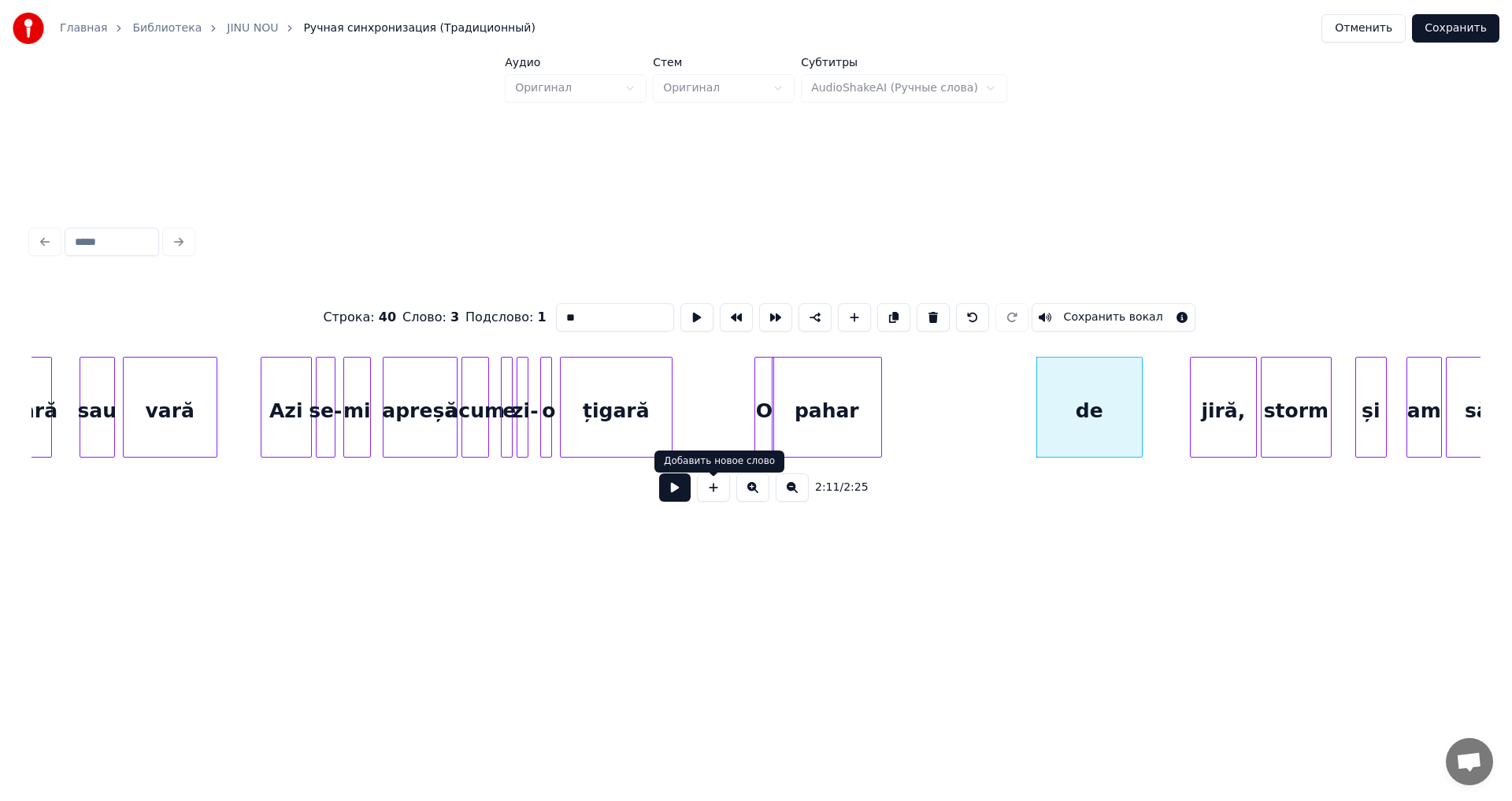
click at [668, 499] on button at bounding box center [674, 488] width 31 height 29
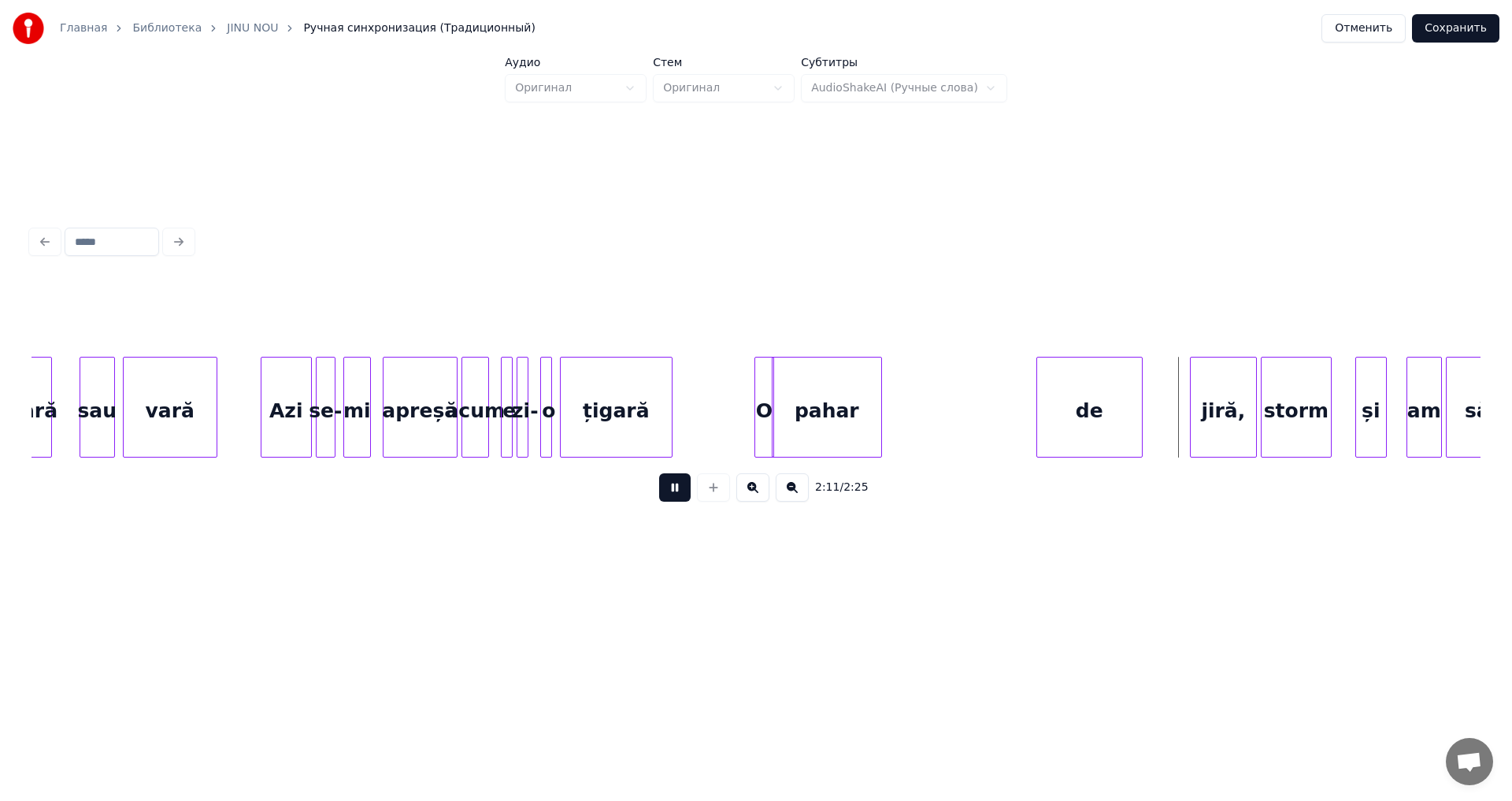
click at [668, 499] on button at bounding box center [674, 488] width 31 height 29
click at [760, 426] on div "O" at bounding box center [764, 410] width 18 height 107
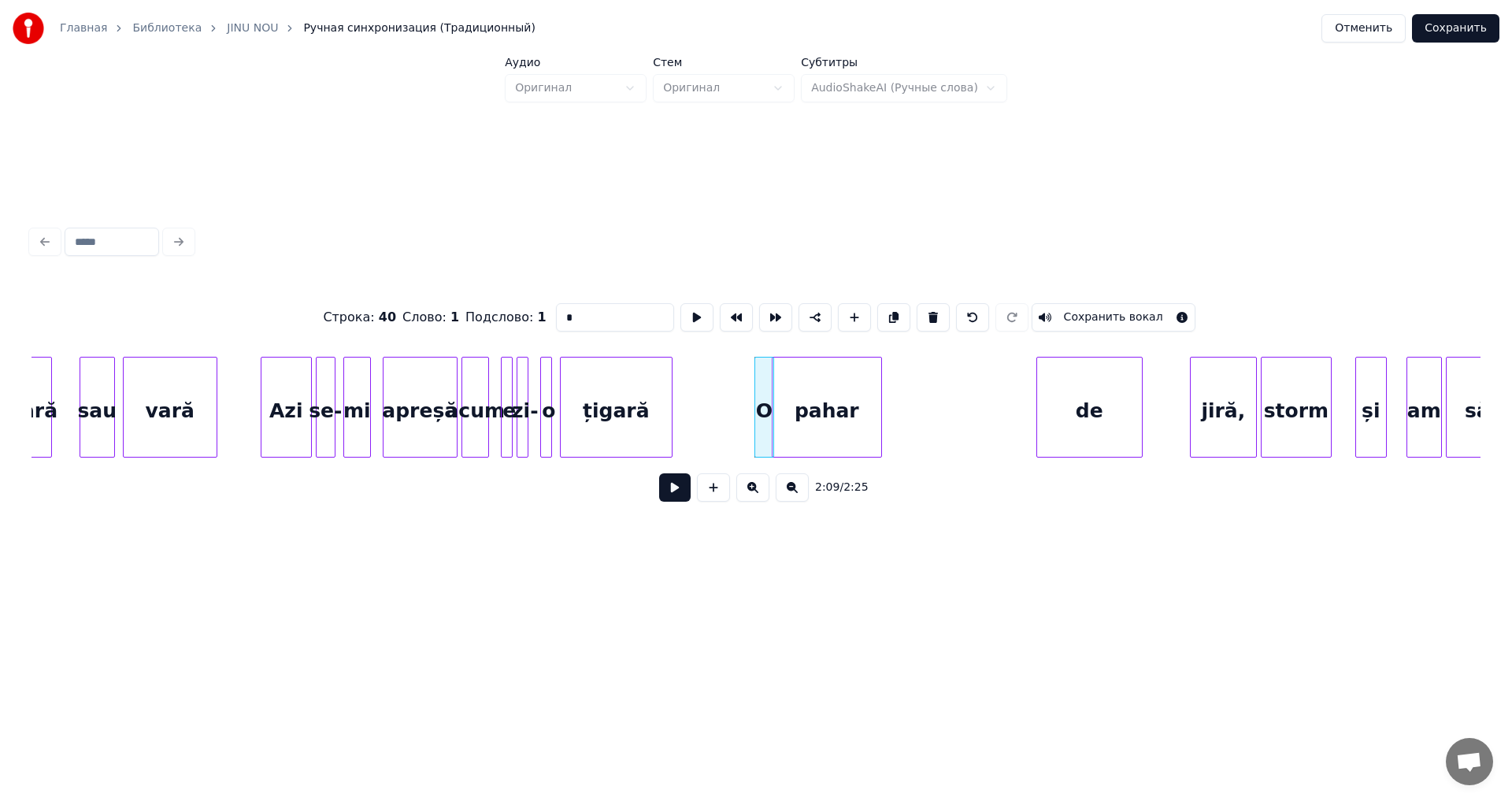
click at [681, 497] on button at bounding box center [674, 488] width 31 height 29
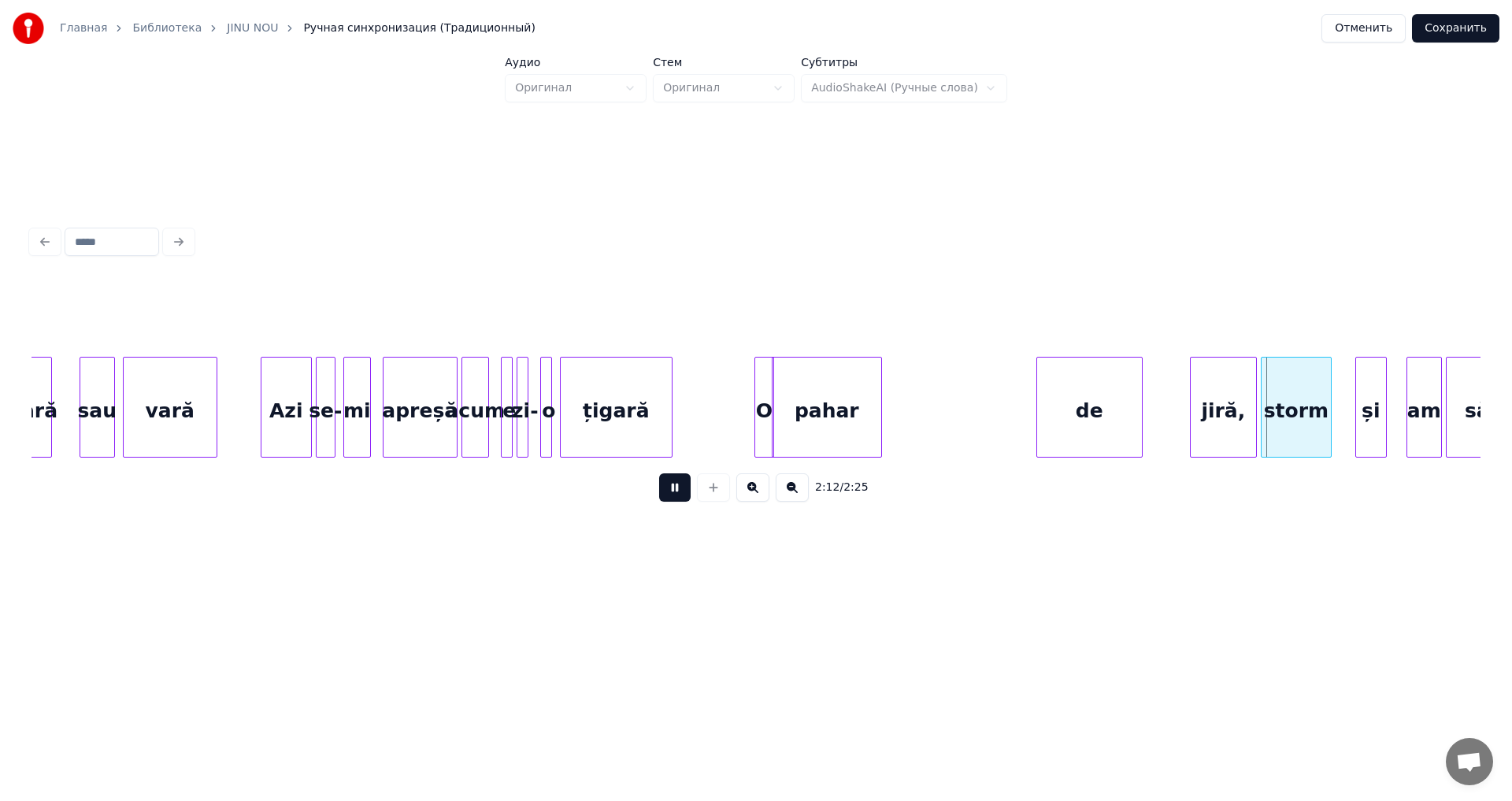
click at [681, 497] on button at bounding box center [674, 488] width 31 height 29
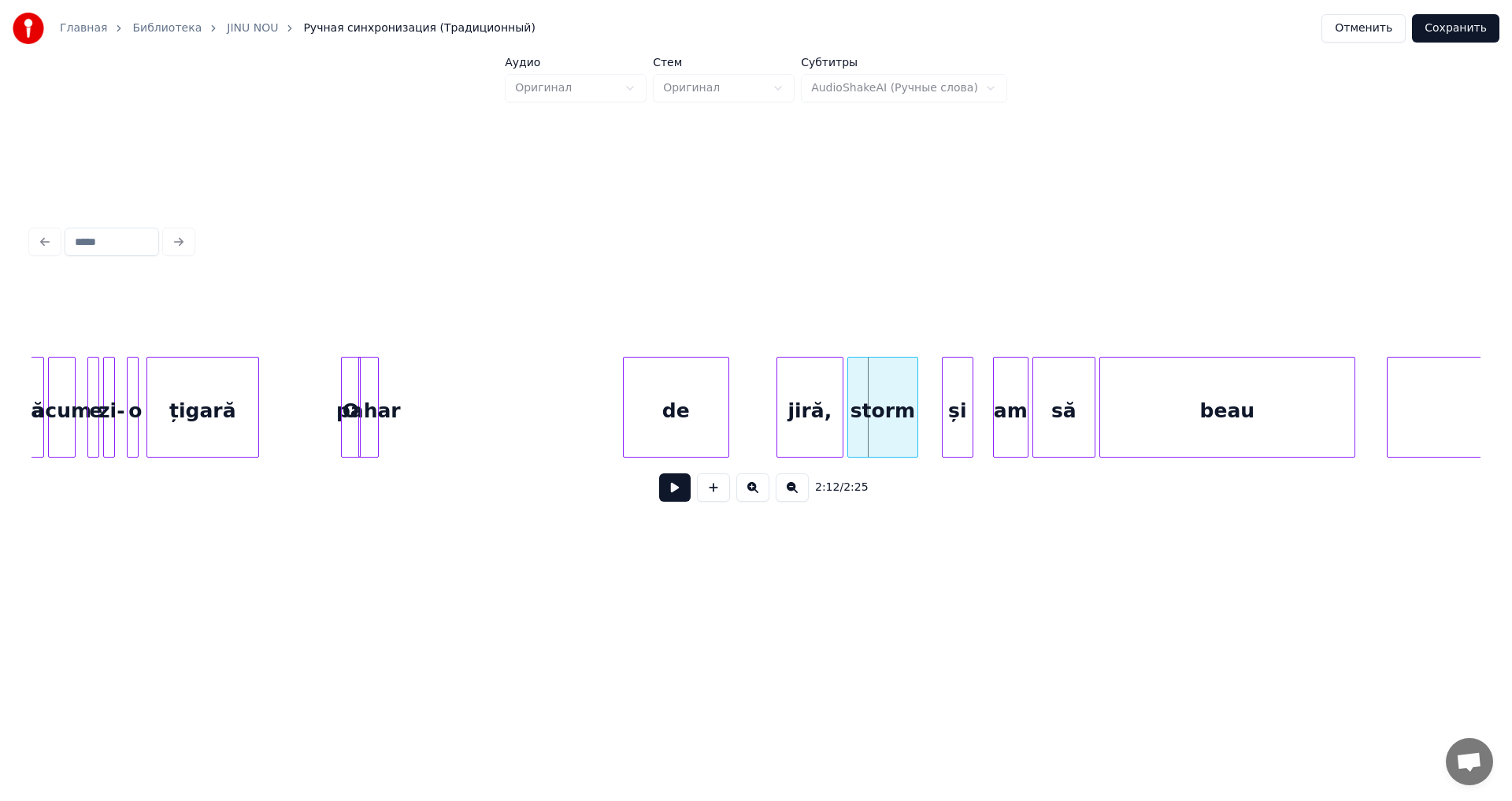
click at [375, 428] on div at bounding box center [375, 407] width 4 height 100
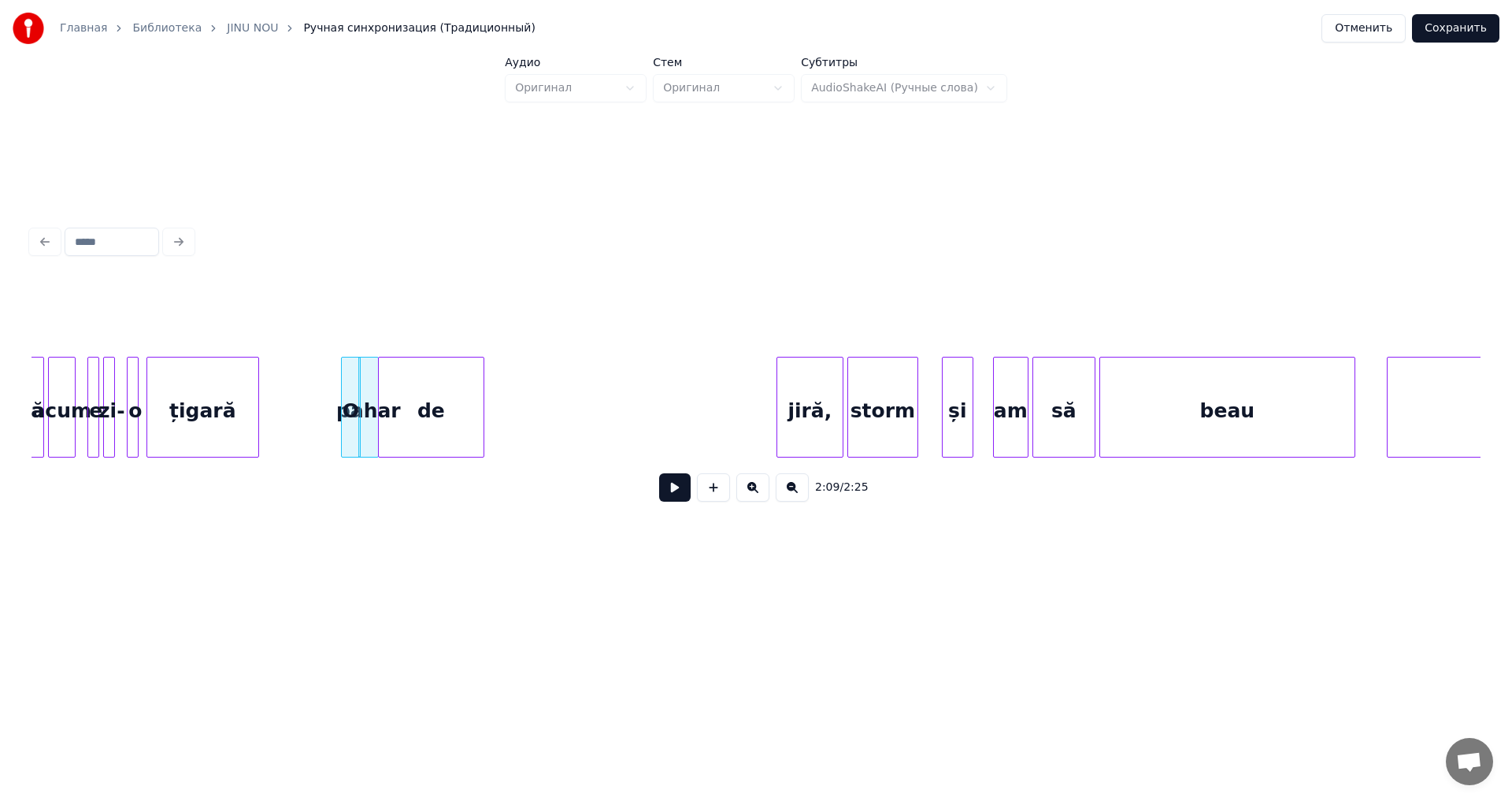
click at [418, 443] on div "de" at bounding box center [431, 410] width 105 height 107
click at [401, 446] on div at bounding box center [400, 407] width 4 height 100
click at [446, 435] on div "jiră," at bounding box center [437, 410] width 66 height 107
click at [434, 430] on div at bounding box center [433, 407] width 4 height 100
click at [348, 445] on div "O" at bounding box center [351, 410] width 18 height 107
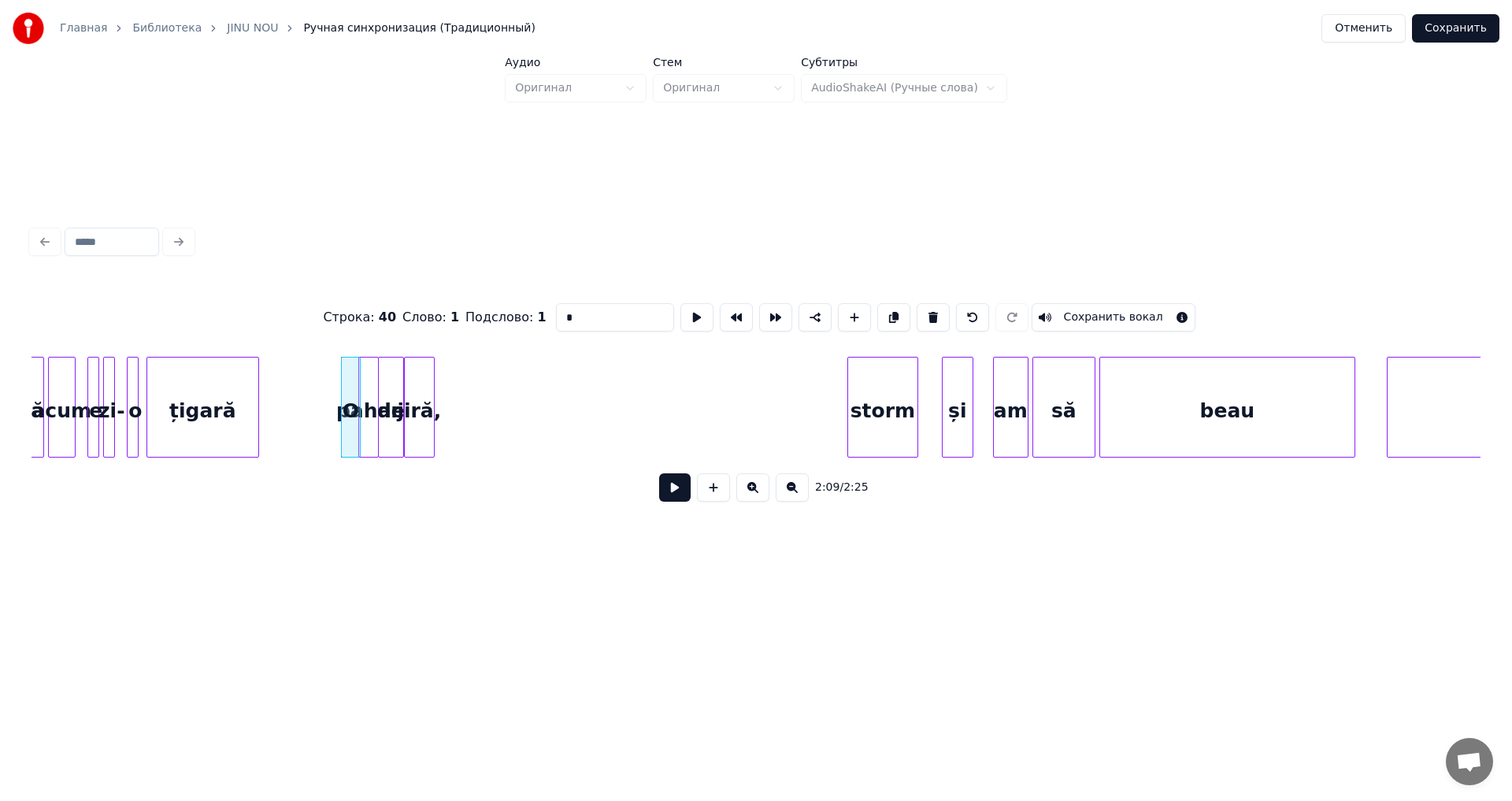
click at [669, 497] on button at bounding box center [674, 488] width 31 height 29
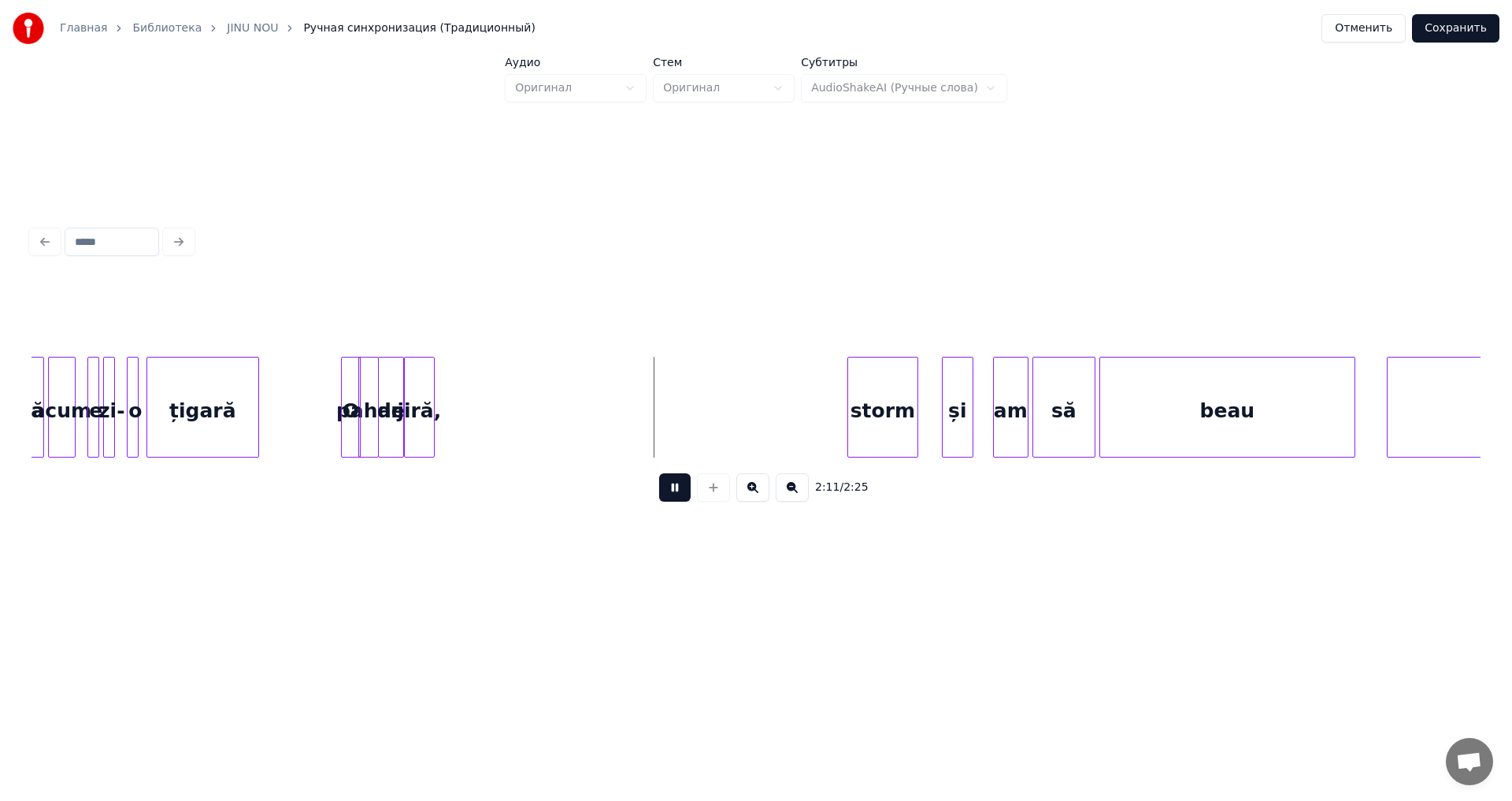
click at [669, 497] on button at bounding box center [674, 488] width 31 height 29
click at [559, 453] on div "pahar de jiră, [PERSON_NAME] și am să O țigară zi- o apreșă acum e beau Și-" at bounding box center [756, 407] width 1449 height 101
click at [563, 427] on div "storm" at bounding box center [534, 410] width 71 height 107
click at [683, 497] on button at bounding box center [674, 488] width 31 height 29
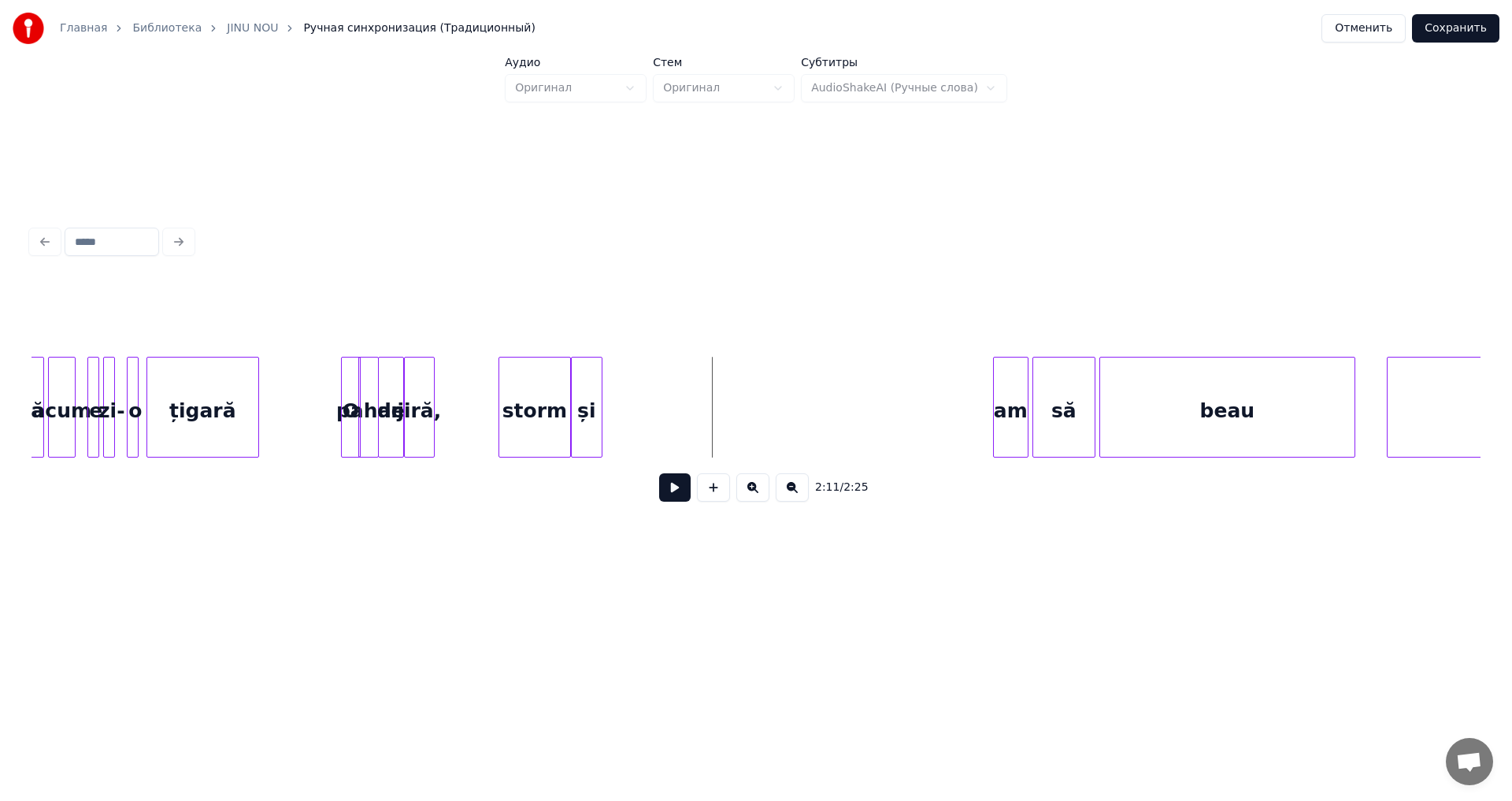
click at [585, 414] on div "și" at bounding box center [586, 410] width 30 height 107
click at [620, 427] on div "am" at bounding box center [625, 410] width 34 height 107
click at [668, 438] on div "să" at bounding box center [675, 410] width 61 height 107
click at [552, 439] on div "storm" at bounding box center [534, 410] width 71 height 107
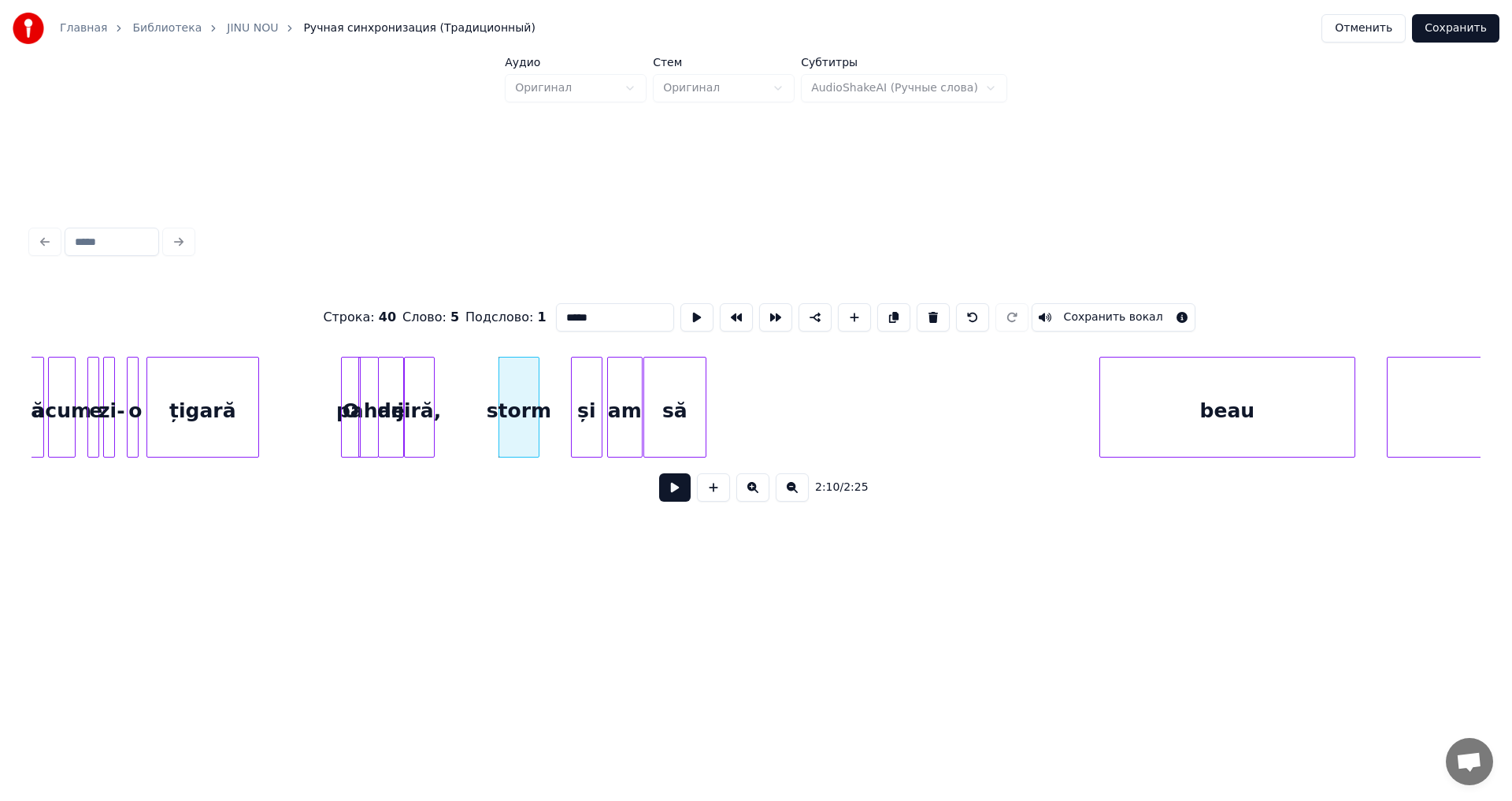
click at [534, 441] on div at bounding box center [536, 407] width 4 height 100
click at [553, 434] on div "și" at bounding box center [555, 410] width 30 height 107
click at [592, 444] on div "am" at bounding box center [591, 410] width 34 height 107
click at [638, 432] on div "să" at bounding box center [638, 410] width 61 height 107
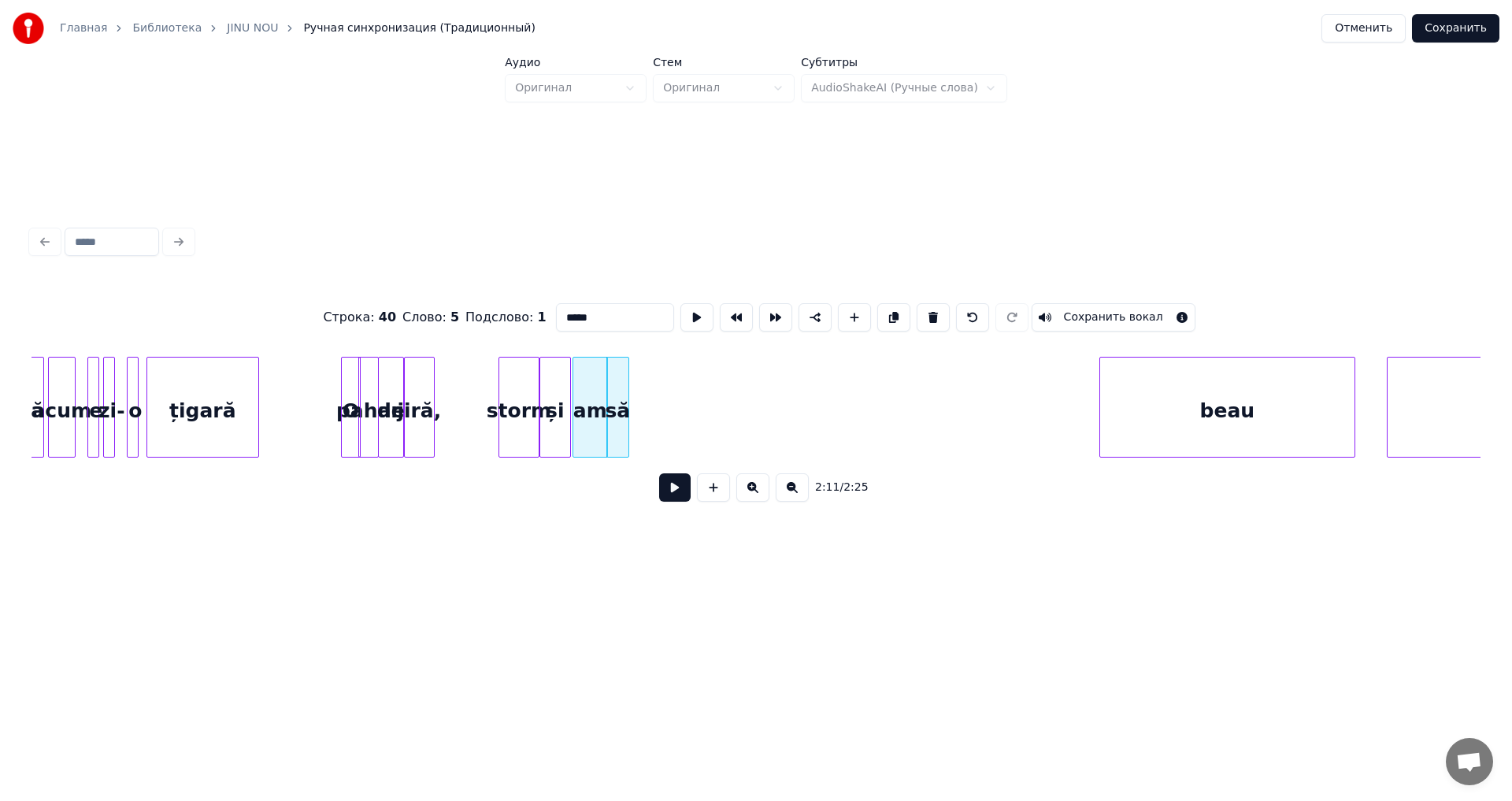
click at [624, 435] on div at bounding box center [626, 407] width 4 height 100
click at [762, 438] on div "beau" at bounding box center [755, 410] width 254 height 107
click at [686, 435] on div at bounding box center [686, 407] width 4 height 100
click at [512, 423] on div "storm" at bounding box center [519, 410] width 40 height 107
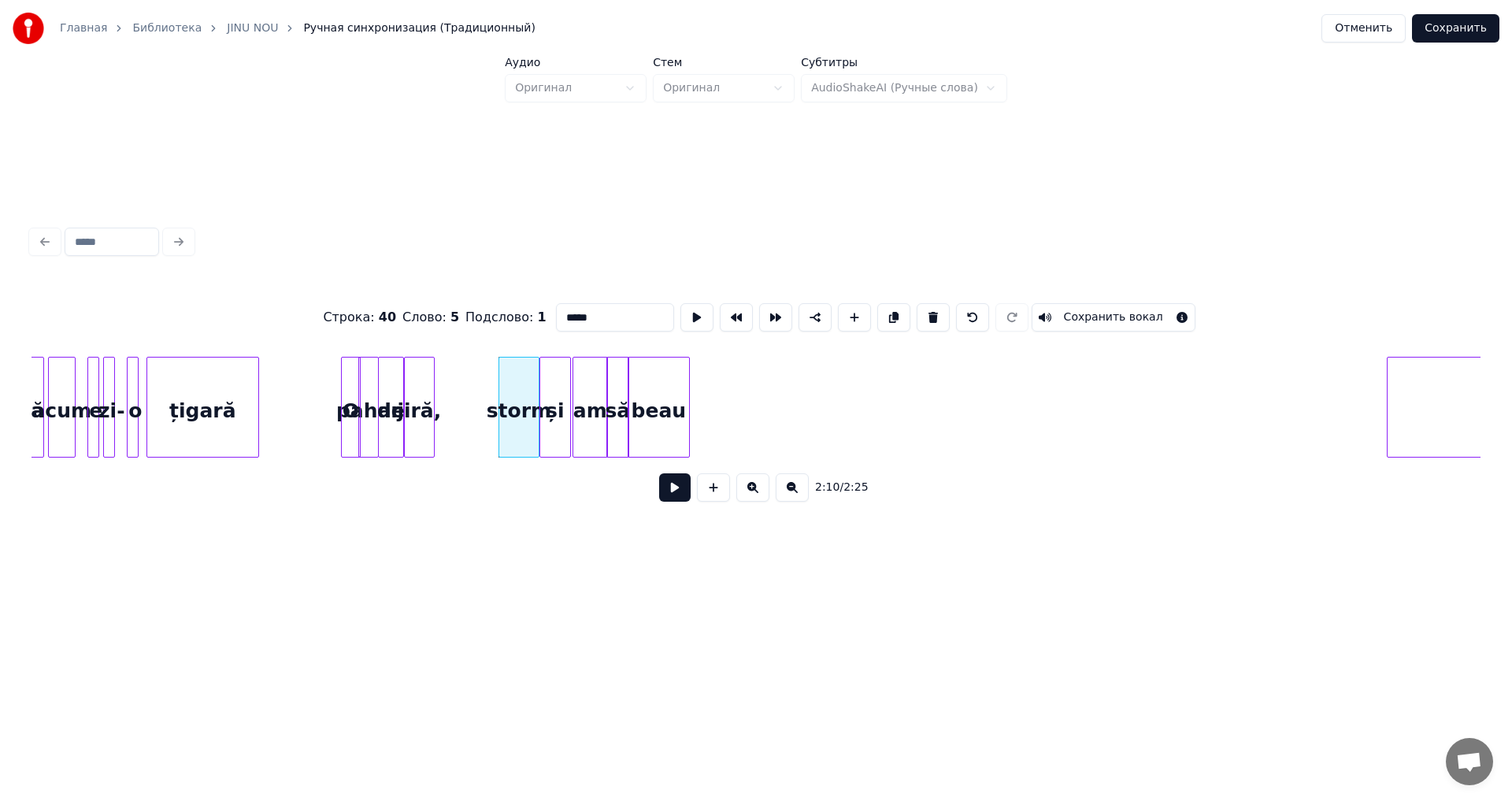
click at [678, 493] on button at bounding box center [674, 488] width 31 height 29
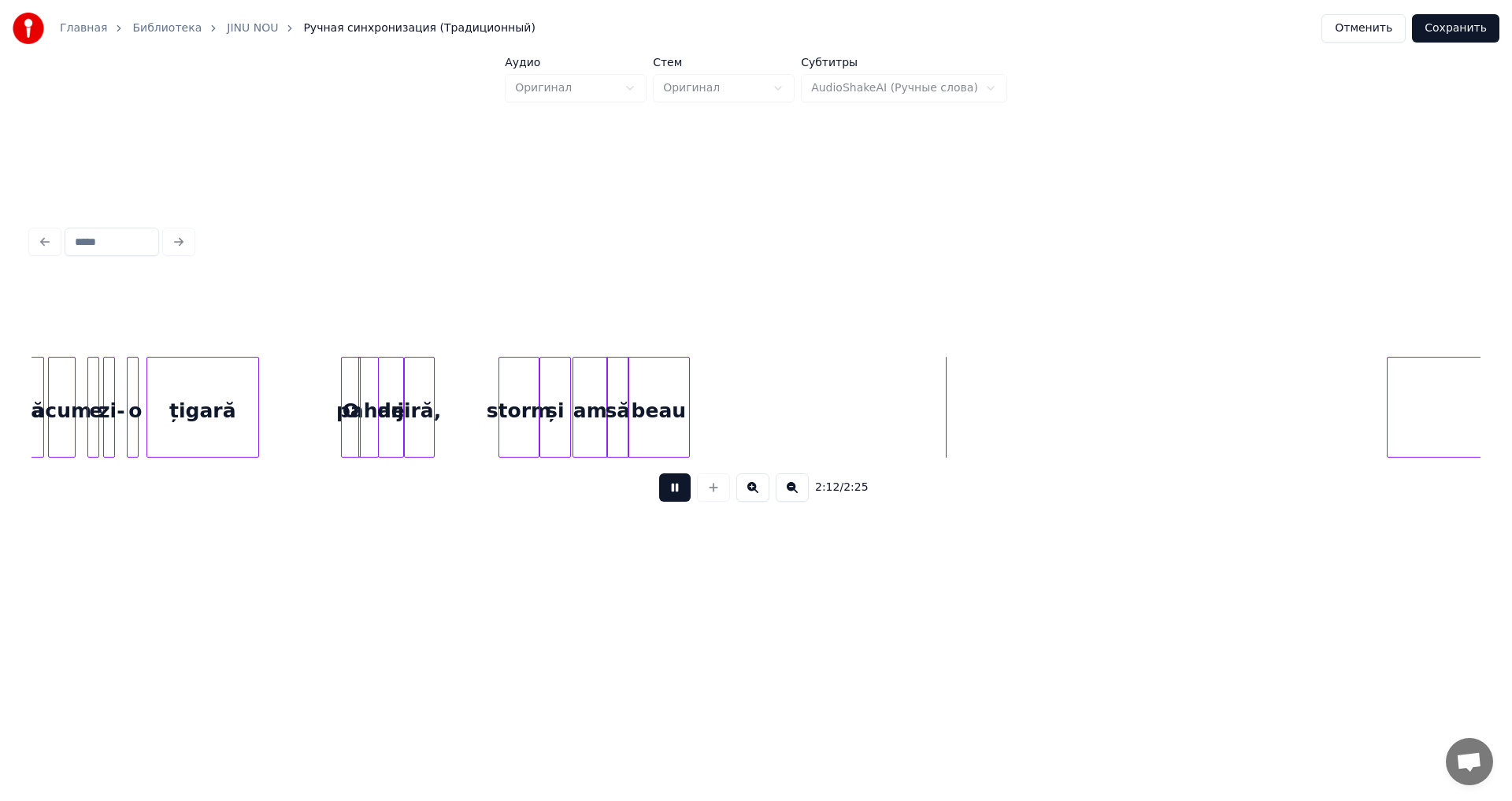
click at [424, 439] on div "jiră," at bounding box center [419, 410] width 29 height 107
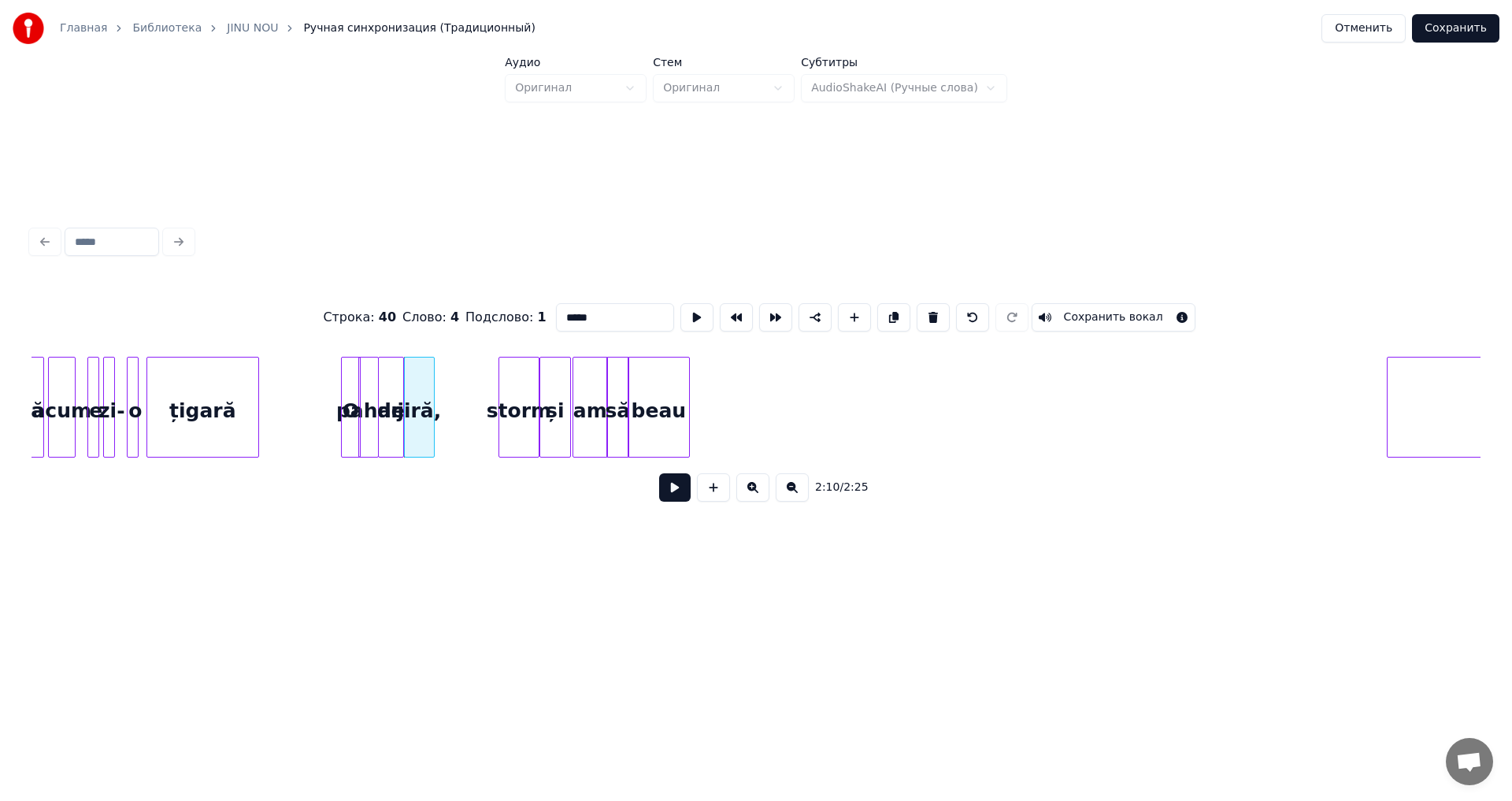
click at [431, 437] on div at bounding box center [431, 407] width 4 height 100
click at [467, 458] on div "pahar de jiră, [PERSON_NAME] și am să O țigară zi- o apreșă acum e beau Și-" at bounding box center [756, 407] width 1449 height 101
click at [431, 452] on div "pahar de jiră, [PERSON_NAME] și am să O țigară zi- o apreșă acum e beau Și-" at bounding box center [756, 407] width 1449 height 101
click at [391, 437] on div "pahar" at bounding box center [388, 410] width 19 height 107
click at [349, 420] on div "O" at bounding box center [351, 410] width 18 height 107
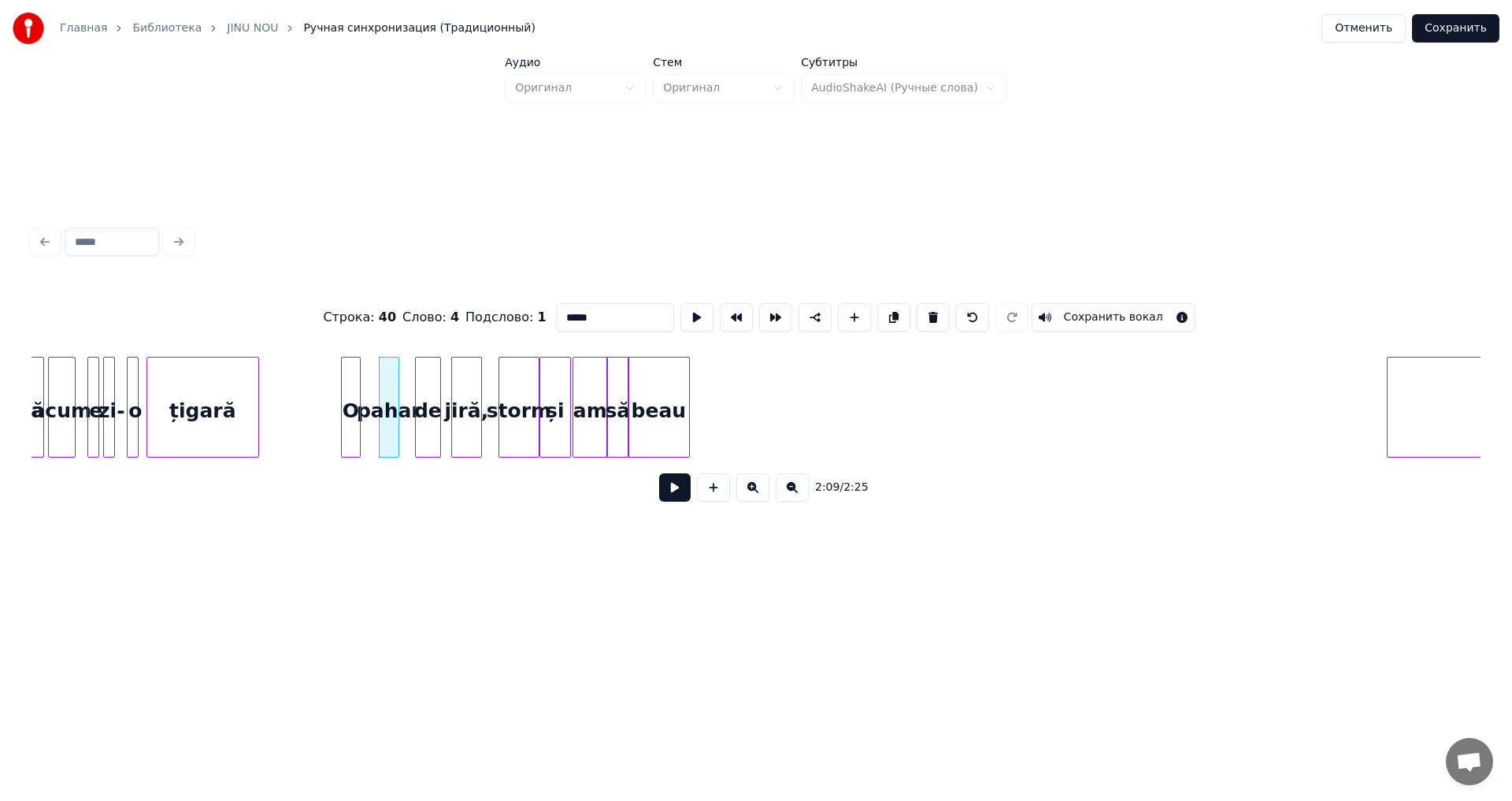
type input "*"
click at [666, 497] on button at bounding box center [674, 488] width 31 height 29
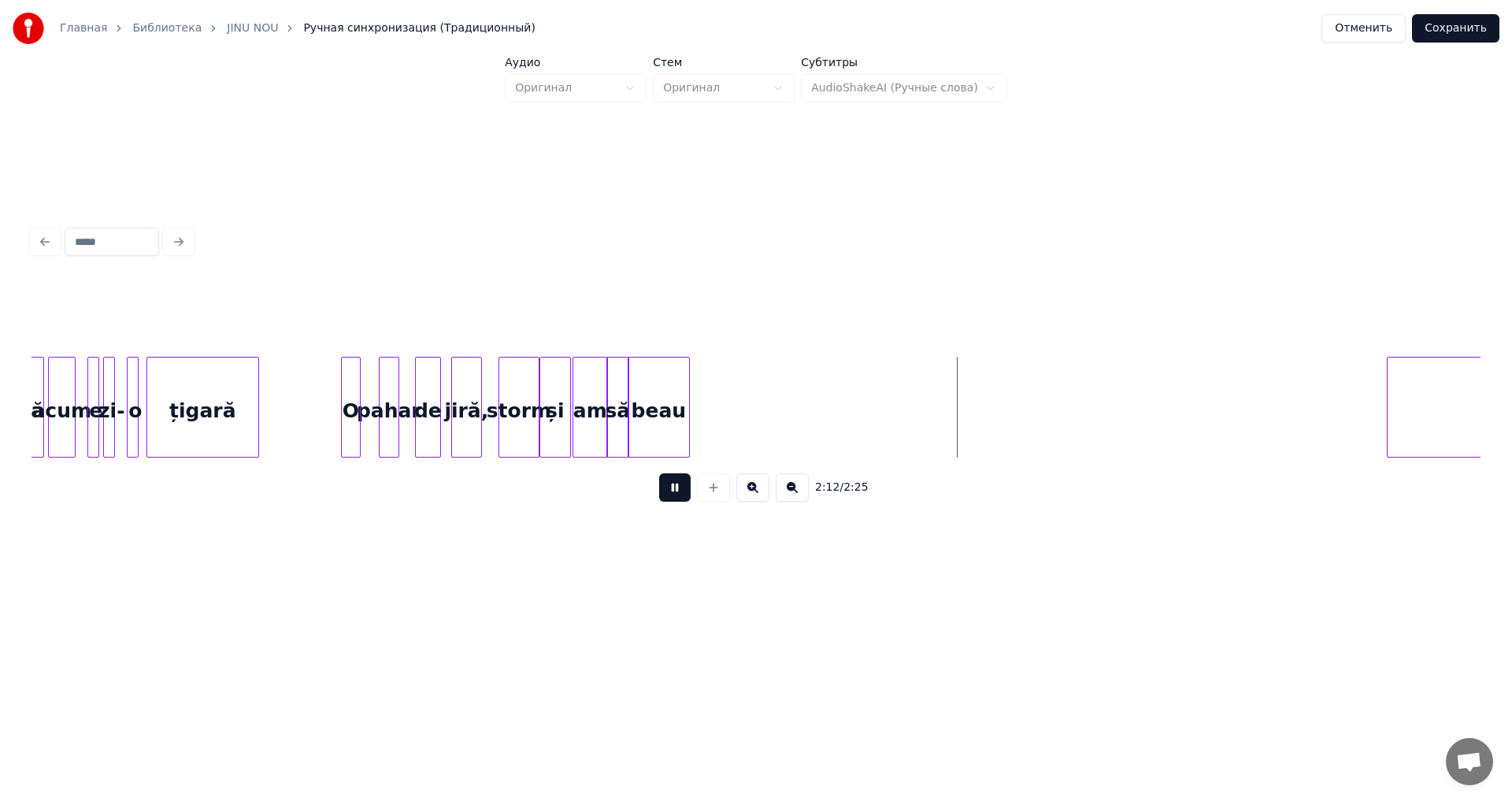
click at [666, 497] on button at bounding box center [674, 488] width 31 height 29
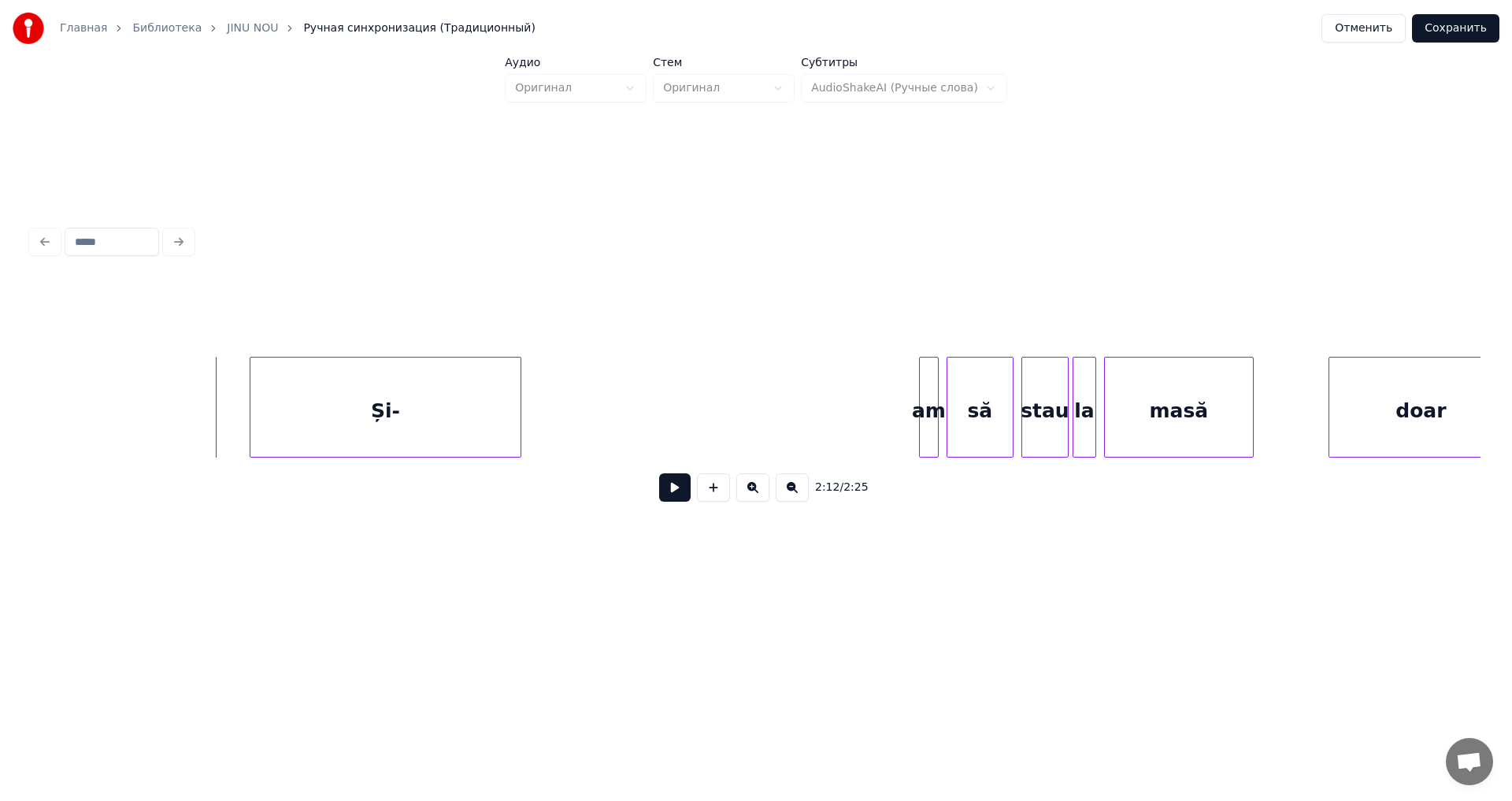
click at [446, 436] on div "Și-" at bounding box center [385, 410] width 270 height 107
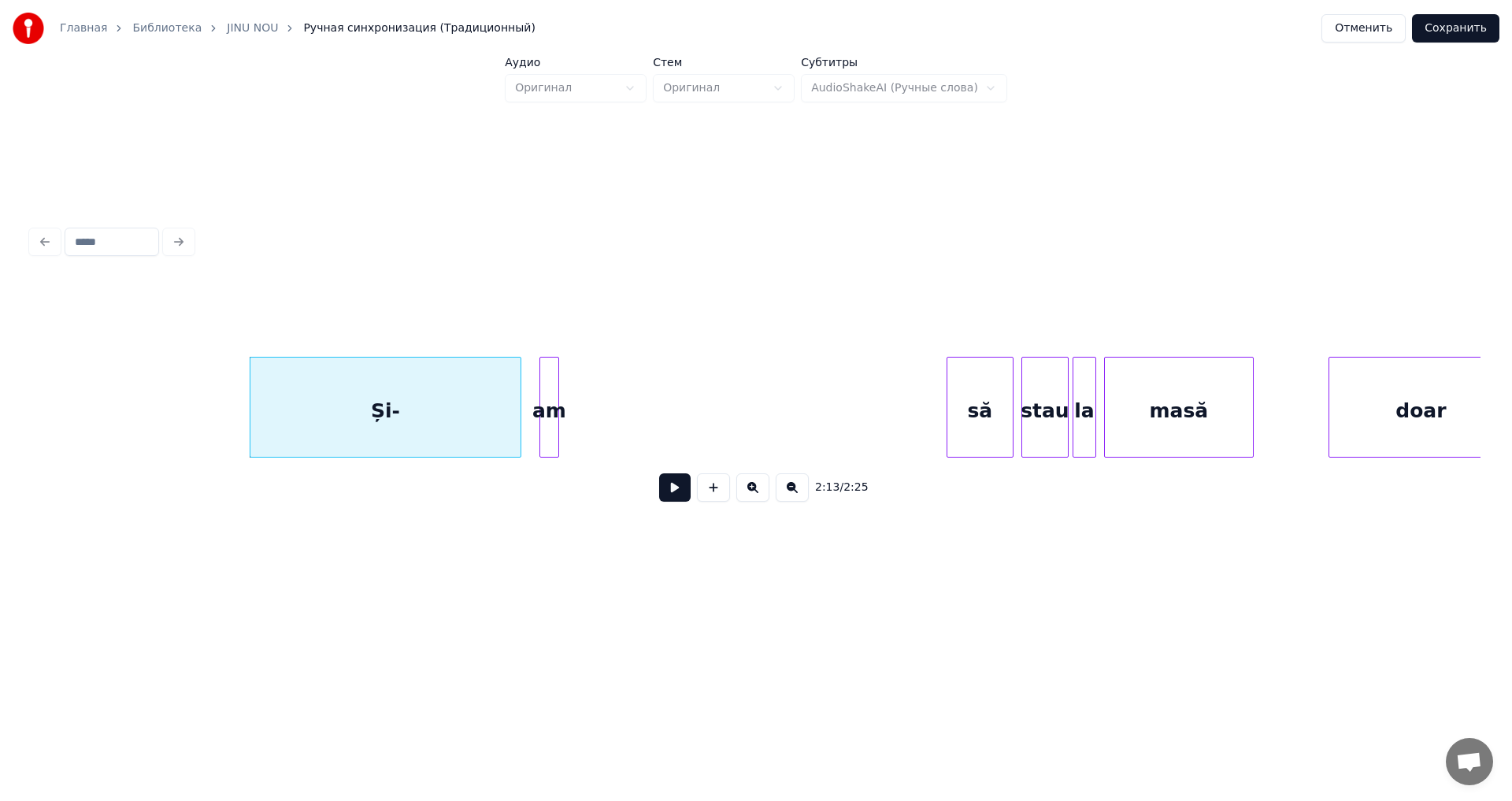
click at [551, 437] on div "am" at bounding box center [549, 410] width 18 height 107
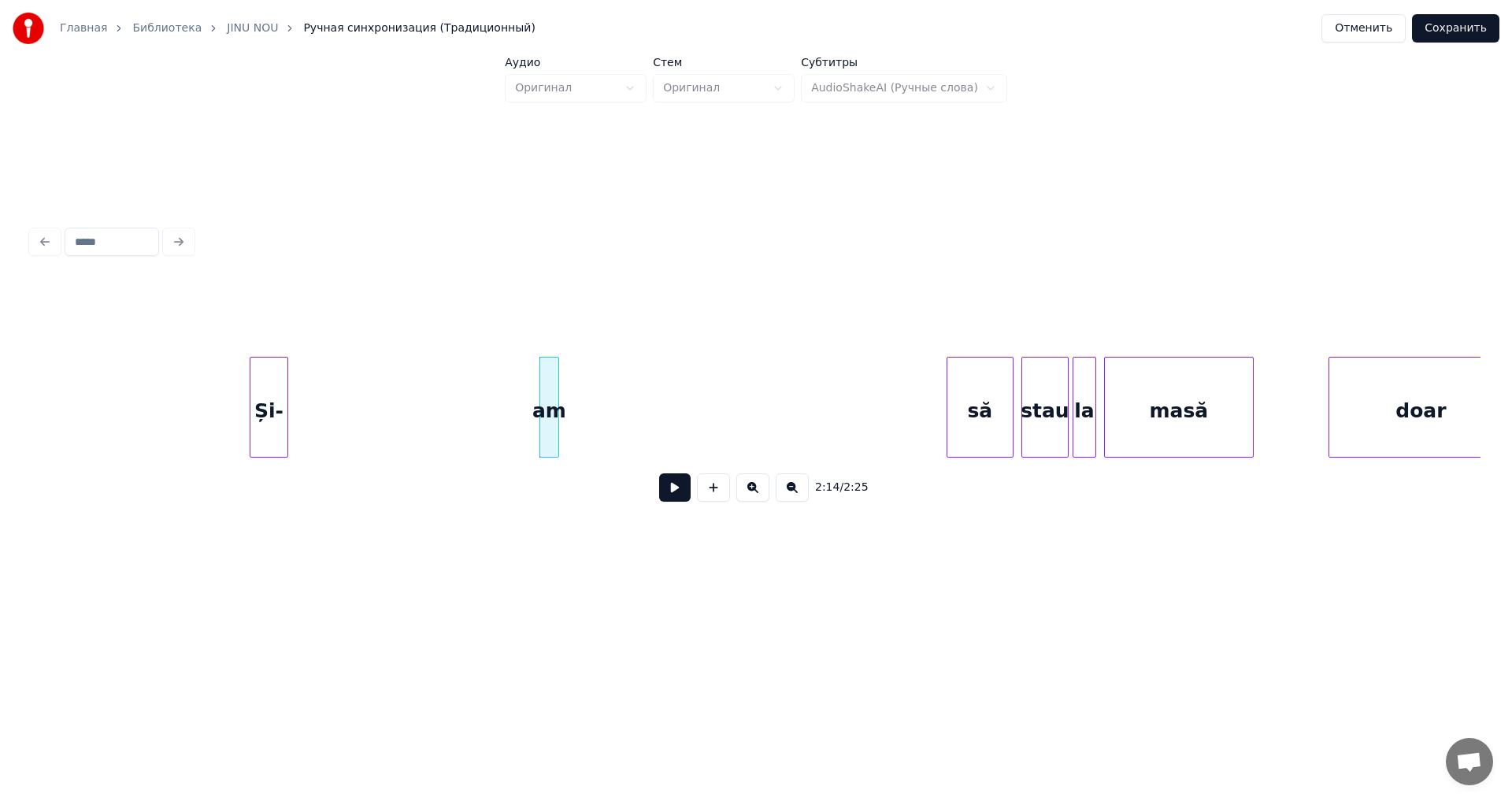
click at [285, 453] on div "Și- am să stau la masă doar" at bounding box center [756, 407] width 1449 height 101
click at [617, 450] on div "să" at bounding box center [617, 410] width 66 height 107
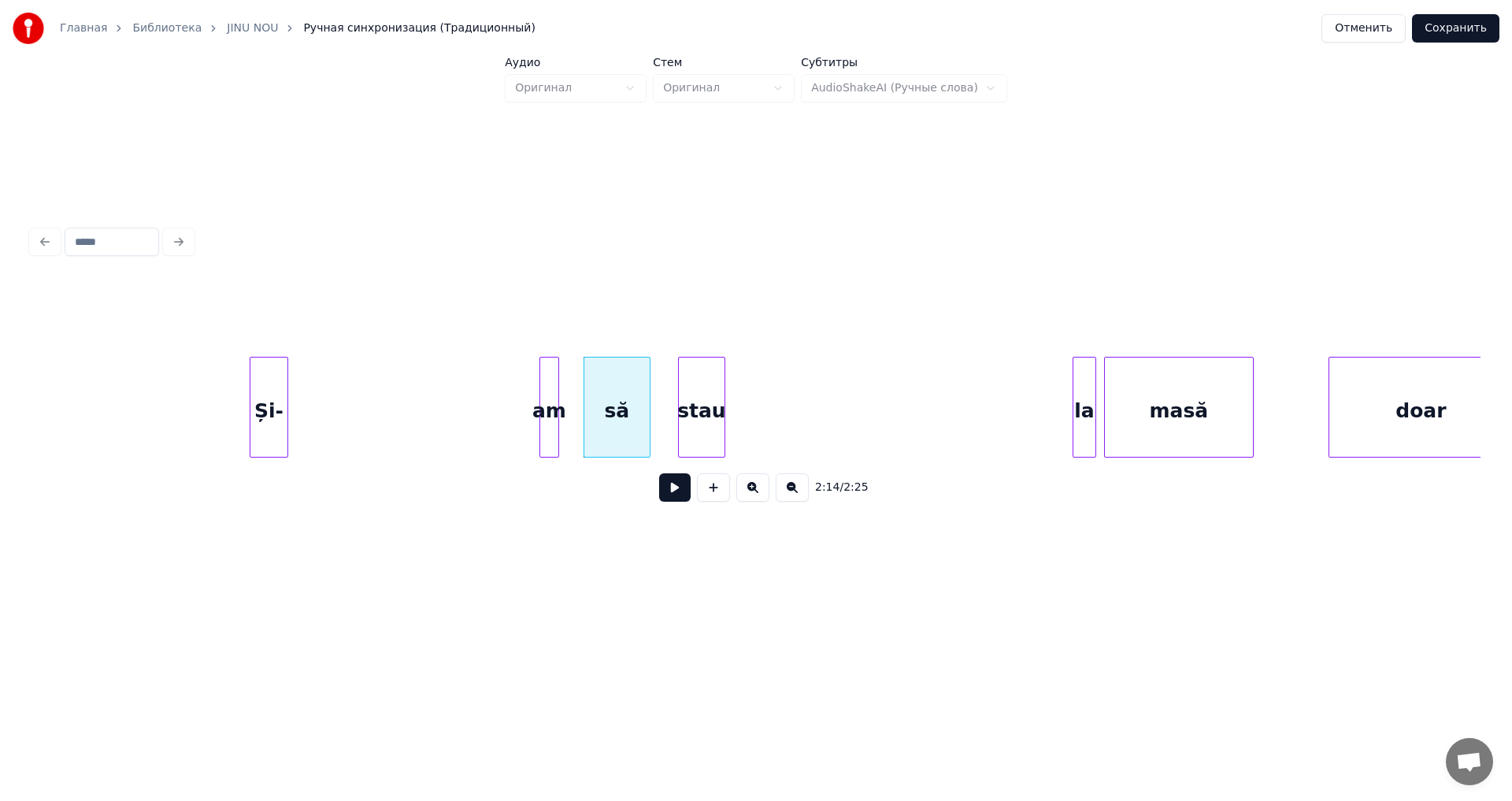
click at [701, 450] on div "stau" at bounding box center [701, 410] width 46 height 107
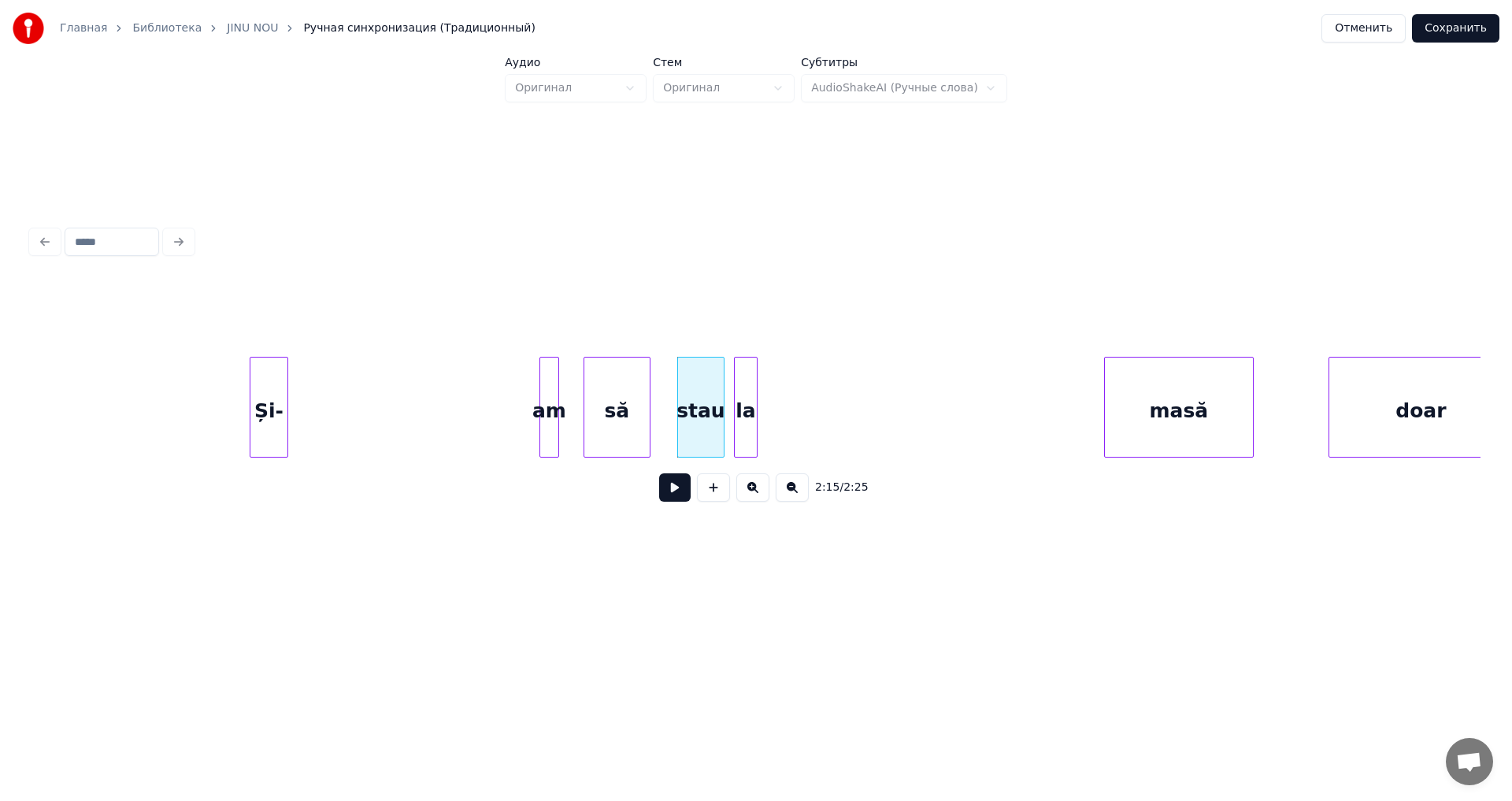
click at [743, 450] on div "la" at bounding box center [746, 410] width 22 height 107
click at [877, 465] on div "2:15 / 2:25" at bounding box center [756, 398] width 1449 height 240
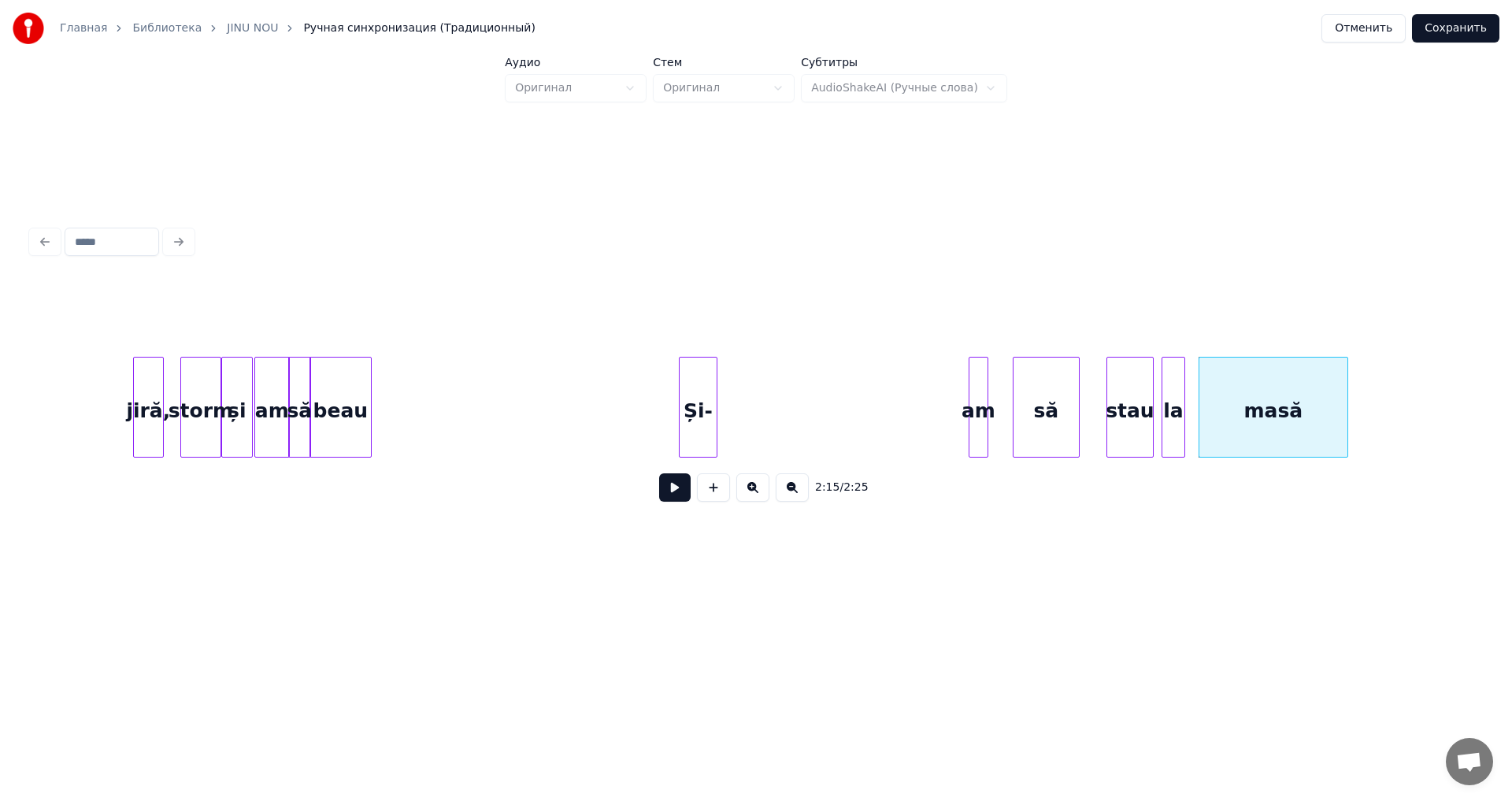
scroll to position [0, 25541]
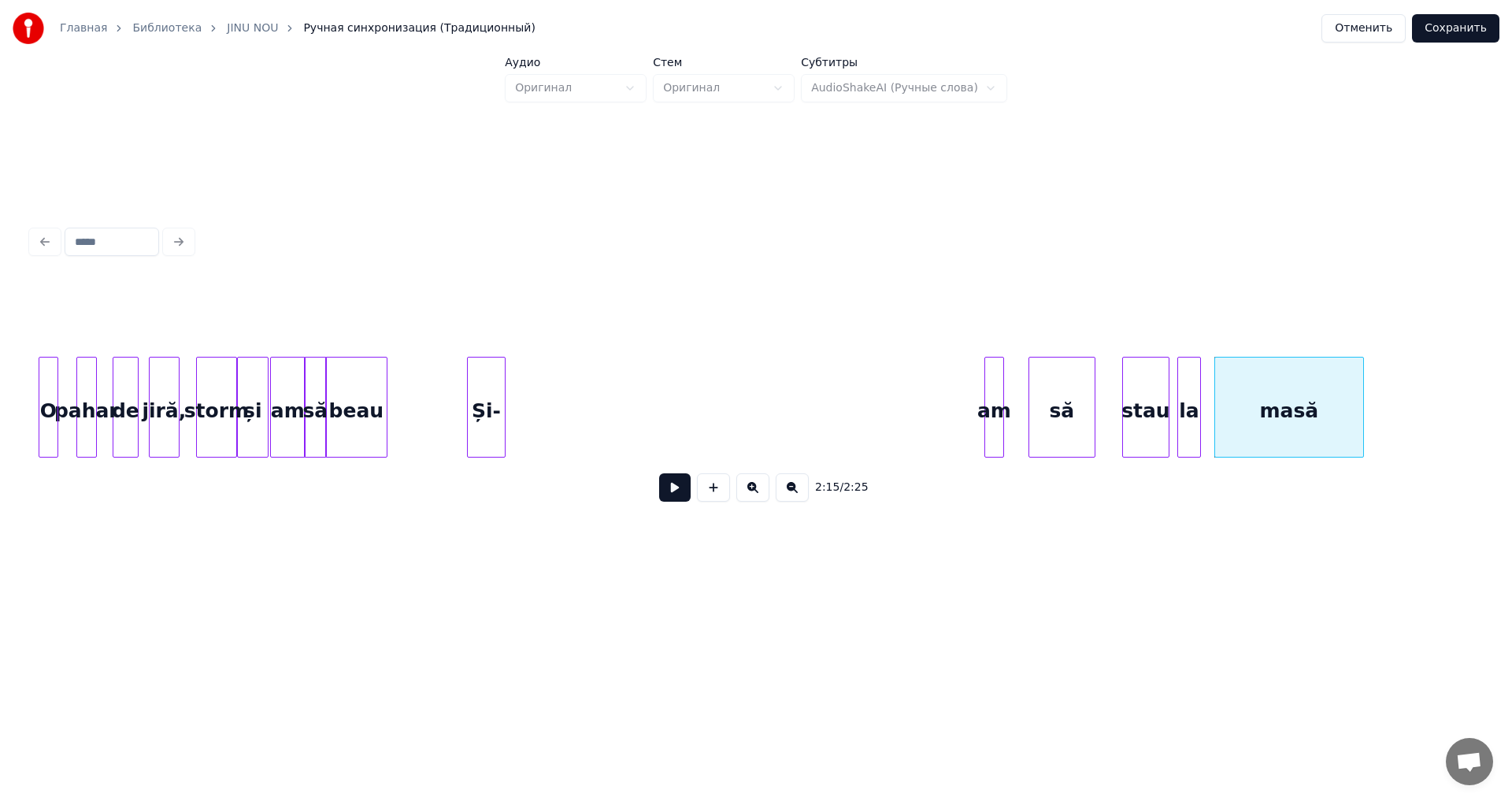
click at [488, 416] on div "Și-" at bounding box center [486, 410] width 37 height 107
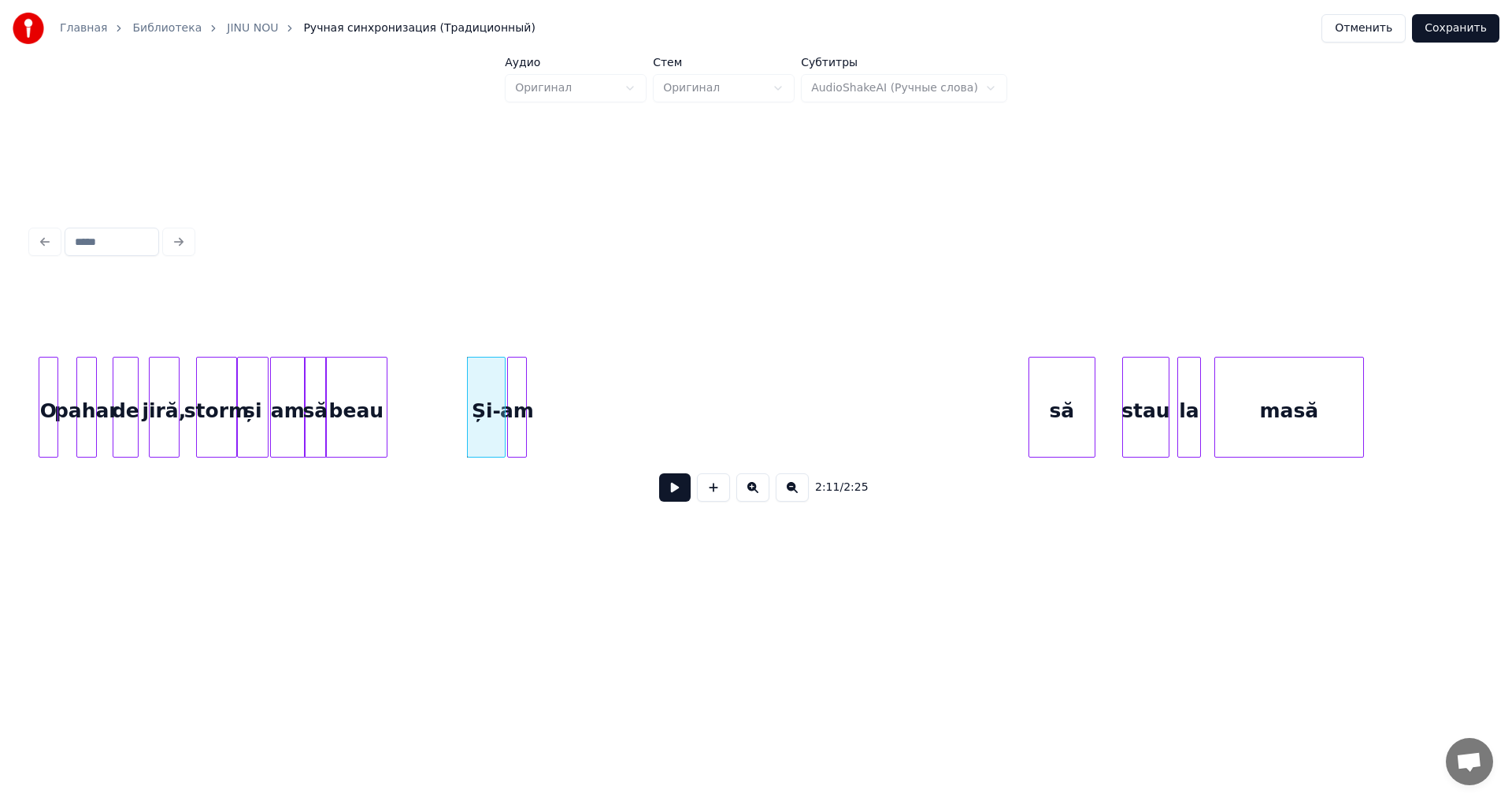
click at [516, 447] on div "am" at bounding box center [517, 410] width 18 height 107
click at [588, 432] on div "să" at bounding box center [556, 407] width 67 height 101
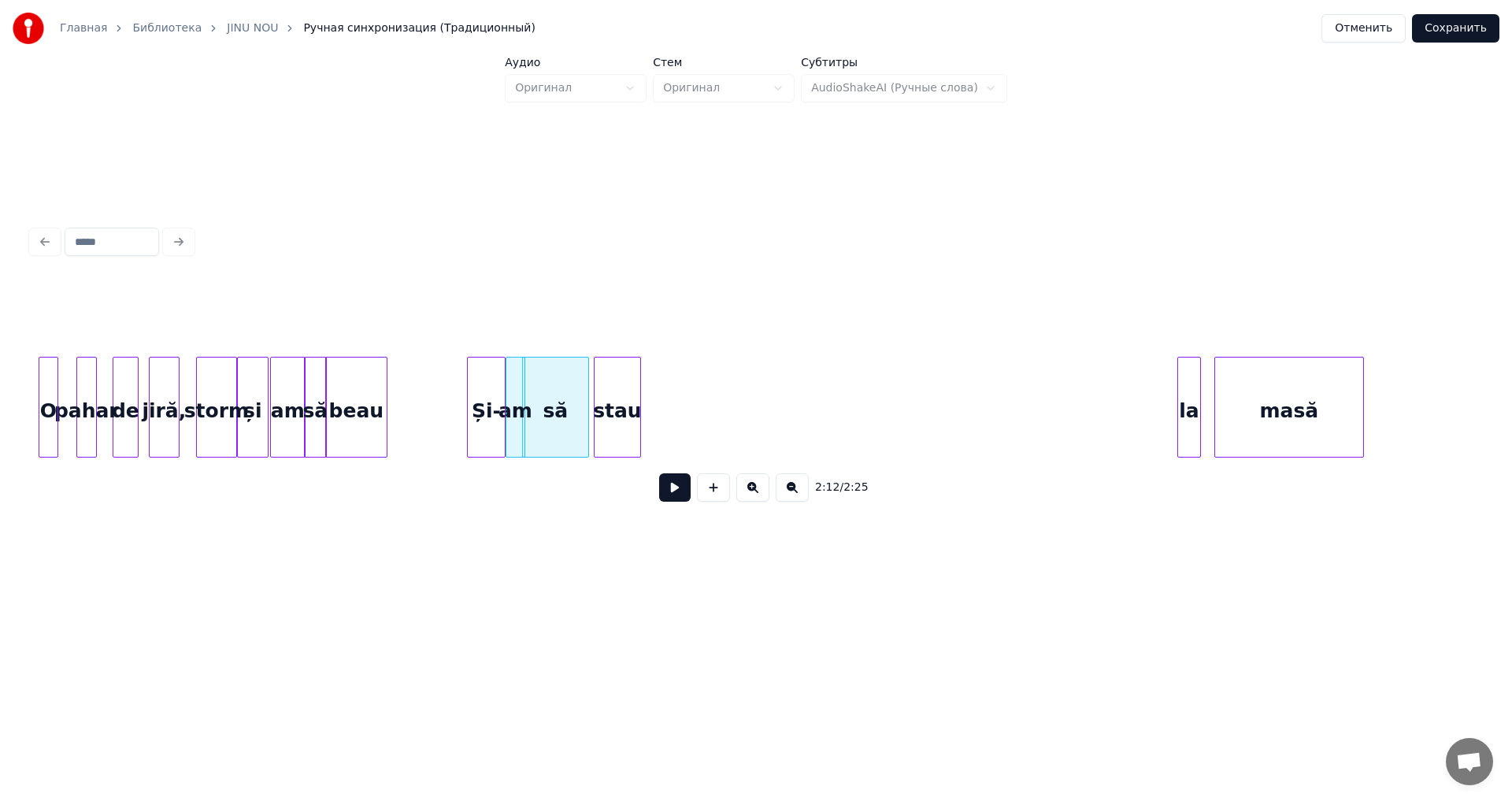
click at [616, 433] on div "stau" at bounding box center [617, 410] width 46 height 107
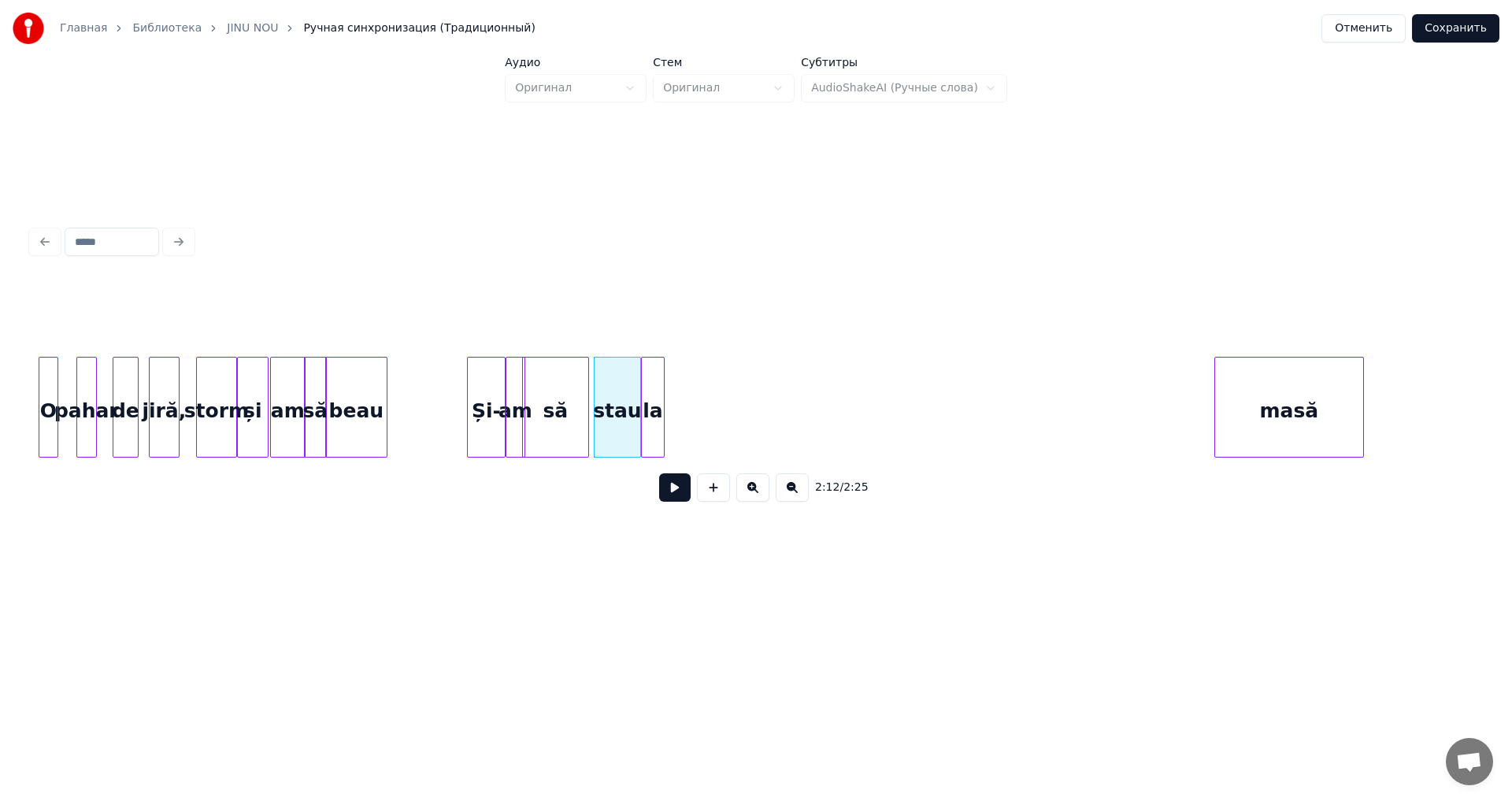
click at [652, 412] on div "la" at bounding box center [653, 410] width 22 height 107
click at [744, 420] on div "masă" at bounding box center [739, 410] width 148 height 107
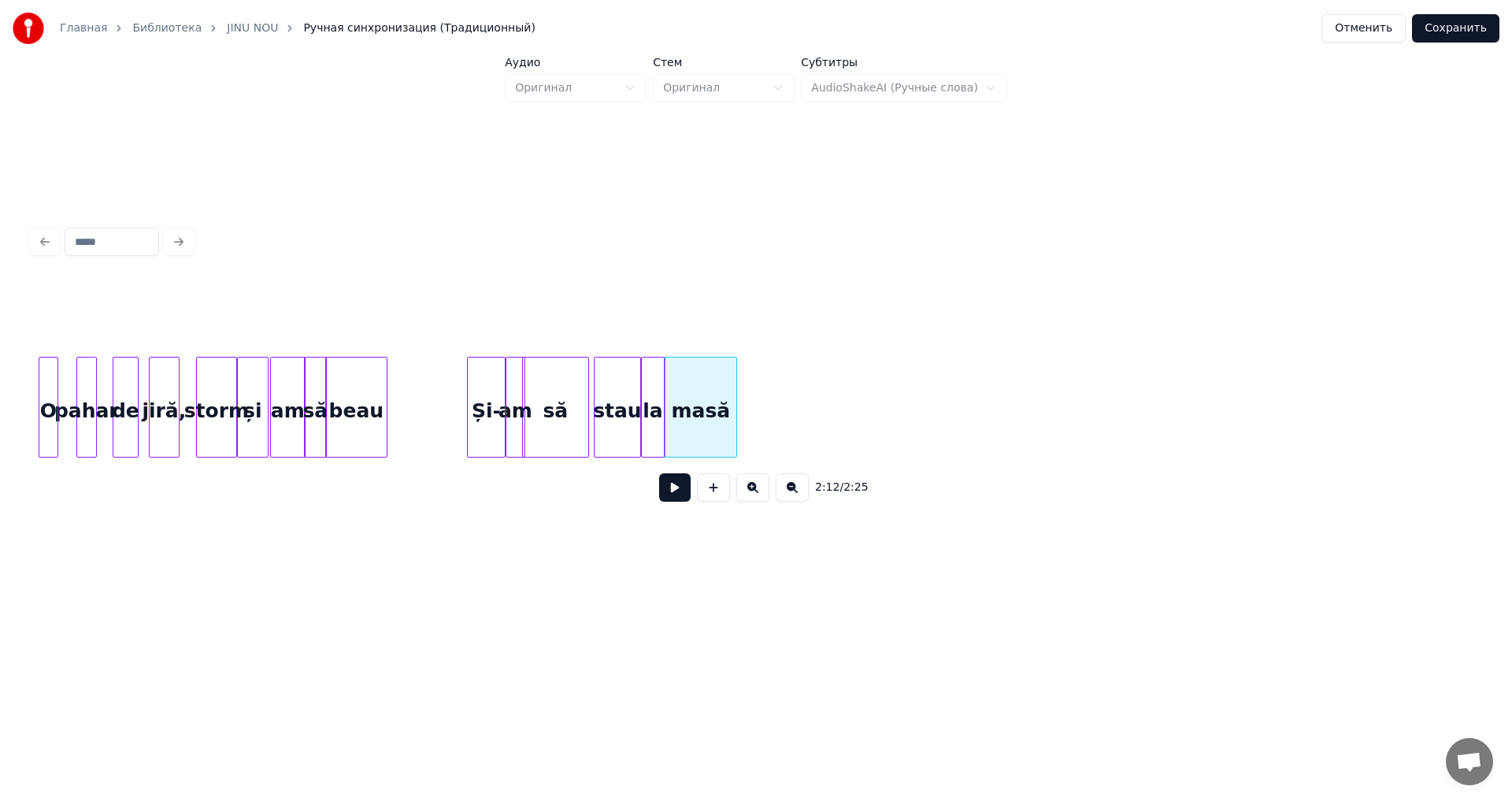
click at [732, 438] on div at bounding box center [734, 407] width 4 height 100
click at [491, 433] on div "Și-" at bounding box center [486, 410] width 37 height 107
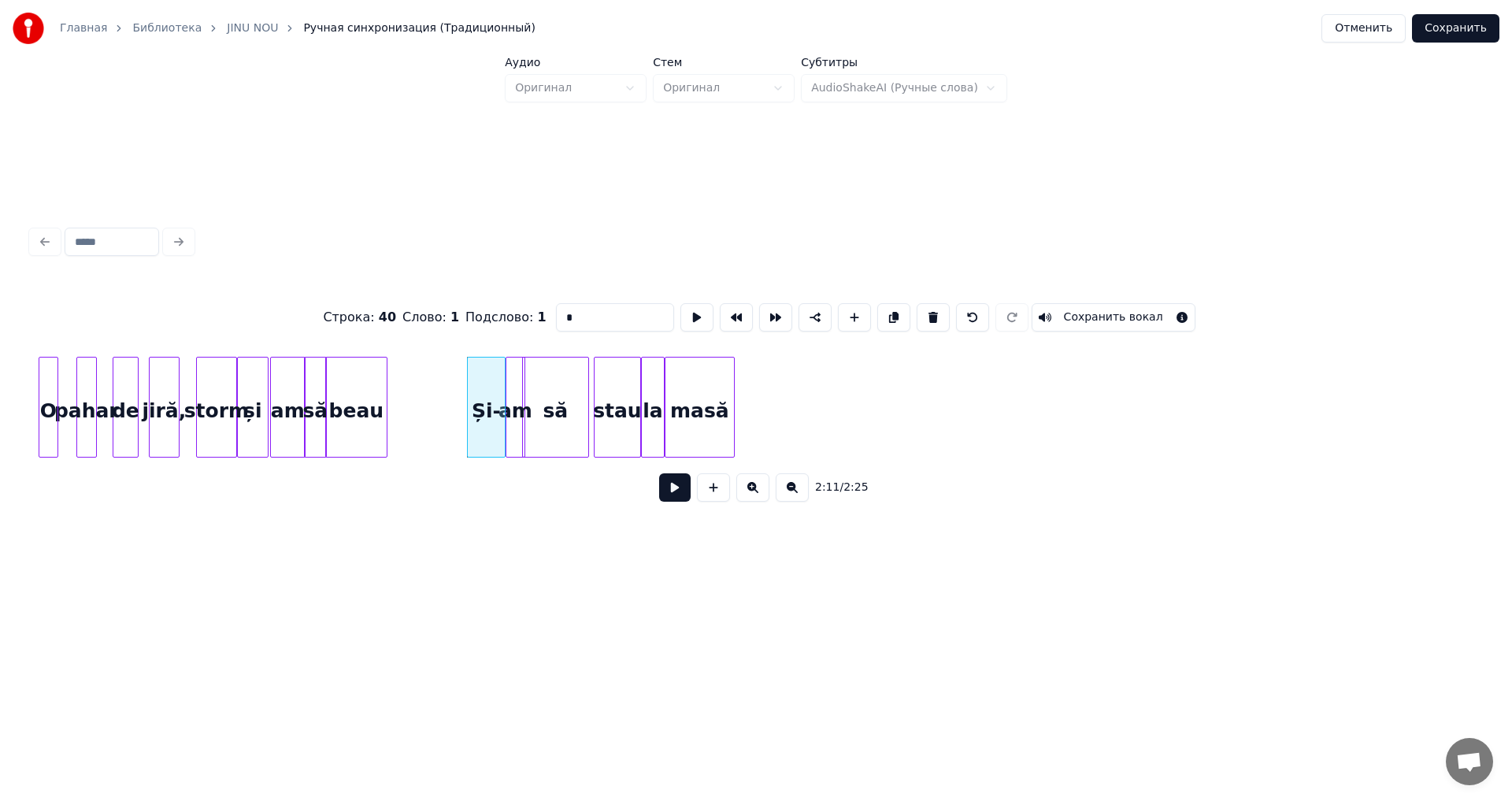
type input "***"
click at [677, 497] on button at bounding box center [674, 488] width 31 height 29
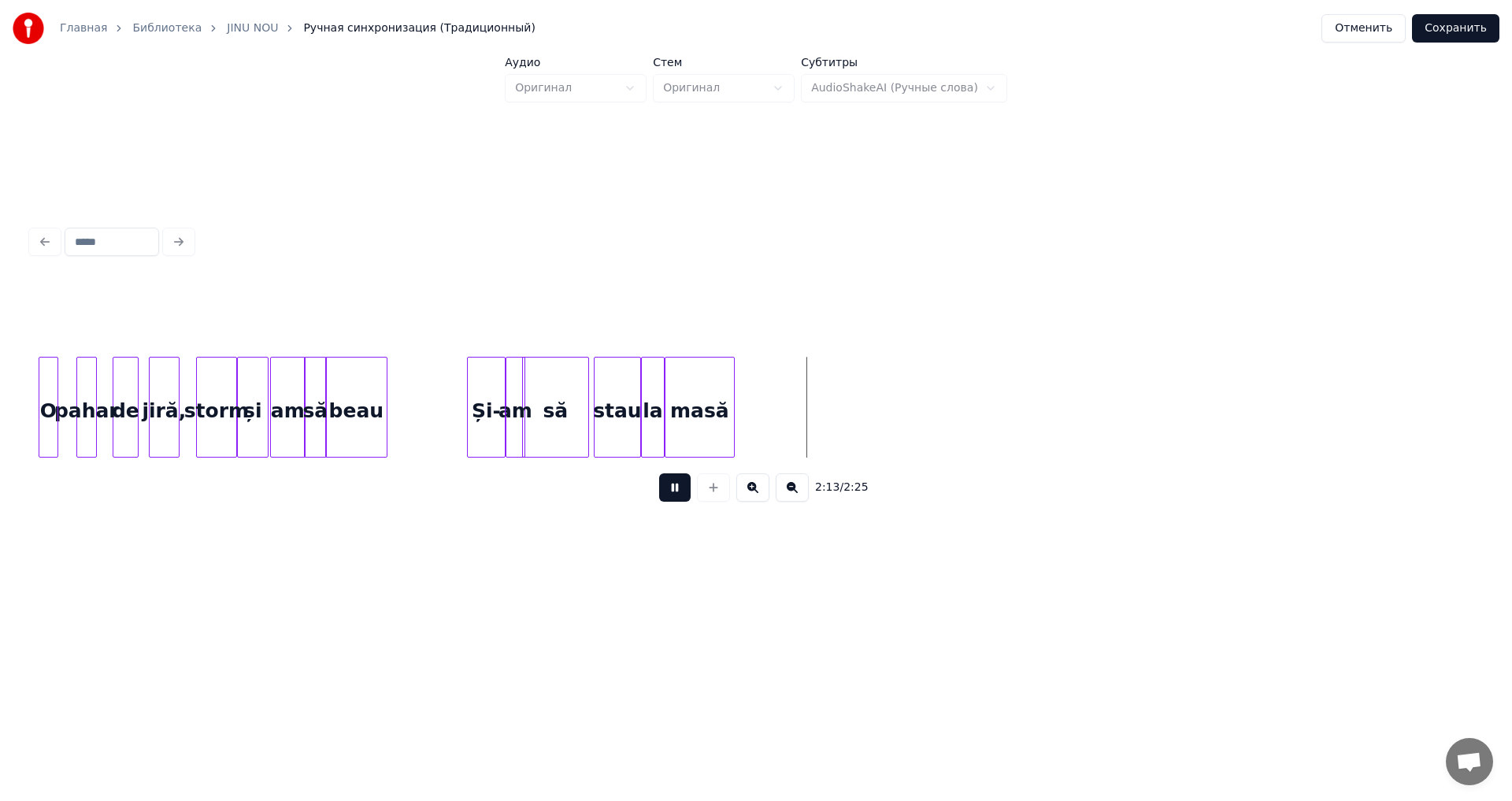
click at [677, 497] on button at bounding box center [674, 488] width 31 height 29
click at [575, 437] on div "să" at bounding box center [556, 410] width 66 height 107
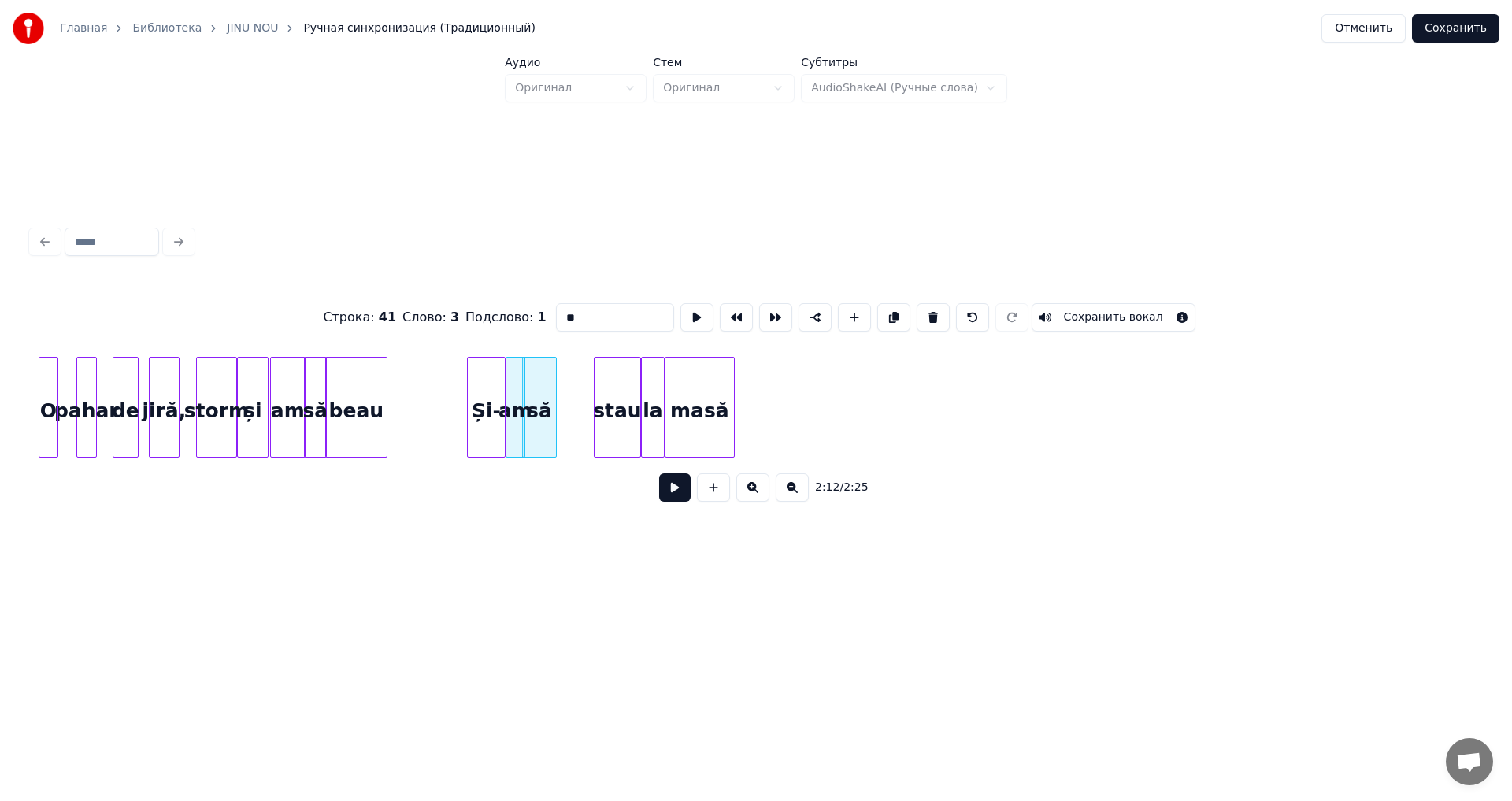
click at [551, 447] on div at bounding box center [553, 407] width 4 height 100
click at [586, 450] on div "stau" at bounding box center [576, 410] width 46 height 107
click at [611, 446] on div "la" at bounding box center [611, 410] width 22 height 107
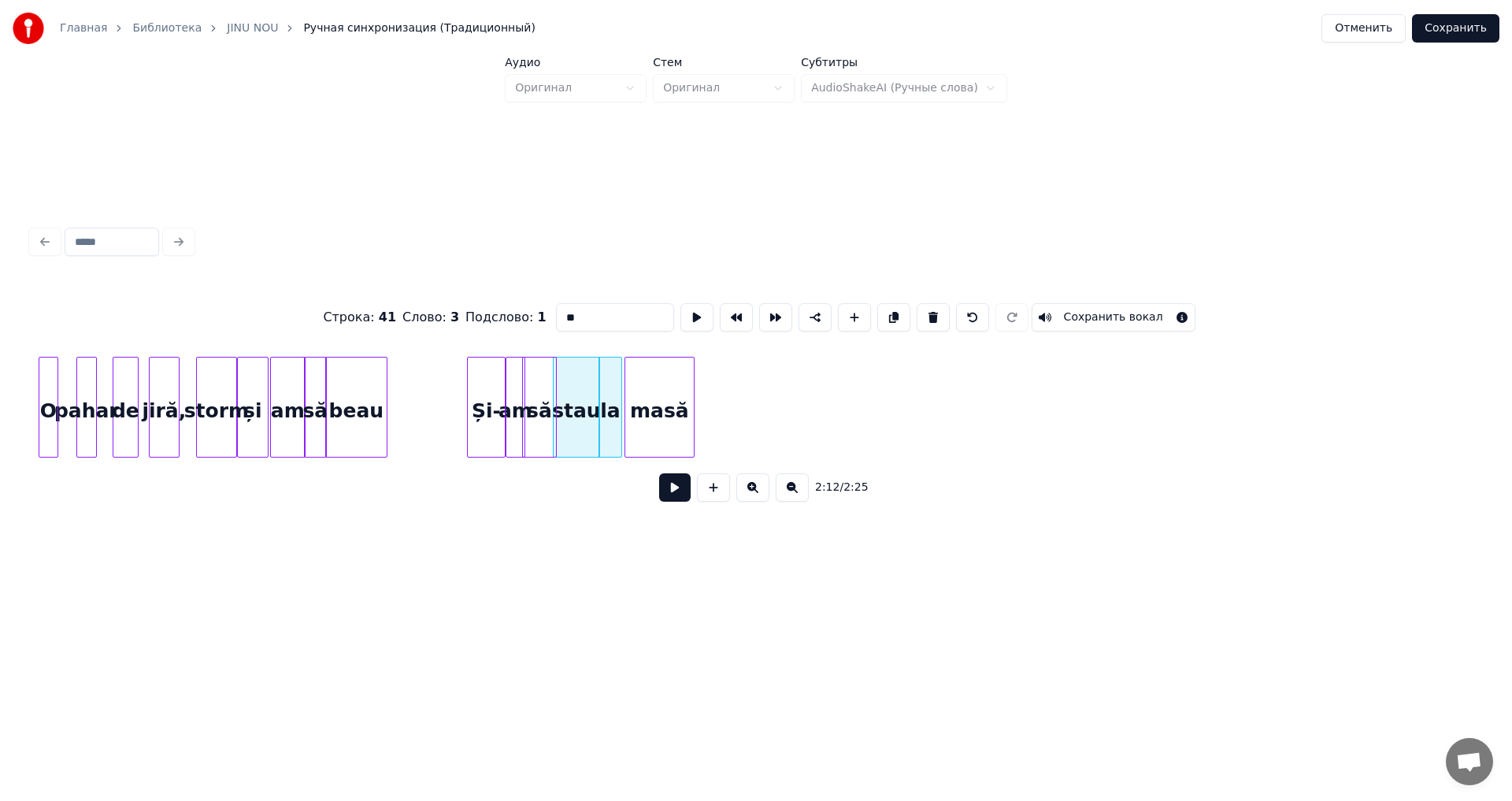
click at [656, 452] on div "masă stau la să am Și- beau am să și storm jiră, de pahar O" at bounding box center [756, 407] width 1449 height 101
click at [662, 446] on div at bounding box center [662, 407] width 4 height 100
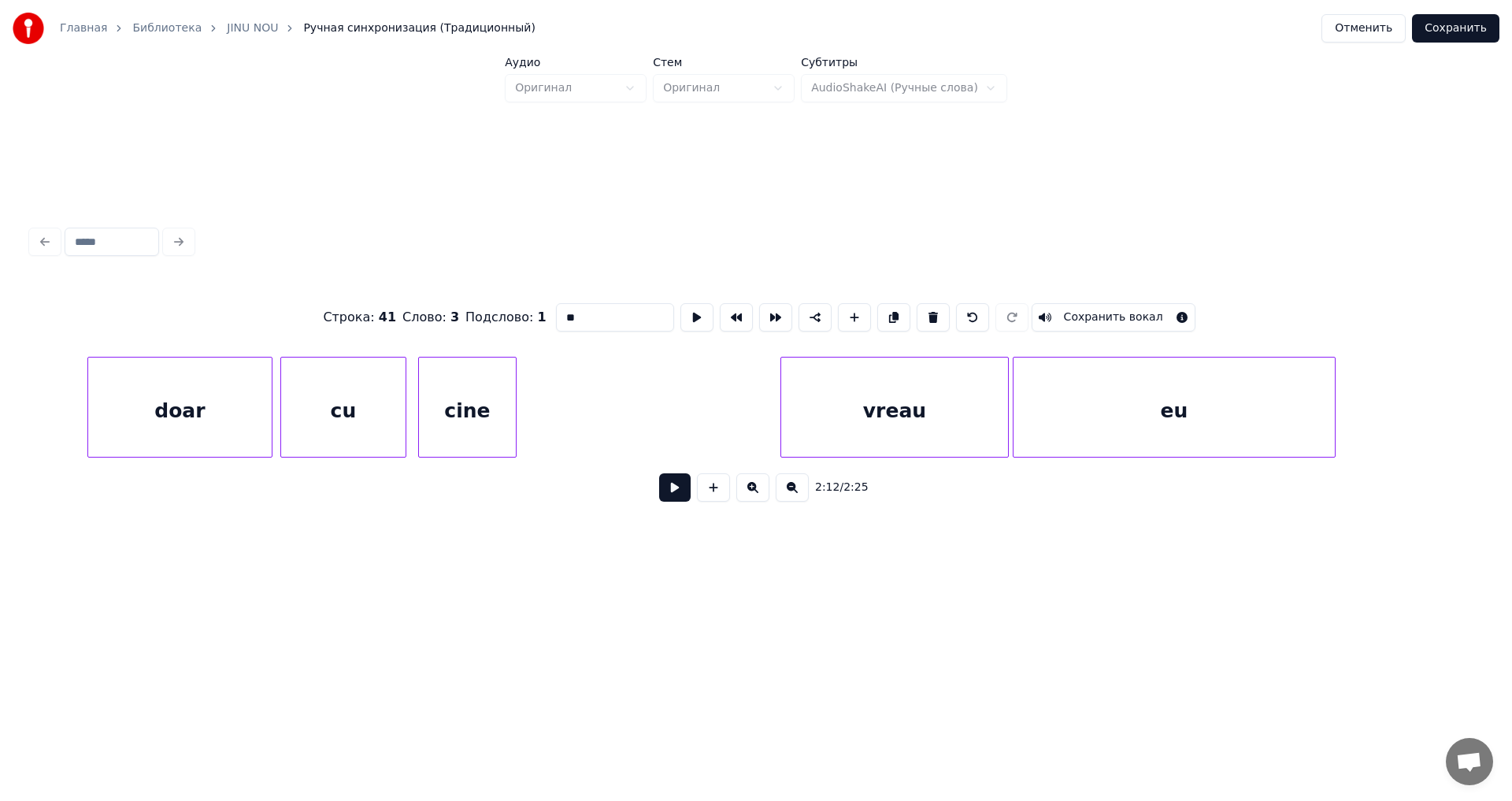
scroll to position [0, 27291]
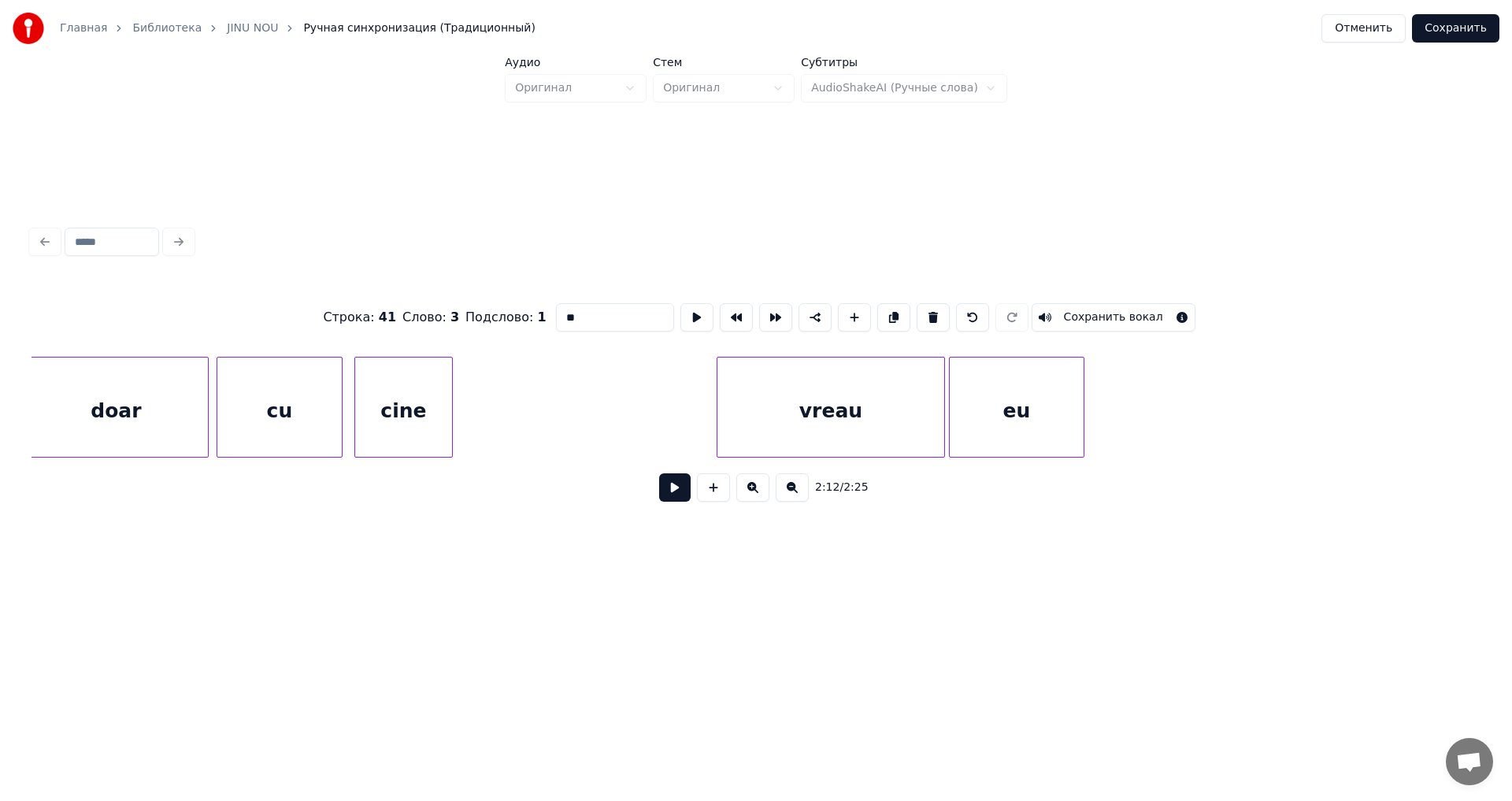
click at [1082, 440] on div at bounding box center [1081, 407] width 4 height 100
click at [909, 434] on div "vreau" at bounding box center [831, 410] width 227 height 107
type input "*****"
click at [750, 436] on div at bounding box center [752, 407] width 4 height 100
click at [796, 440] on div "eu" at bounding box center [824, 410] width 134 height 107
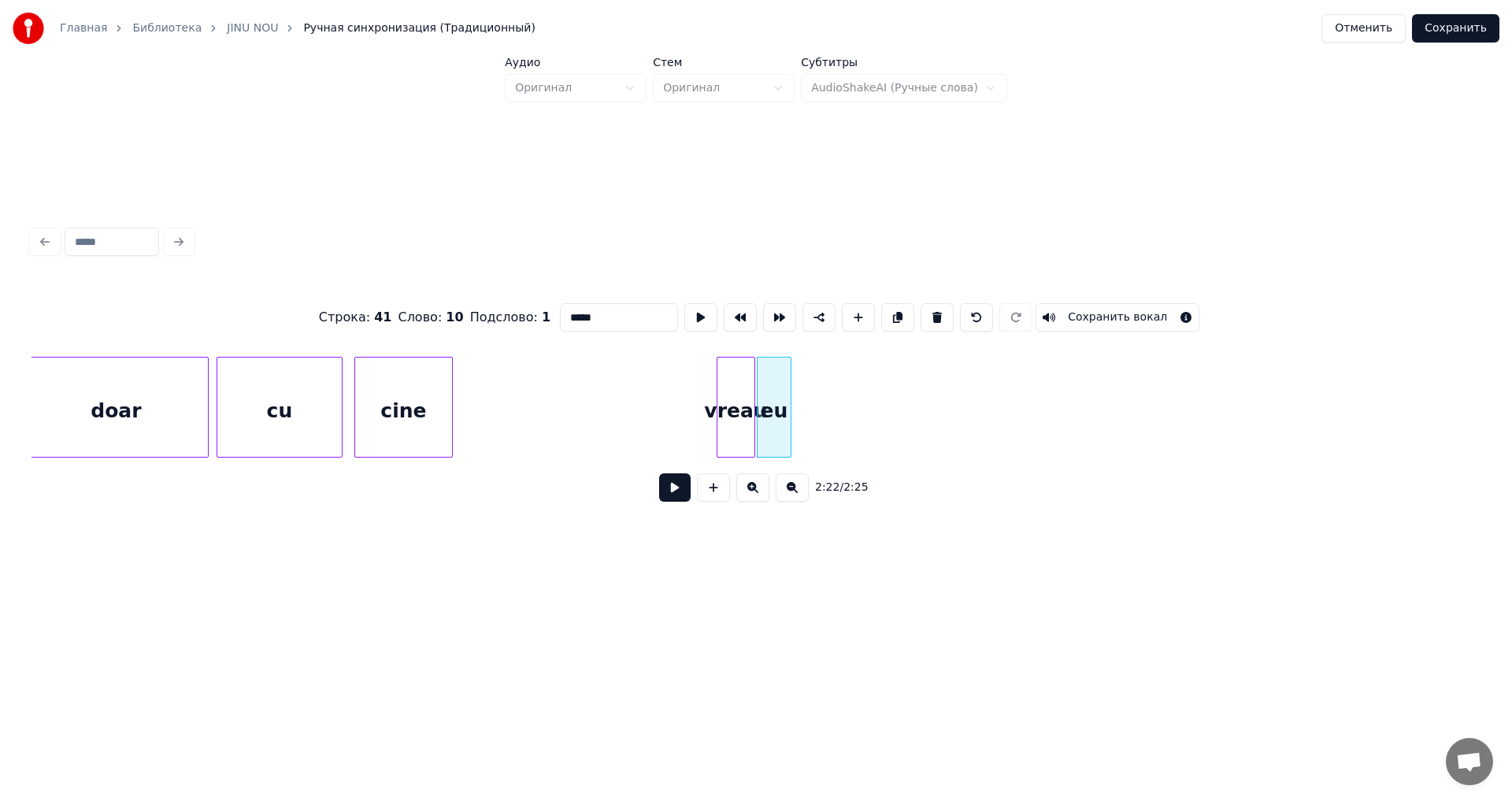
click at [787, 446] on div at bounding box center [788, 407] width 4 height 100
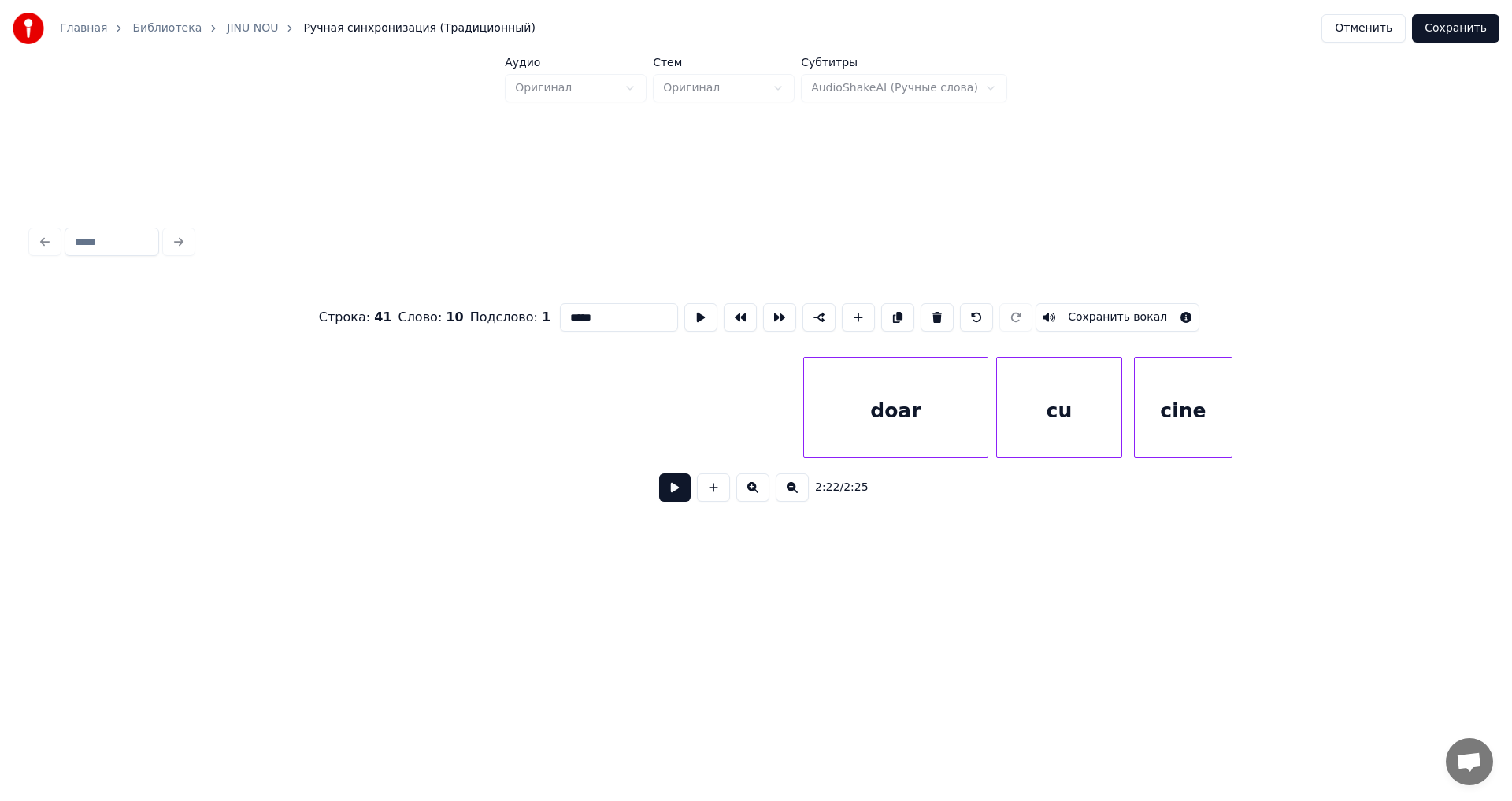
scroll to position [0, 26432]
click at [1024, 458] on div "doar cu cine" at bounding box center [756, 407] width 1449 height 101
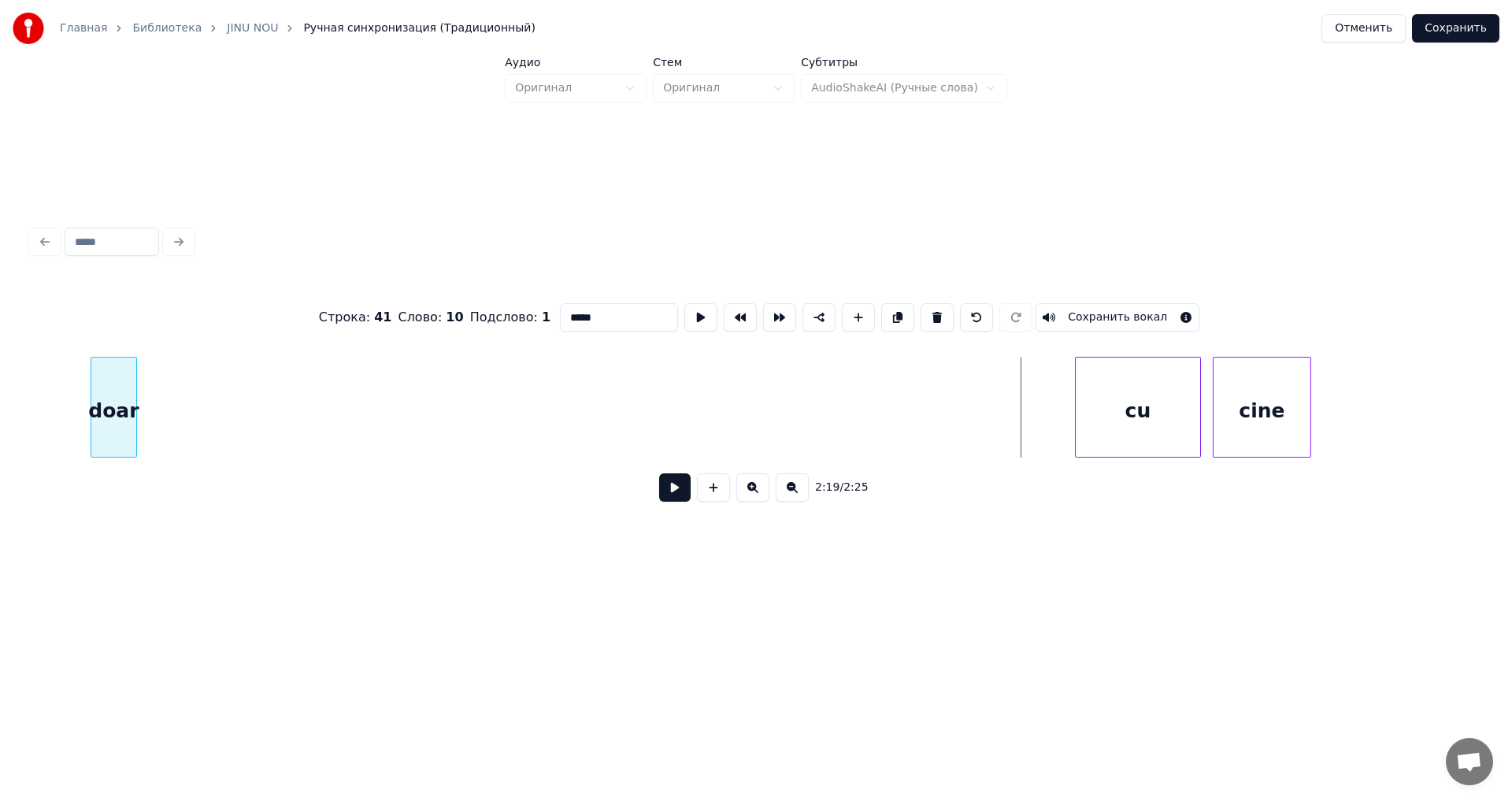
click at [114, 447] on div "doar" at bounding box center [114, 410] width 45 height 107
click at [297, 414] on div "cu" at bounding box center [309, 410] width 125 height 107
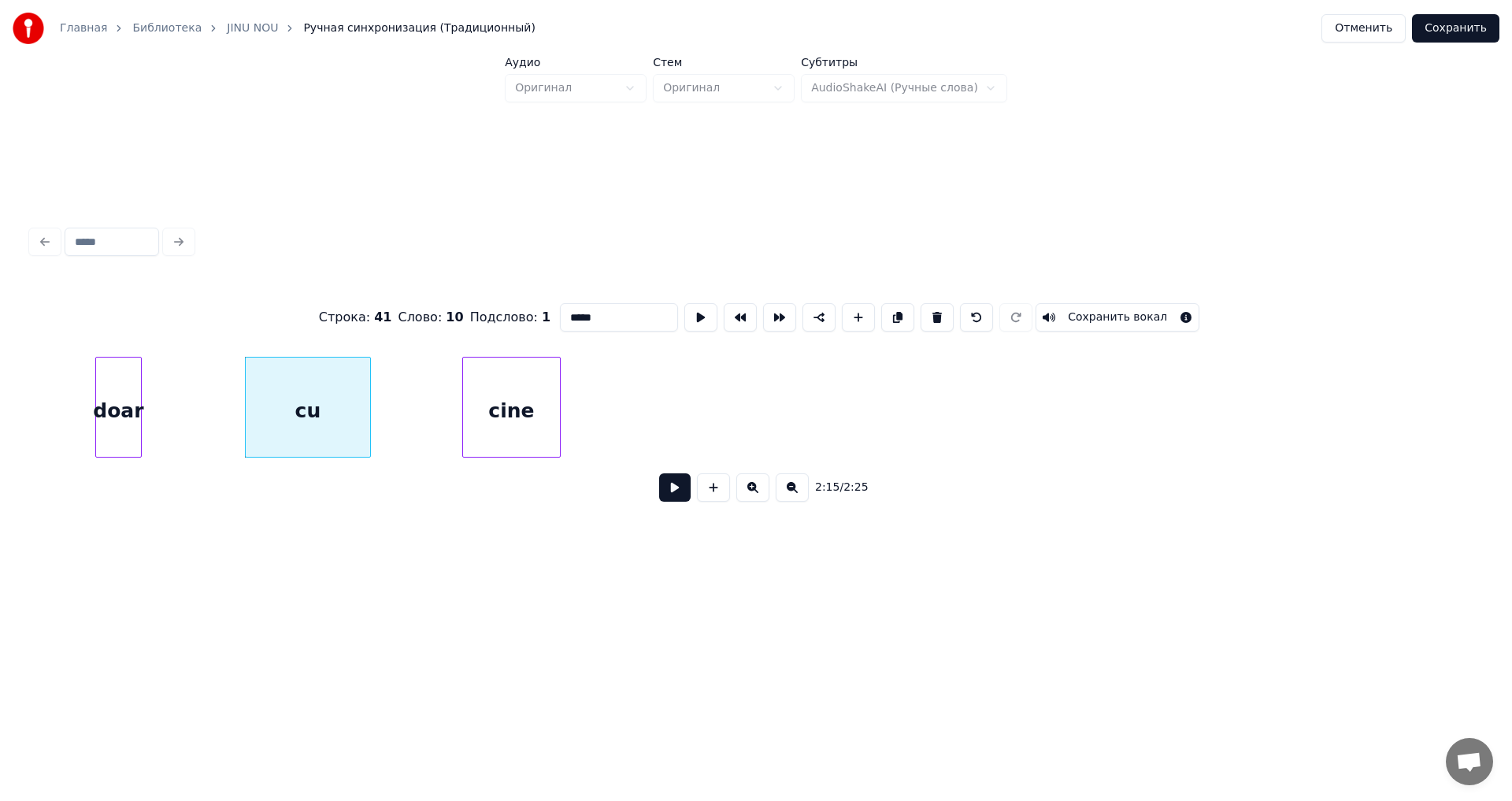
click at [504, 423] on div "cine" at bounding box center [512, 410] width 97 height 107
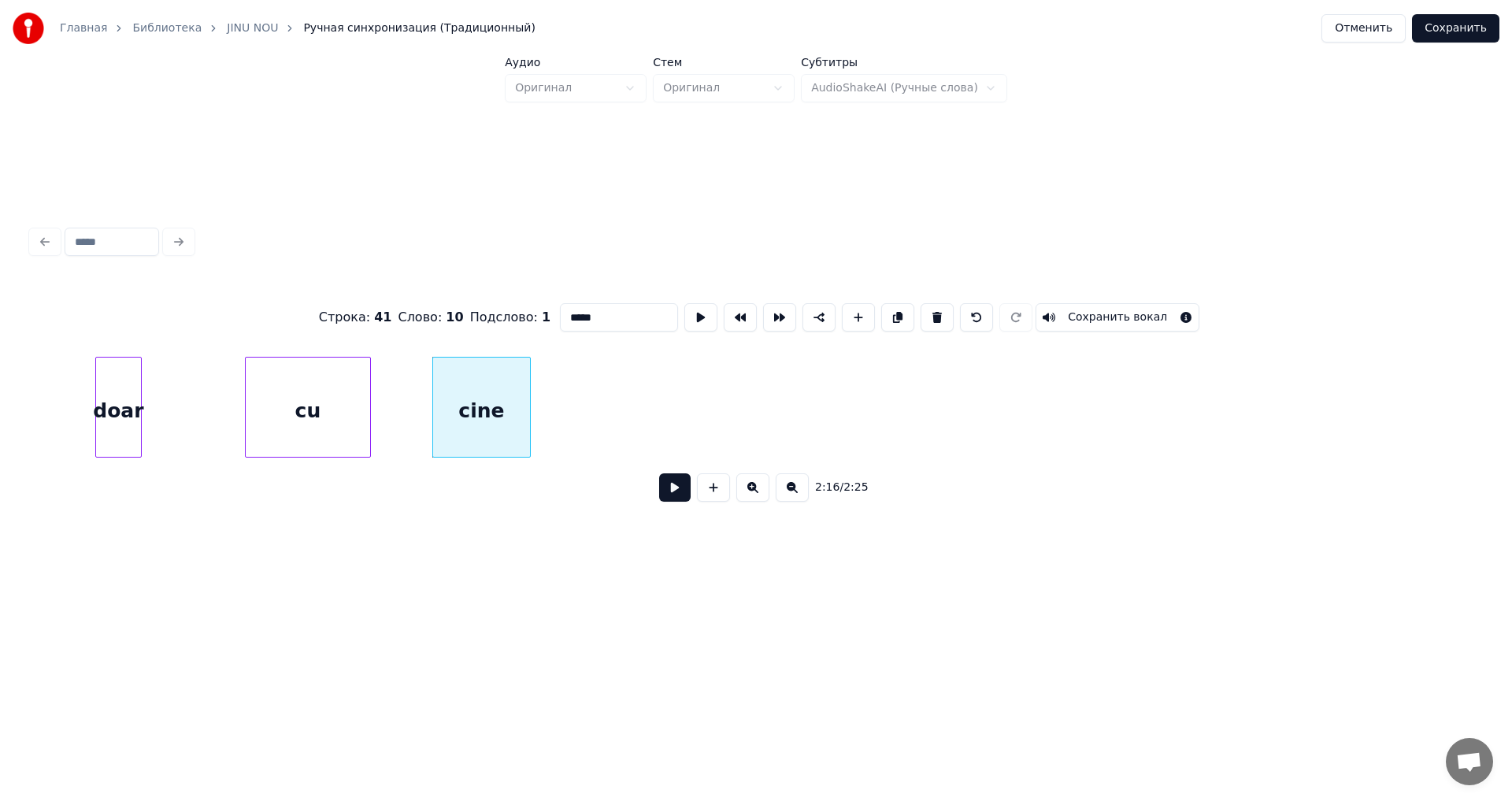
scroll to position [0, 26750]
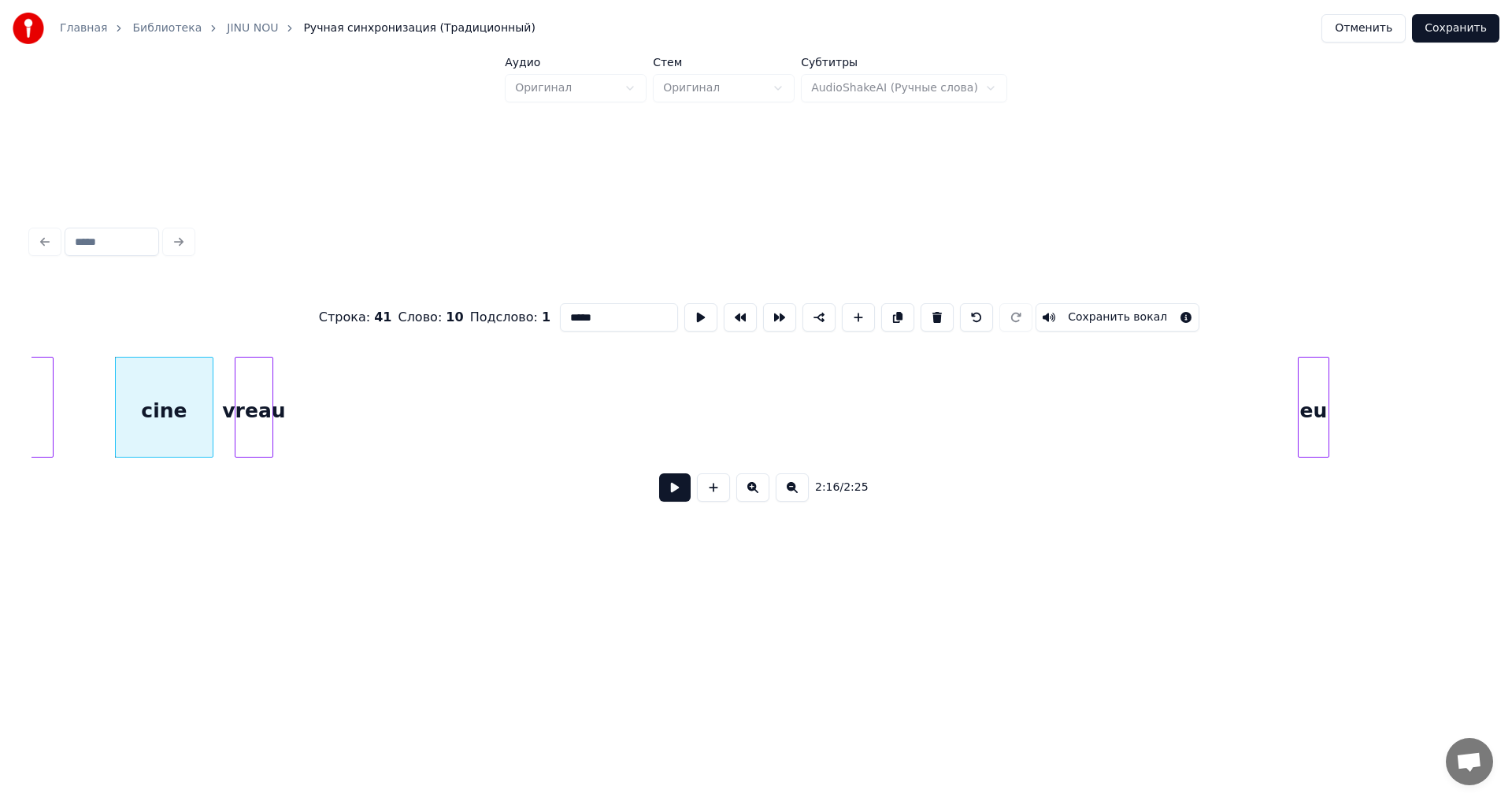
click at [259, 457] on div "cu cine vreau eu" at bounding box center [756, 407] width 1449 height 101
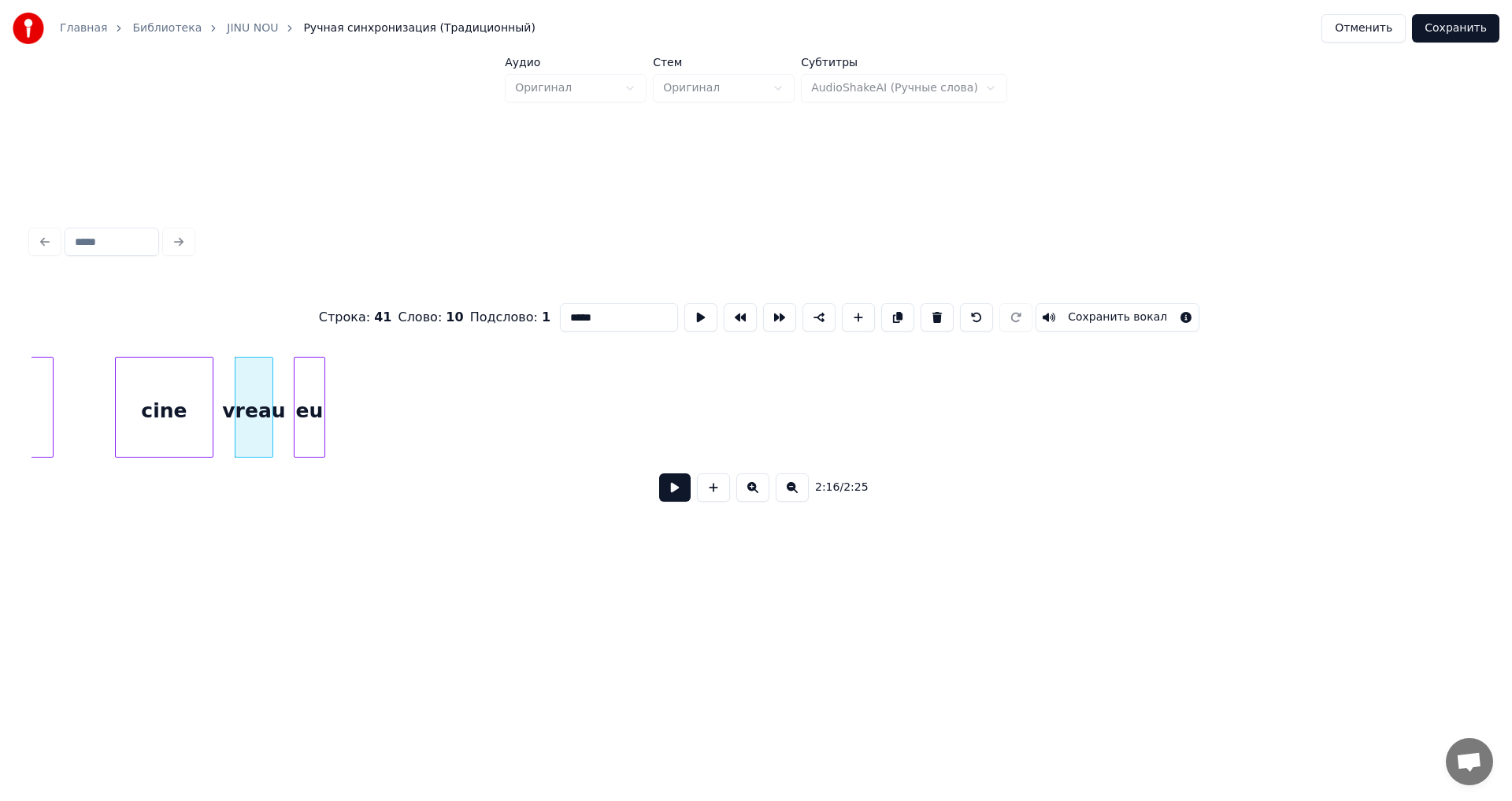
click at [310, 511] on div "Строка : 41 Слово : 10 Подслово : 1 ***** Сохранить вокал 2:16 / 2:25" at bounding box center [756, 398] width 1449 height 240
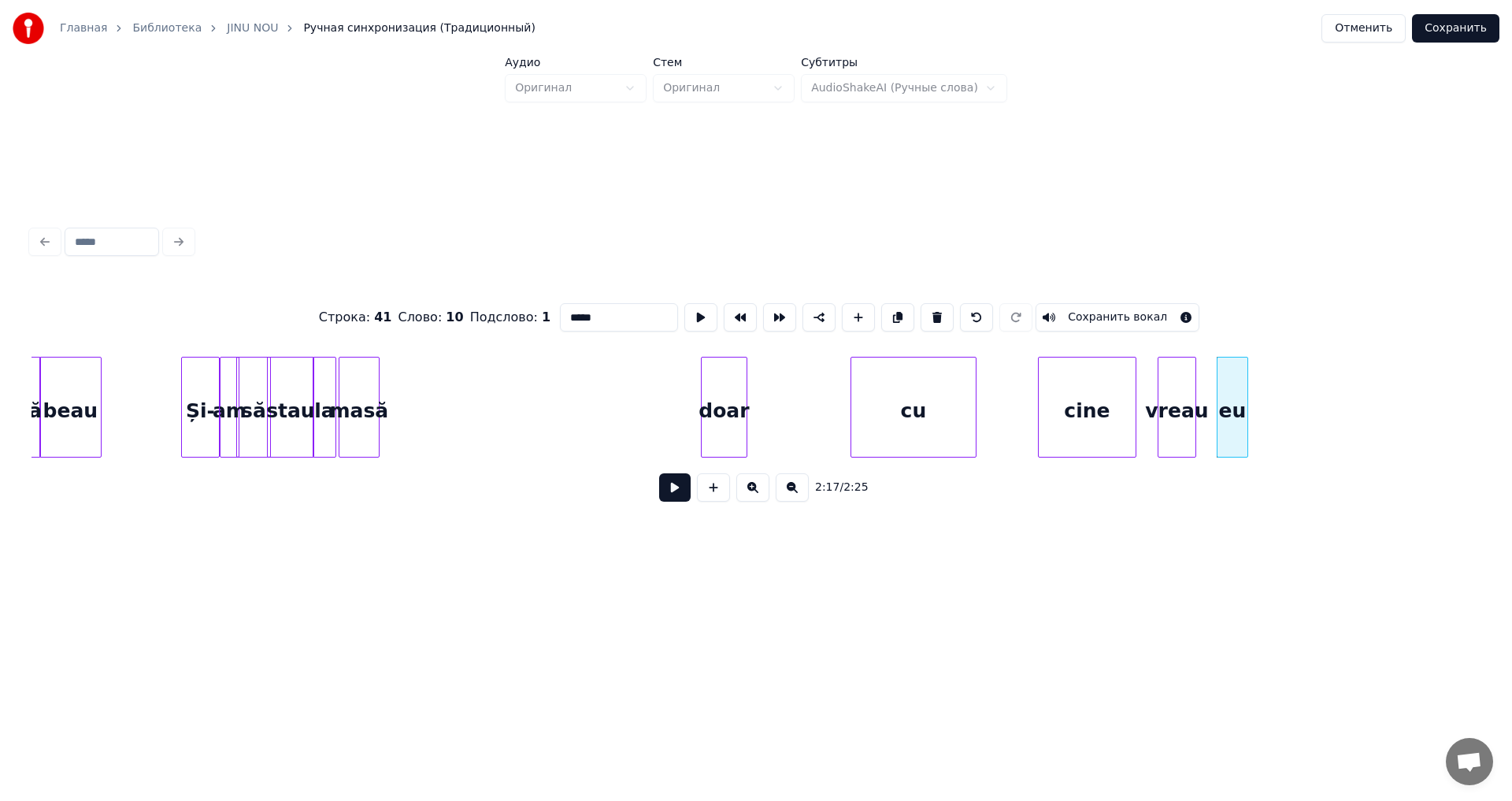
scroll to position [0, 25732]
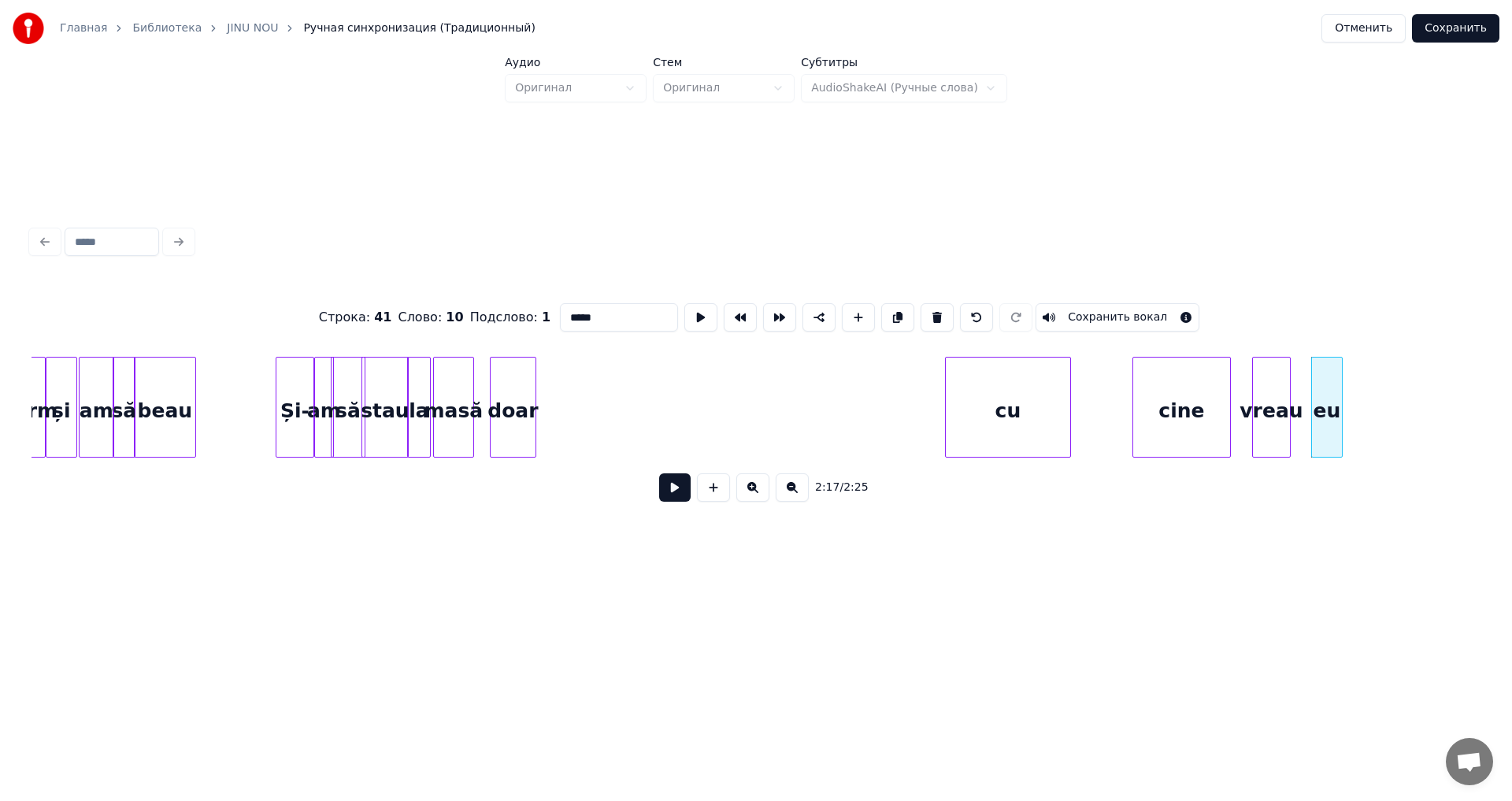
click at [510, 419] on div "doar" at bounding box center [514, 410] width 45 height 107
click at [626, 450] on div "cu" at bounding box center [603, 410] width 125 height 107
click at [569, 453] on div "cu cine vreau eu doar la masă să stau am Și- beau să am și storm" at bounding box center [756, 407] width 1449 height 101
click at [644, 452] on div "cu cine vreau eu doar la masă să stau am Și- beau să am și storm" at bounding box center [756, 407] width 1449 height 101
click at [599, 440] on div at bounding box center [597, 407] width 4 height 100
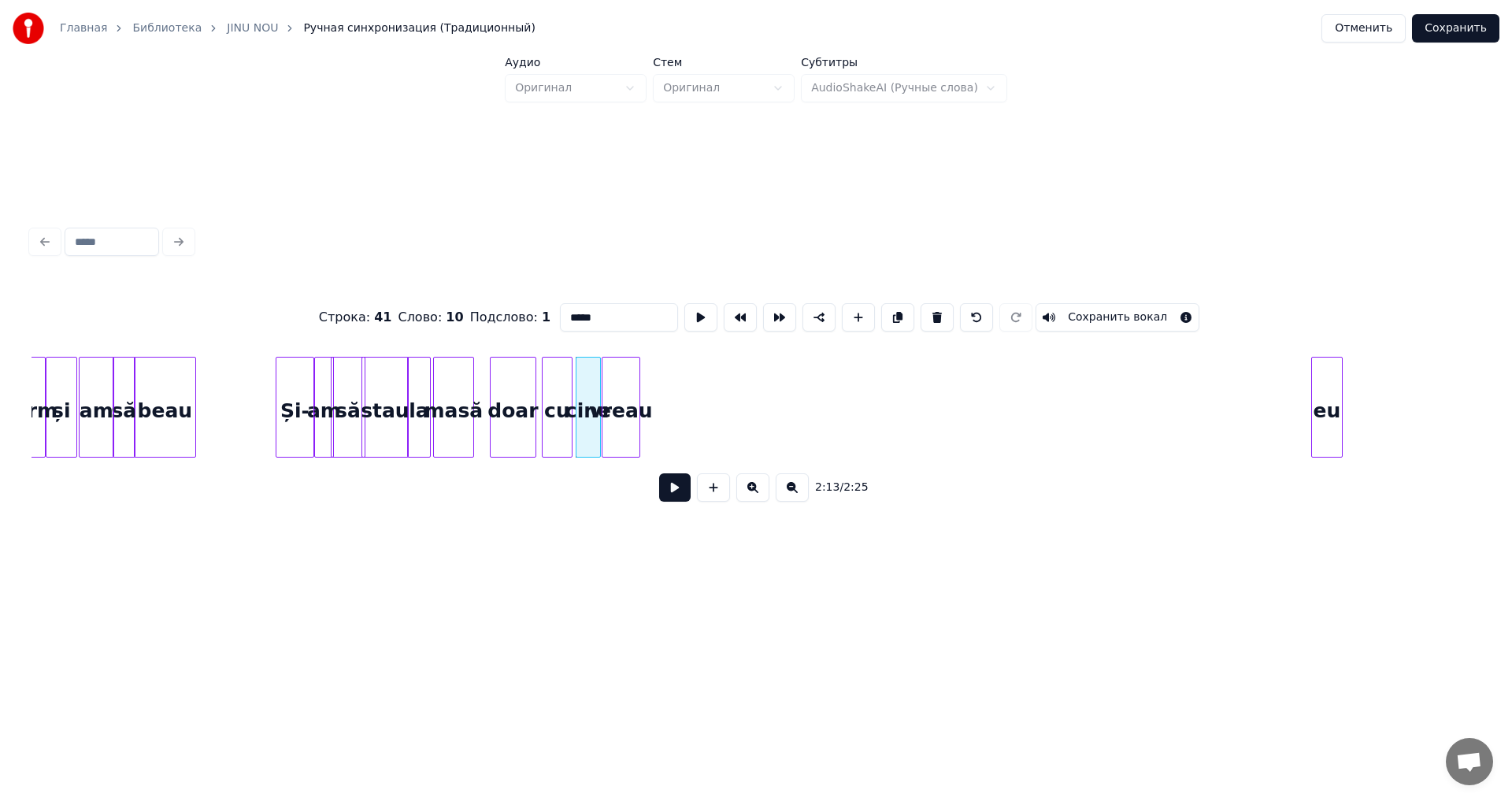
click at [618, 451] on div "vreau" at bounding box center [620, 410] width 37 height 107
click at [665, 458] on div "cu cine vreau eu doar la masă să stau am Și- beau să am și storm" at bounding box center [756, 407] width 1449 height 101
click at [299, 434] on div "Și-" at bounding box center [294, 410] width 37 height 107
click at [664, 494] on button at bounding box center [674, 488] width 31 height 29
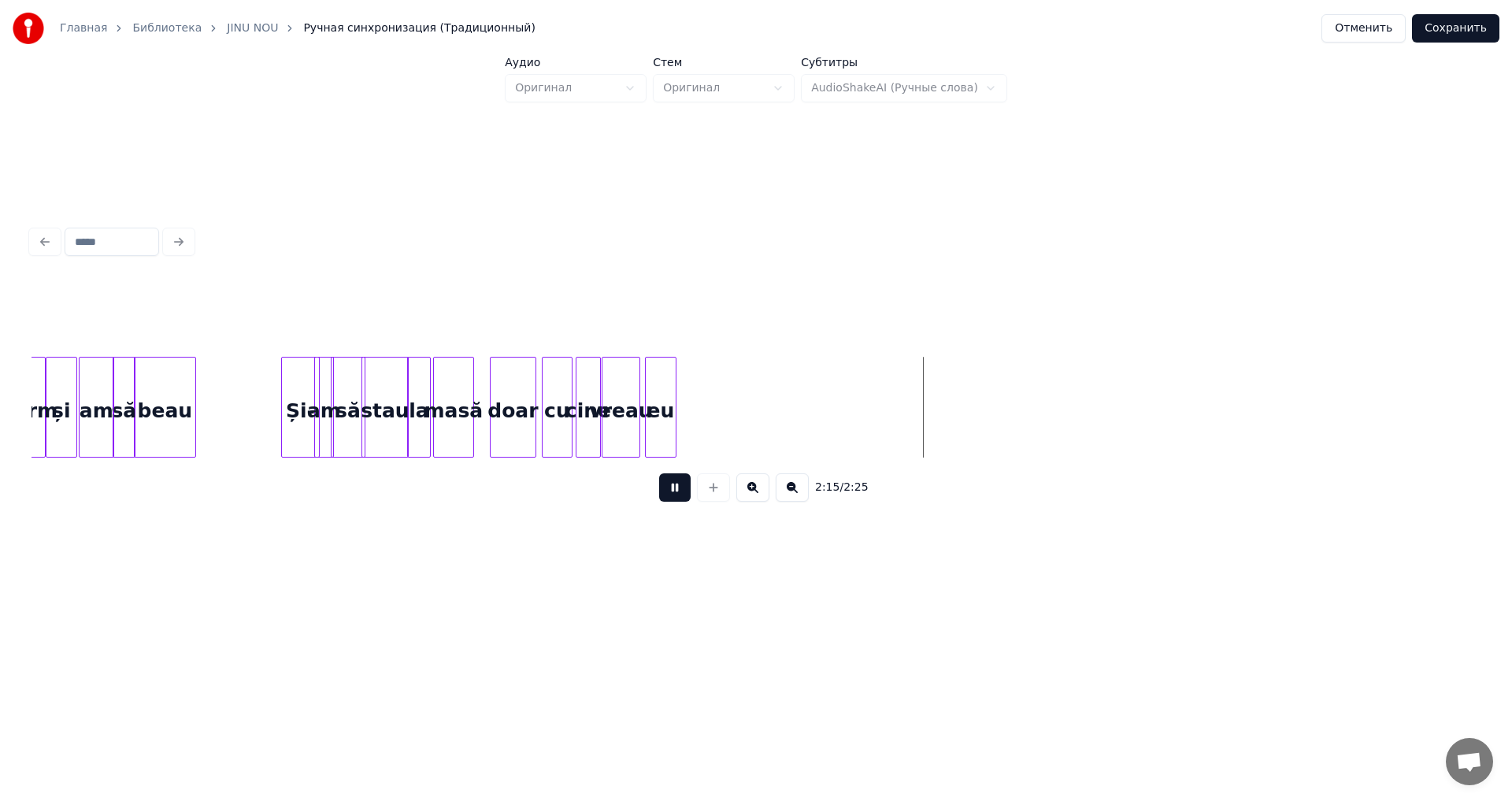
click at [664, 494] on button at bounding box center [674, 488] width 31 height 29
click at [1446, 40] on button "Сохранить" at bounding box center [1455, 29] width 87 height 29
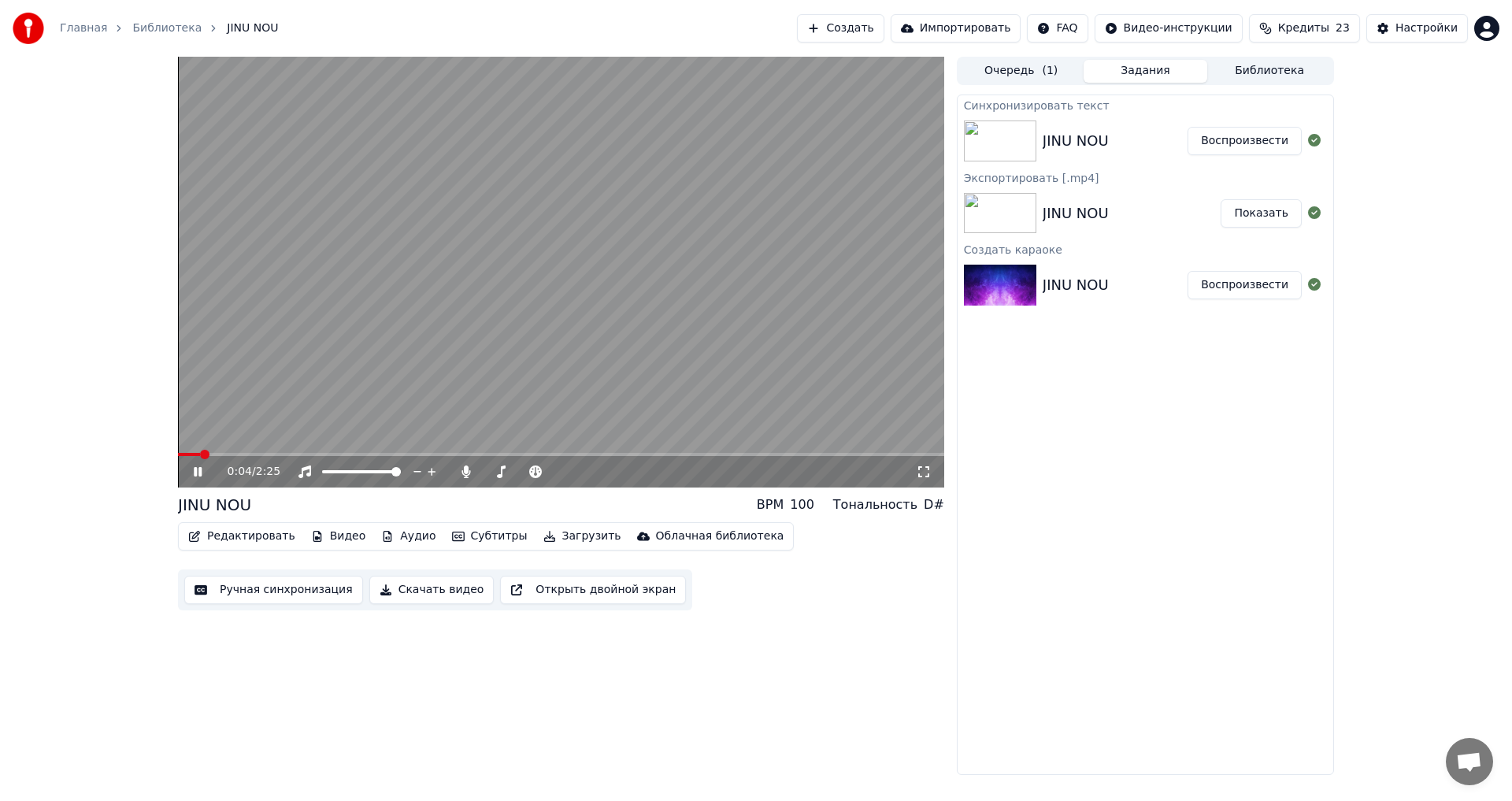
click at [192, 471] on icon at bounding box center [208, 471] width 37 height 13
click at [554, 540] on button "Загрузить" at bounding box center [582, 536] width 91 height 22
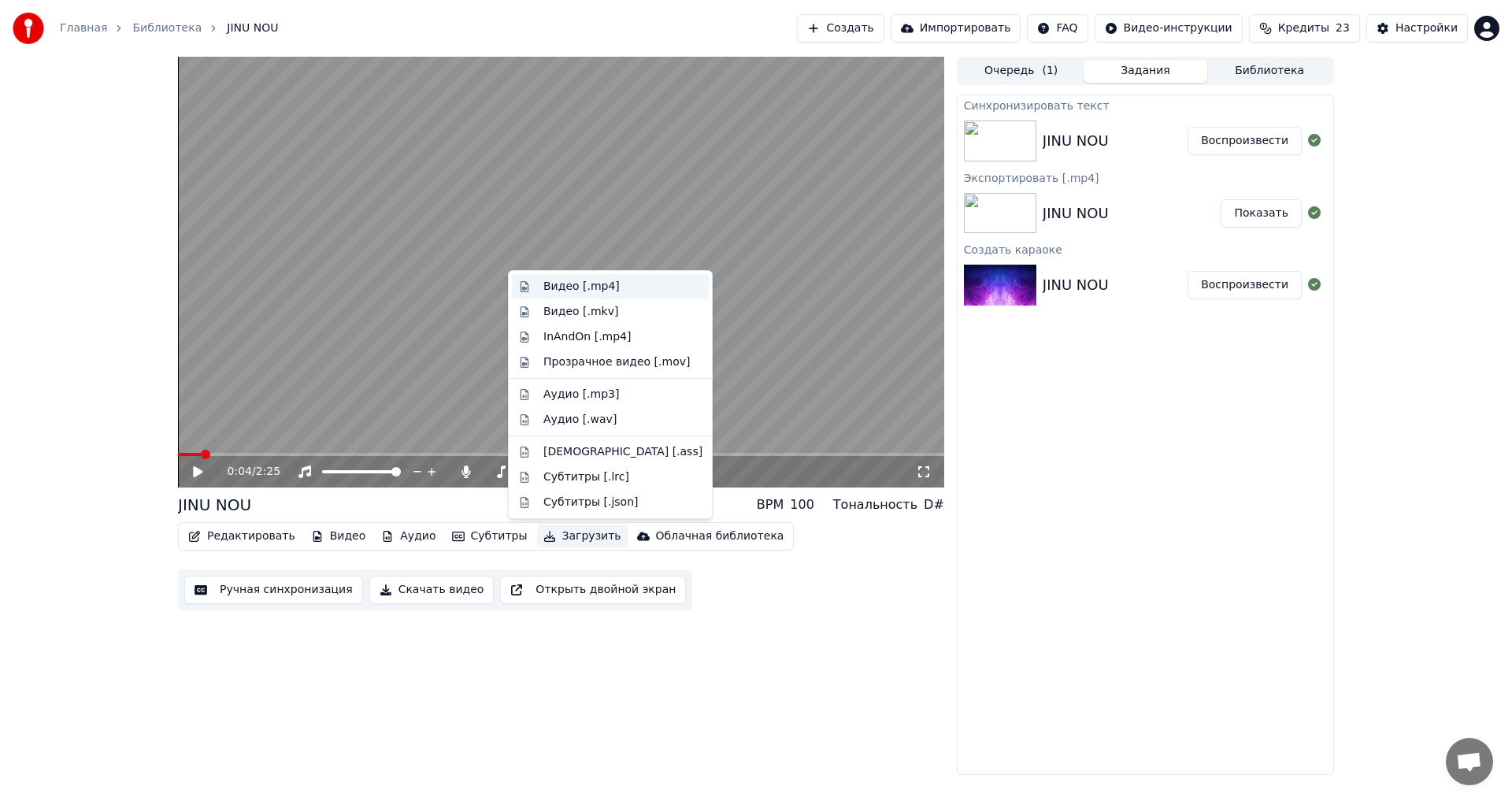
click at [574, 286] on div "Видео [.mp4]" at bounding box center [581, 287] width 76 height 16
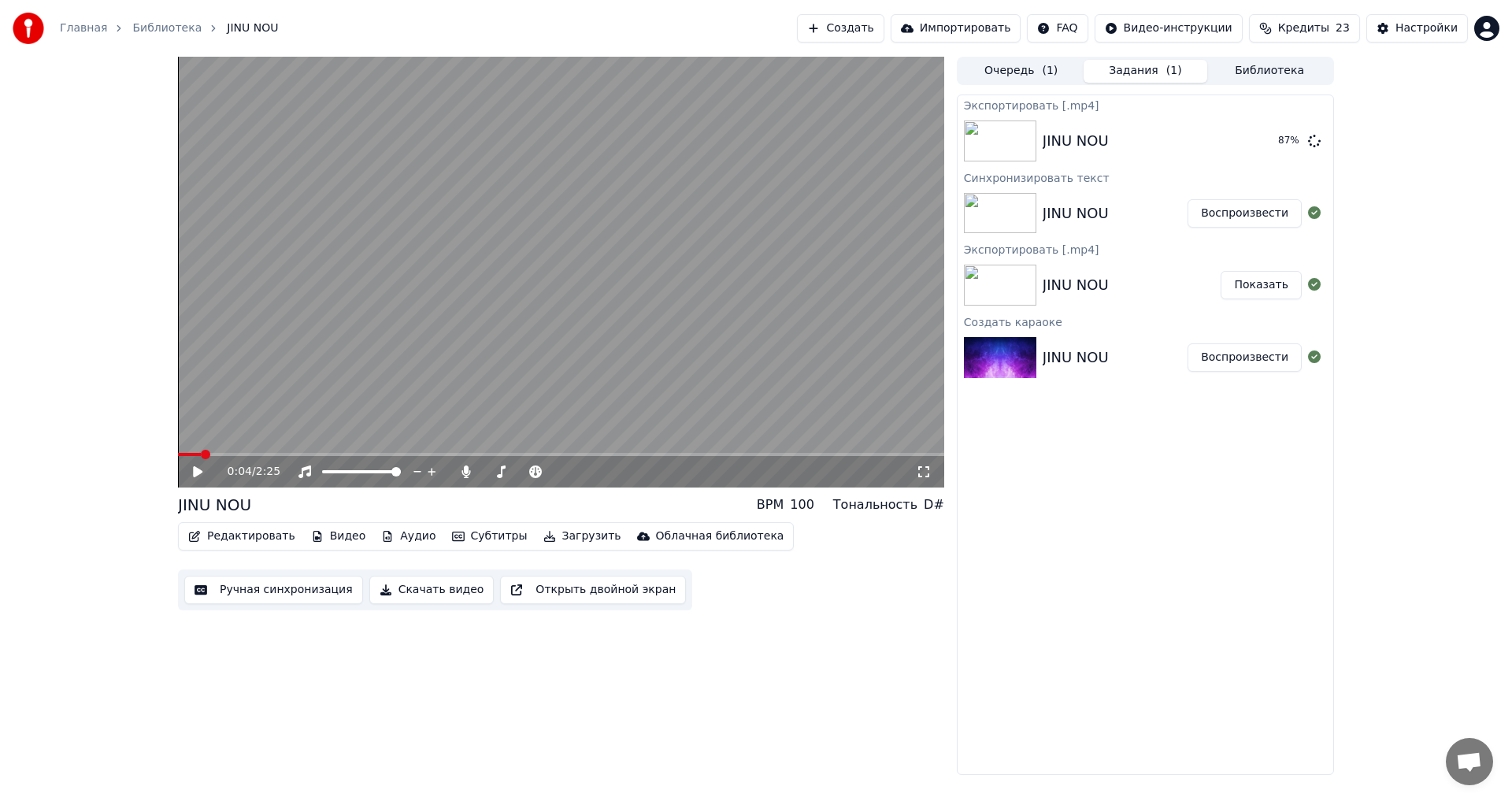
click at [1285, 281] on button "Показать" at bounding box center [1261, 286] width 81 height 29
